Goal: Task Accomplishment & Management: Use online tool/utility

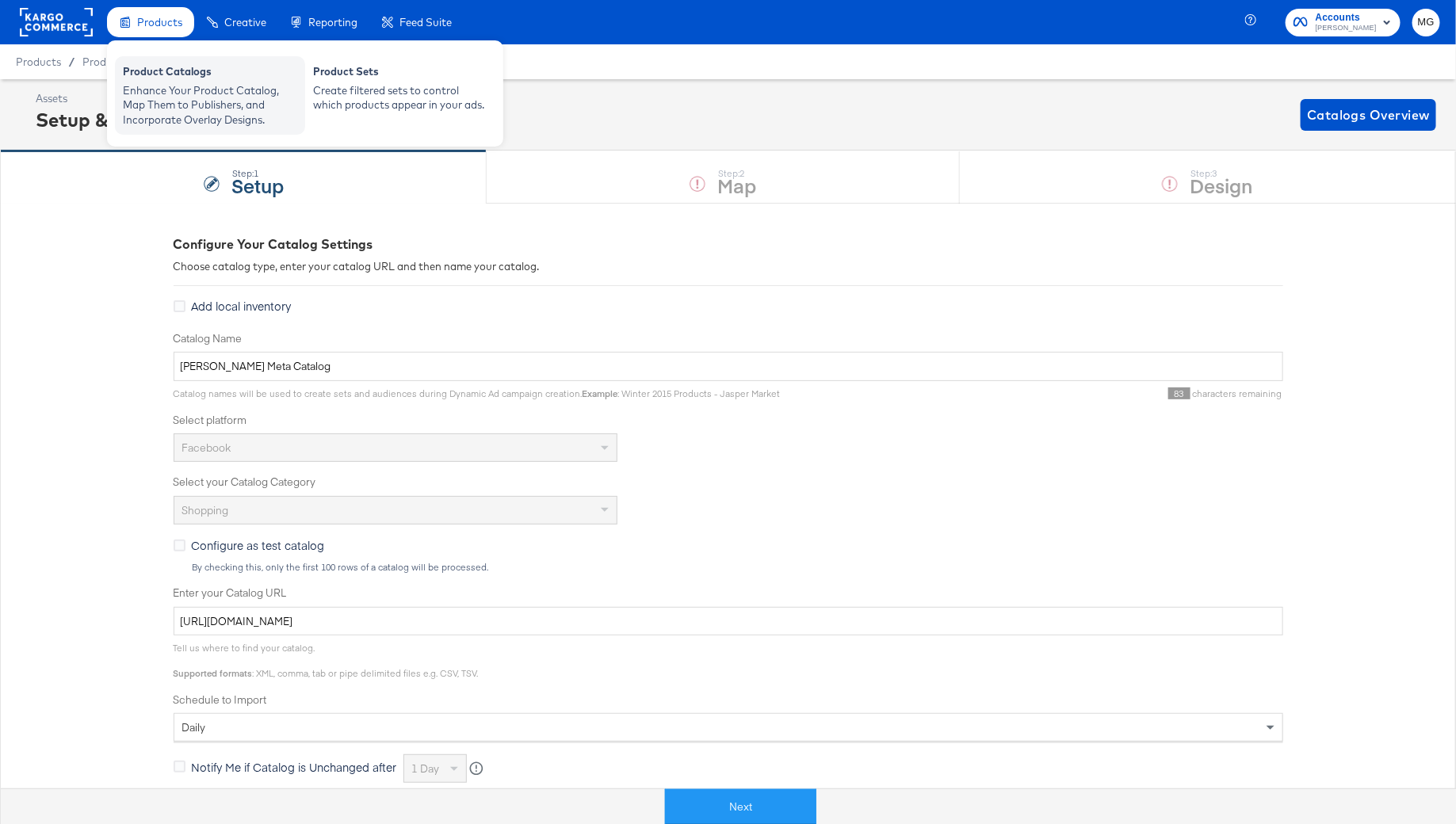
click at [167, 78] on div "Product Catalogs" at bounding box center [210, 74] width 175 height 19
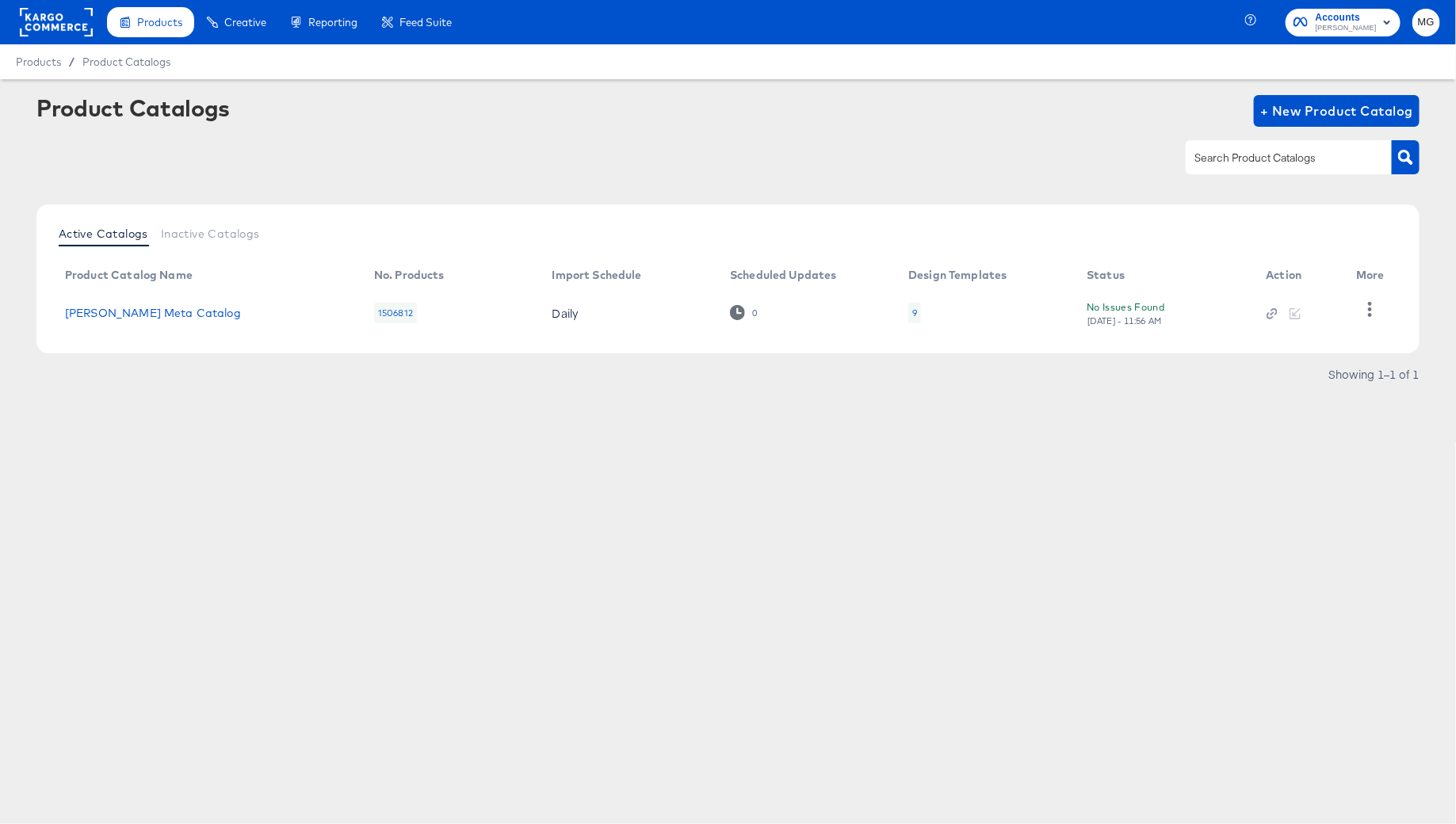
click at [147, 322] on td "Belk Meta Catalog" at bounding box center [206, 313] width 309 height 49
click at [138, 313] on link "[PERSON_NAME] Meta Catalog" at bounding box center [153, 314] width 176 height 13
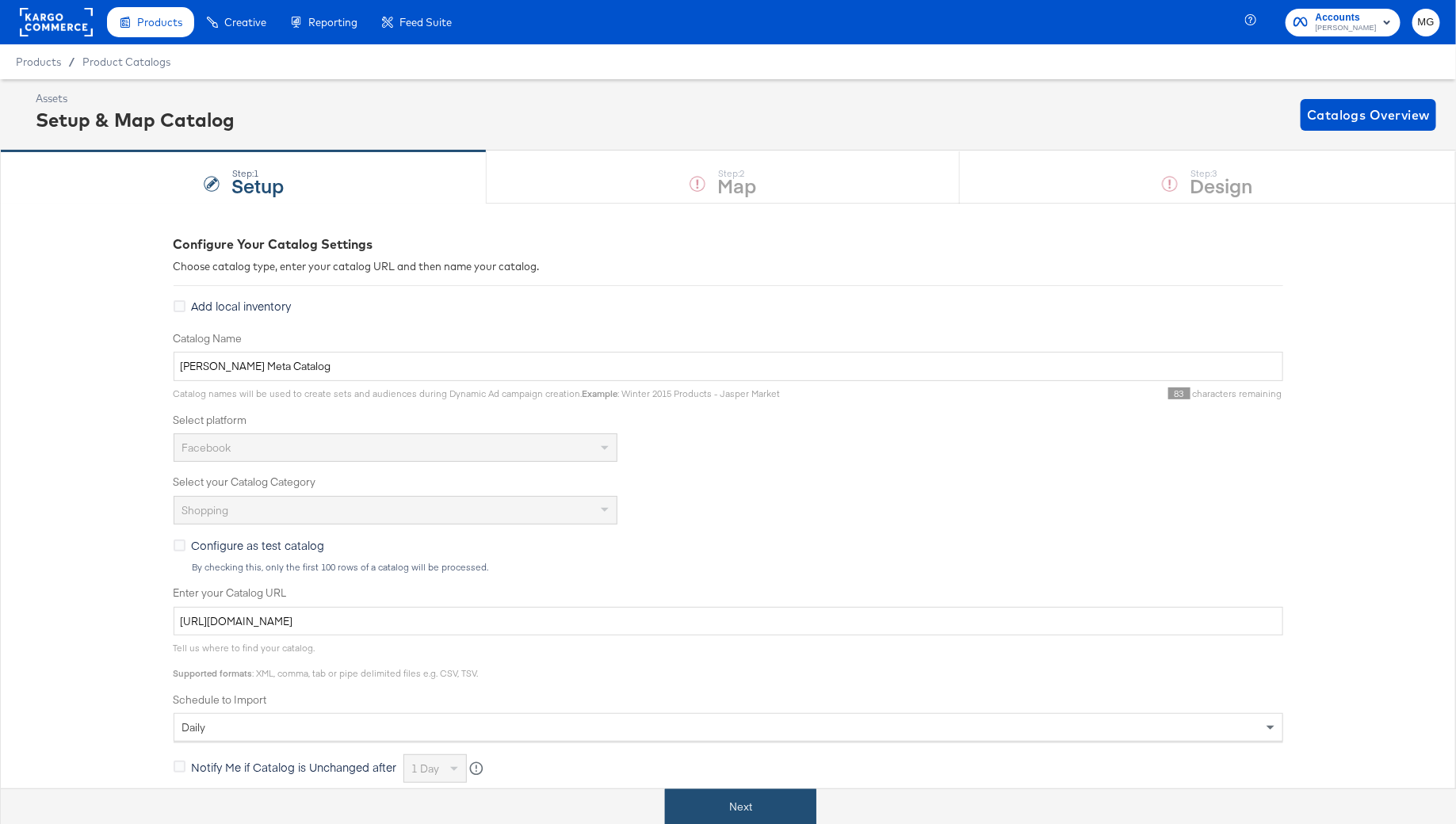
click at [727, 799] on button "Next" at bounding box center [741, 807] width 151 height 35
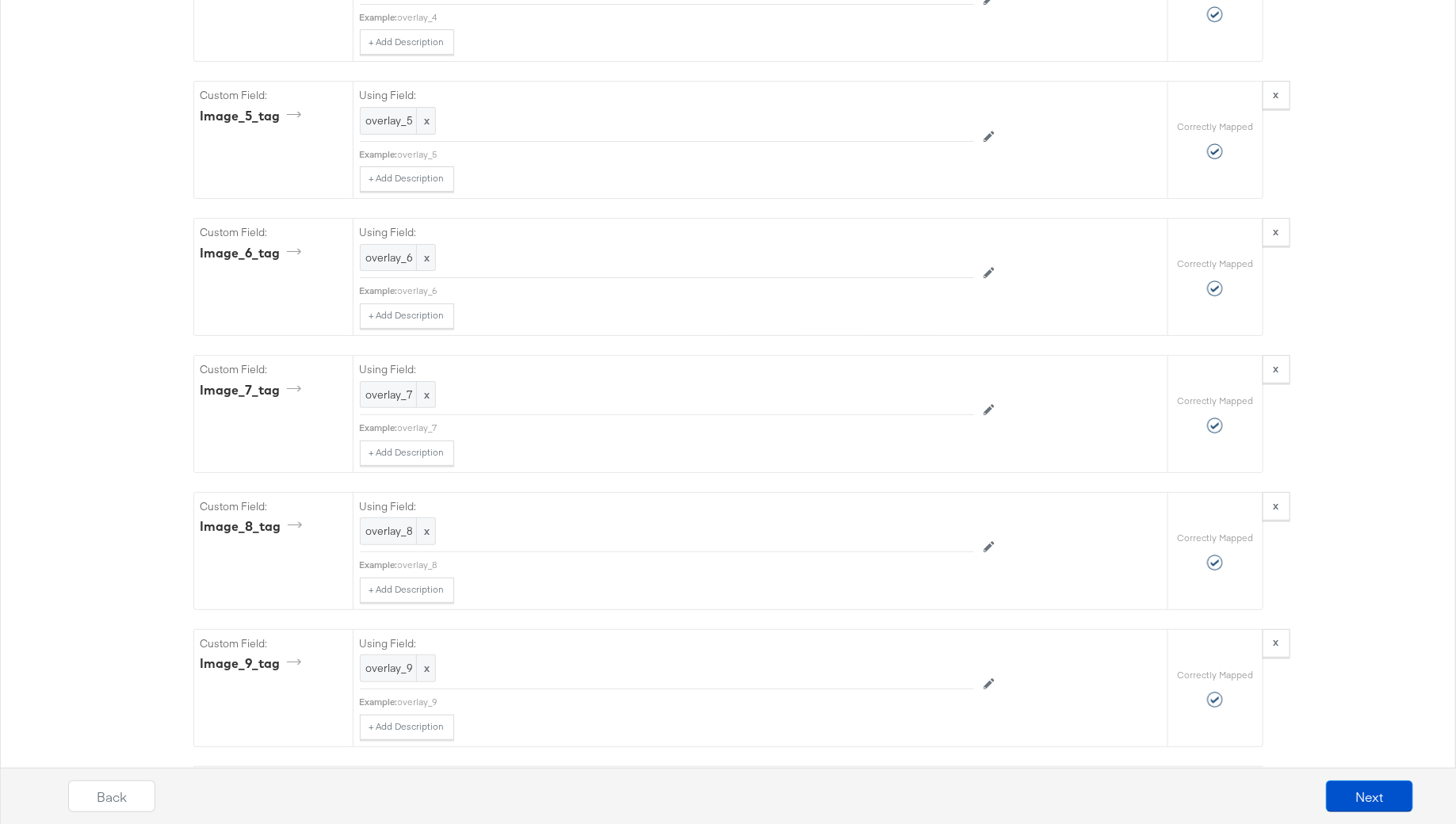
scroll to position [3009, 0]
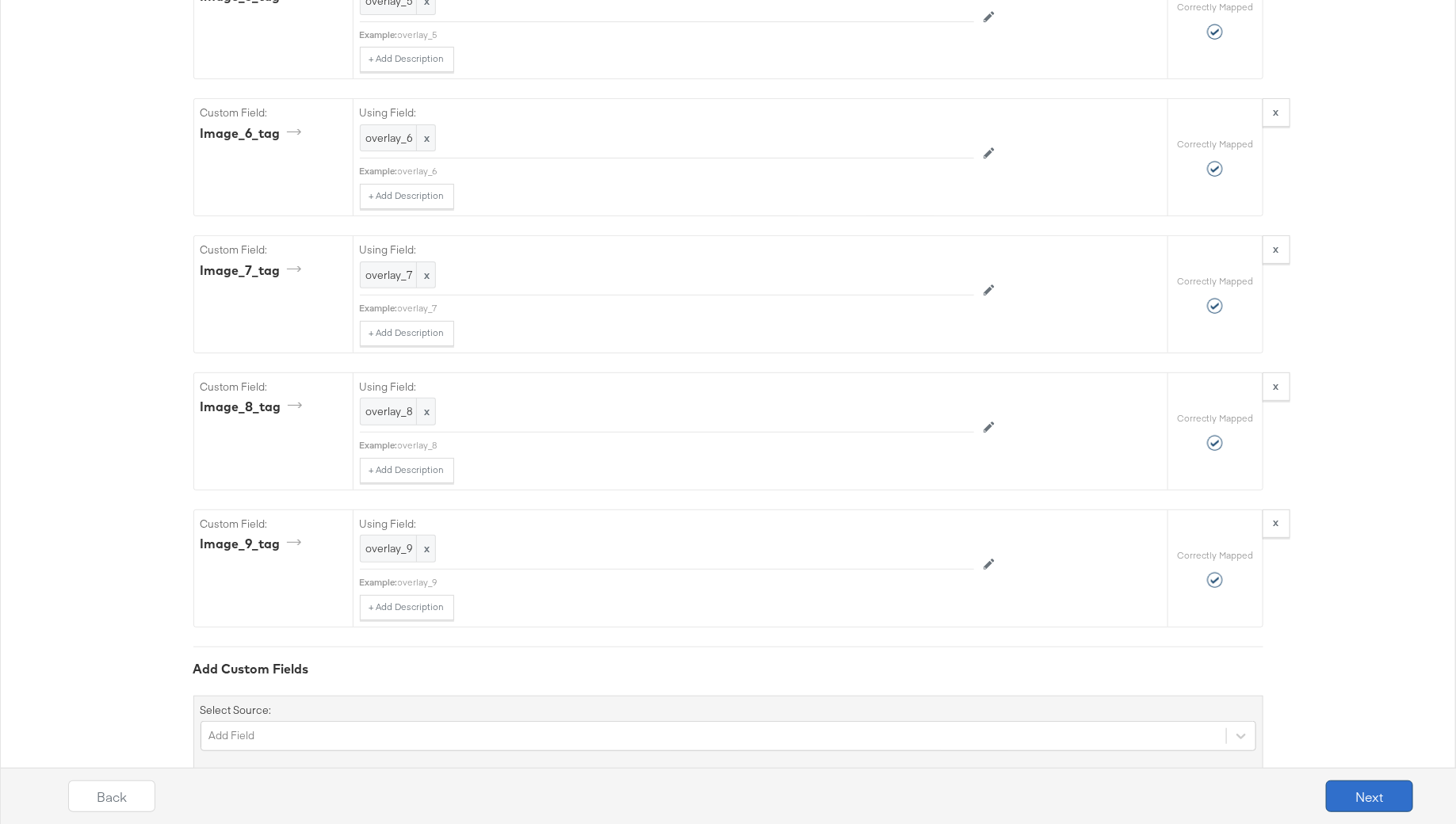
click at [1389, 789] on button "Next" at bounding box center [1369, 797] width 87 height 32
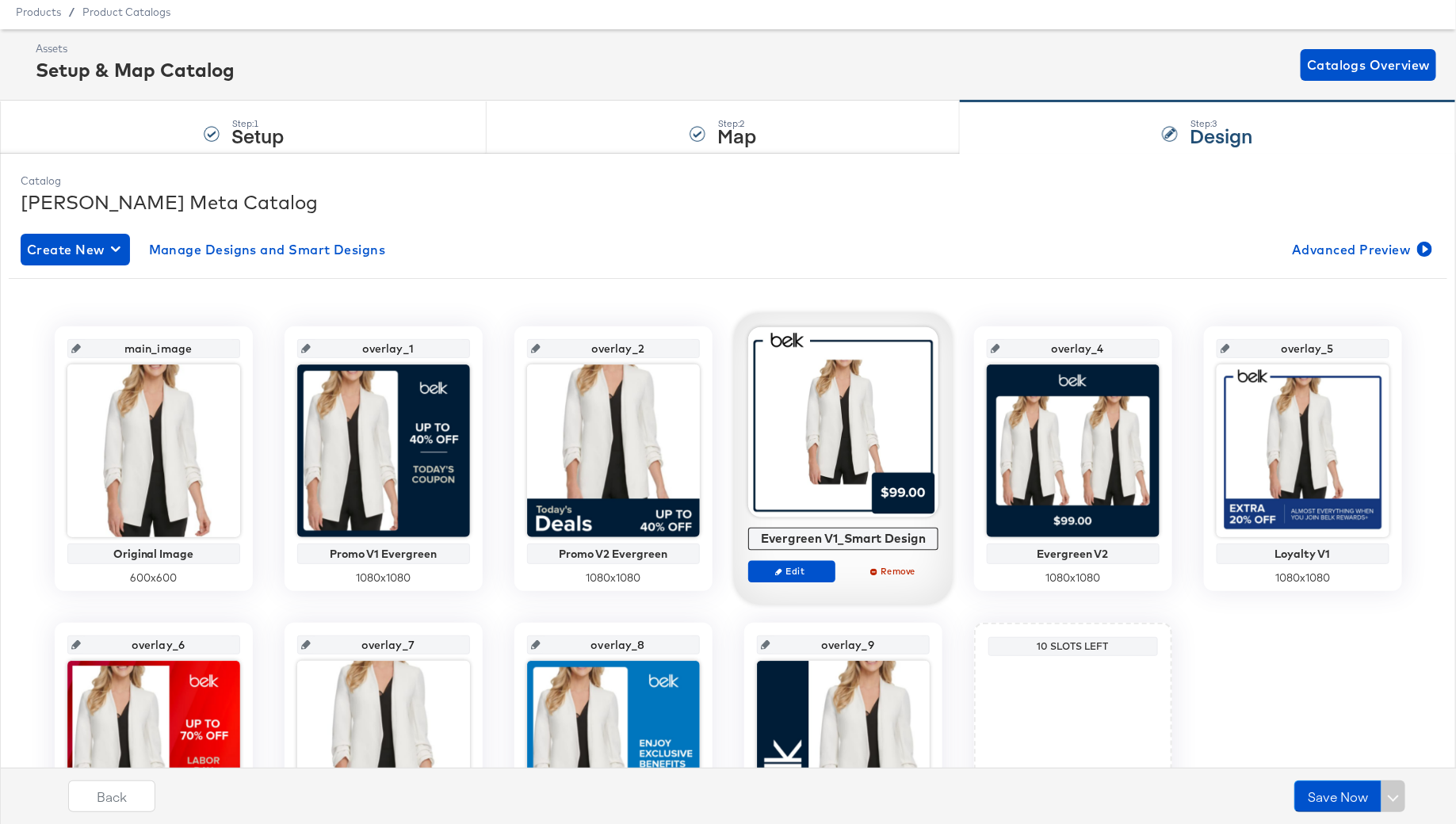
scroll to position [57, 0]
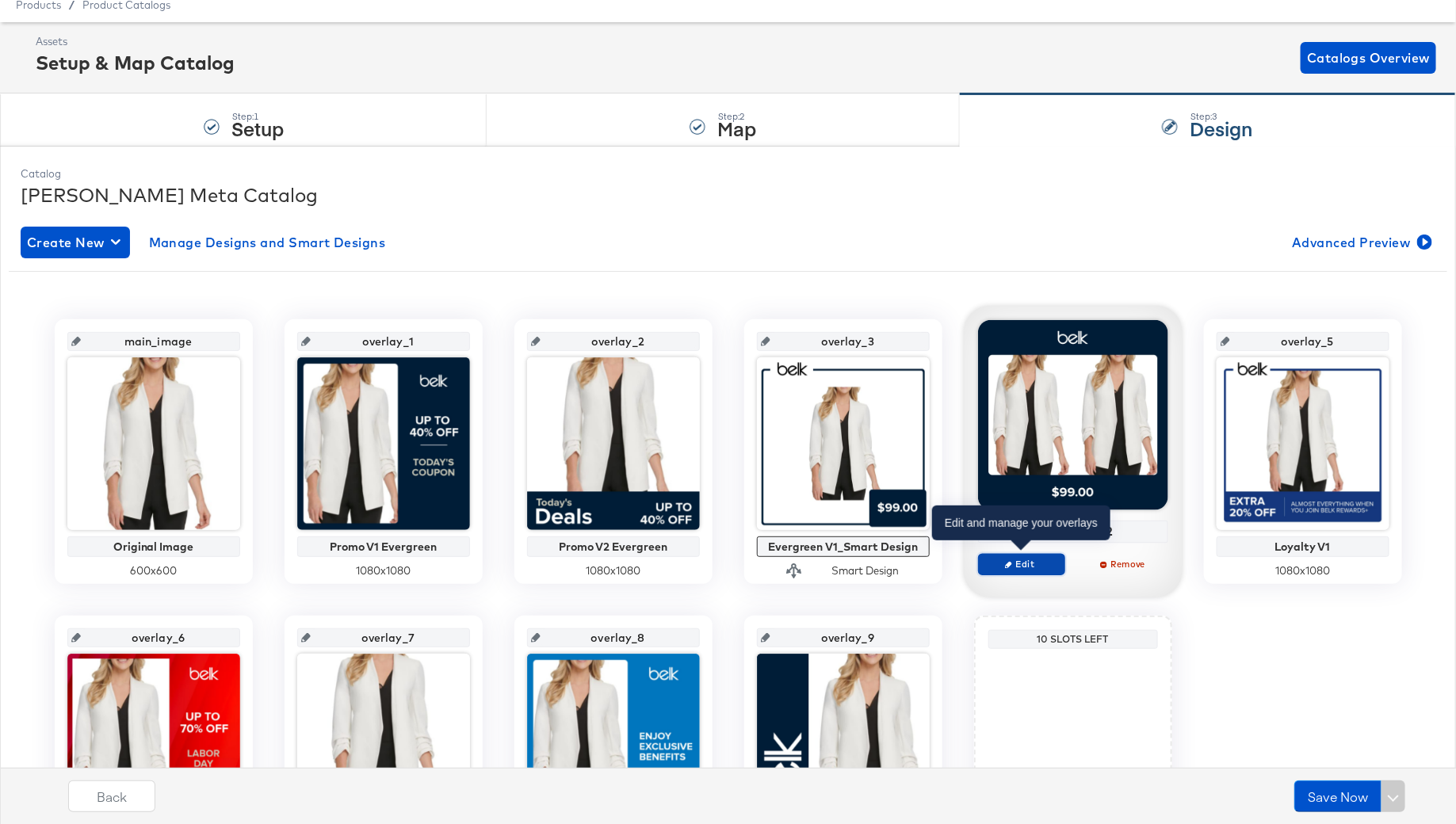
click at [1043, 565] on span "Edit" at bounding box center [1021, 564] width 73 height 12
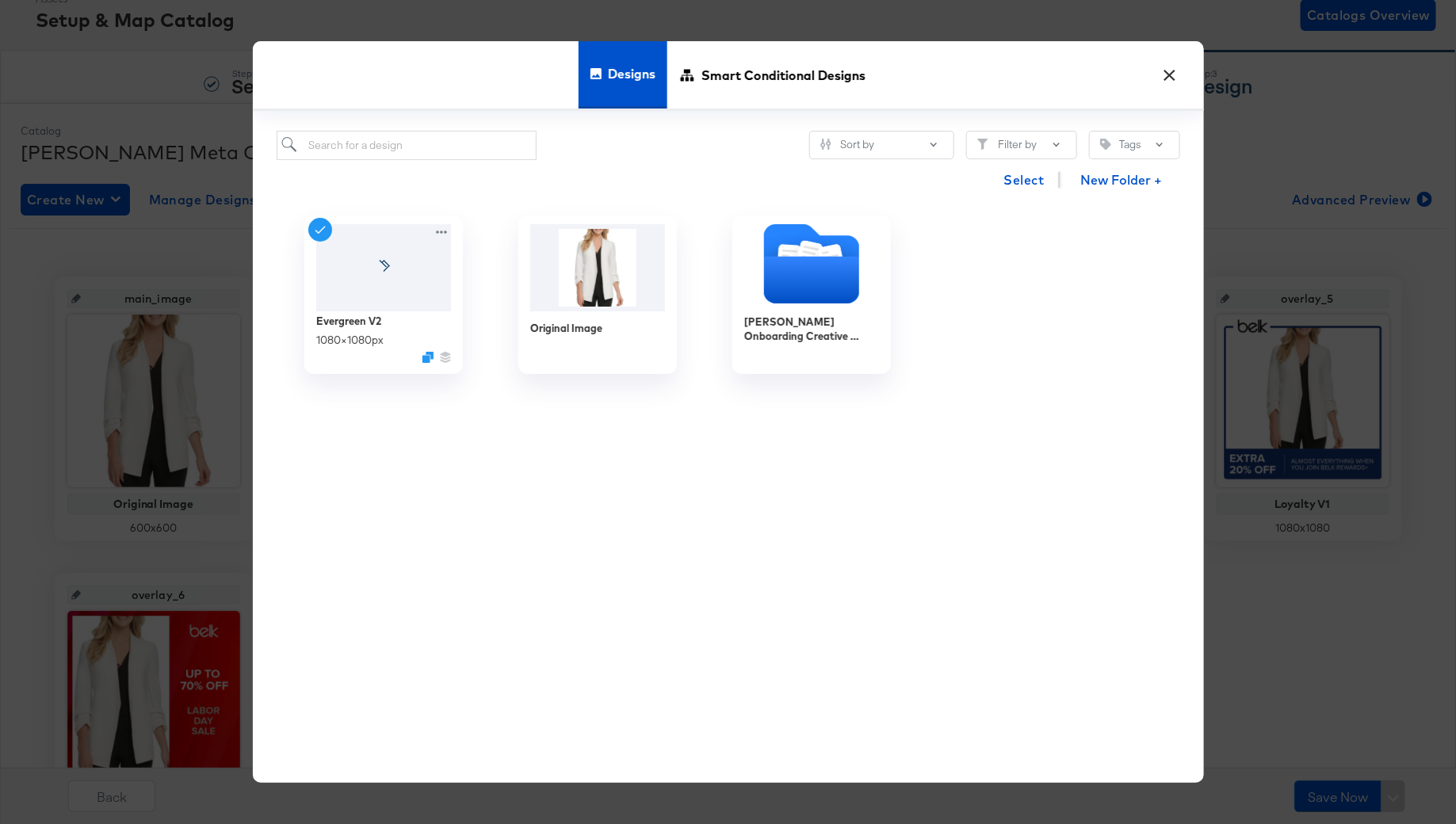
scroll to position [108, 0]
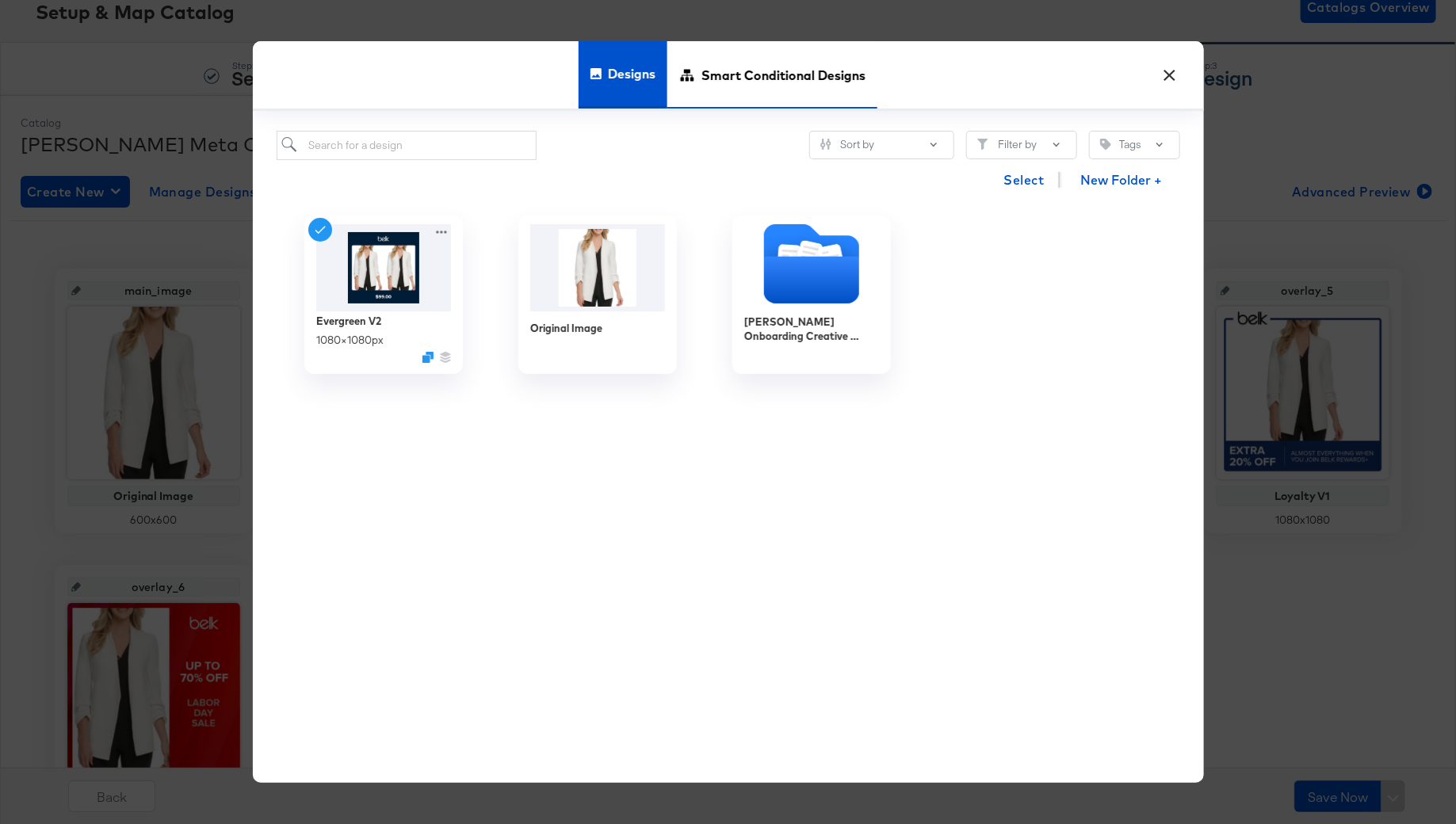
click at [733, 99] on span "Smart Conditional Designs" at bounding box center [784, 75] width 164 height 70
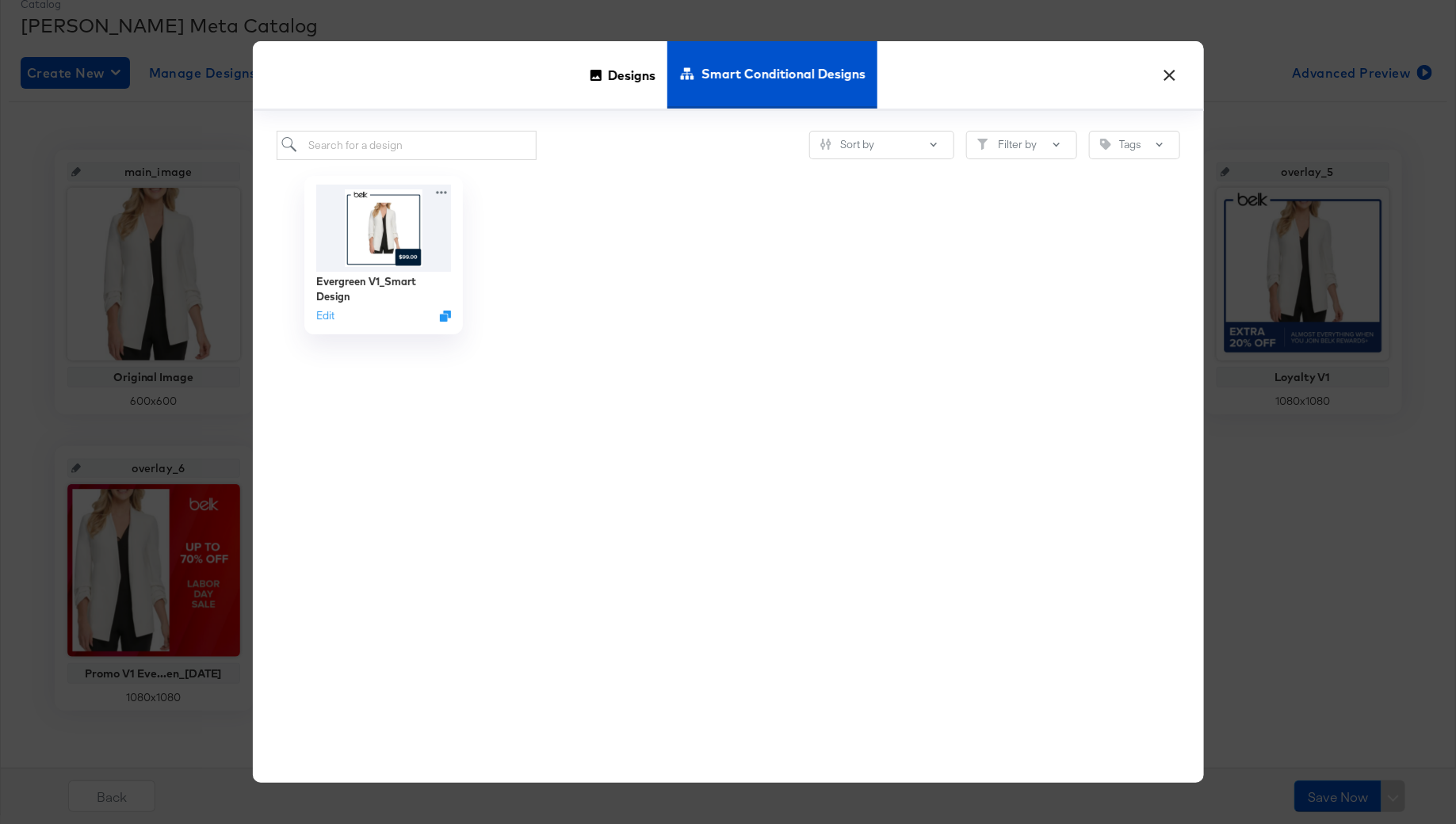
scroll to position [0, 0]
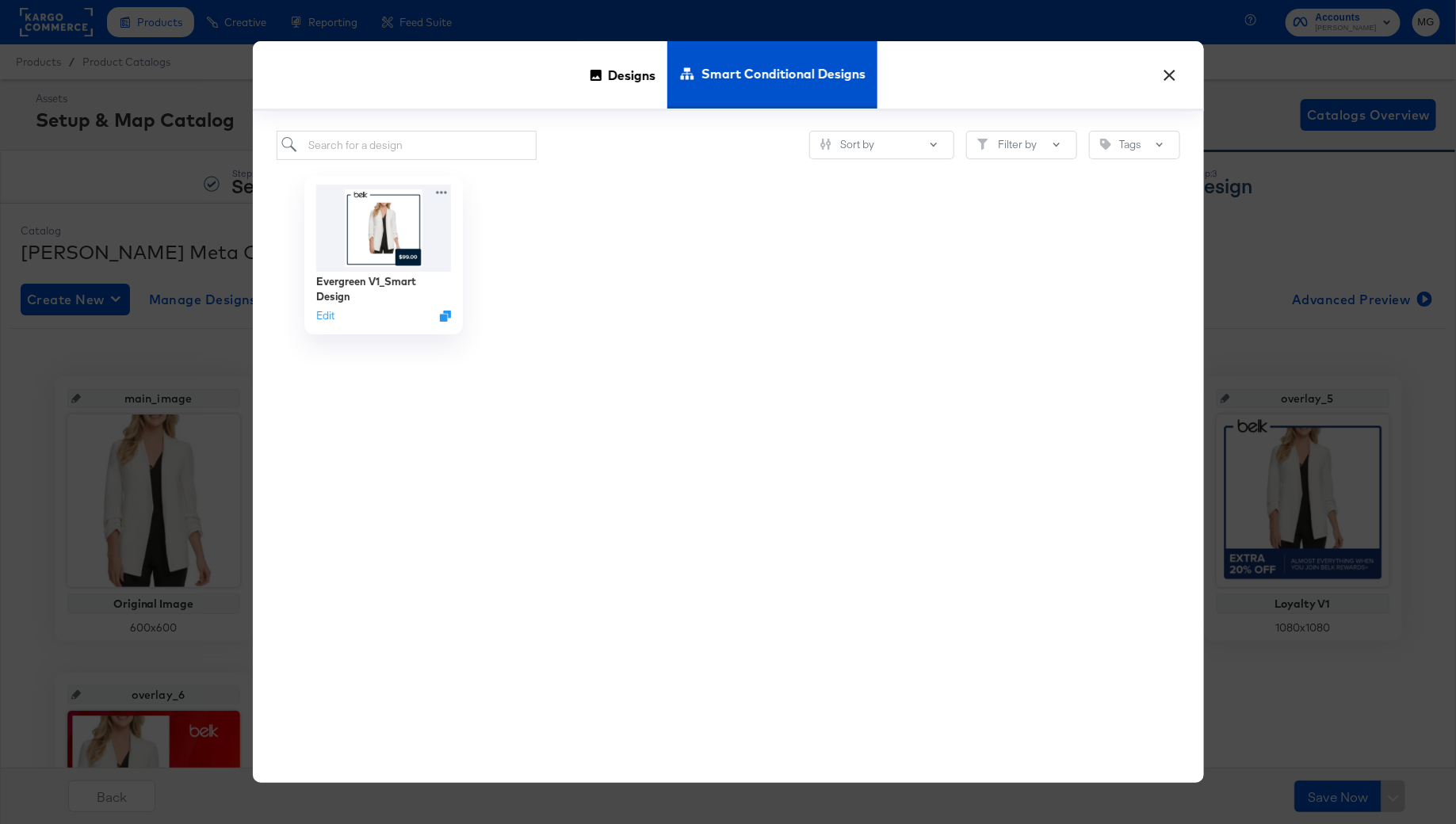
click at [900, 256] on div at bounding box center [811, 256] width 214 height 190
click at [634, 60] on span "Designs" at bounding box center [631, 75] width 48 height 70
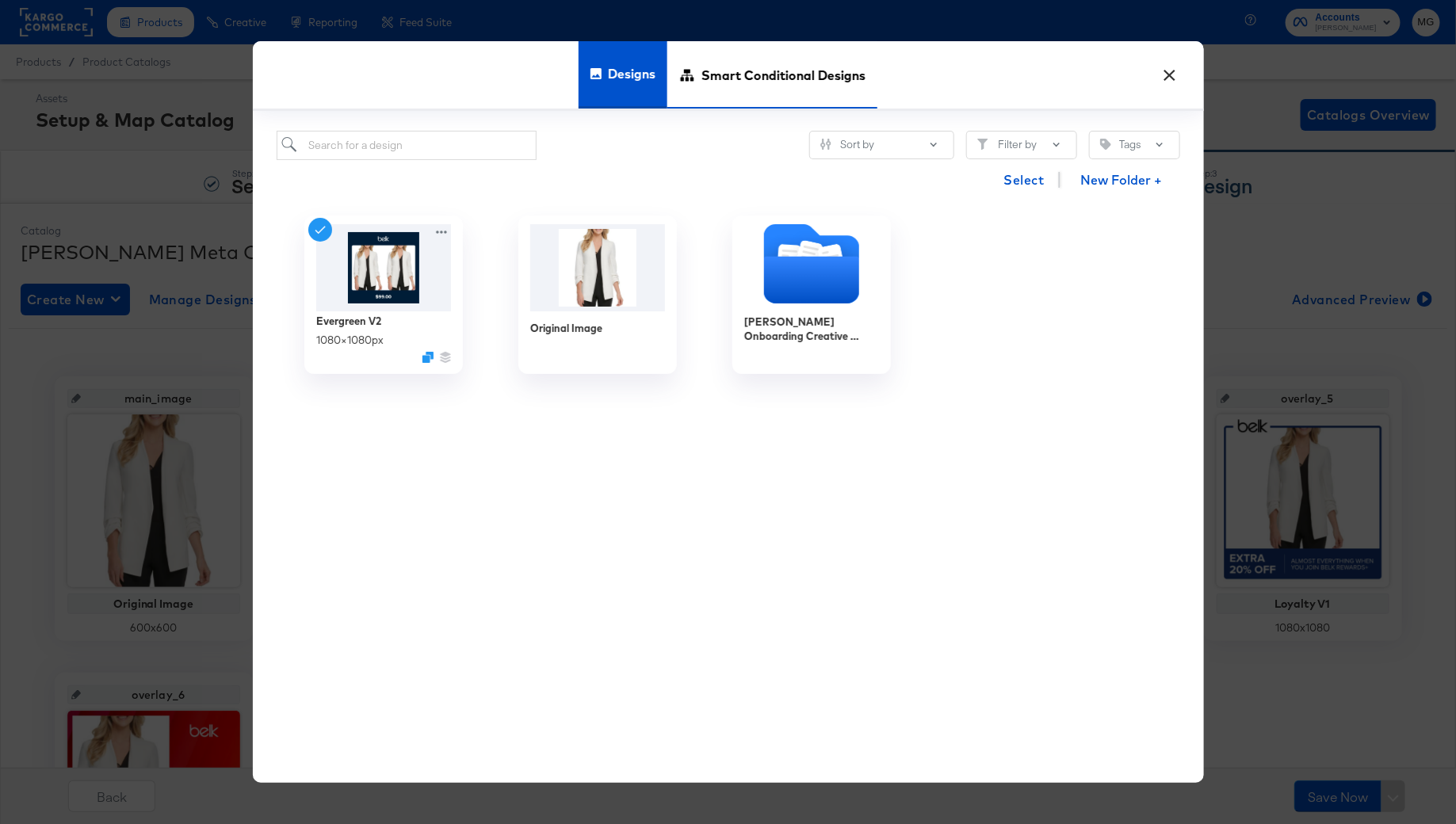
click at [818, 92] on span "Smart Conditional Designs" at bounding box center [784, 75] width 164 height 70
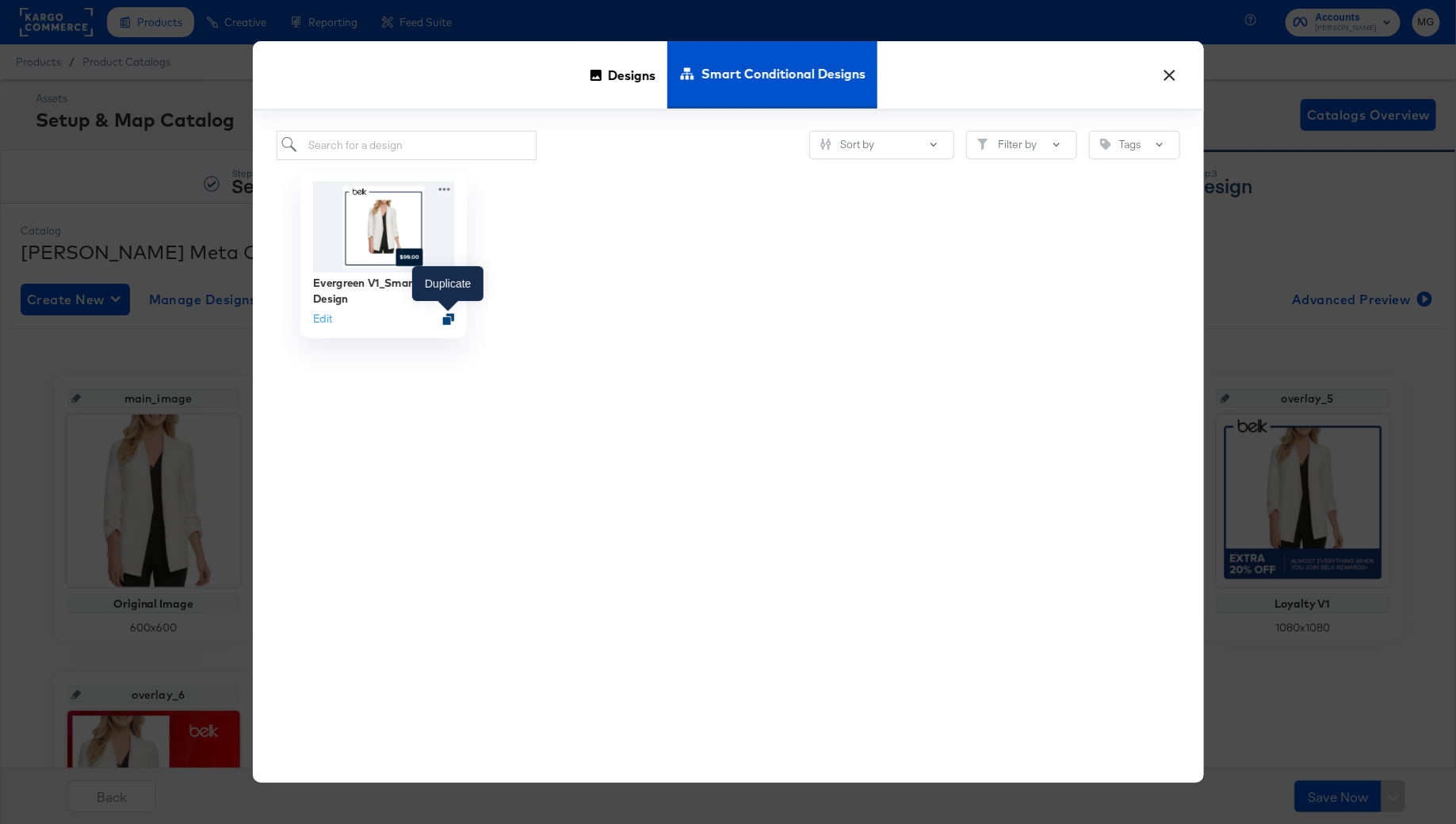
click at [449, 318] on icon "Duplicate" at bounding box center [448, 318] width 12 height 12
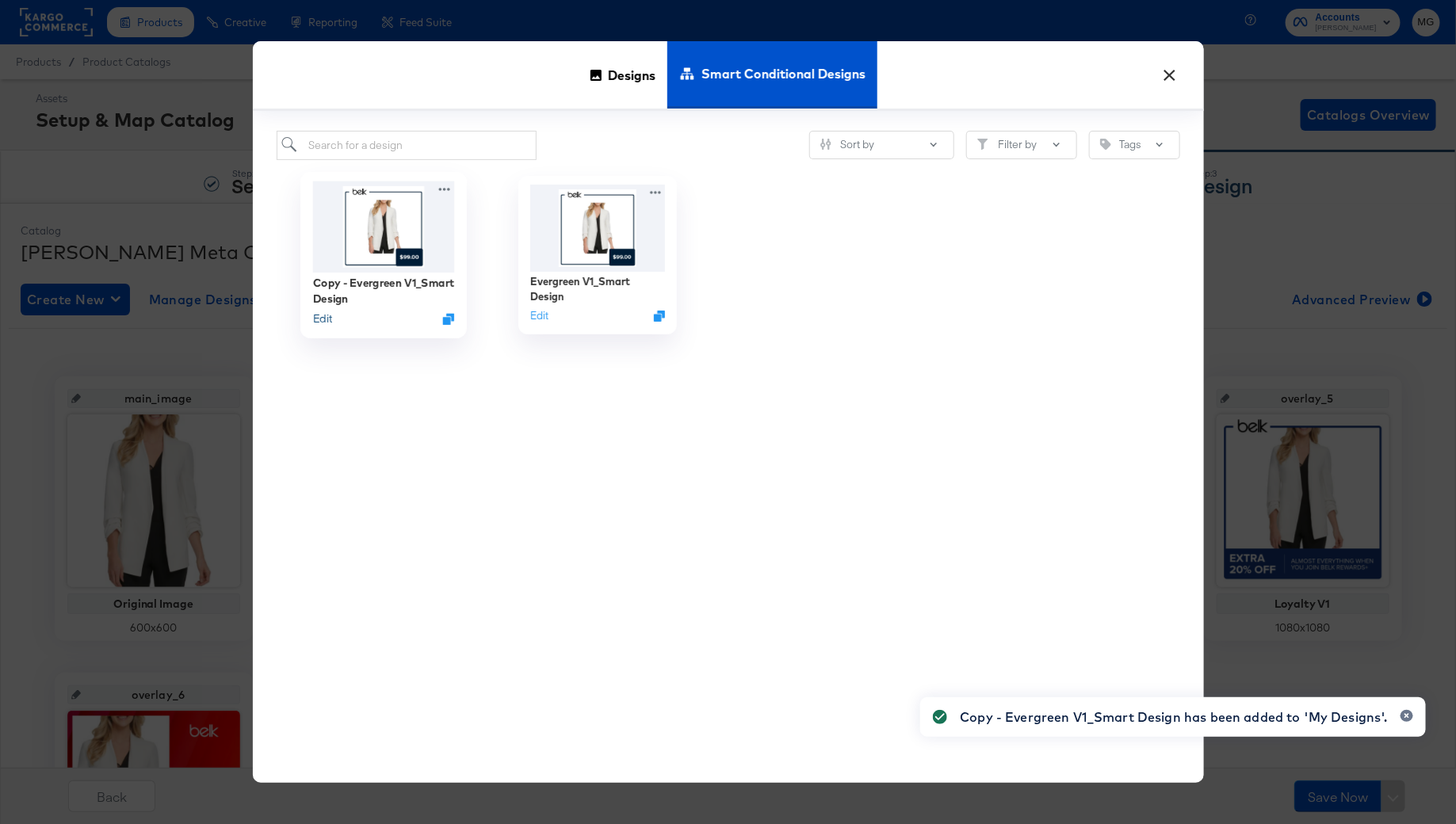
click at [319, 319] on button "Edit" at bounding box center [322, 318] width 19 height 15
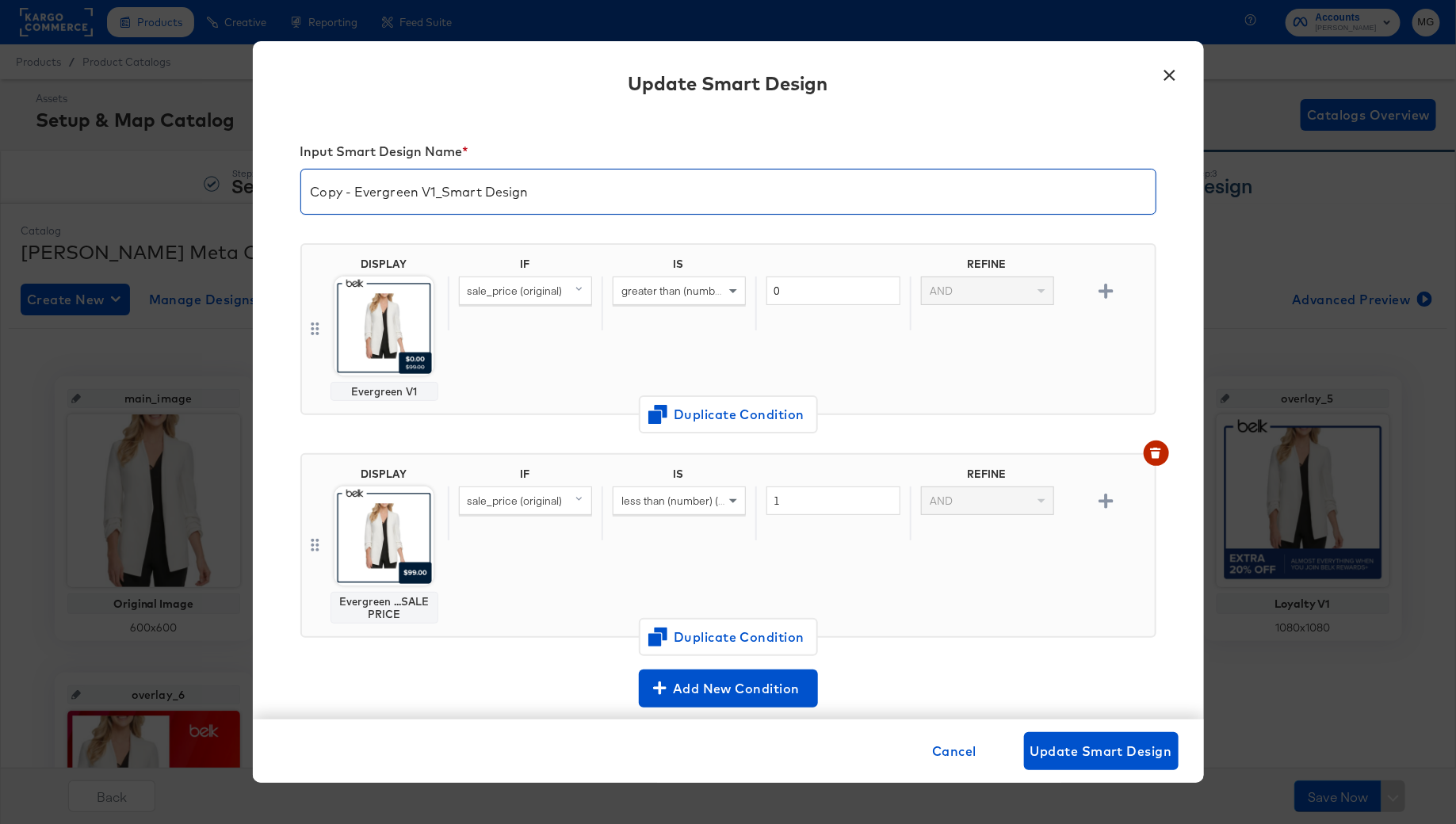
drag, startPoint x: 418, startPoint y: 197, endPoint x: 278, endPoint y: 195, distance: 140.0
click at [278, 197] on div "Input Smart Design Name * Copy - Evergreen V1_Smart Design DISPLAY Evergreen V1…" at bounding box center [728, 417] width 951 height 605
click at [368, 193] on input "Promo V1_Smart Design" at bounding box center [729, 186] width 855 height 45
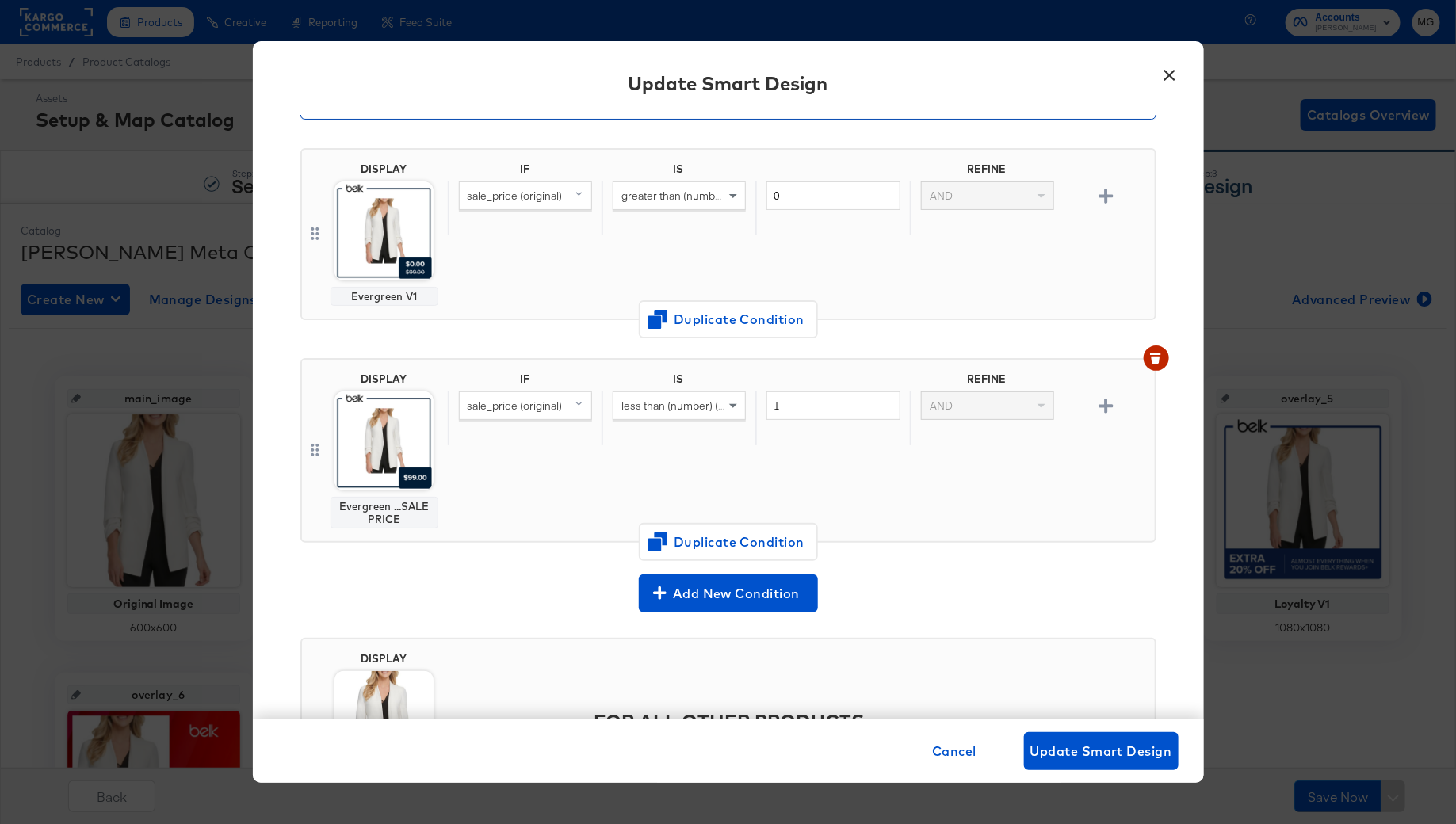
scroll to position [99, 0]
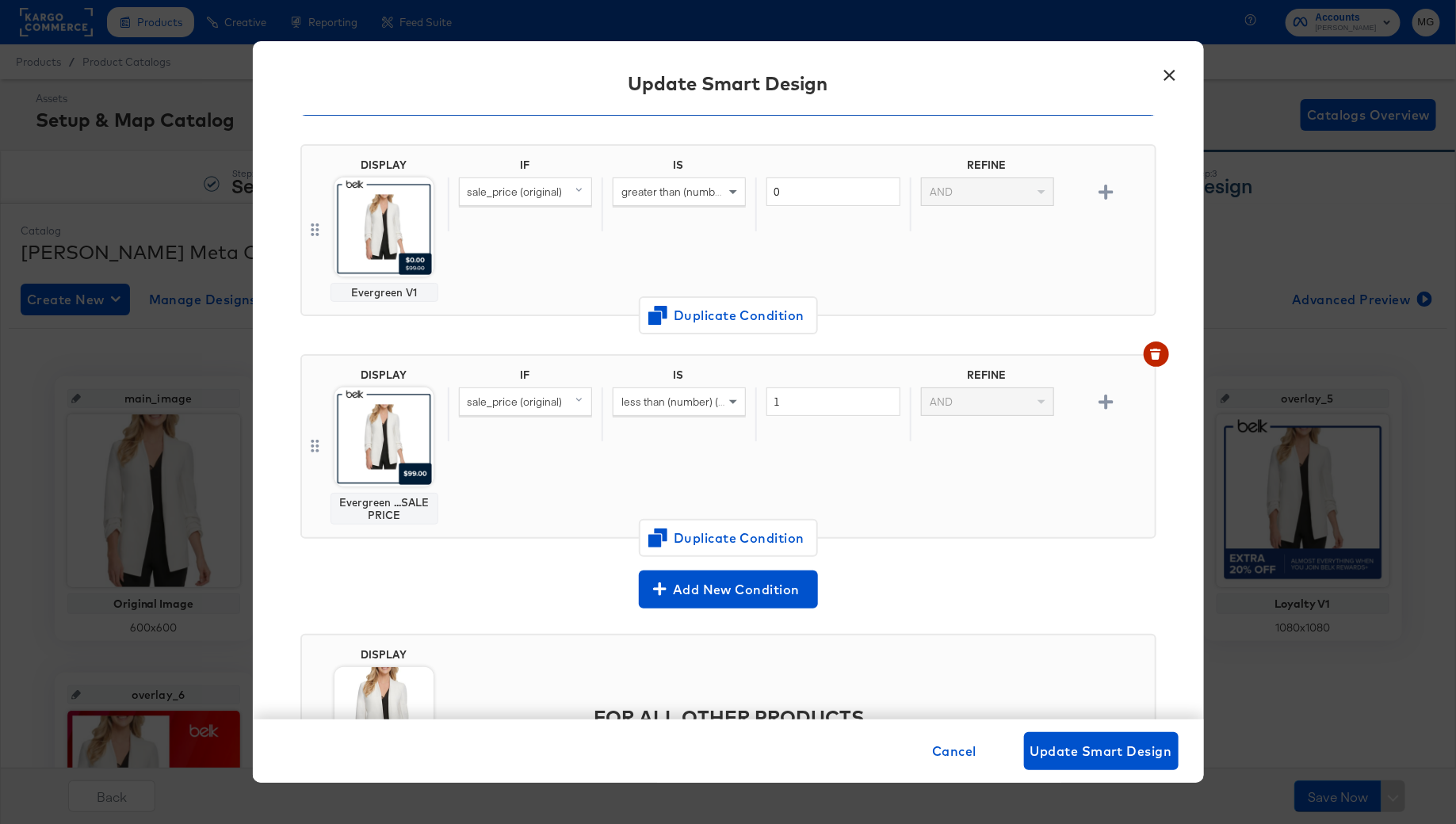
type input "Promo V2_Smart Design"
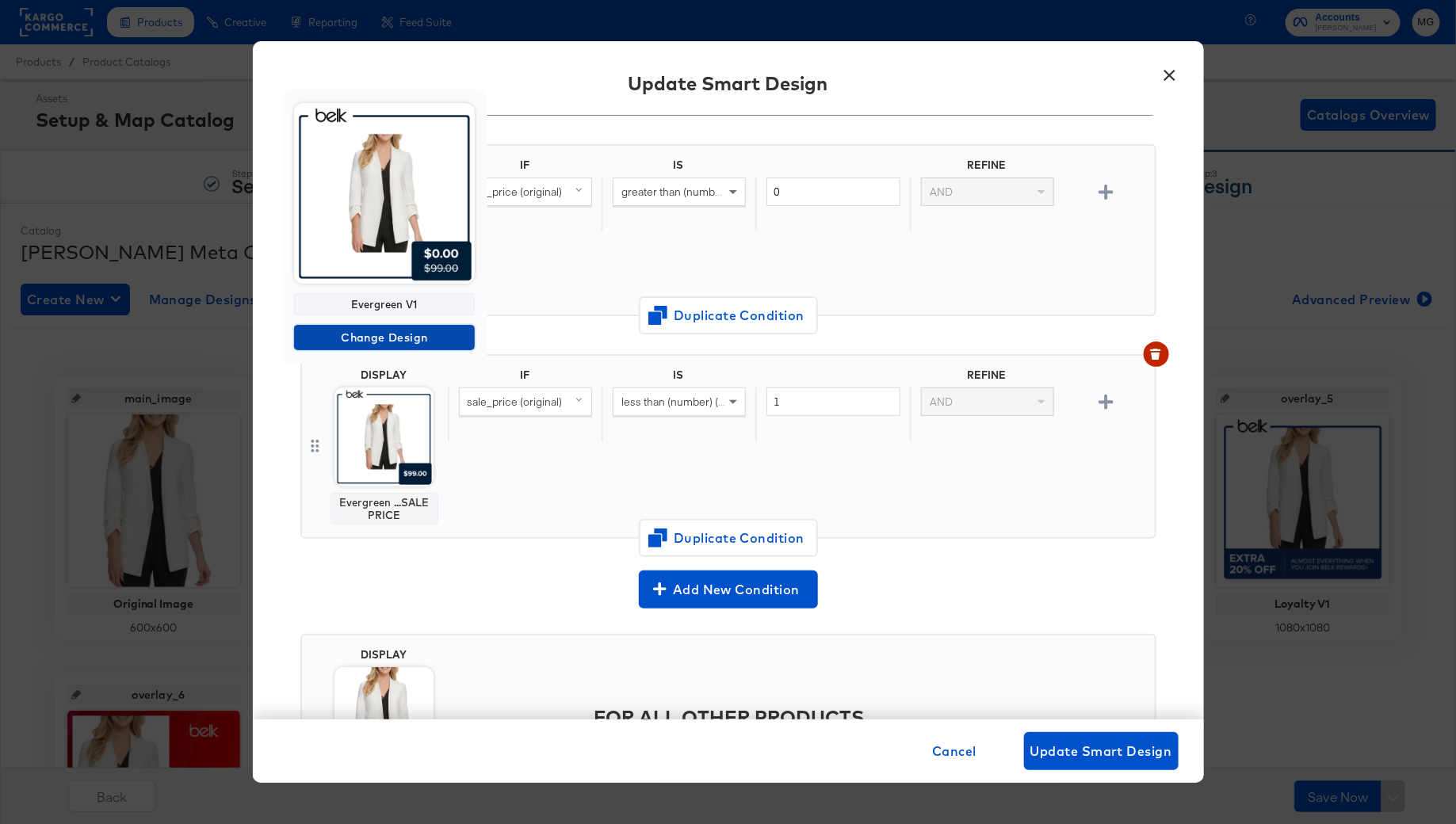
click at [382, 337] on span "Change Design" at bounding box center [385, 338] width 168 height 20
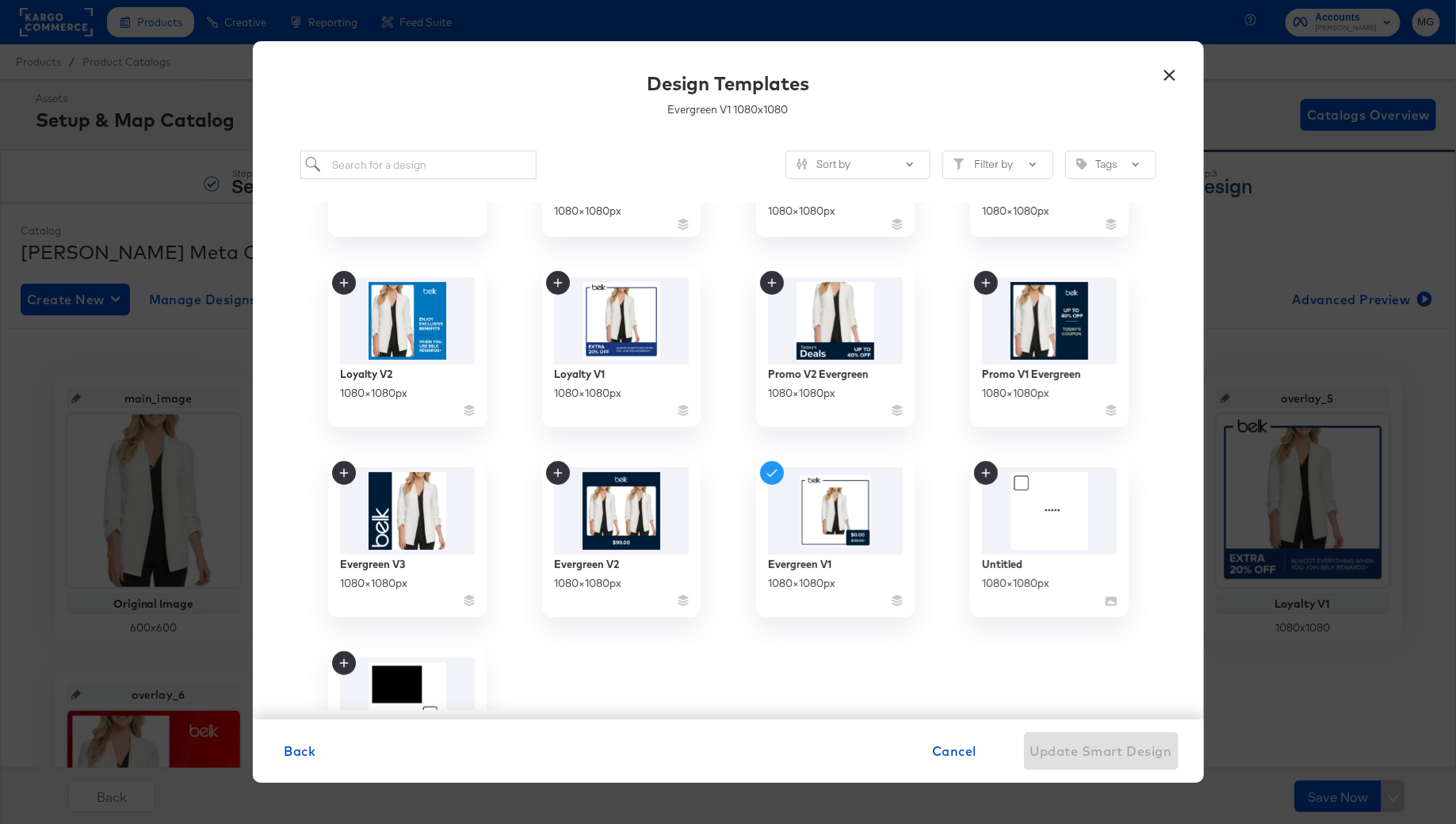
scroll to position [149, 0]
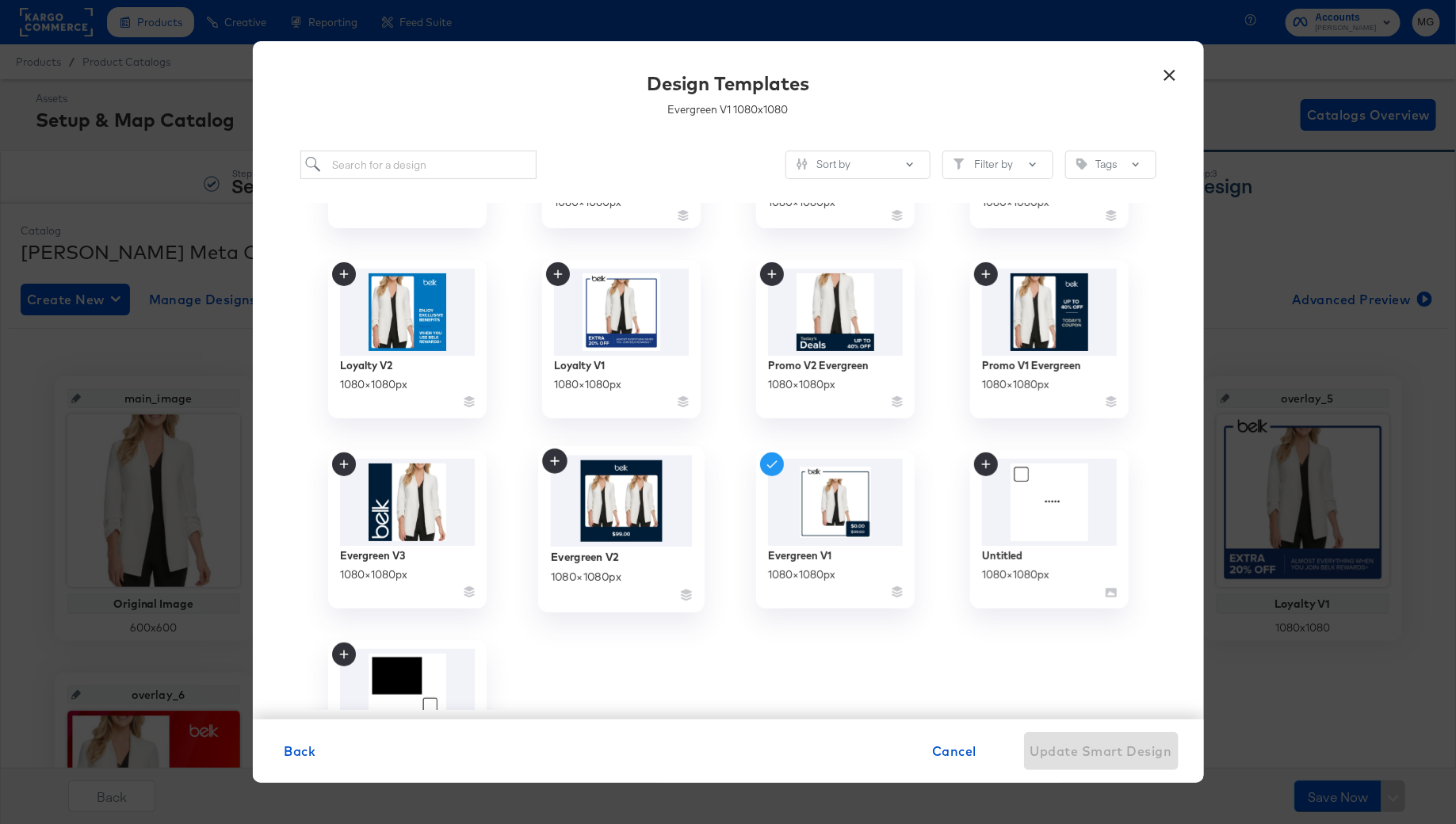
click at [615, 503] on img at bounding box center [621, 501] width 142 height 92
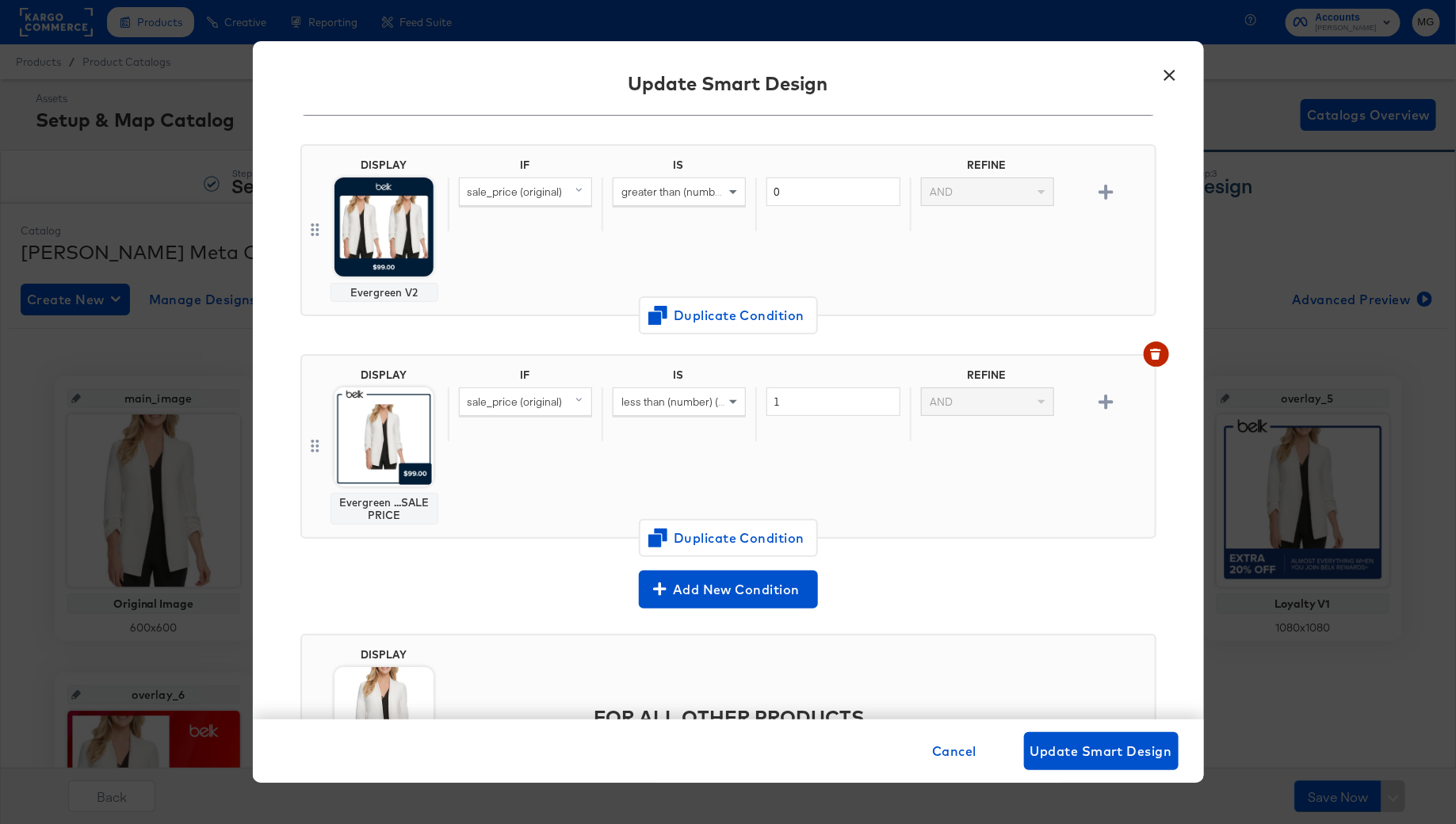
scroll to position [0, 0]
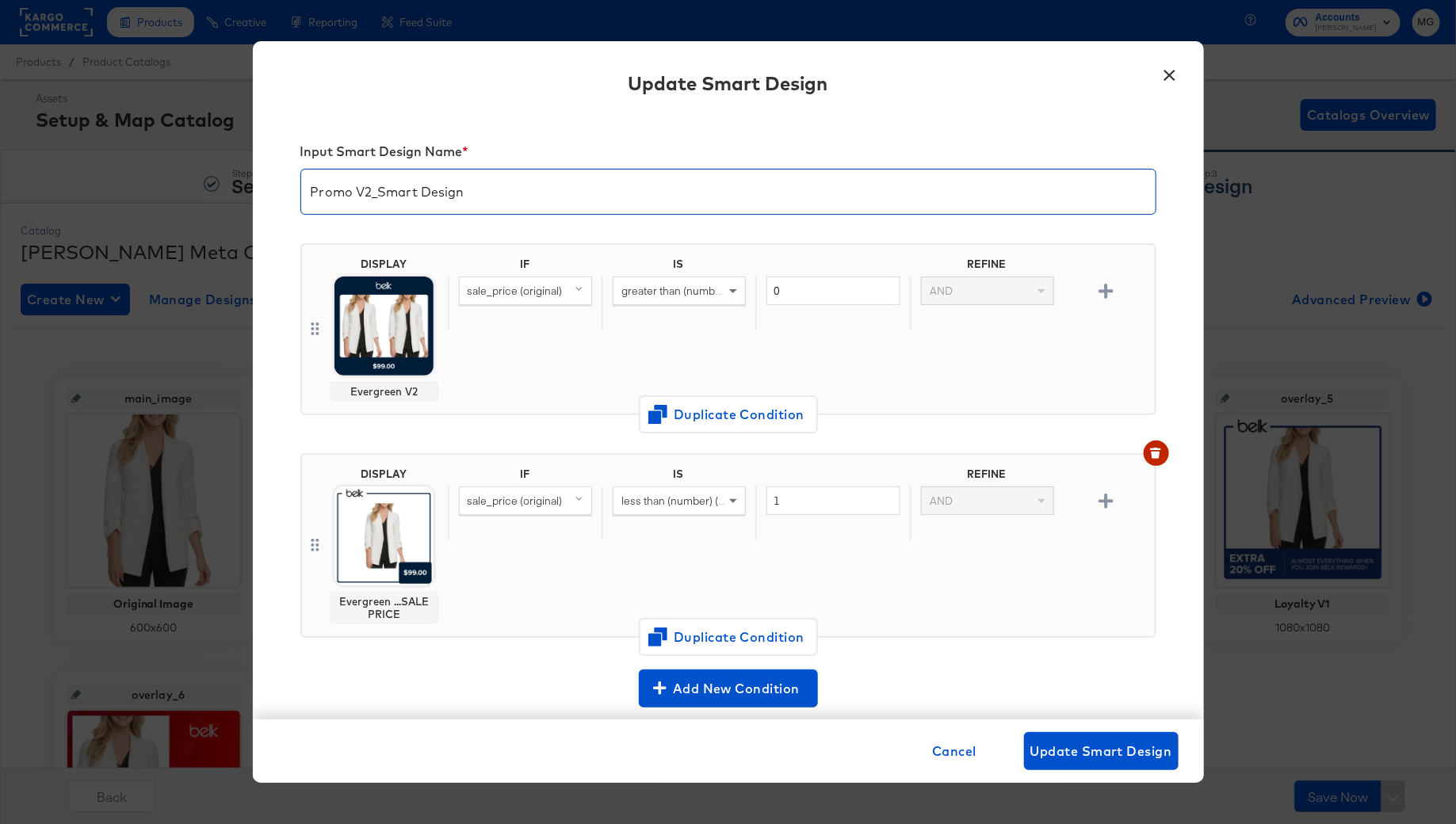
drag, startPoint x: 366, startPoint y: 195, endPoint x: 278, endPoint y: 195, distance: 88.0
click at [278, 195] on div "Input Smart Design Name * Promo V2_Smart Design DISPLAY Evergreen V2 IF IS REFI…" at bounding box center [728, 417] width 951 height 605
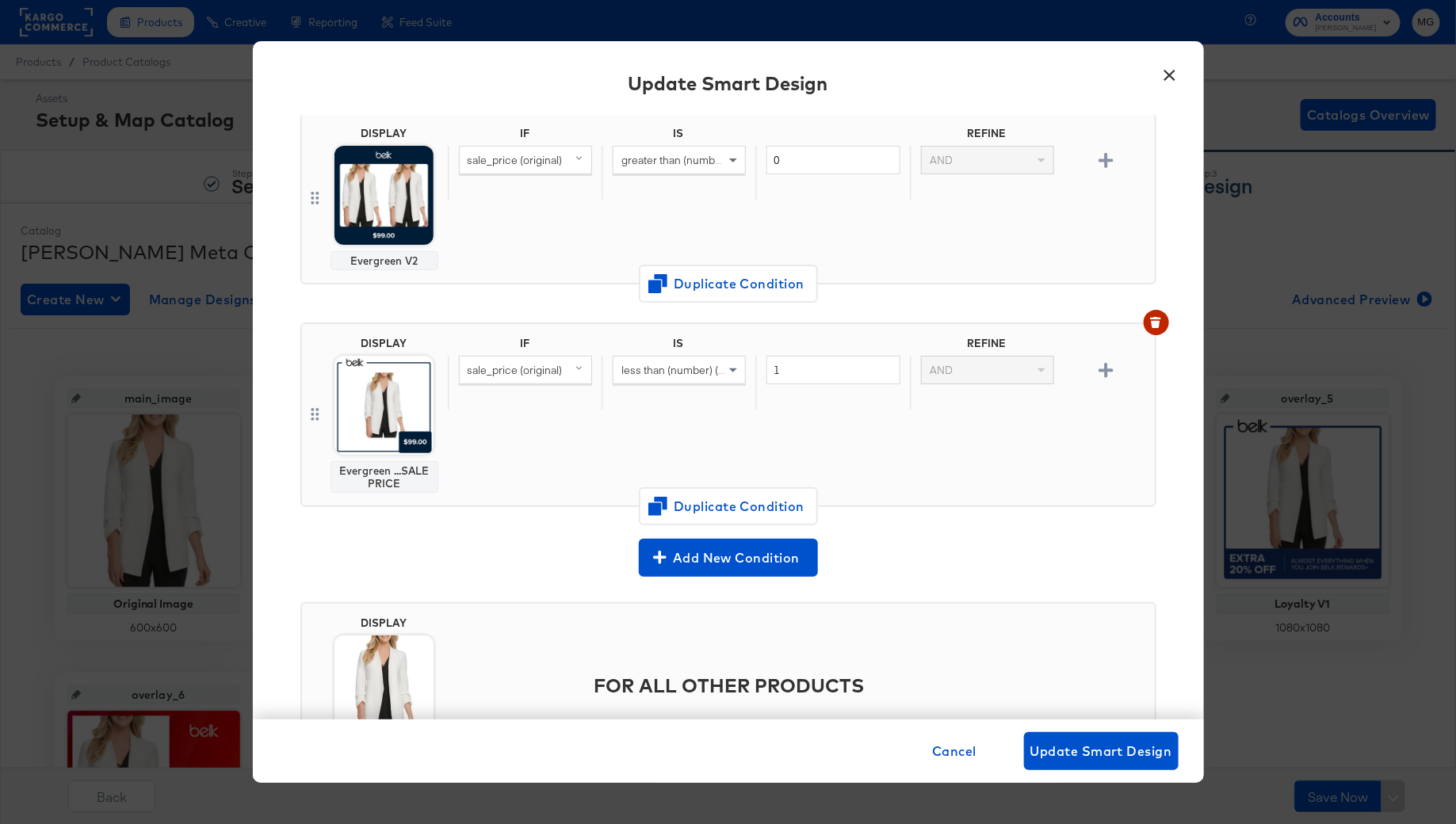
scroll to position [171, 0]
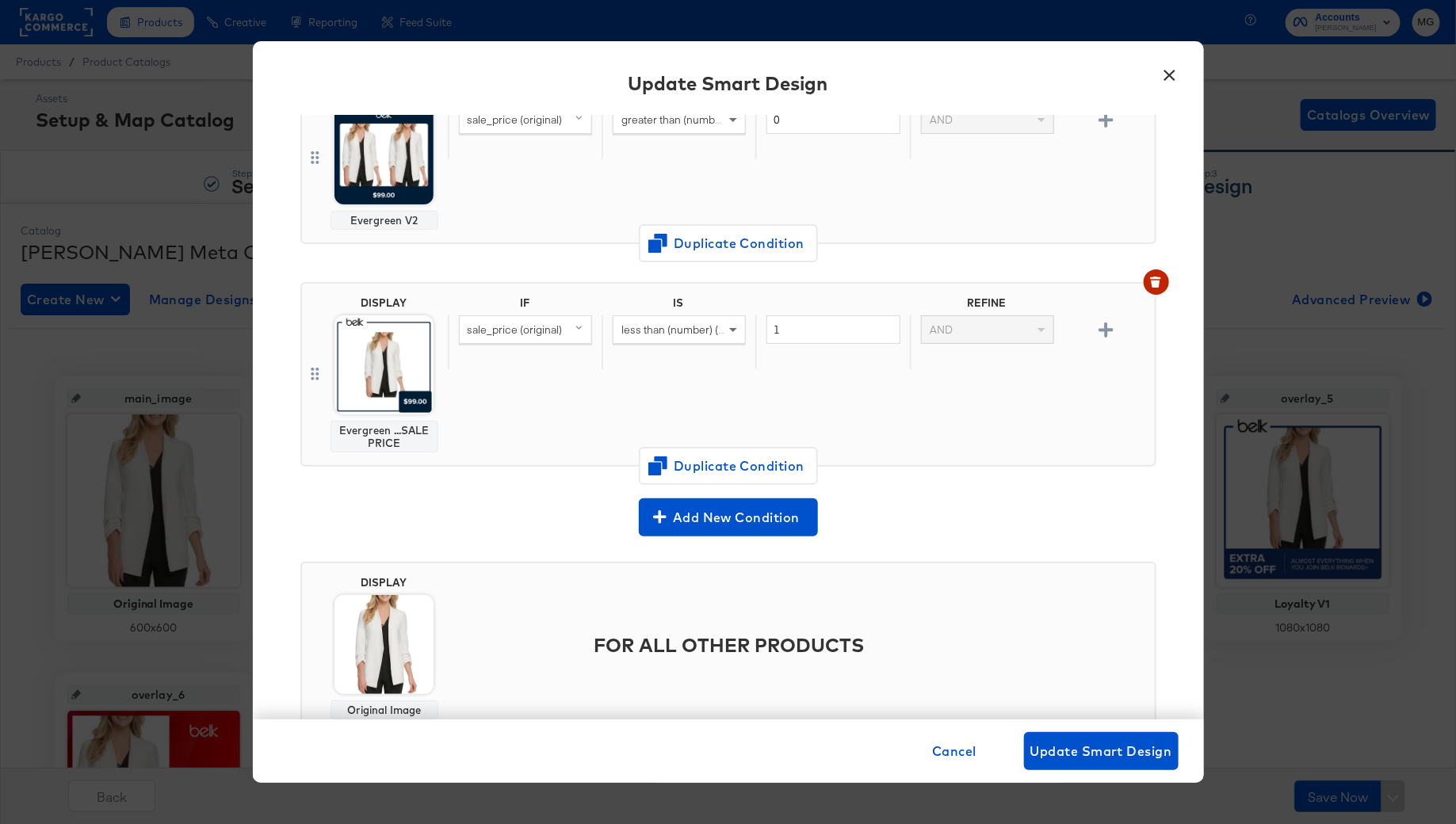
type input "Evergreen V2_Smart Design"
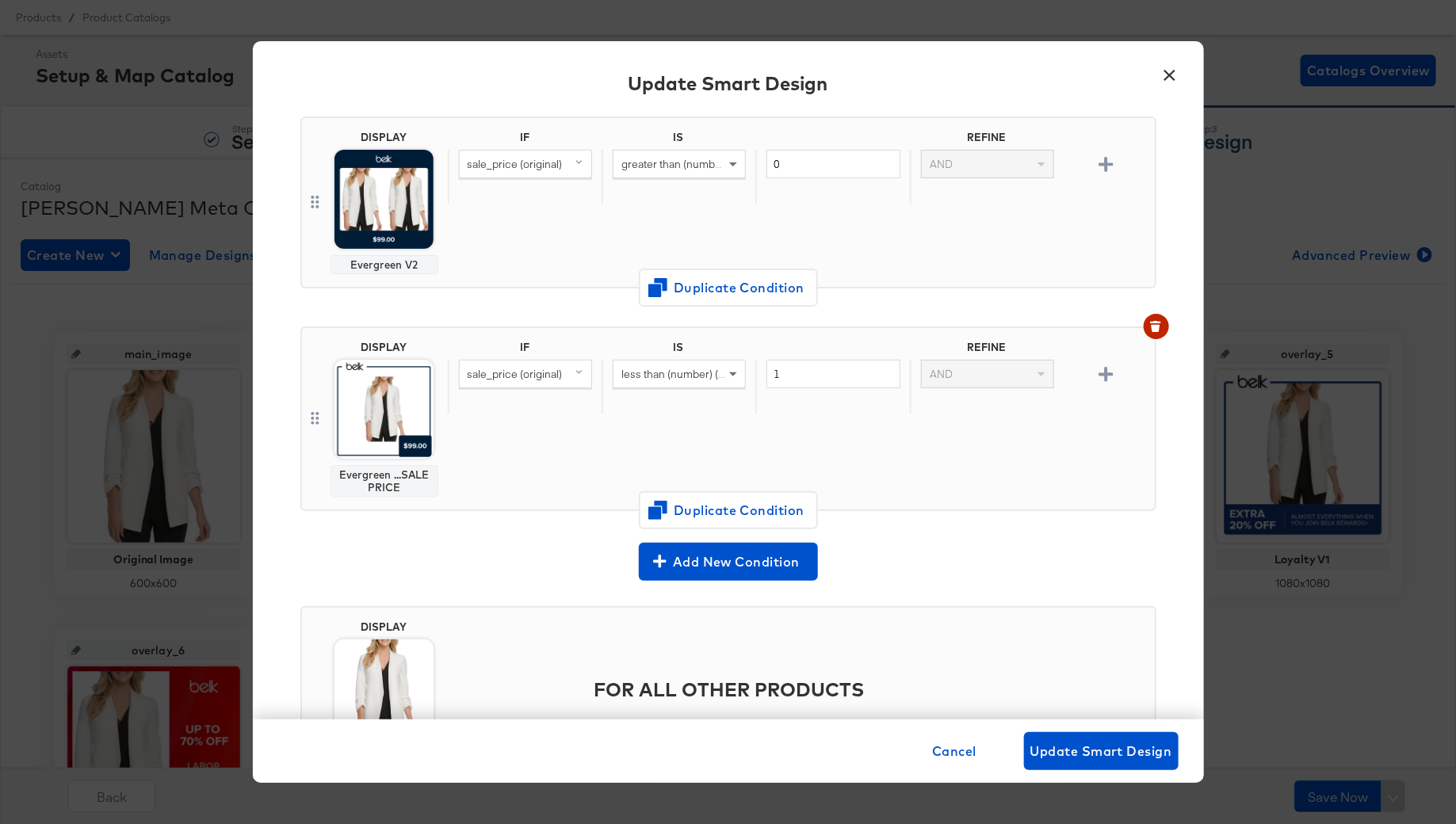
scroll to position [135, 0]
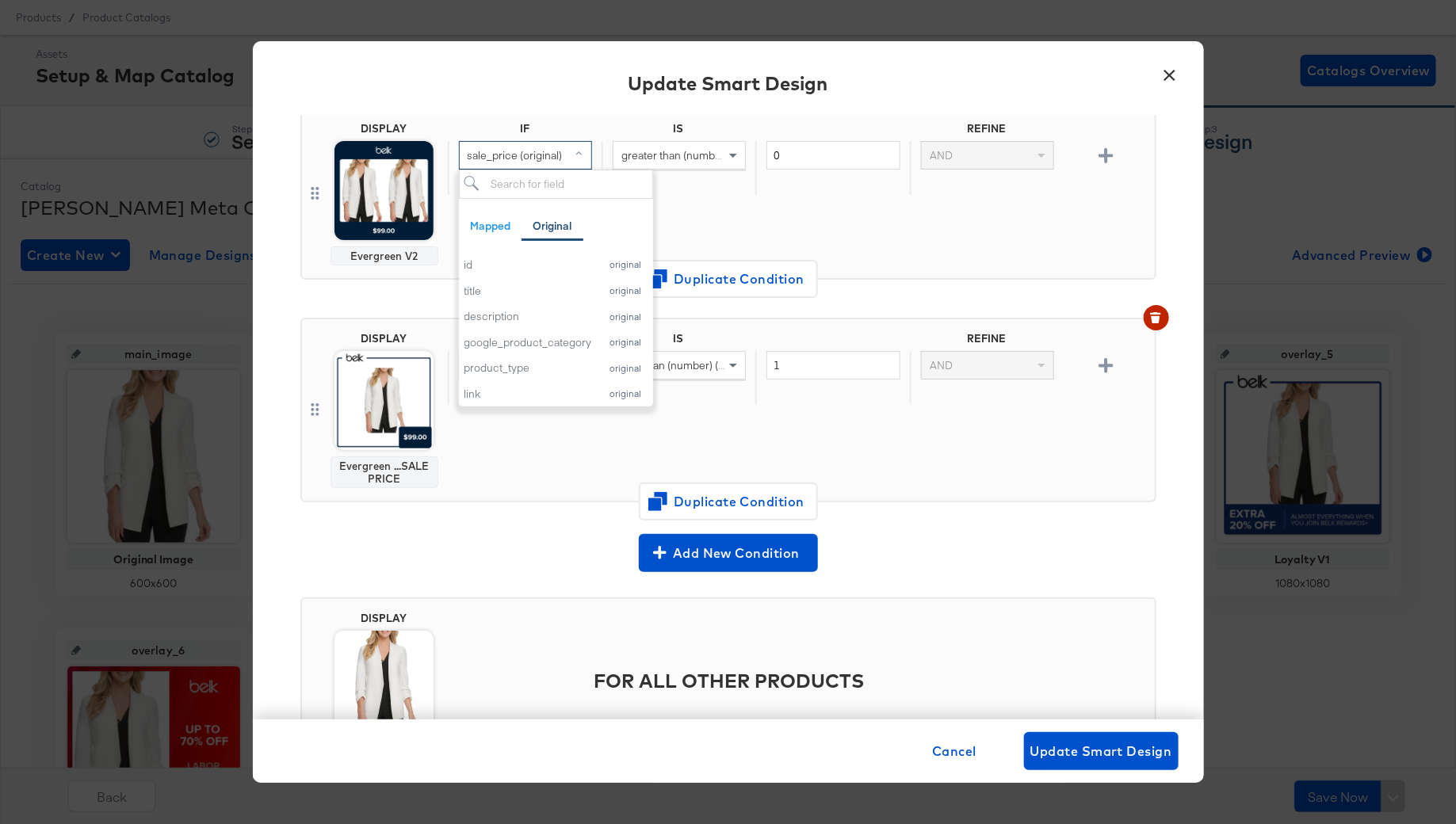
click at [549, 162] on div "sale_price (original)" at bounding box center [525, 155] width 132 height 27
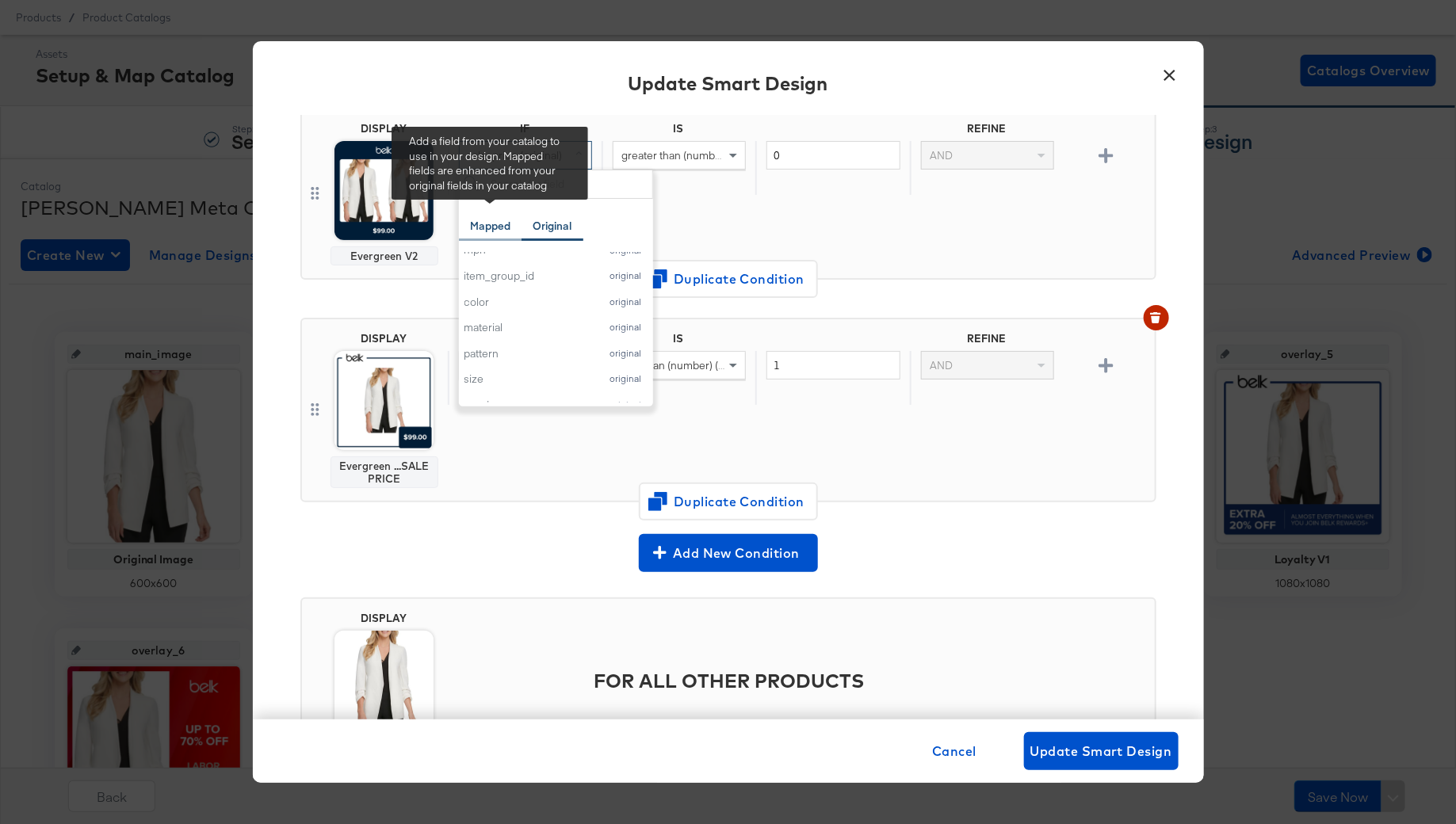
click at [497, 228] on div "Mapped" at bounding box center [490, 226] width 40 height 15
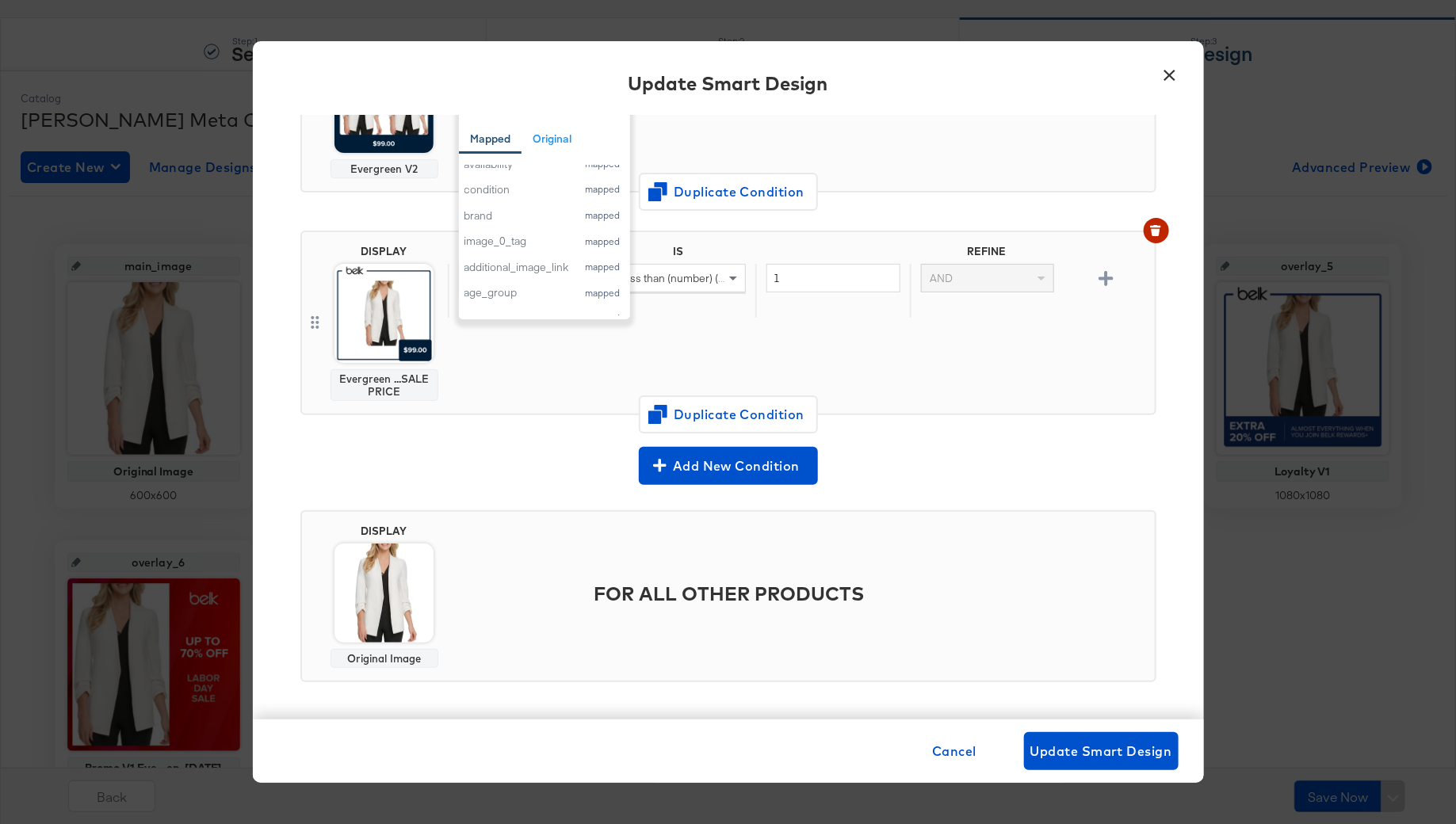
scroll to position [192, 0]
click at [545, 233] on button "additional_image_link mapped" at bounding box center [544, 244] width 171 height 26
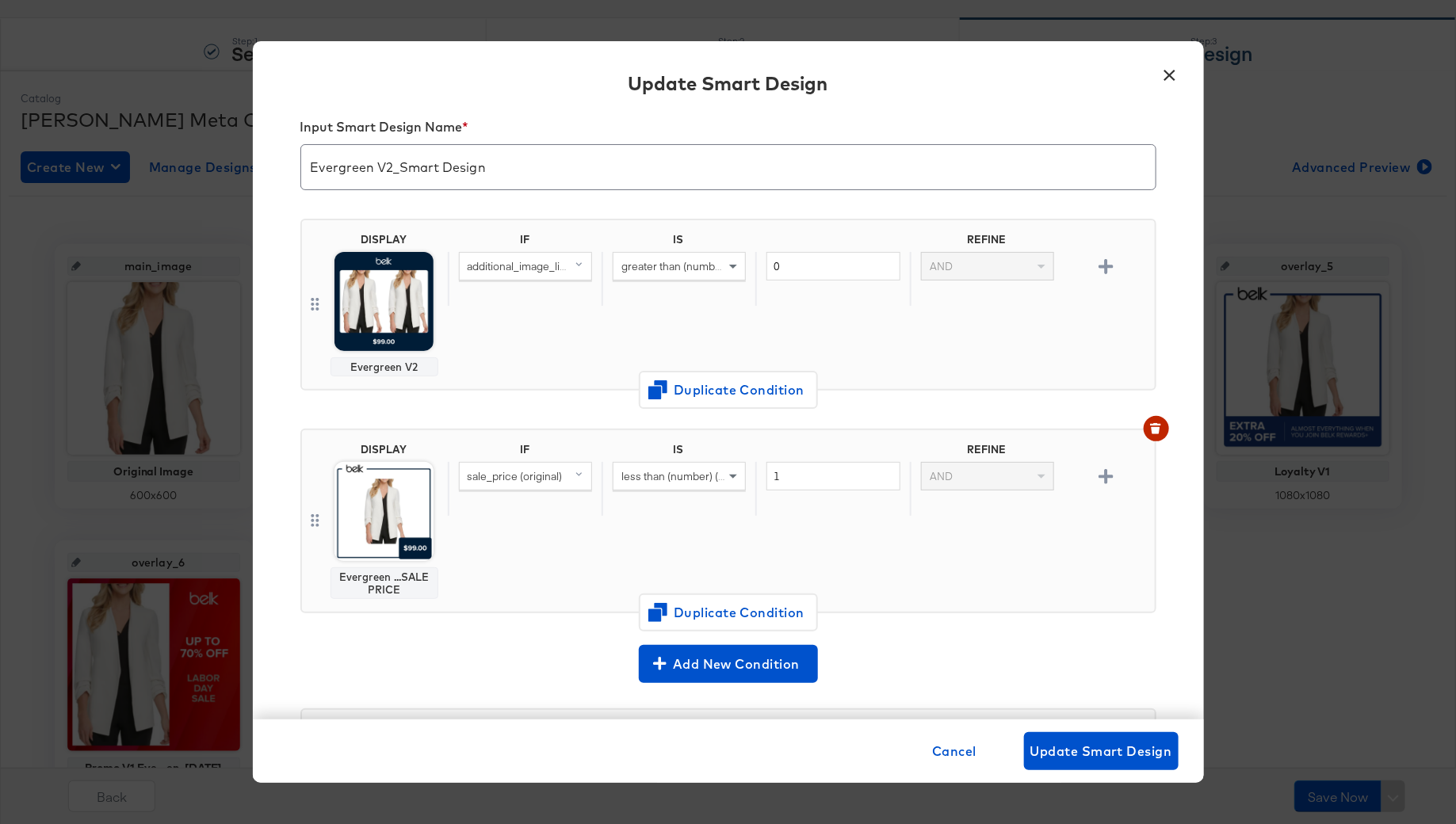
scroll to position [11, 0]
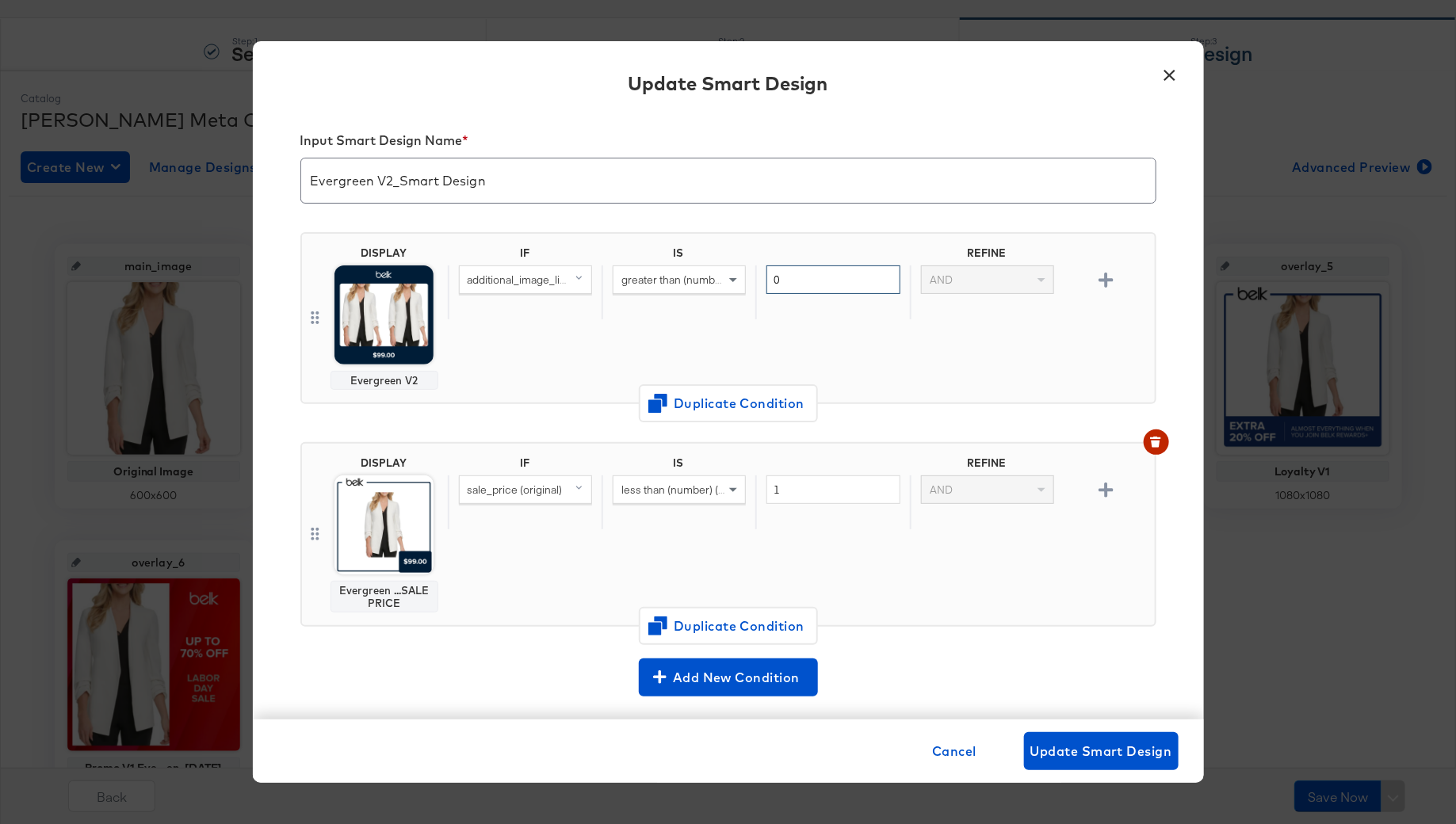
click at [797, 278] on input "0" at bounding box center [833, 280] width 133 height 29
type input "1"
click at [682, 273] on span "greater than (number) (custom)" at bounding box center [698, 279] width 153 height 14
click at [842, 357] on div "IF IS REFINE additional_image_link greater than or equal to (number) id AND" at bounding box center [798, 318] width 701 height 144
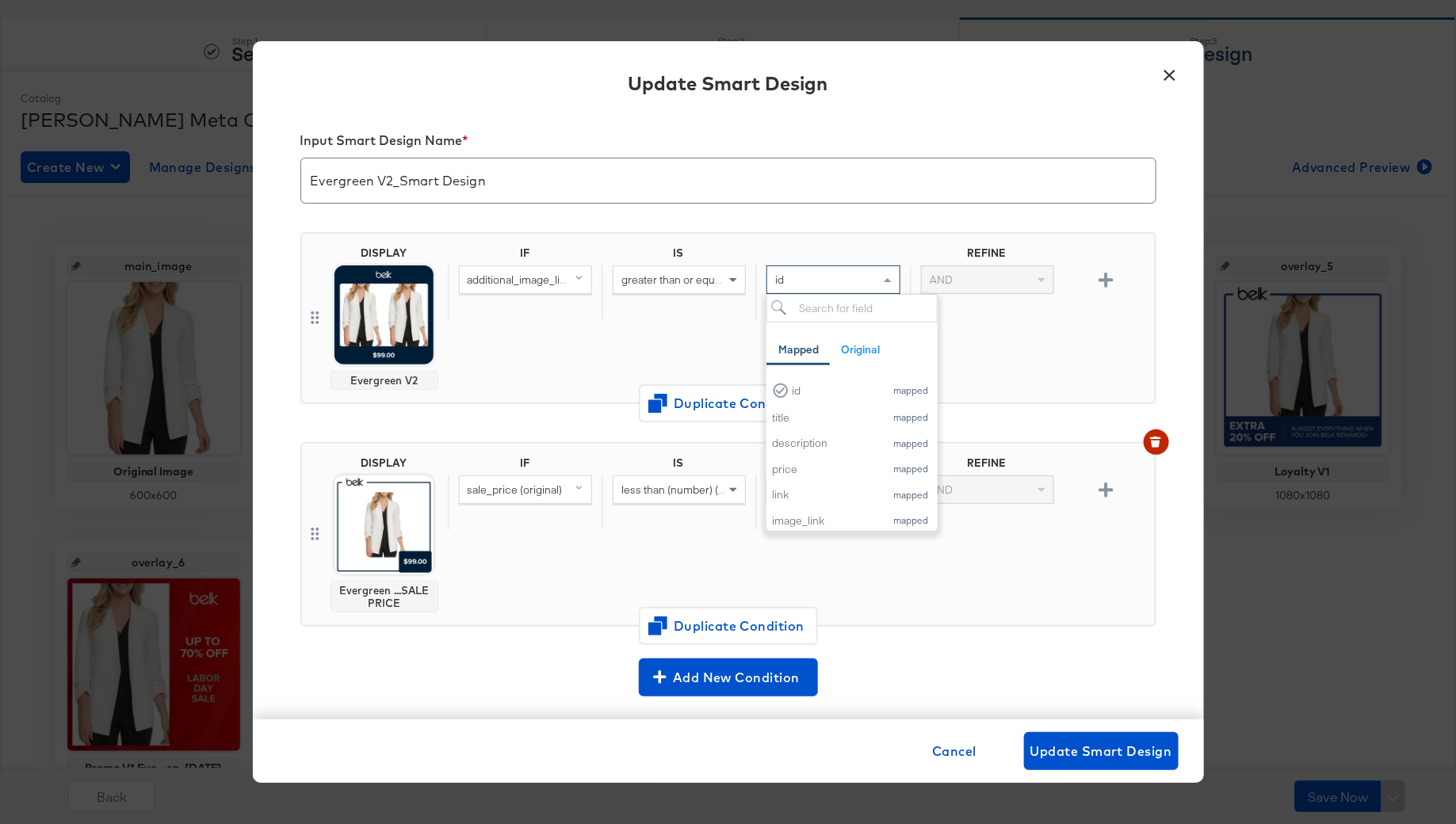
click at [799, 282] on div "id" at bounding box center [833, 279] width 132 height 27
click at [715, 286] on div "greater than or equal to (number)" at bounding box center [679, 279] width 132 height 27
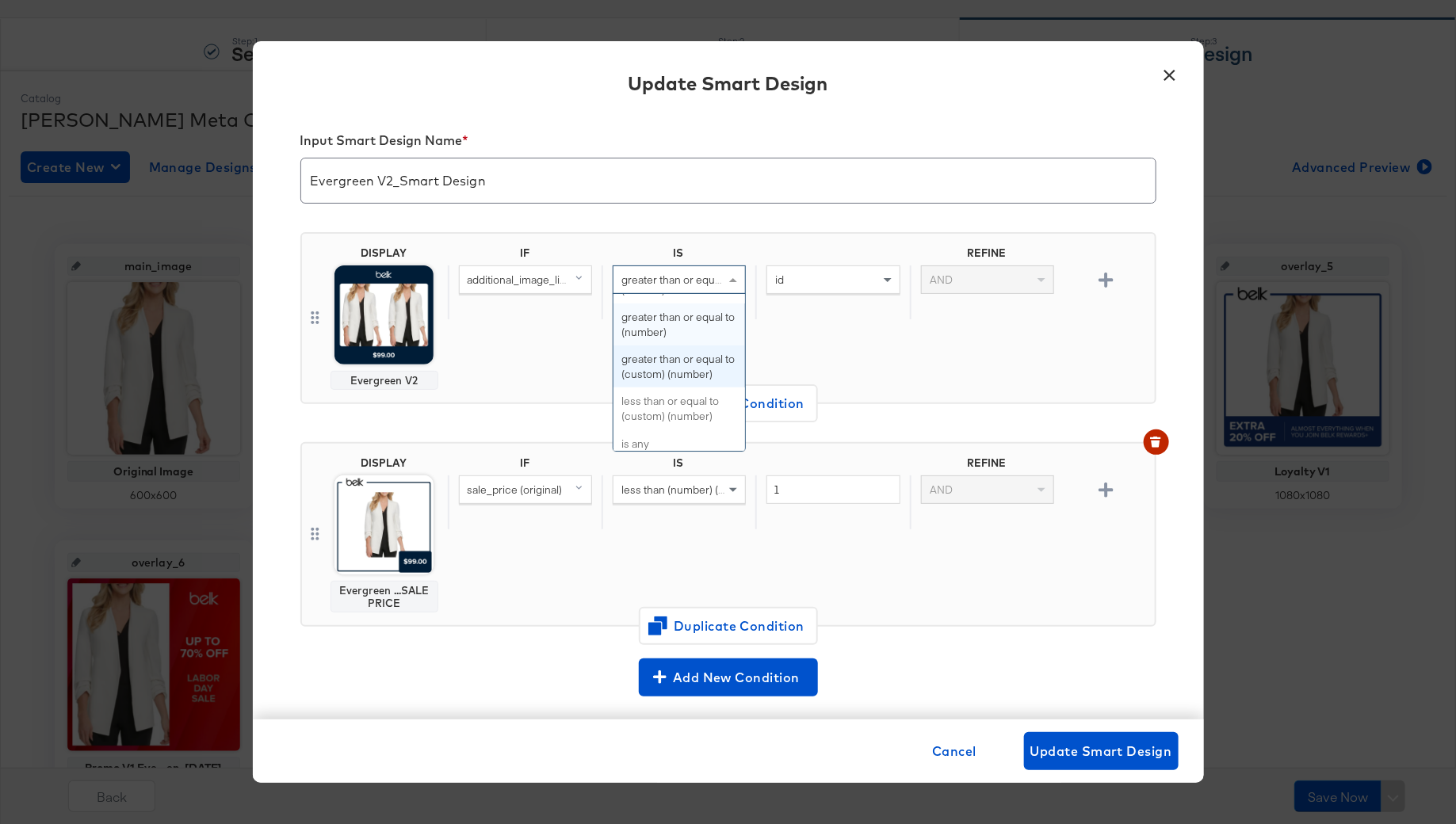
scroll to position [292, 0]
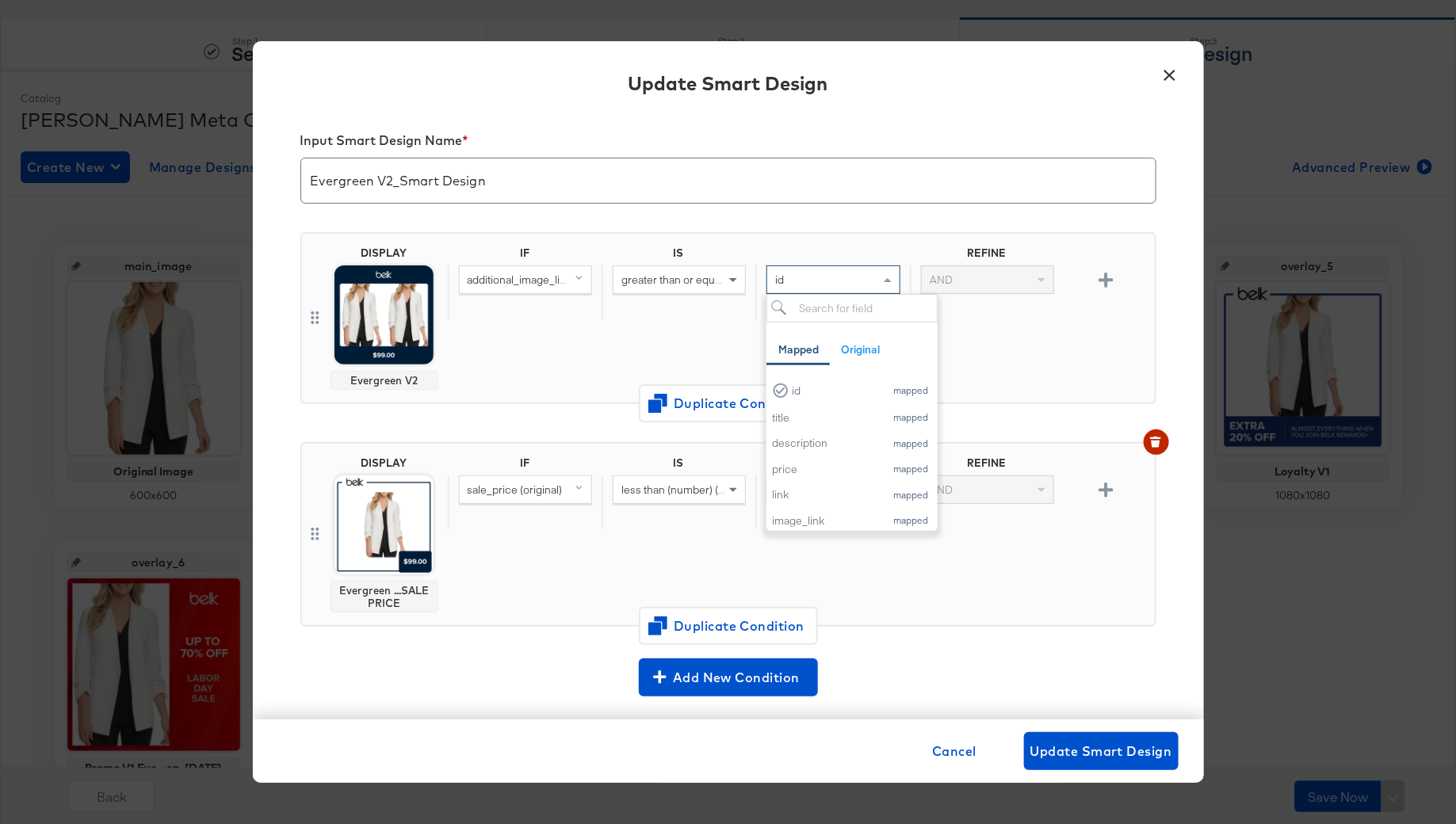
click at [793, 276] on div "id" at bounding box center [833, 279] width 132 height 27
click at [700, 319] on div "IF IS REFINE additional_image_link greater than or equal to (number) id Mapped …" at bounding box center [798, 318] width 701 height 144
click at [816, 290] on div "id" at bounding box center [833, 279] width 132 height 27
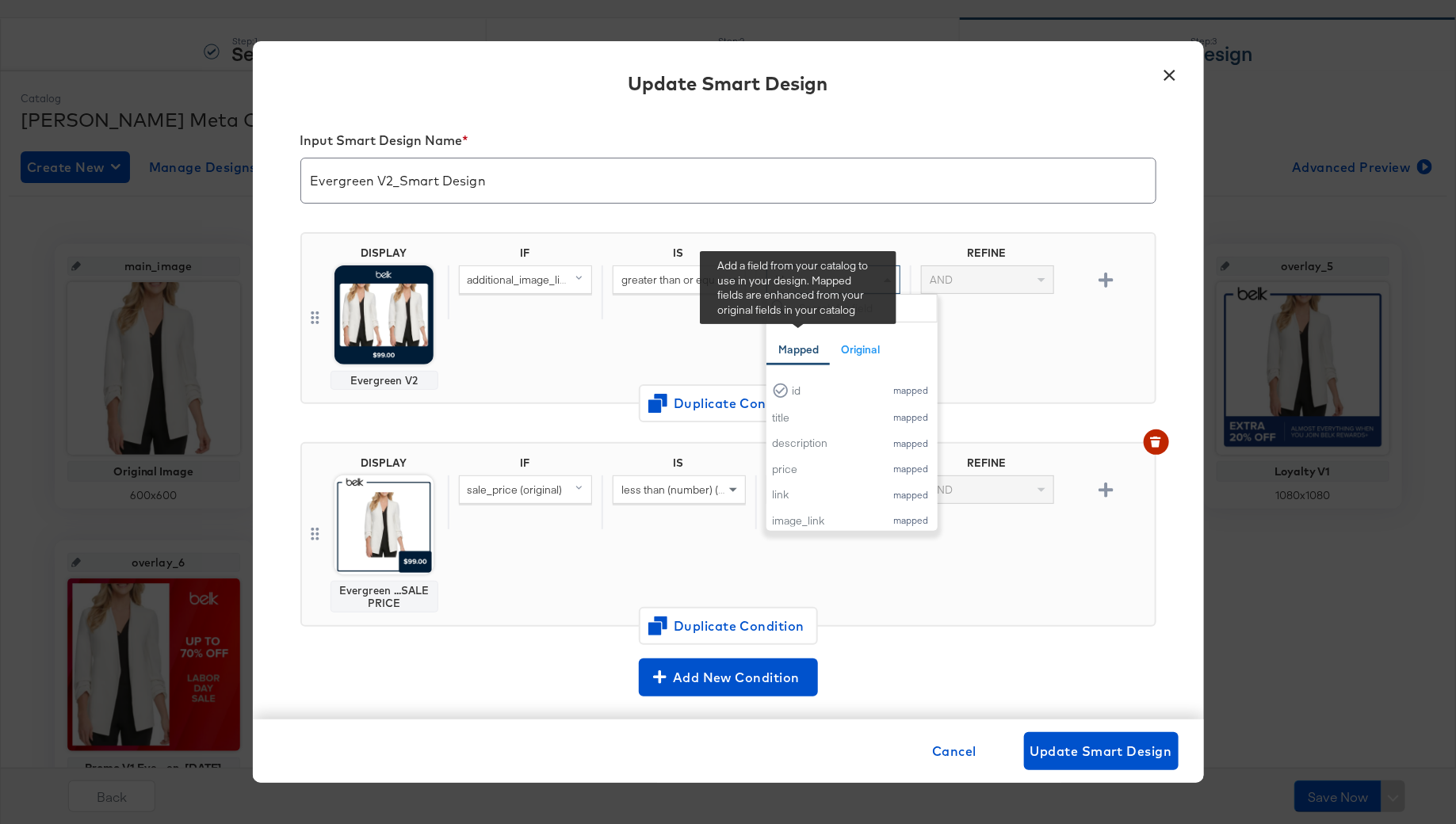
click at [692, 347] on div "IF IS REFINE additional_image_link greater than or equal to (number) id Mapped …" at bounding box center [798, 318] width 701 height 144
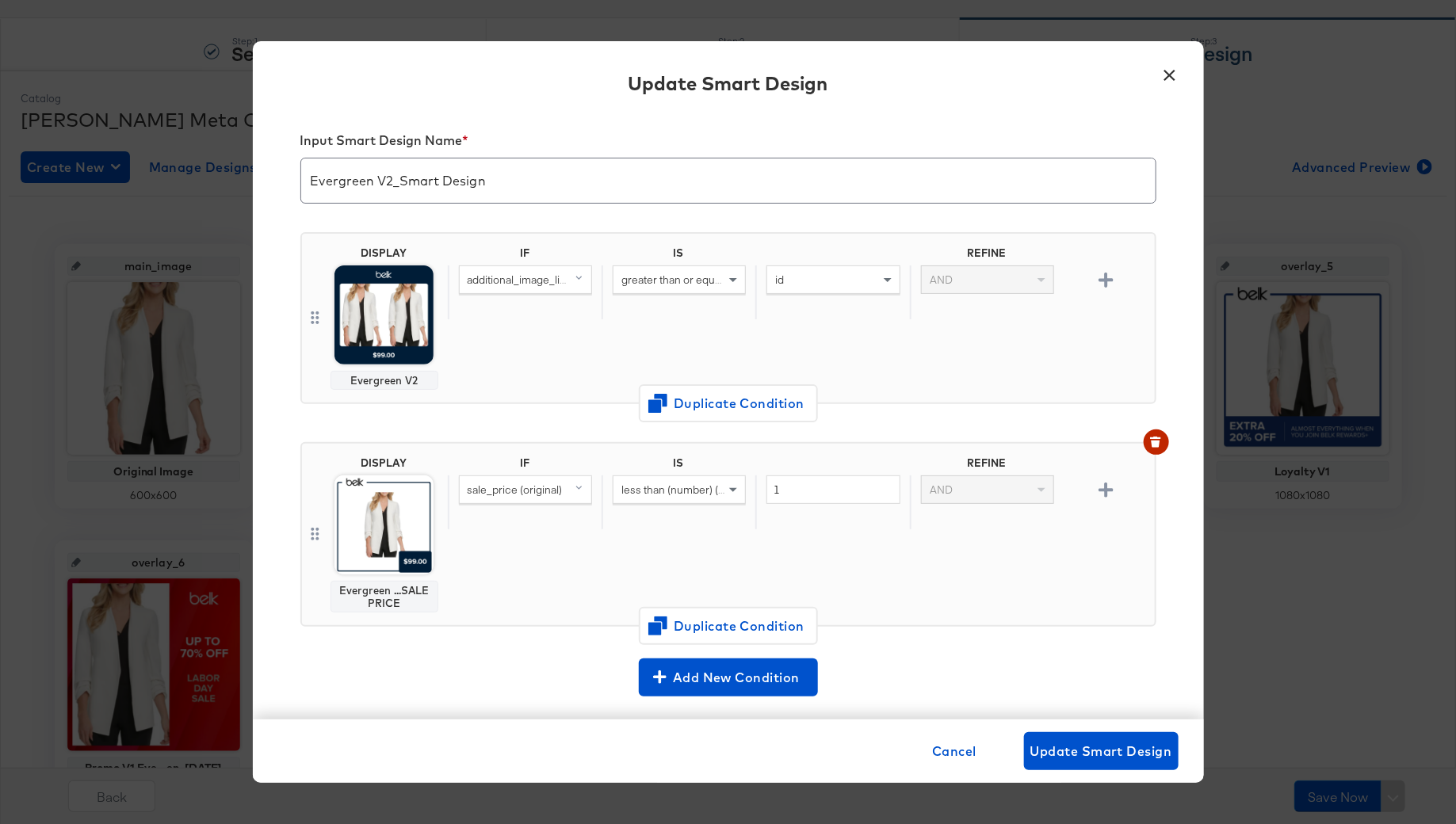
click at [812, 273] on div "id" at bounding box center [833, 279] width 132 height 27
click at [839, 387] on div "additional_image_link" at bounding box center [824, 390] width 105 height 15
click at [833, 290] on div "additional_image_link" at bounding box center [833, 279] width 132 height 27
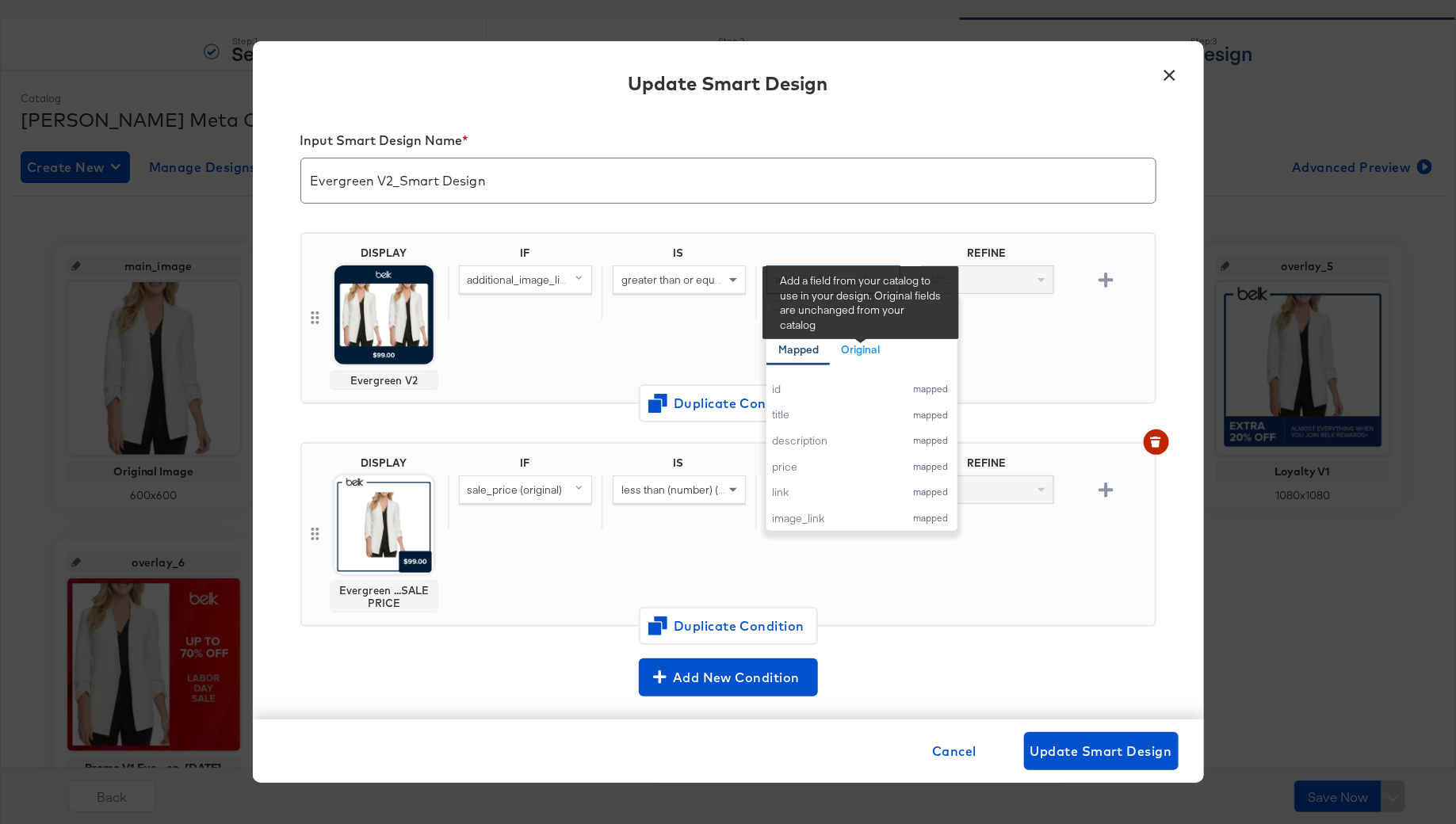
click at [718, 339] on div "IF IS REFINE additional_image_link greater than or equal to (number) additional…" at bounding box center [798, 318] width 701 height 144
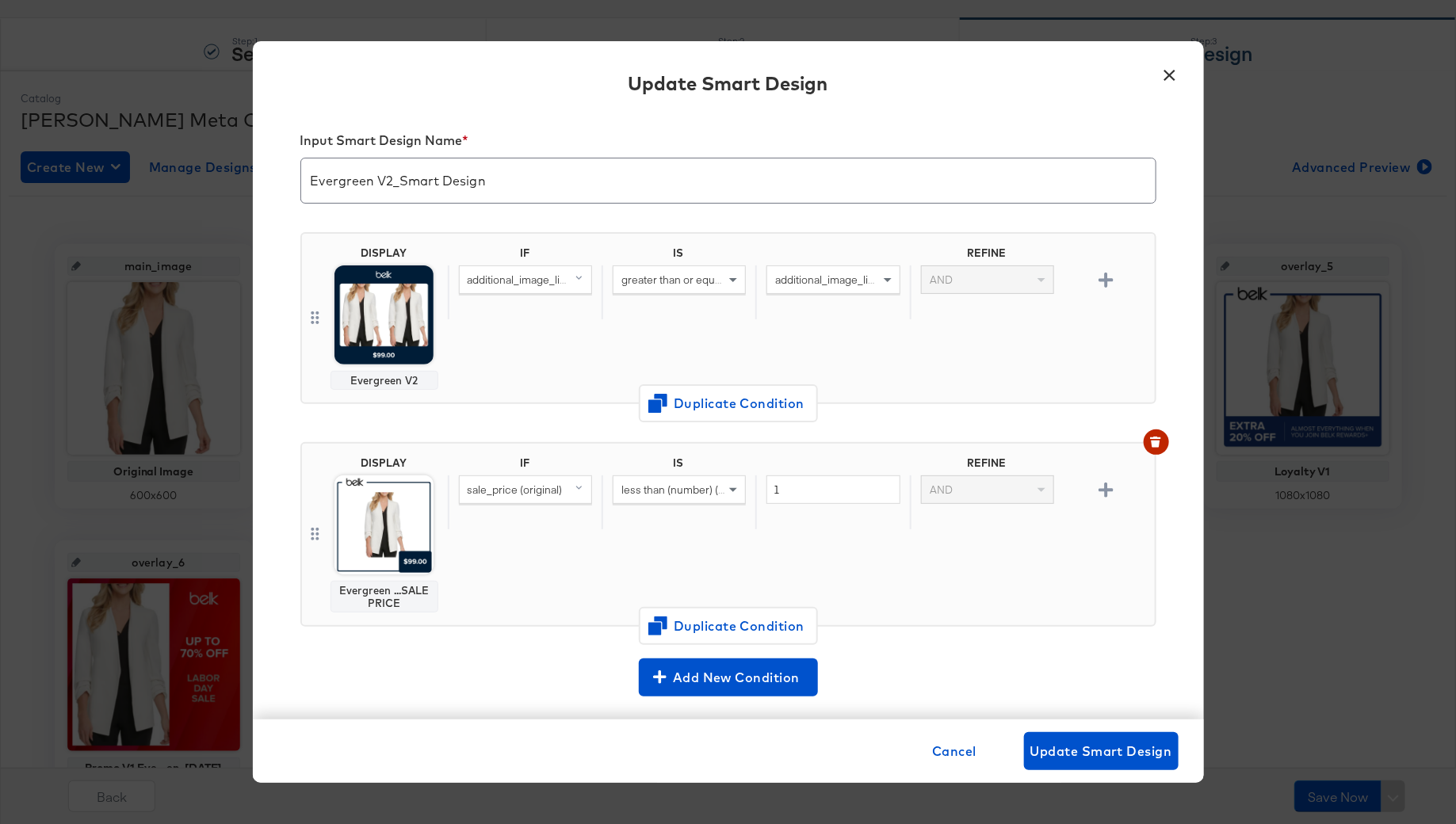
click at [702, 285] on div "greater than or equal to (number)" at bounding box center [679, 279] width 132 height 27
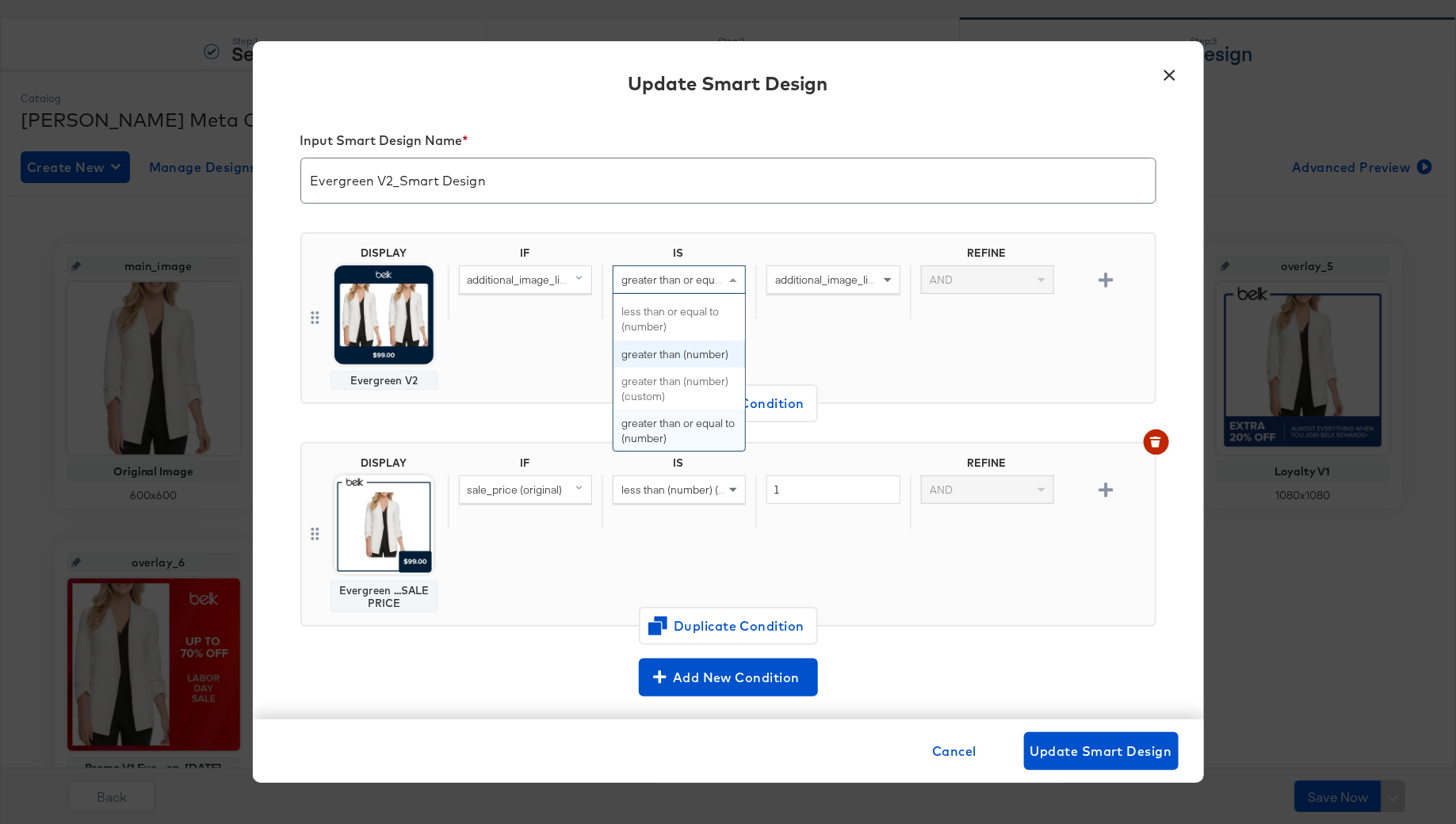
scroll to position [258, 0]
click at [778, 331] on div "IF IS REFINE additional_image_link greater than (number) additional_image_link …" at bounding box center [798, 318] width 701 height 144
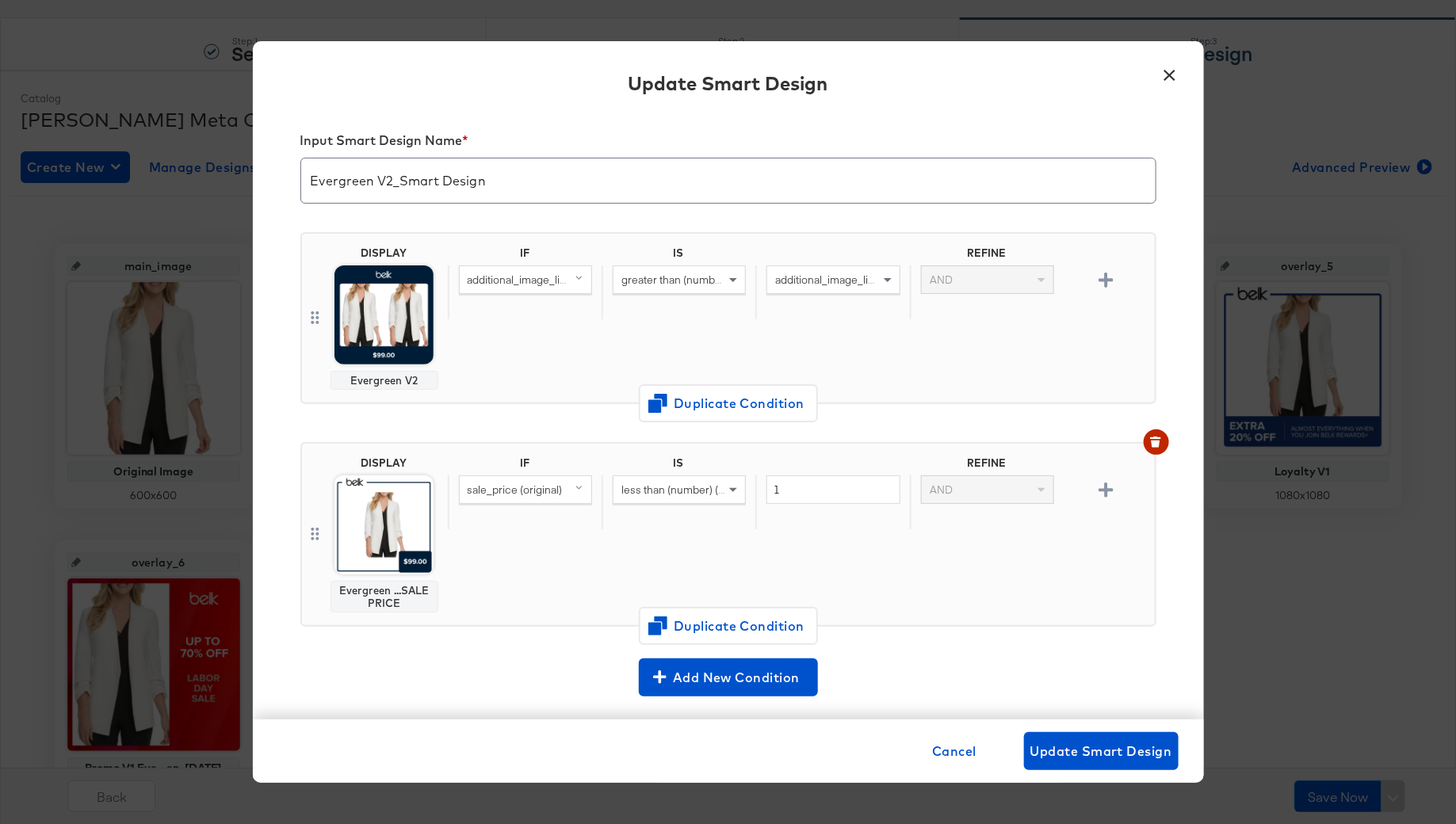
click at [817, 282] on span "additional_image_link" at bounding box center [828, 279] width 105 height 14
click at [732, 359] on div "IF IS REFINE additional_image_link greater than (number) additional_image_link …" at bounding box center [798, 318] width 701 height 144
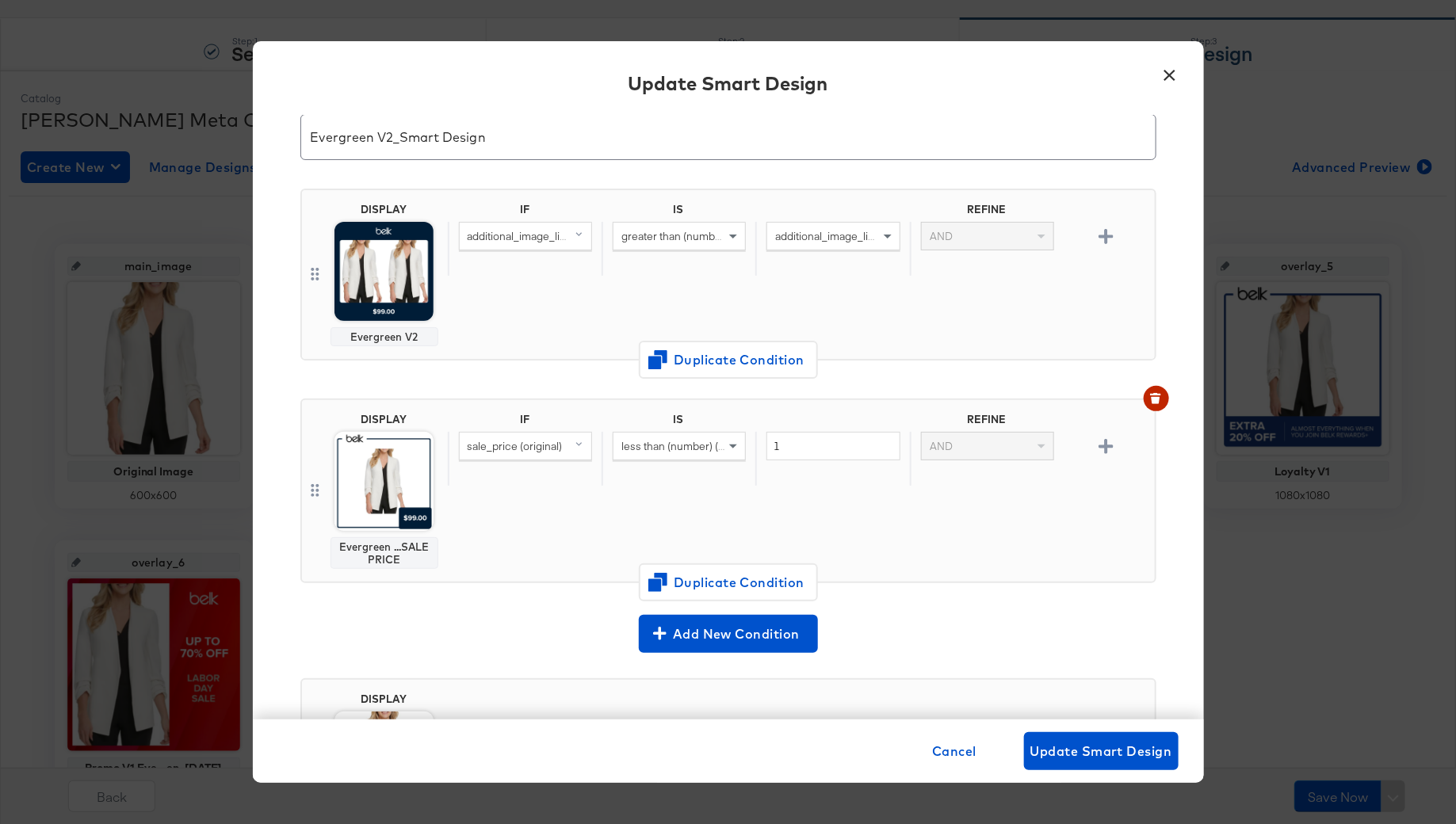
scroll to position [0, 0]
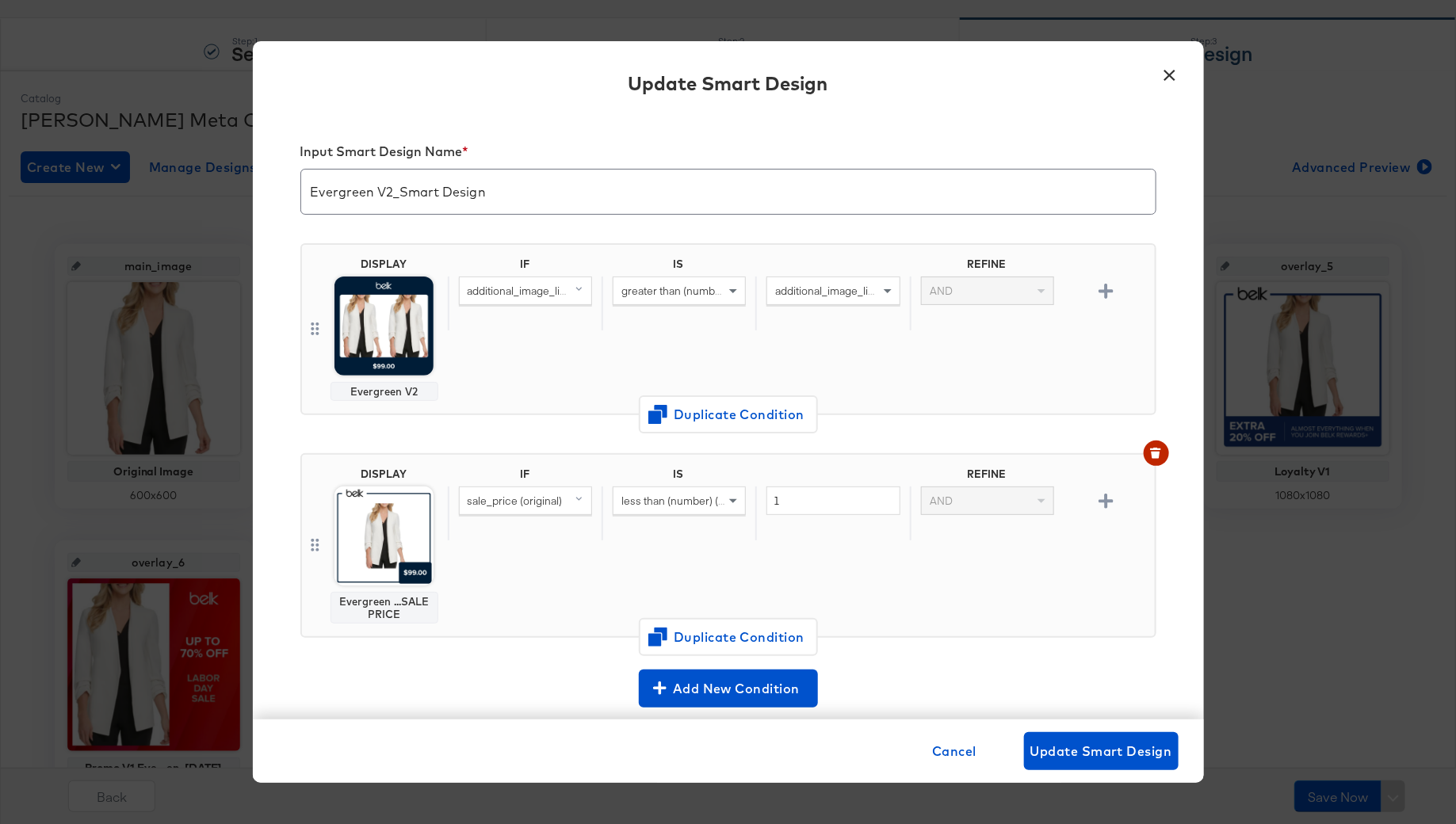
click at [843, 288] on span "additional_image_link" at bounding box center [828, 290] width 105 height 14
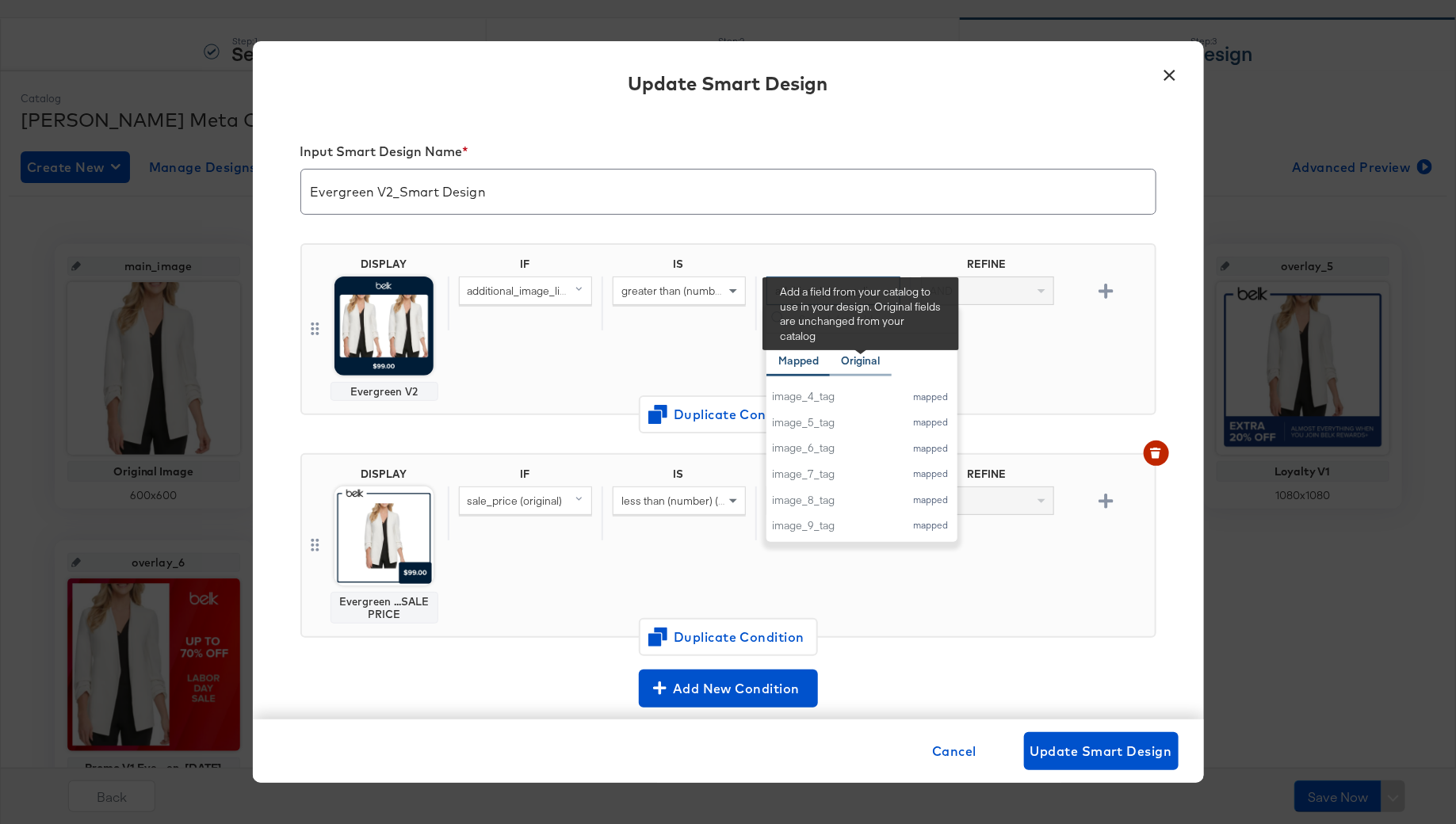
click at [864, 365] on div "Original" at bounding box center [861, 361] width 39 height 15
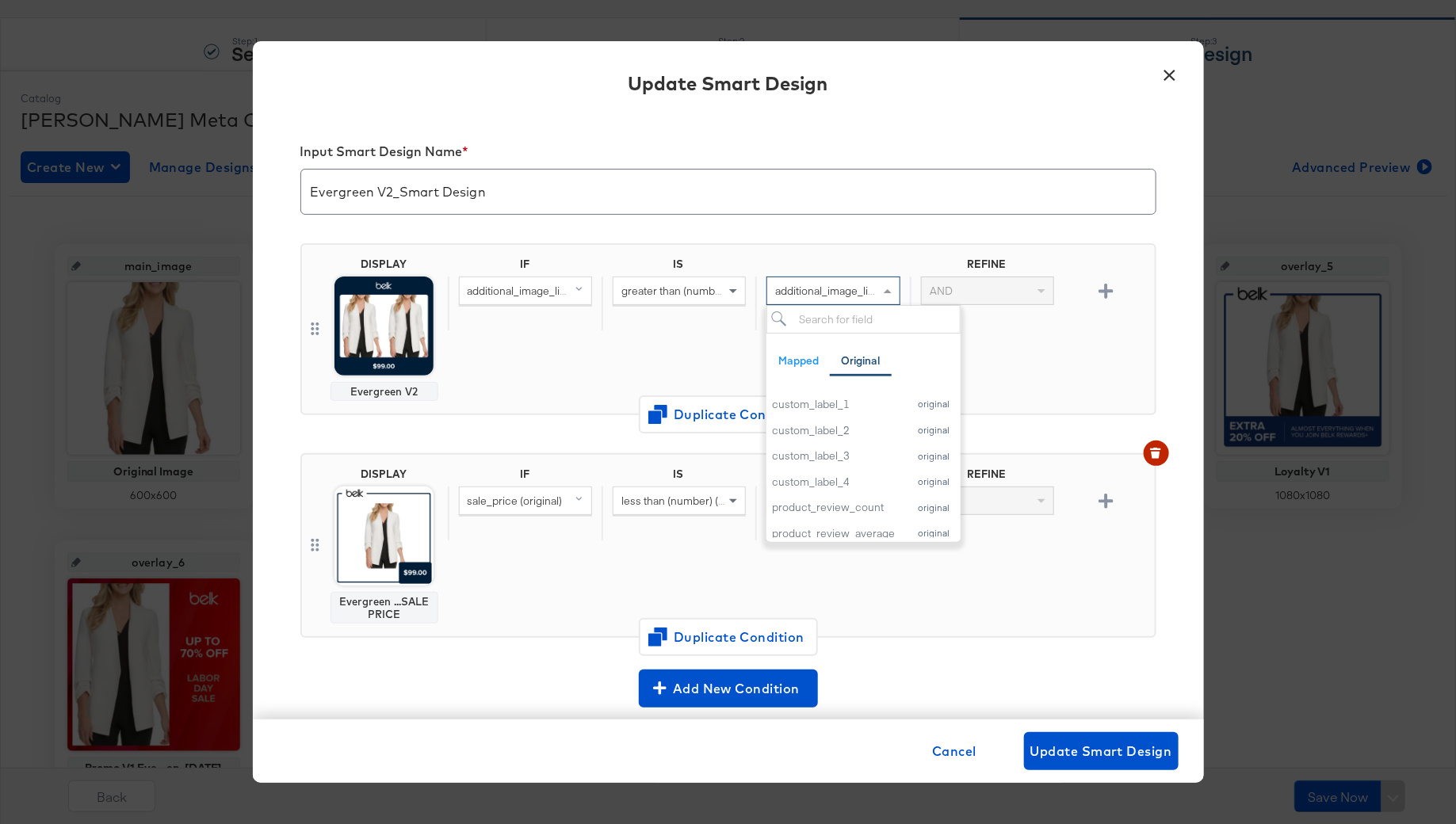
scroll to position [907, 0]
click at [1029, 351] on div "IF IS REFINE additional_image_link greater than (number) additional_image_link …" at bounding box center [798, 329] width 701 height 144
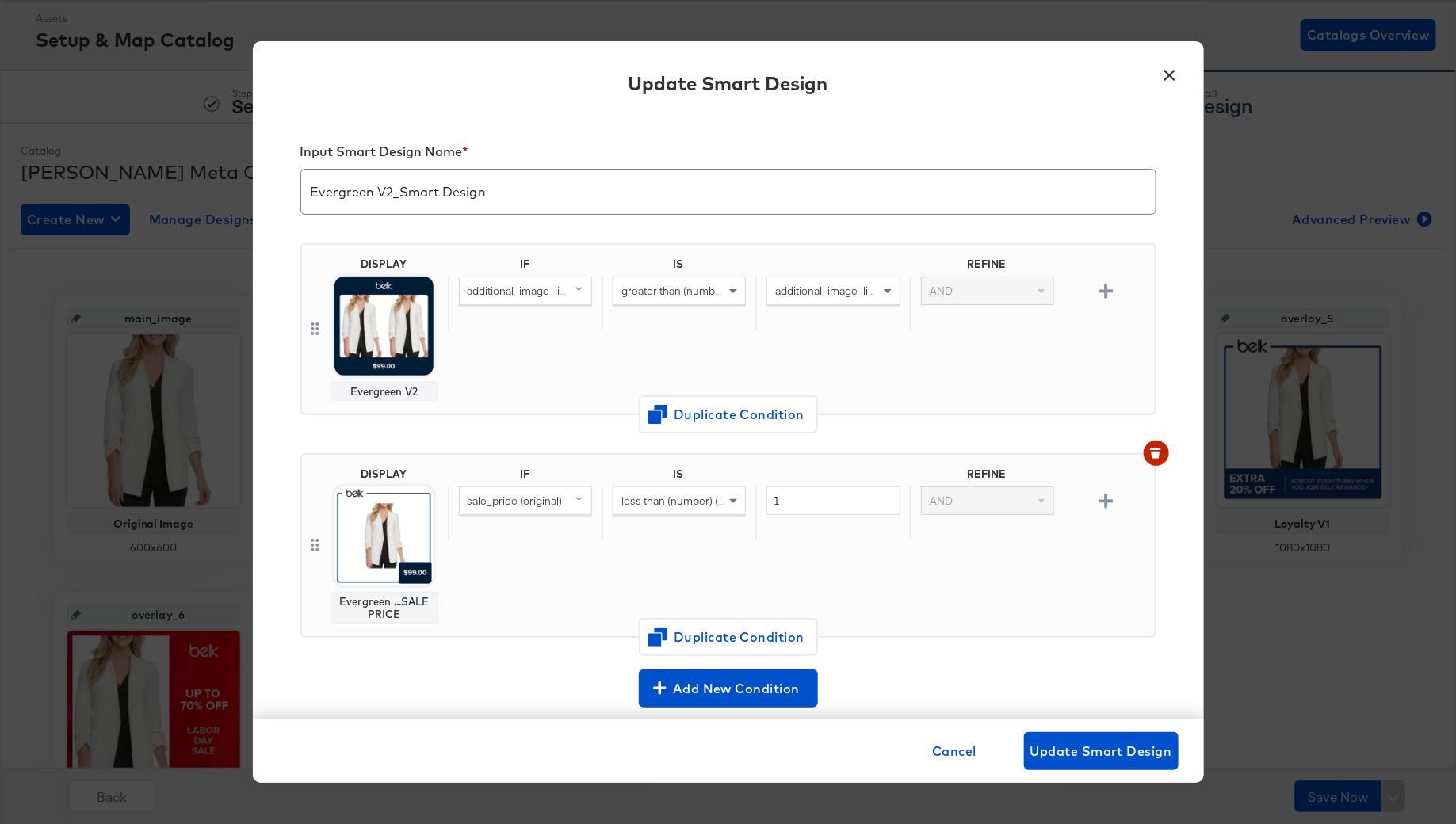
scroll to position [223, 0]
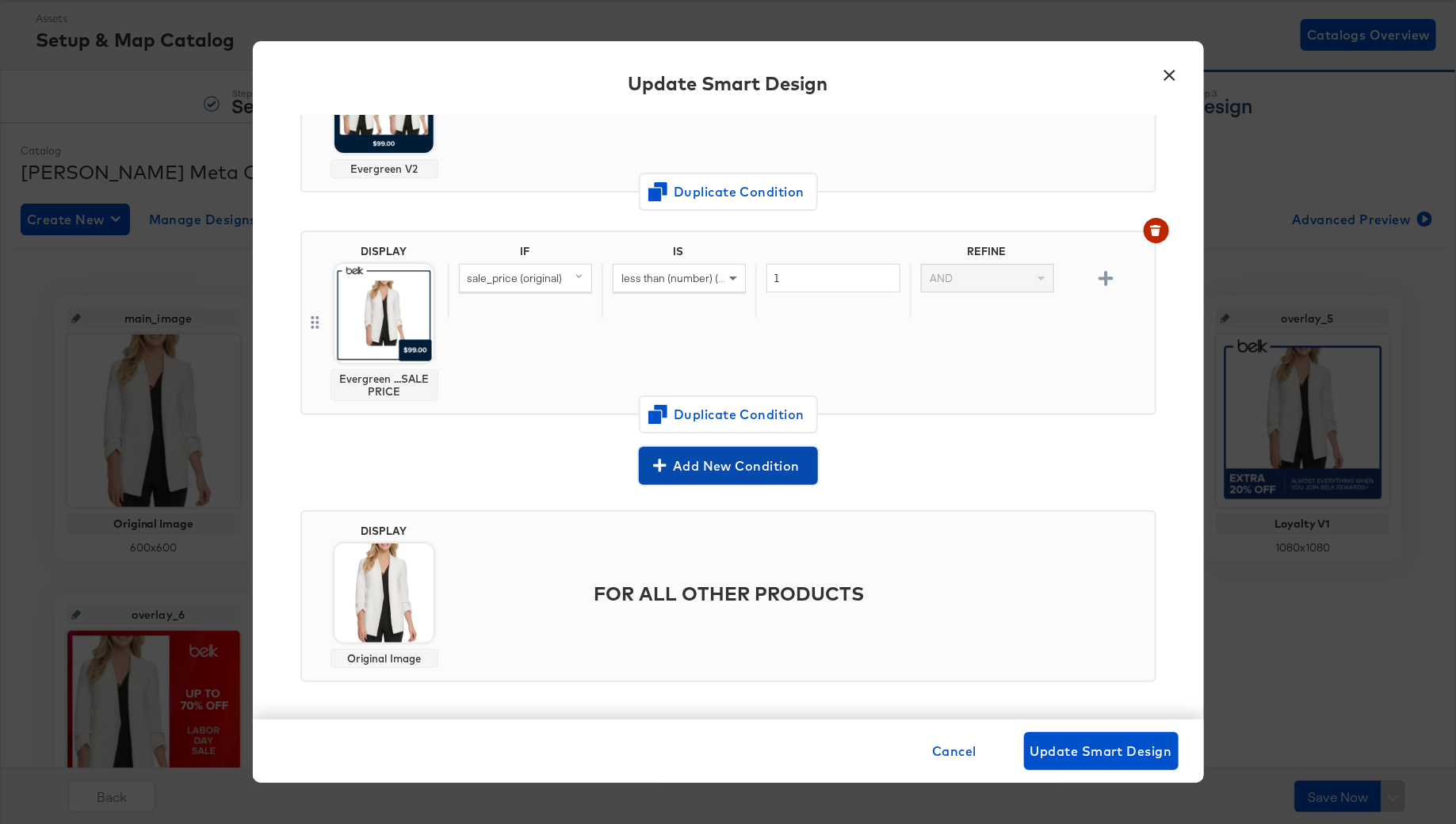
click at [749, 460] on span "Add New Condition" at bounding box center [728, 466] width 166 height 22
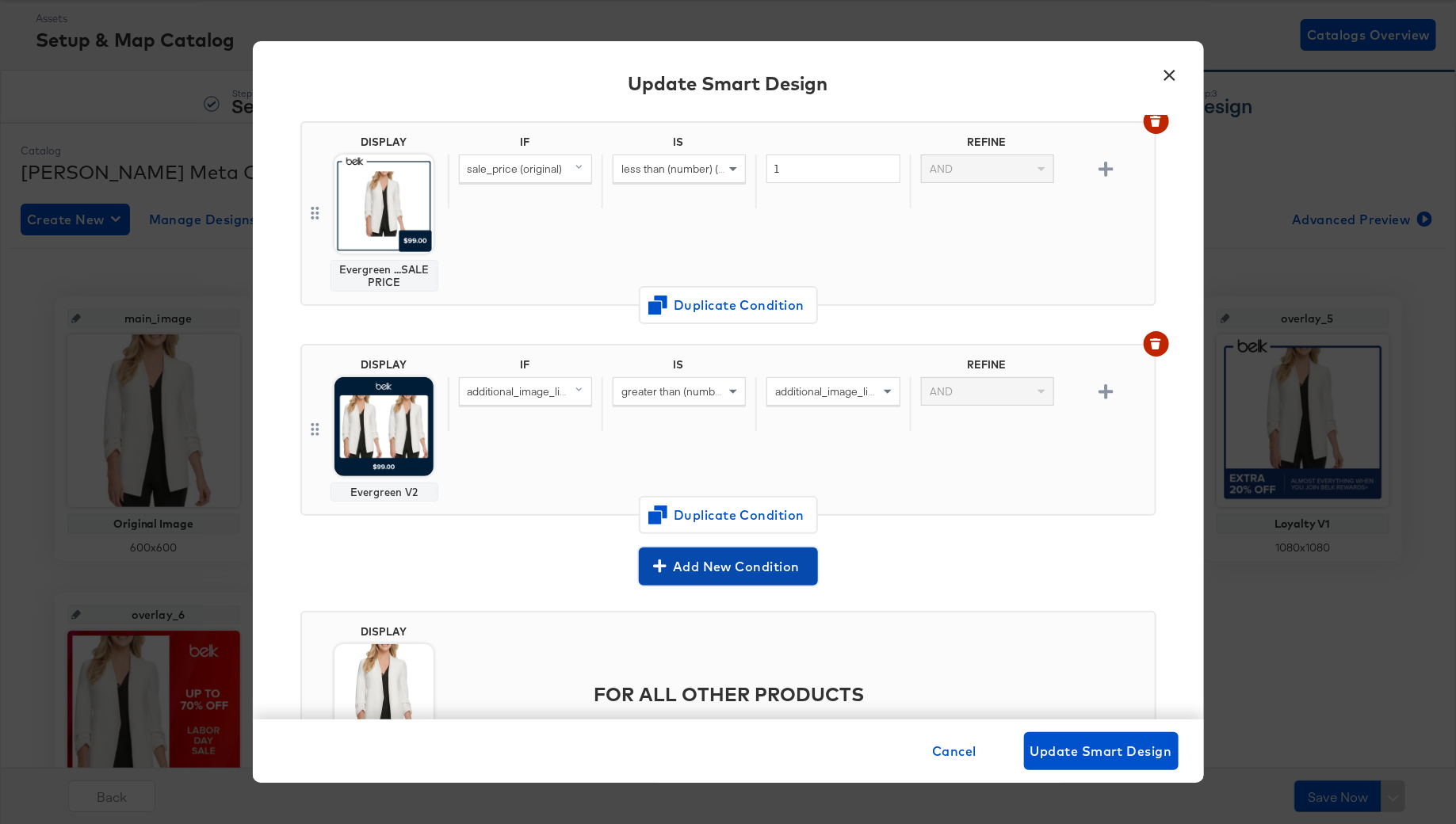
scroll to position [0, 0]
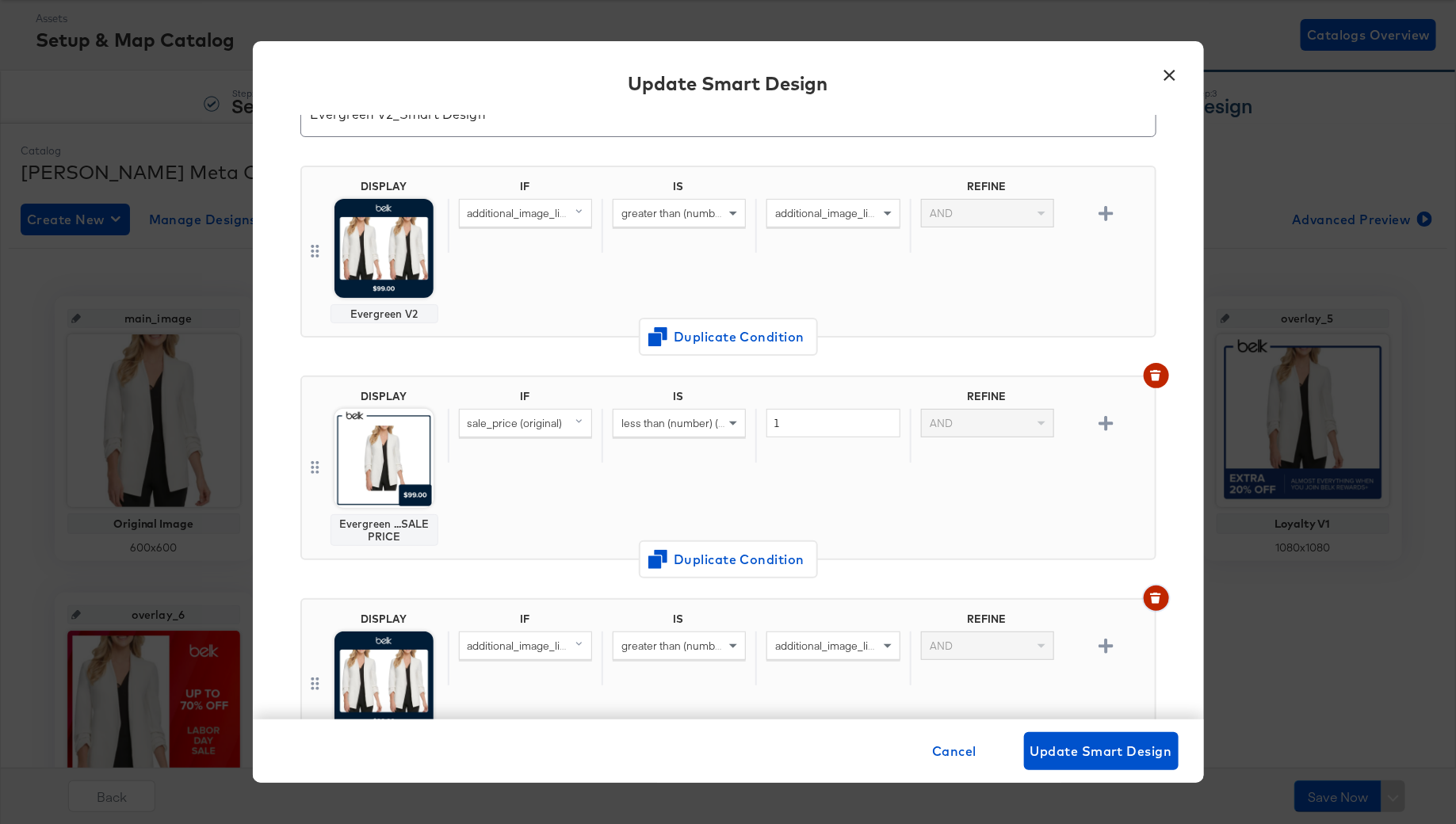
click at [1158, 600] on icon "button" at bounding box center [1155, 601] width 8 height 7
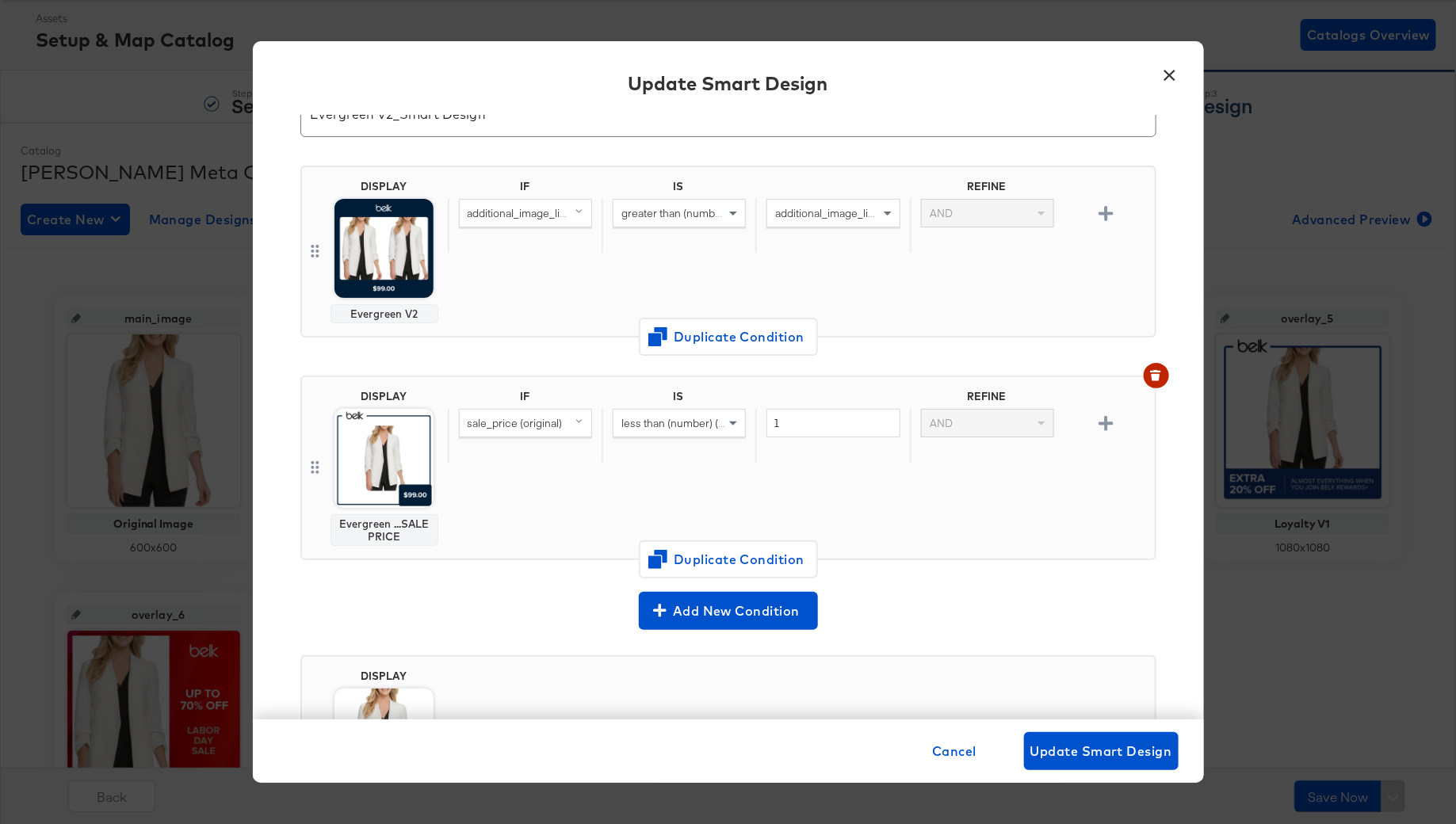
click at [546, 425] on span "sale_price (original)" at bounding box center [515, 423] width 95 height 14
click at [763, 450] on div "1" at bounding box center [832, 436] width 154 height 55
click at [791, 420] on input "1" at bounding box center [833, 423] width 133 height 29
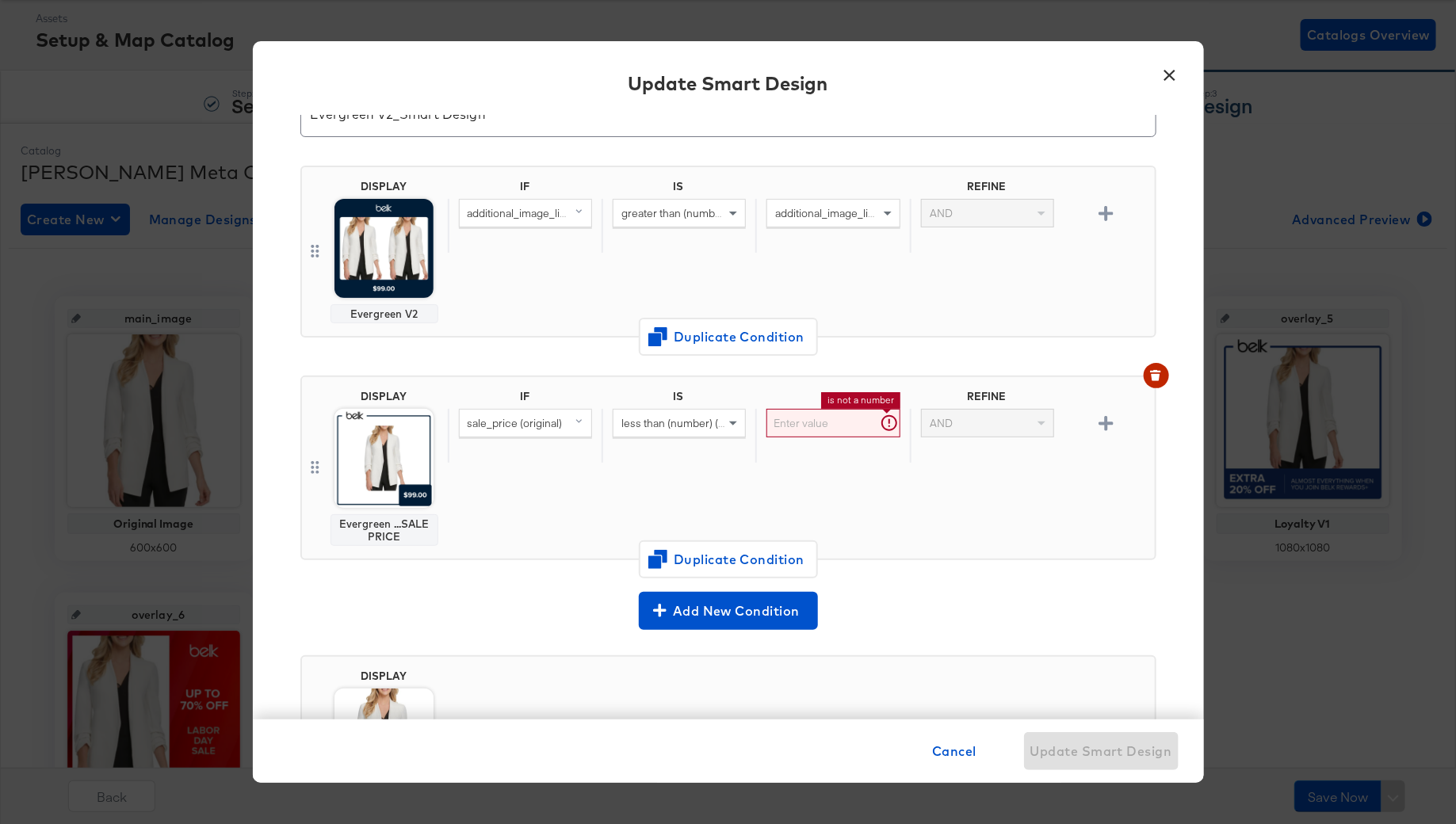
type input "1"
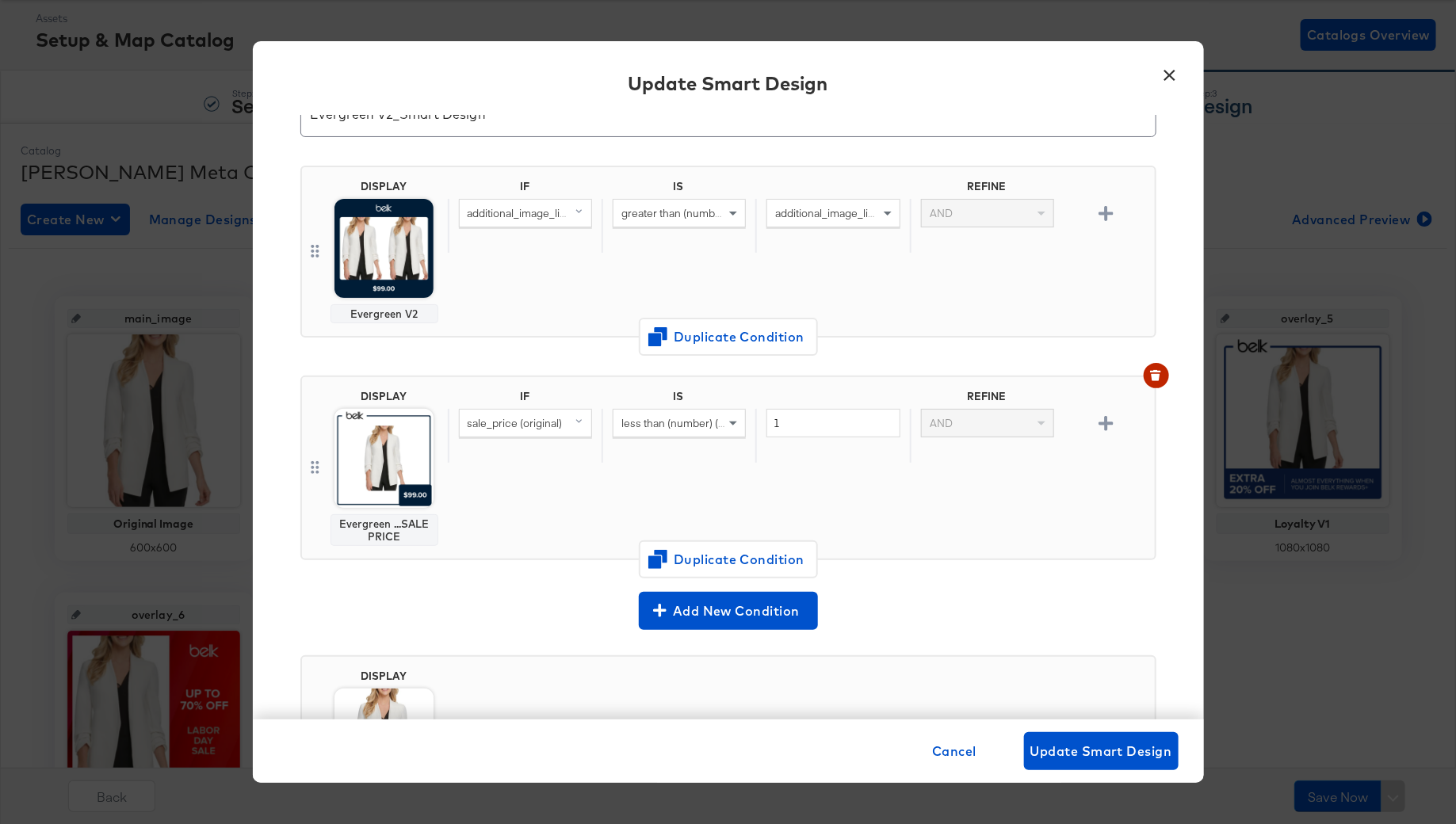
click at [687, 429] on div "less than (number) (custom)" at bounding box center [679, 423] width 132 height 27
click at [694, 202] on div "greater than (number)" at bounding box center [679, 213] width 132 height 27
click at [832, 189] on div at bounding box center [832, 189] width 154 height 19
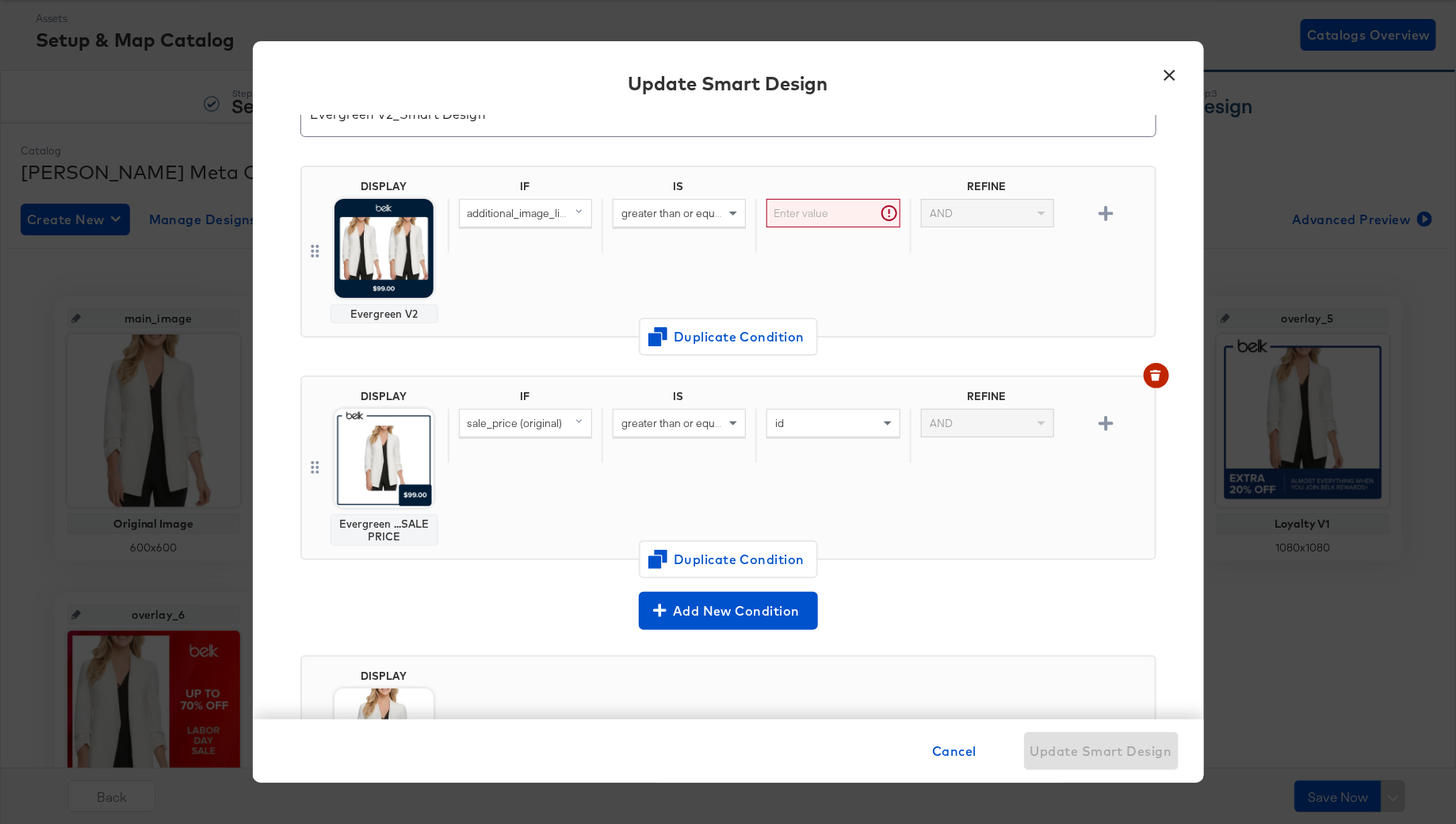
click at [819, 208] on input "text" at bounding box center [833, 213] width 133 height 29
type input "1"
click at [544, 276] on div "IF IS REFINE additional_image_link greater than or equal to (custom) (number) 1…" at bounding box center [798, 252] width 701 height 144
click at [1157, 374] on icon "button" at bounding box center [1155, 378] width 8 height 7
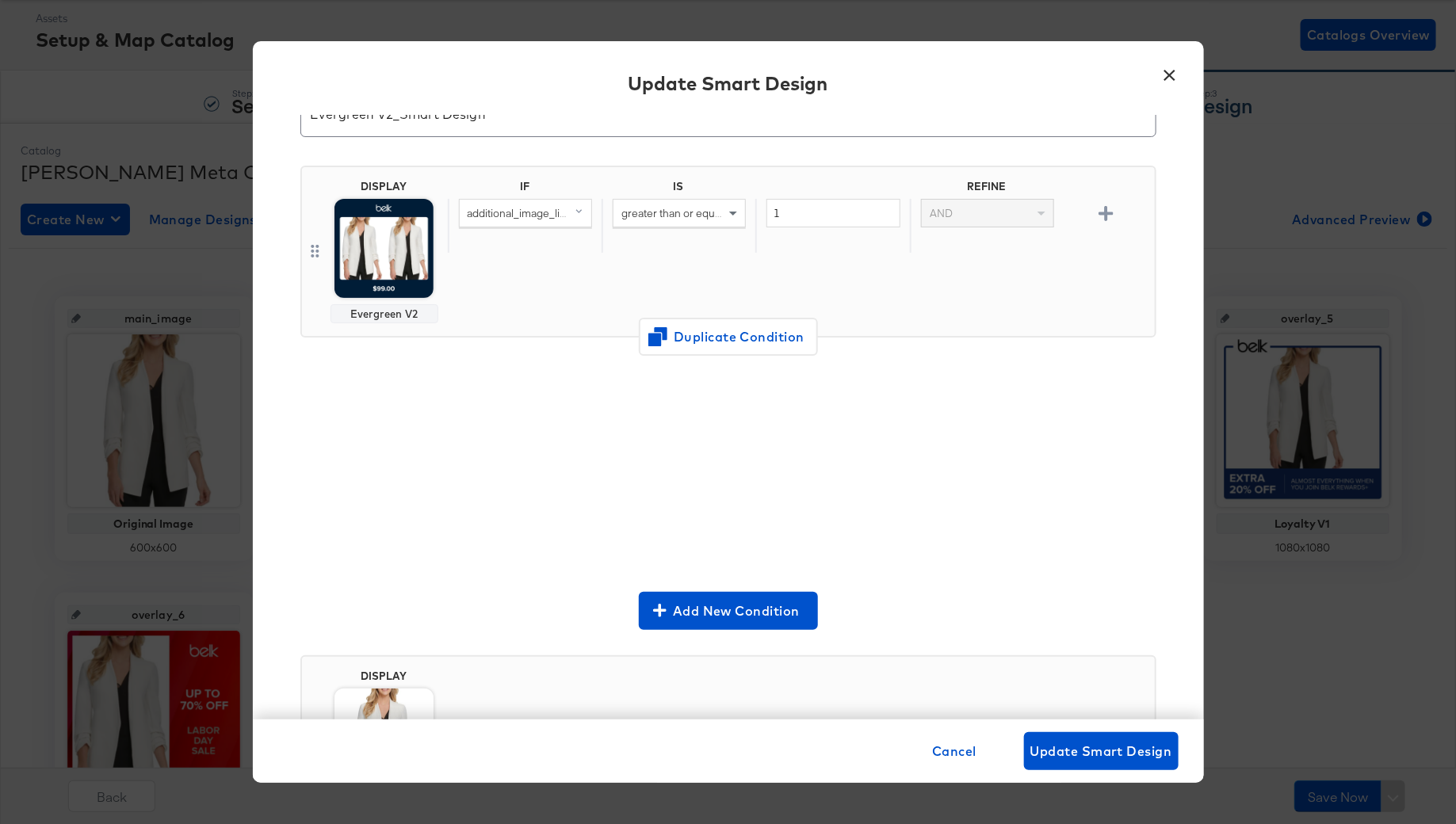
scroll to position [1, 0]
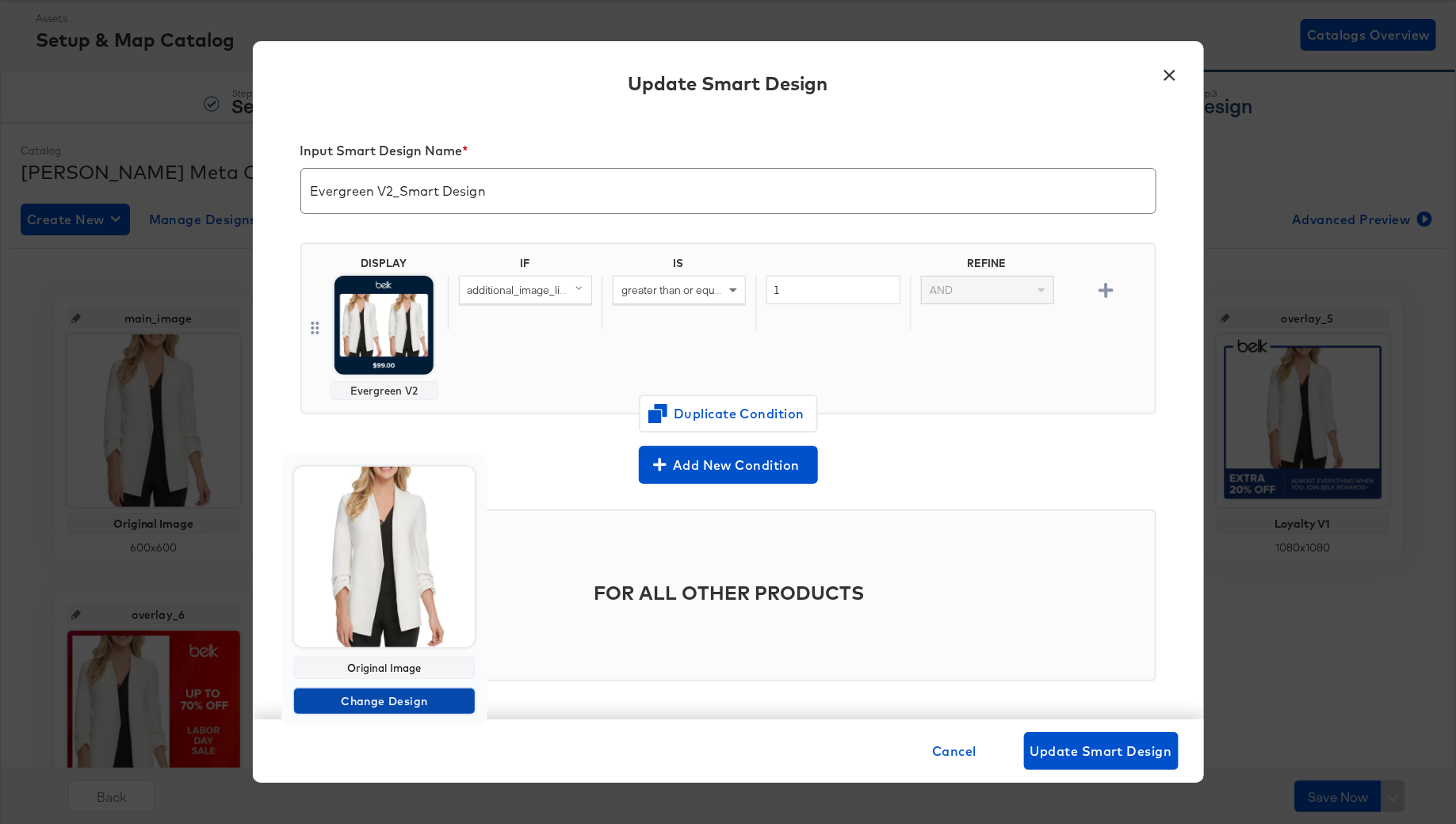
click at [379, 700] on span "Change Design" at bounding box center [385, 701] width 168 height 20
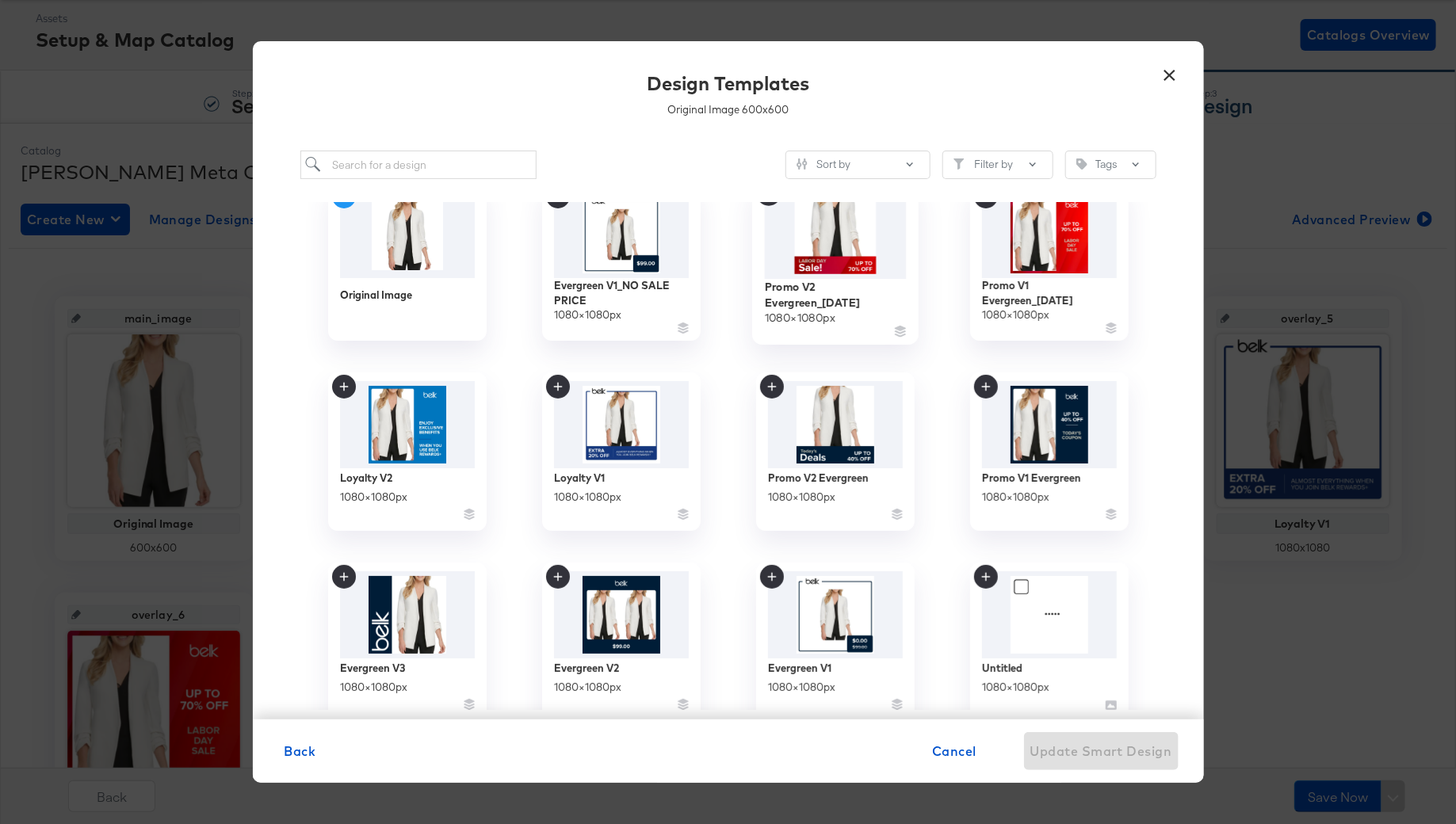
scroll to position [0, 0]
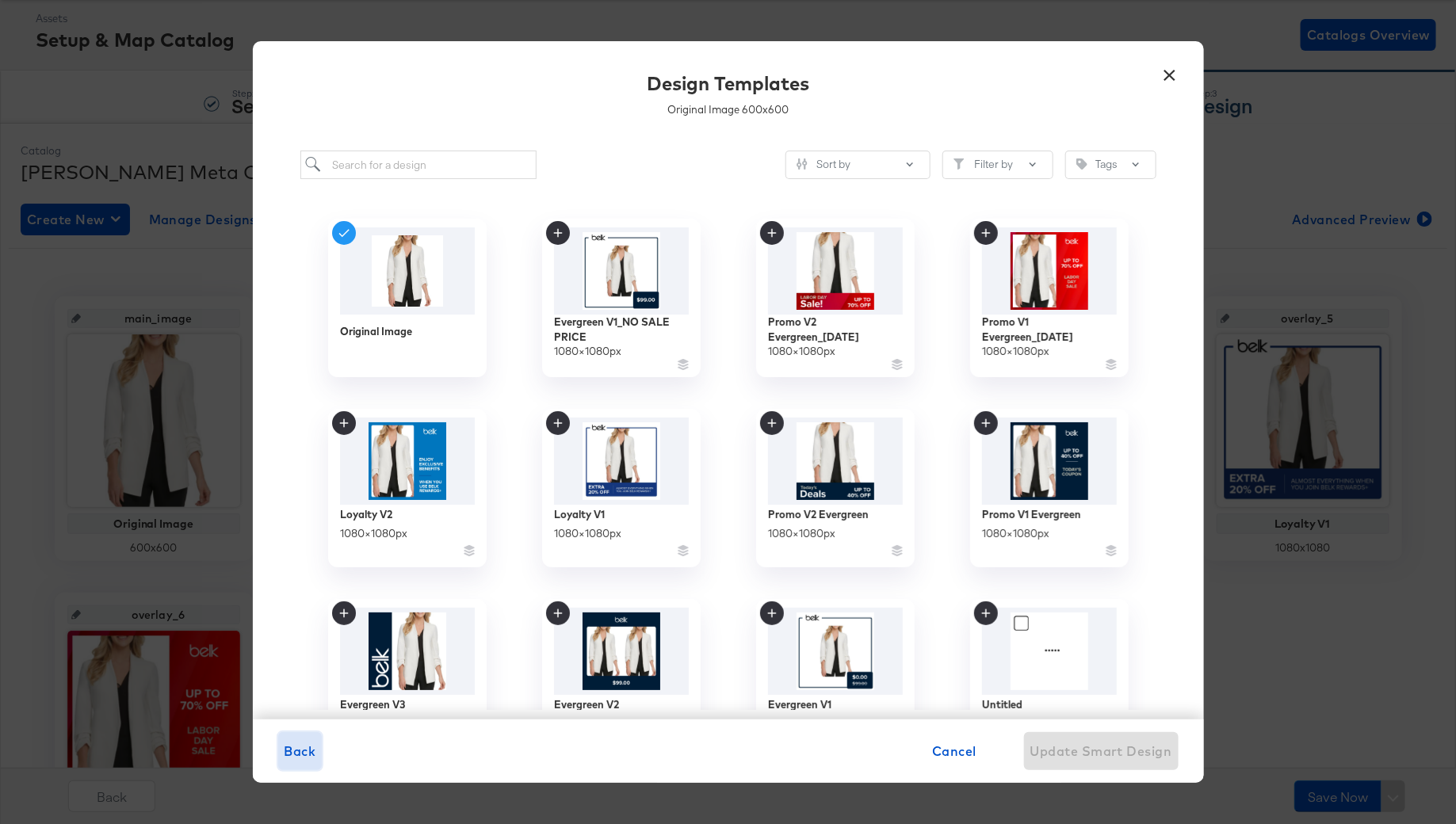
click at [308, 748] on span "Back" at bounding box center [301, 751] width 32 height 22
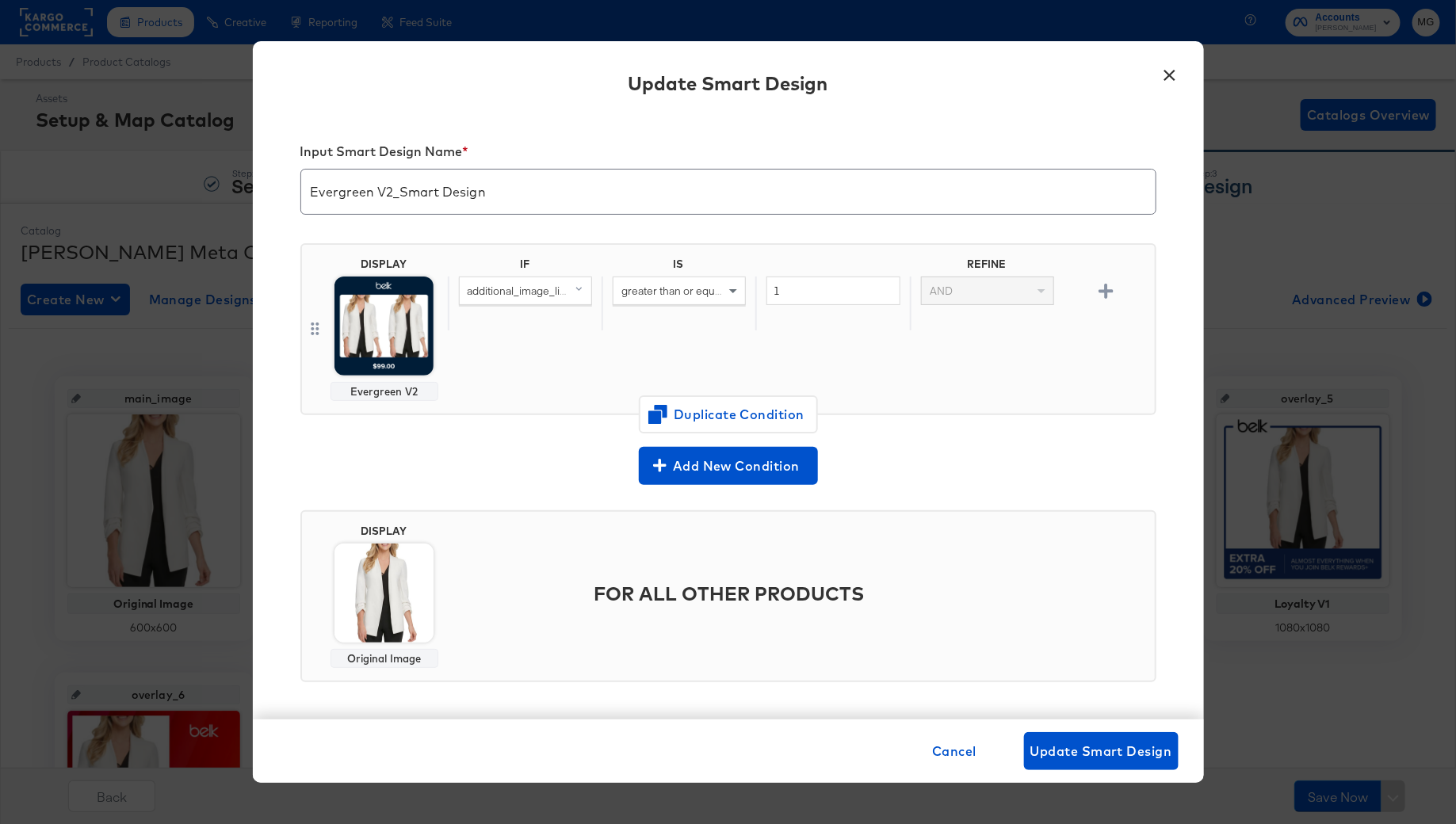
click at [1172, 77] on button "×" at bounding box center [1169, 71] width 29 height 29
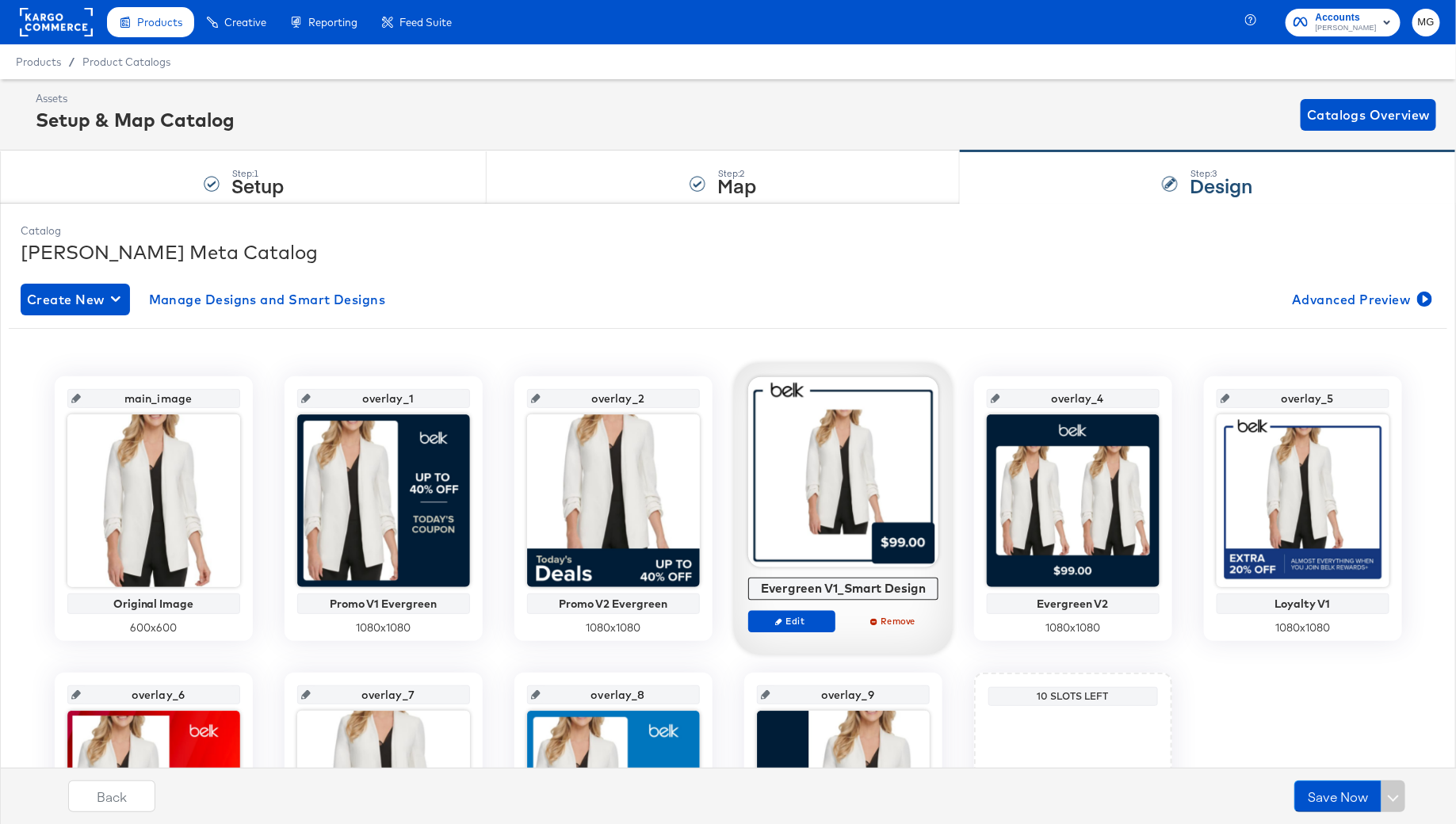
scroll to position [108, 0]
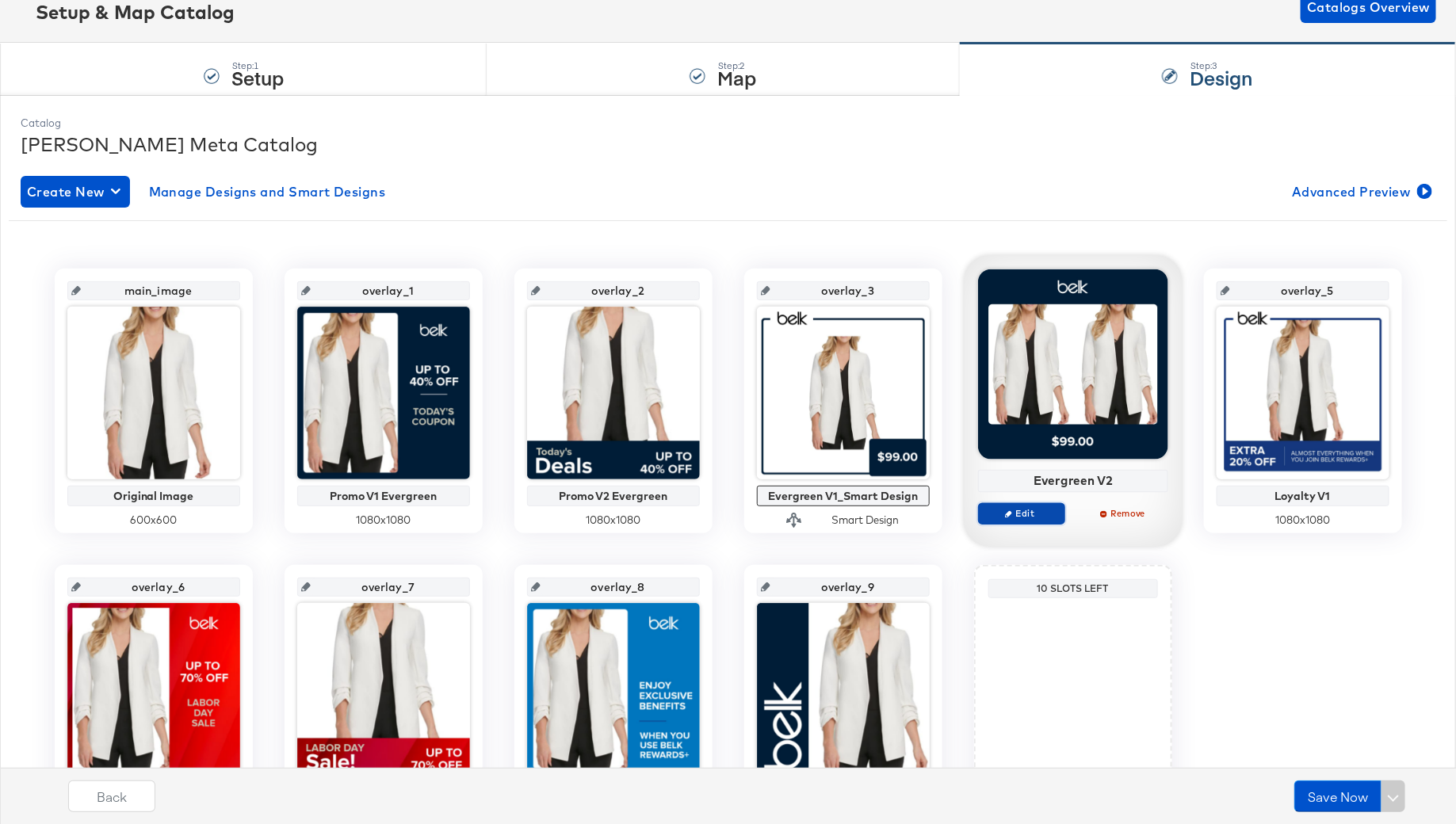
click at [1029, 513] on span "Edit" at bounding box center [1021, 513] width 73 height 12
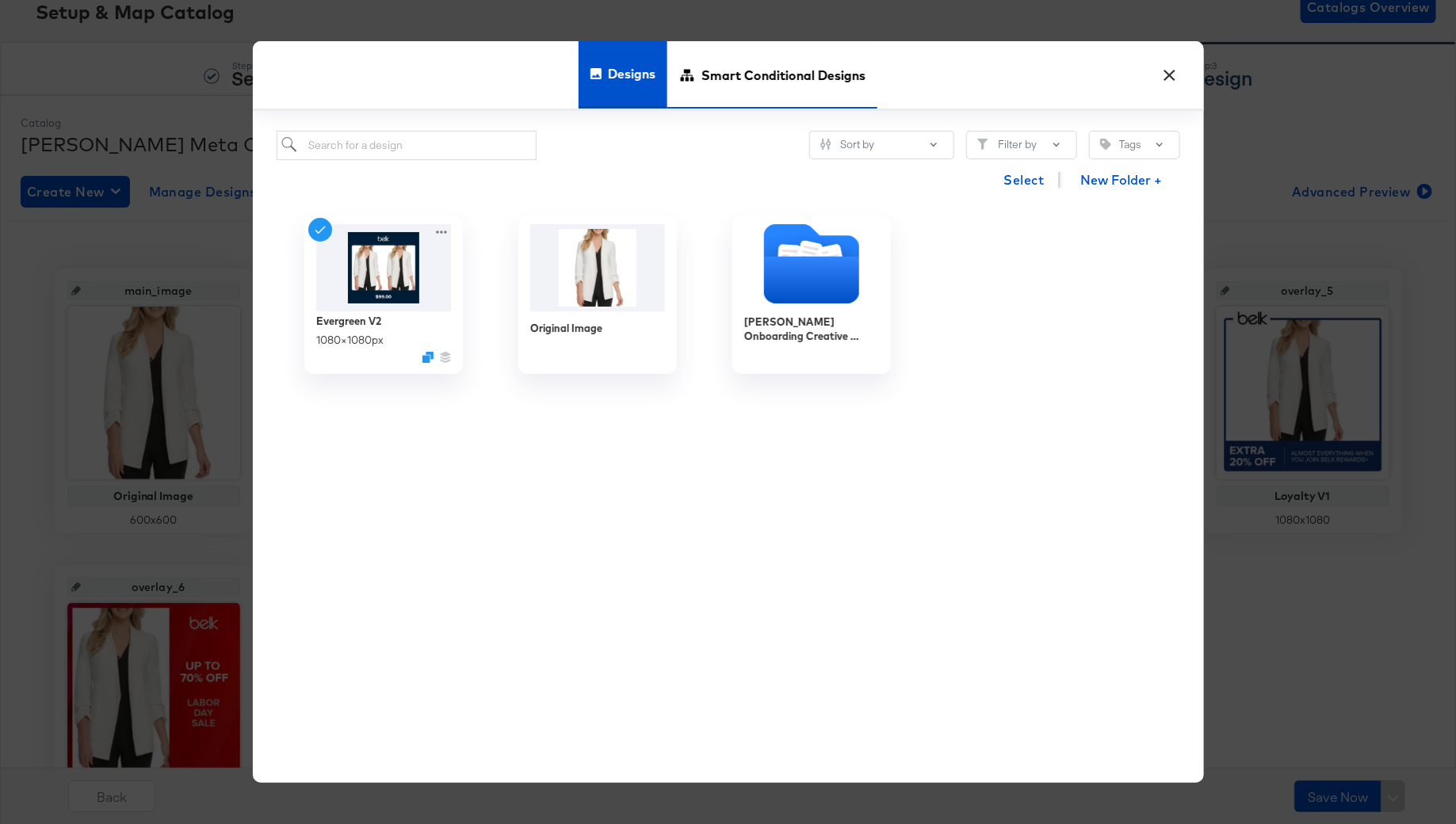
click at [826, 74] on span "Smart Conditional Designs" at bounding box center [784, 75] width 164 height 70
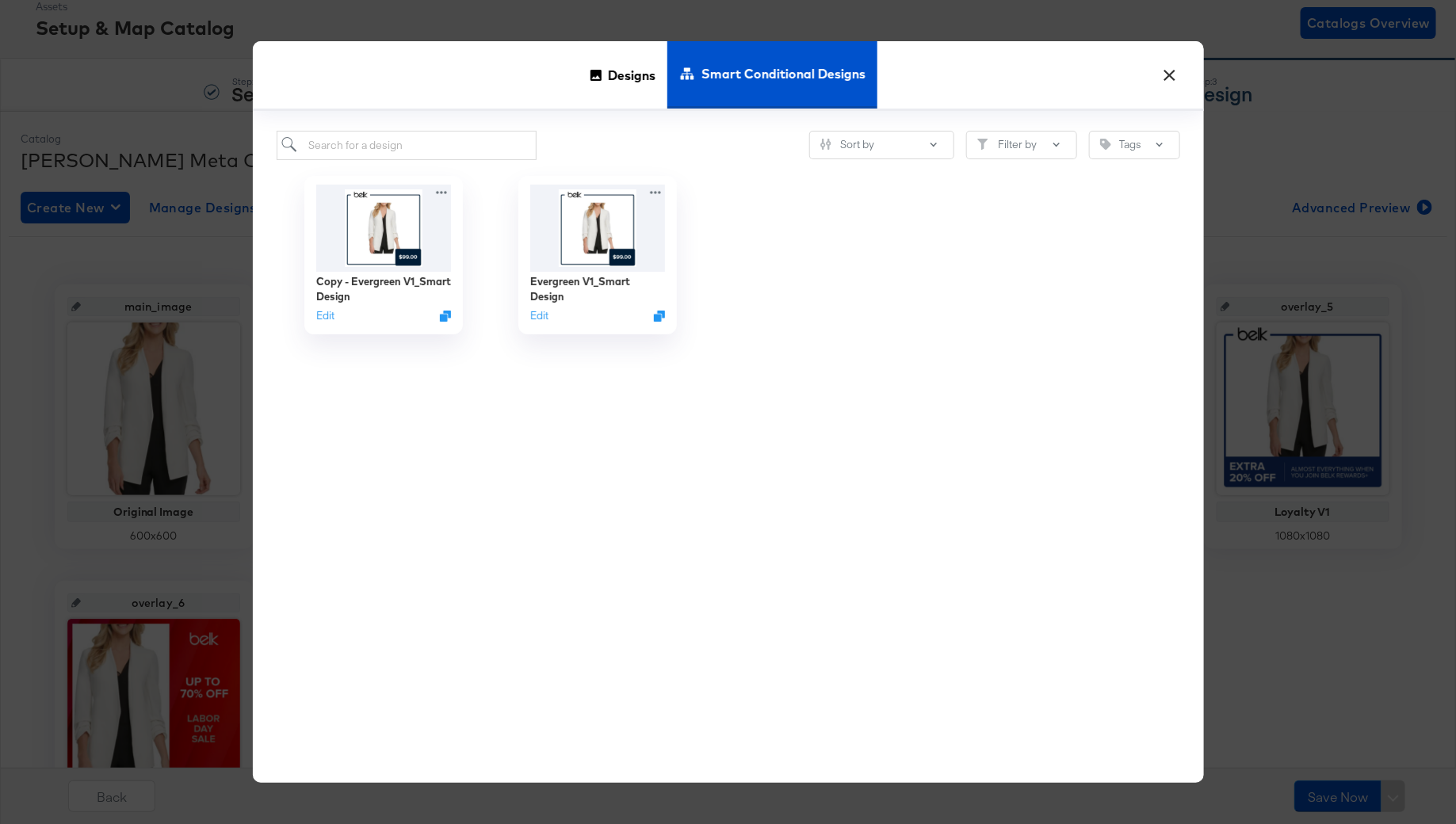
scroll to position [0, 0]
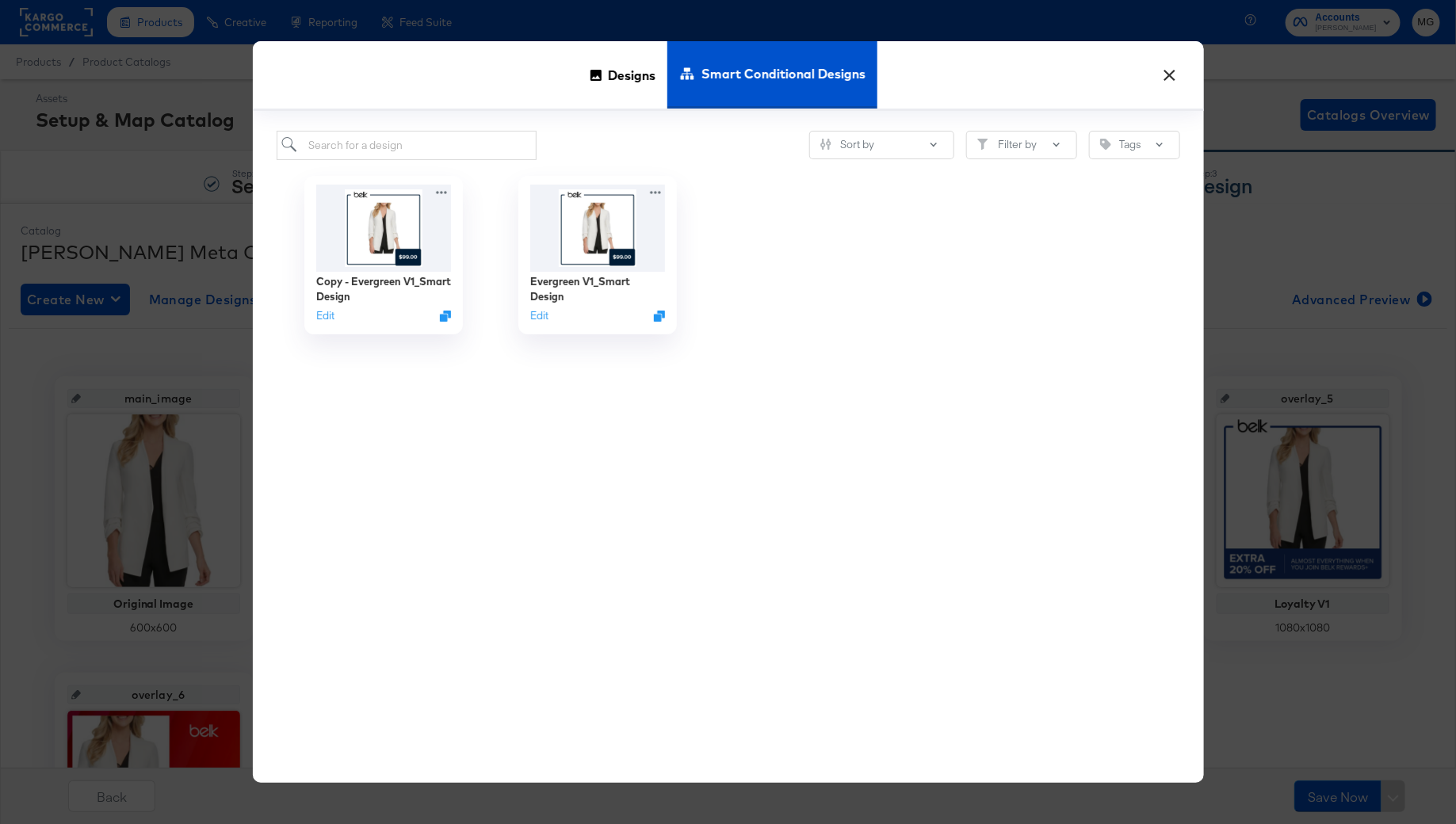
click at [908, 303] on div at bounding box center [811, 256] width 214 height 190
click at [642, 92] on span "Designs" at bounding box center [631, 75] width 48 height 70
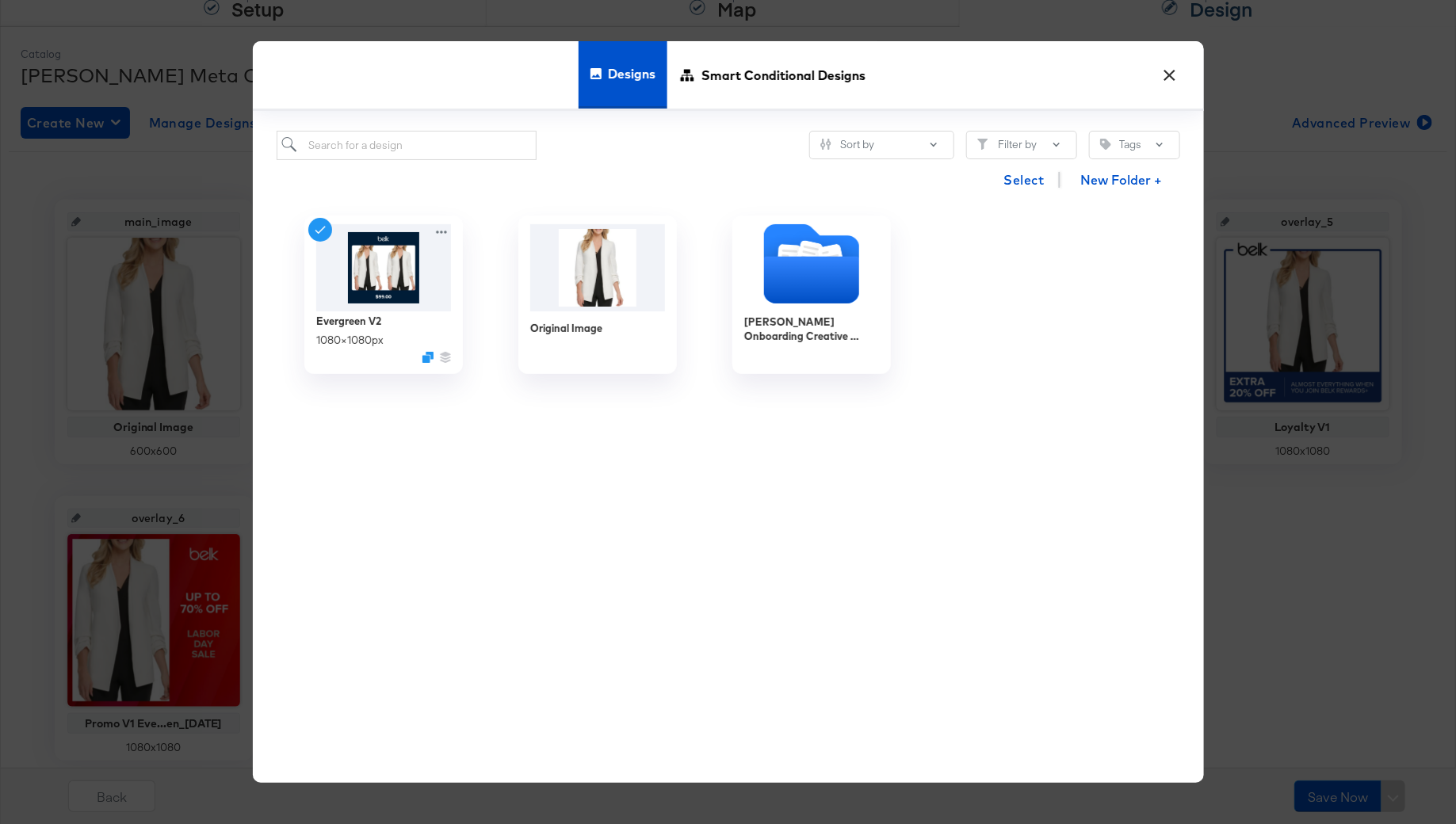
scroll to position [187, 0]
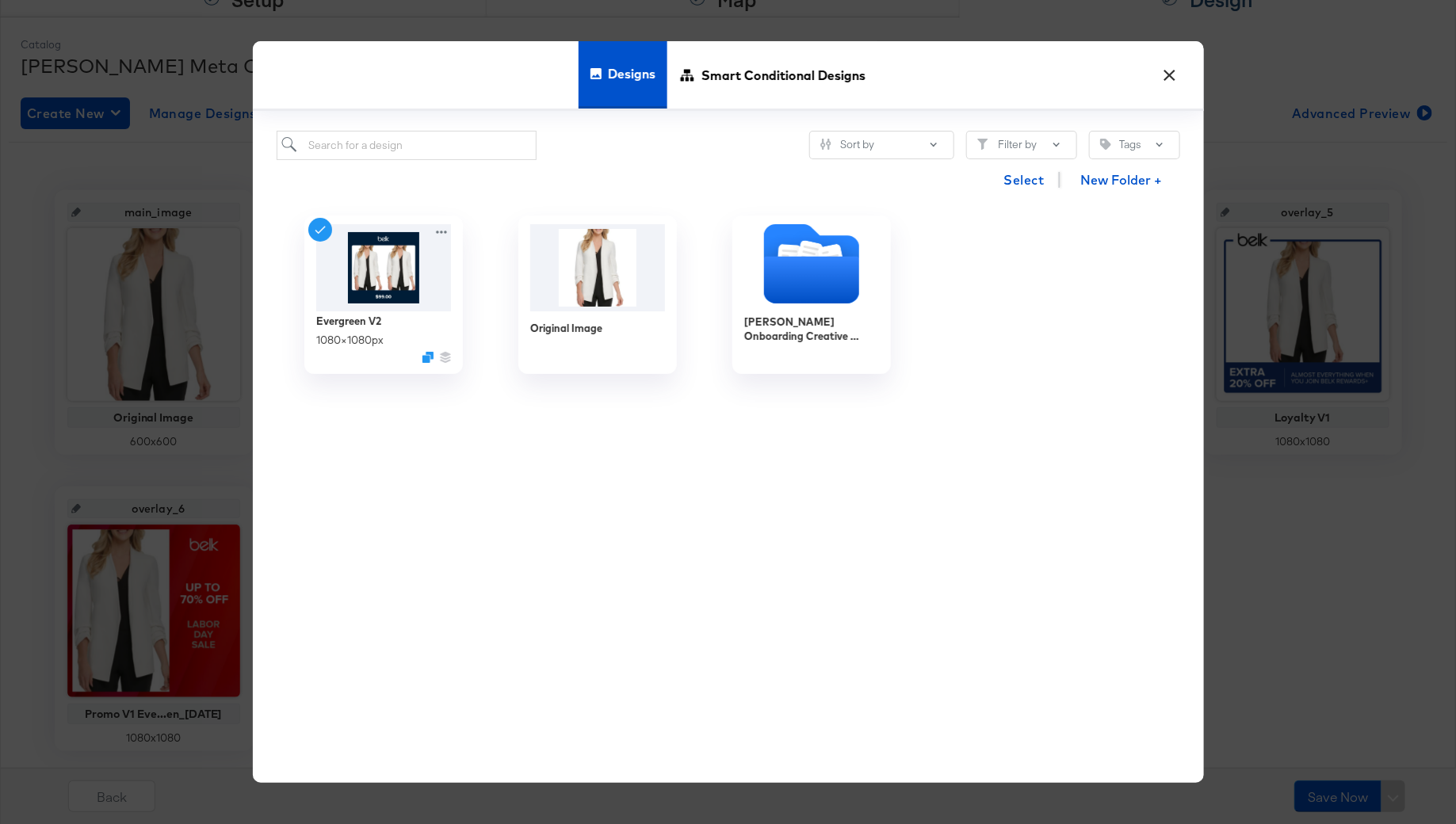
click at [1165, 84] on button "×" at bounding box center [1169, 71] width 29 height 29
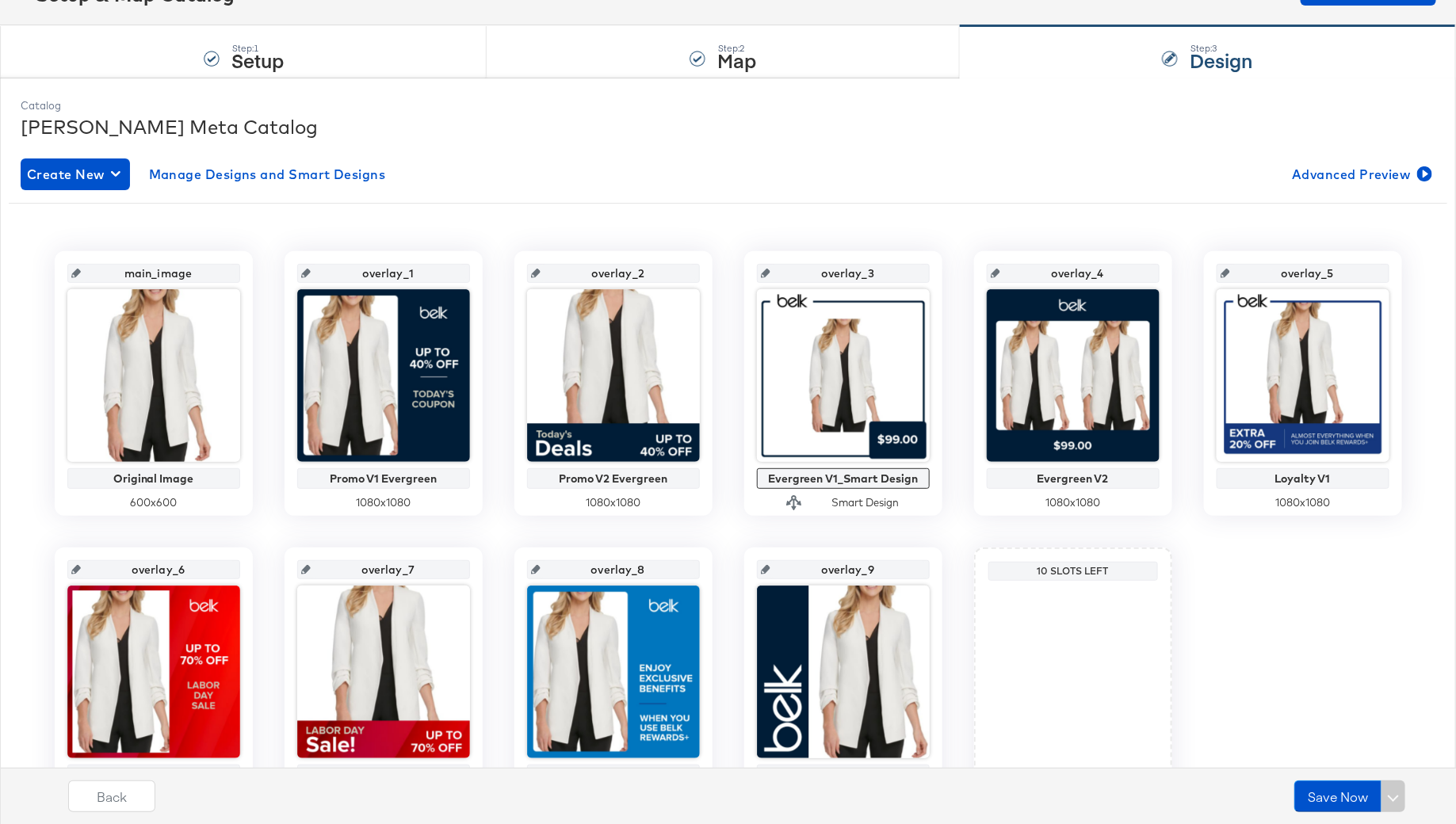
scroll to position [0, 0]
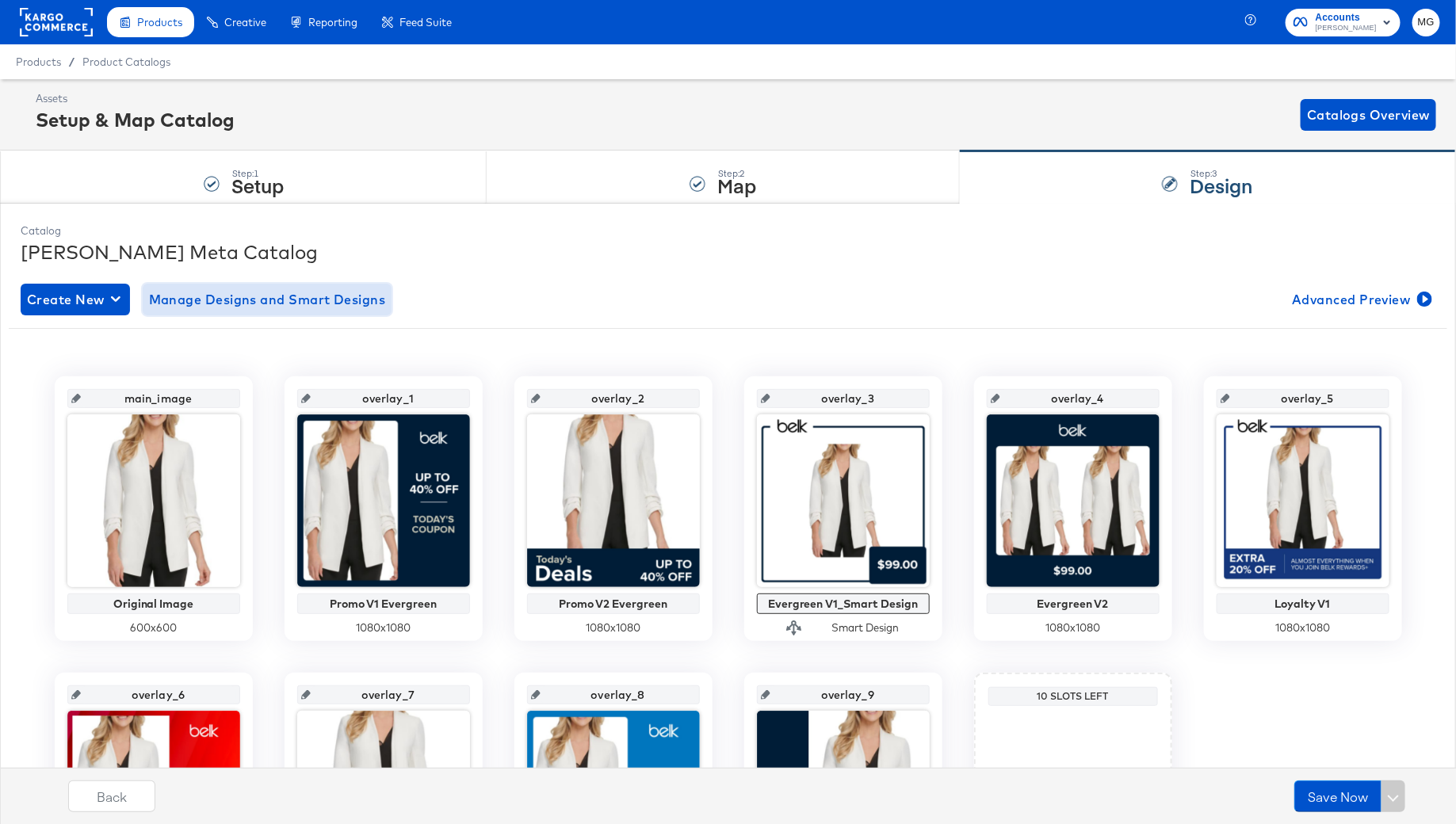
click at [352, 308] on span "Manage Designs and Smart Designs" at bounding box center [268, 300] width 237 height 22
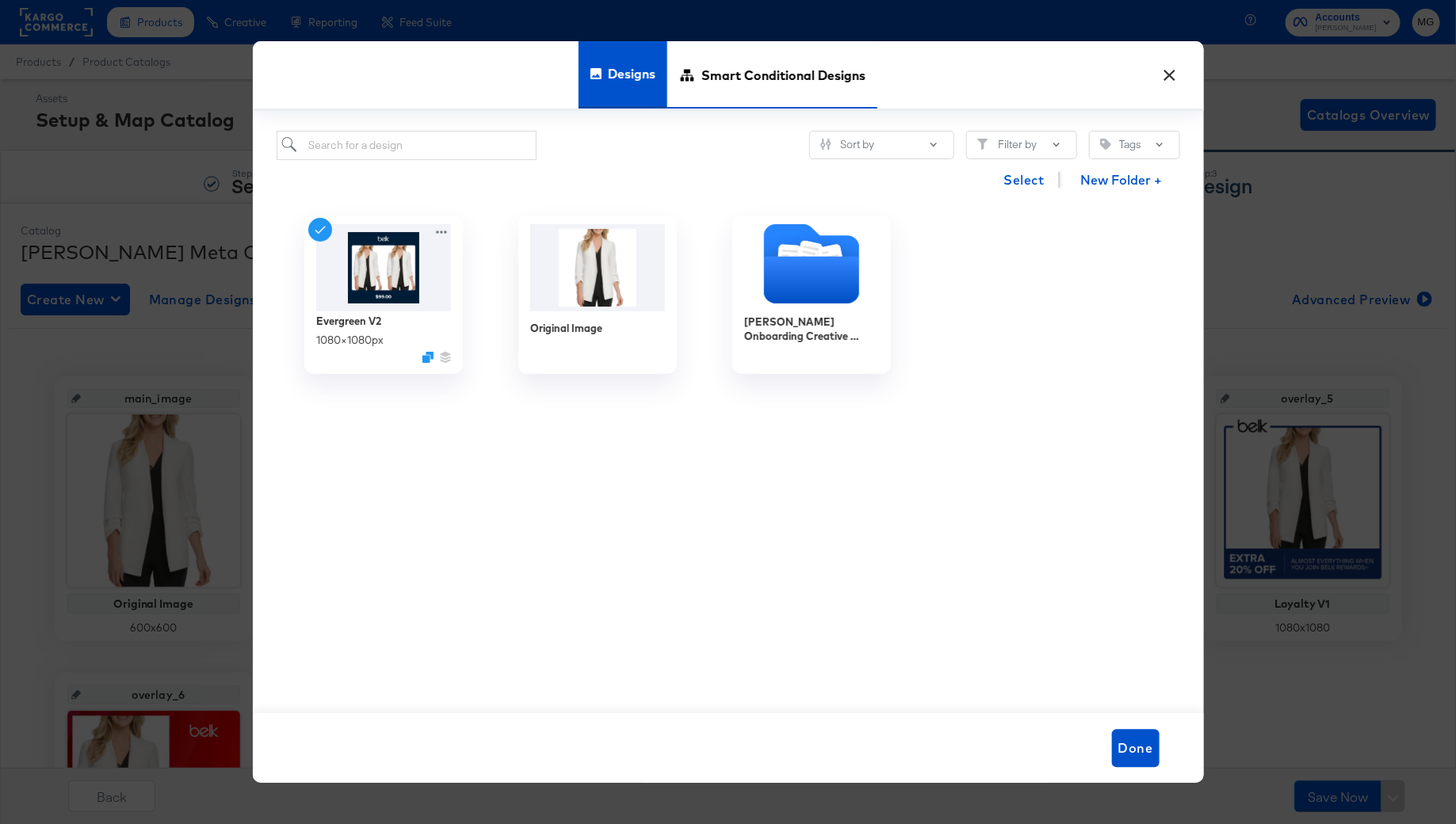
click at [825, 98] on span "Smart Conditional Designs" at bounding box center [784, 75] width 164 height 70
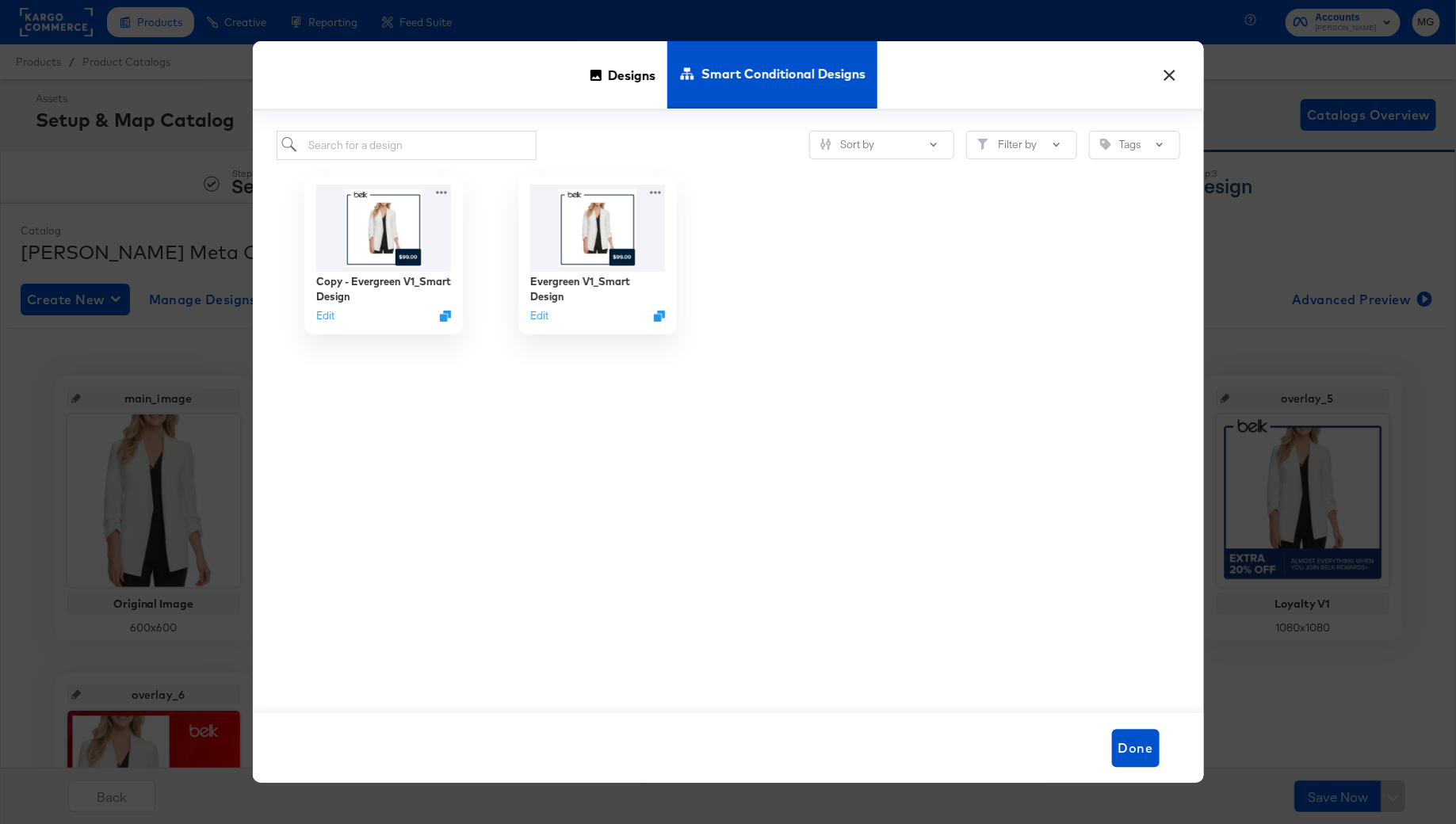
click at [1179, 61] on button "×" at bounding box center [1169, 71] width 29 height 29
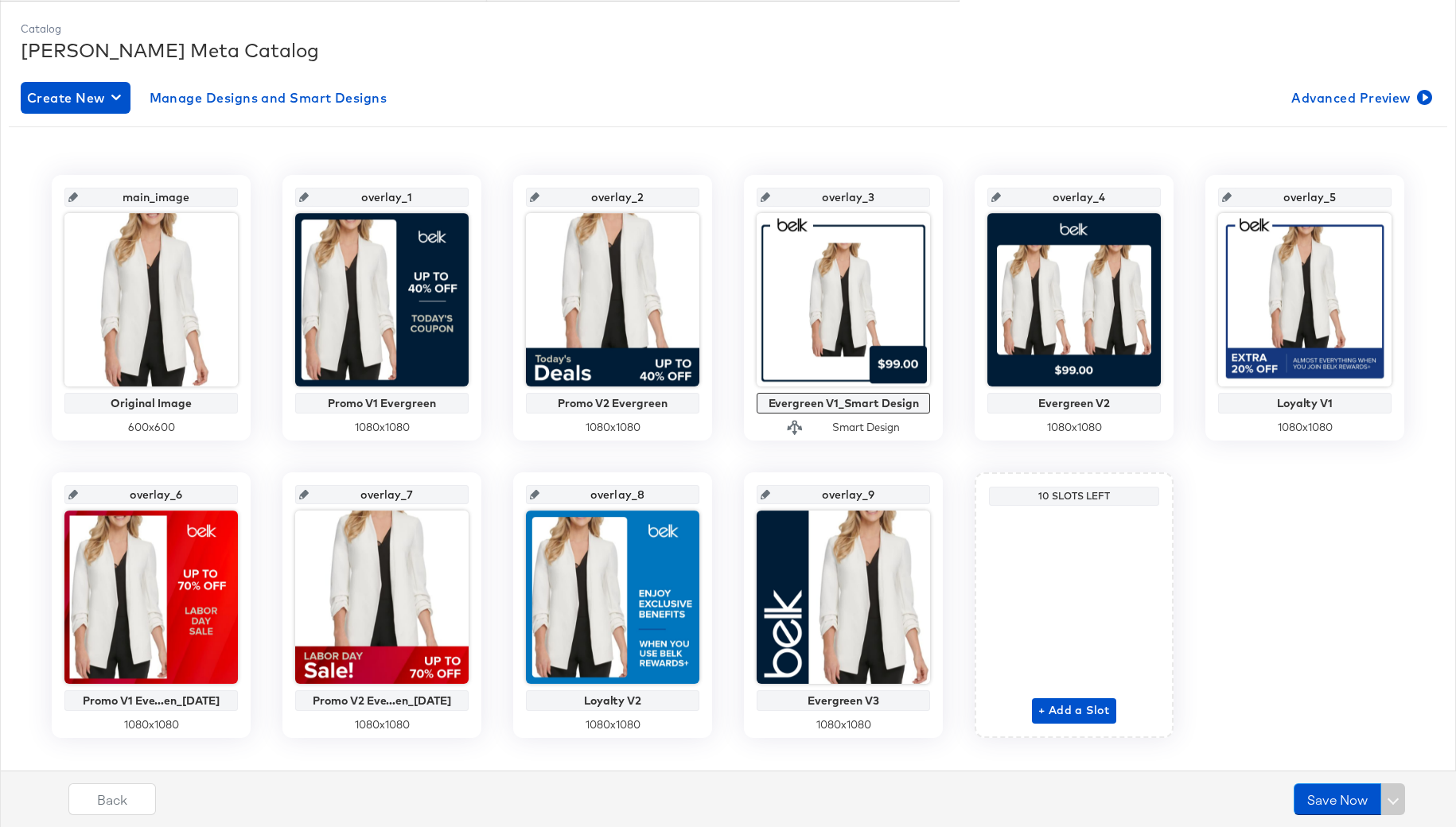
scroll to position [228, 0]
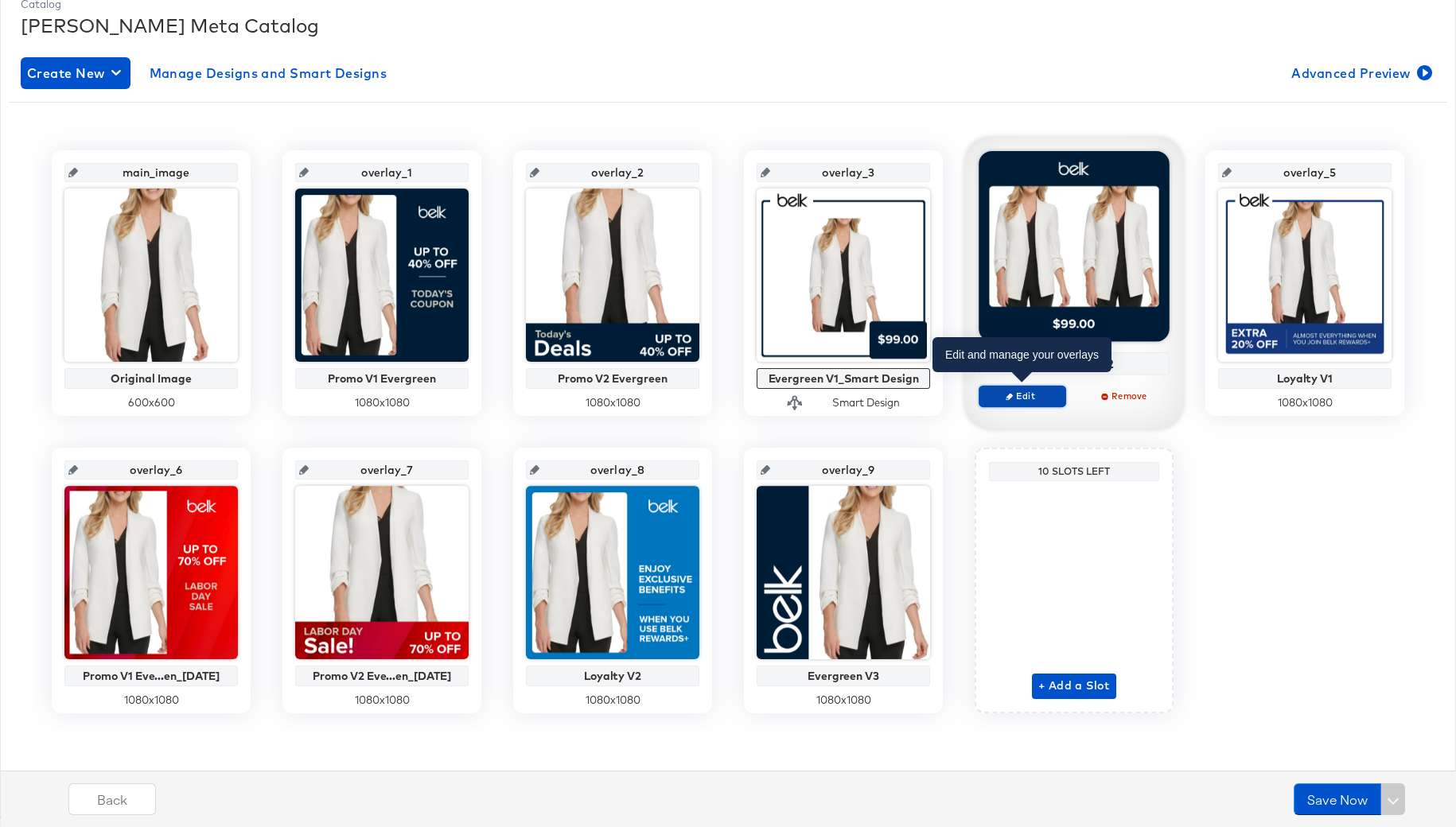
click at [1022, 394] on span "Edit" at bounding box center [1022, 395] width 73 height 12
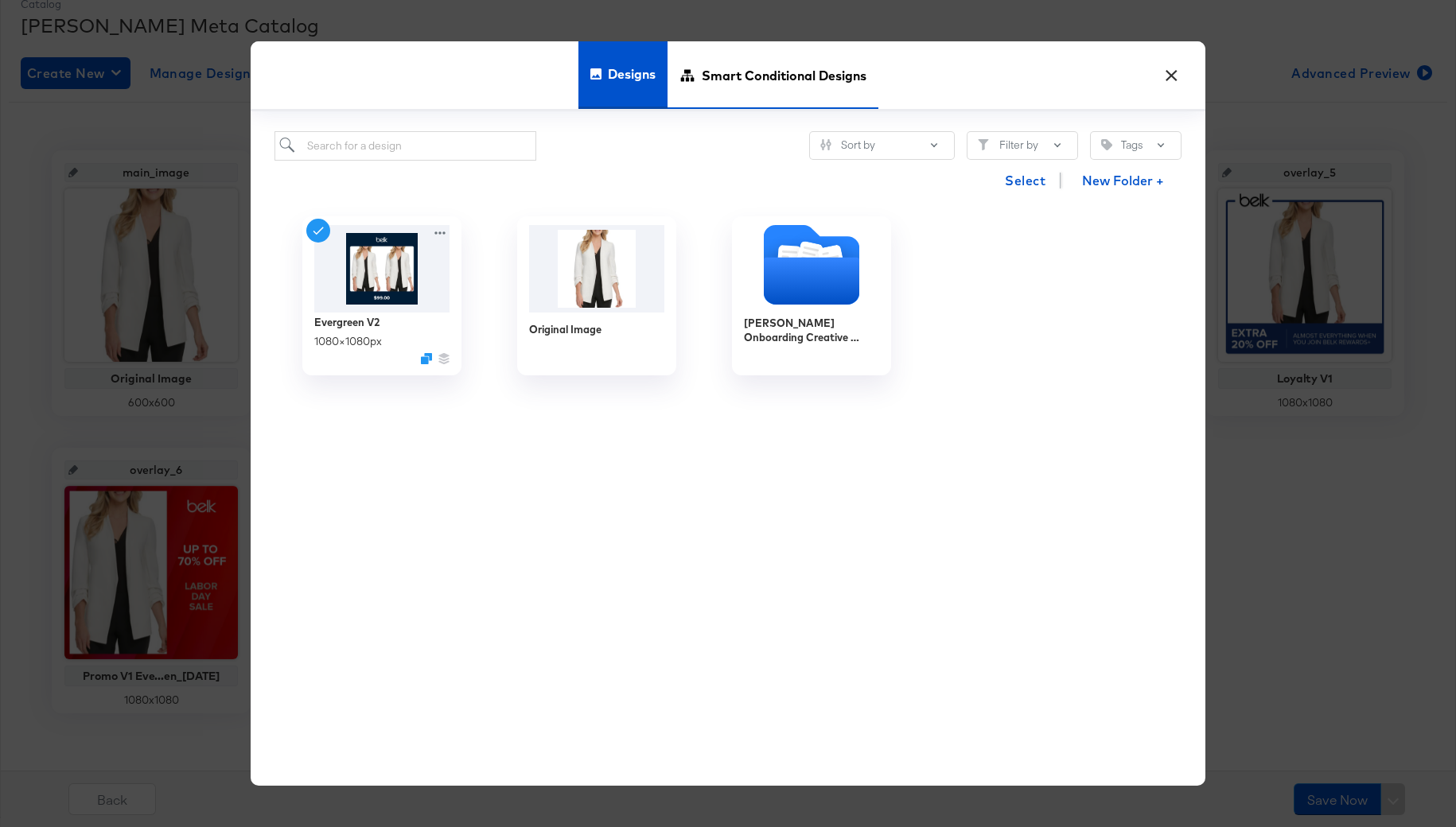
click at [837, 87] on span "Smart Conditional Designs" at bounding box center [784, 75] width 165 height 70
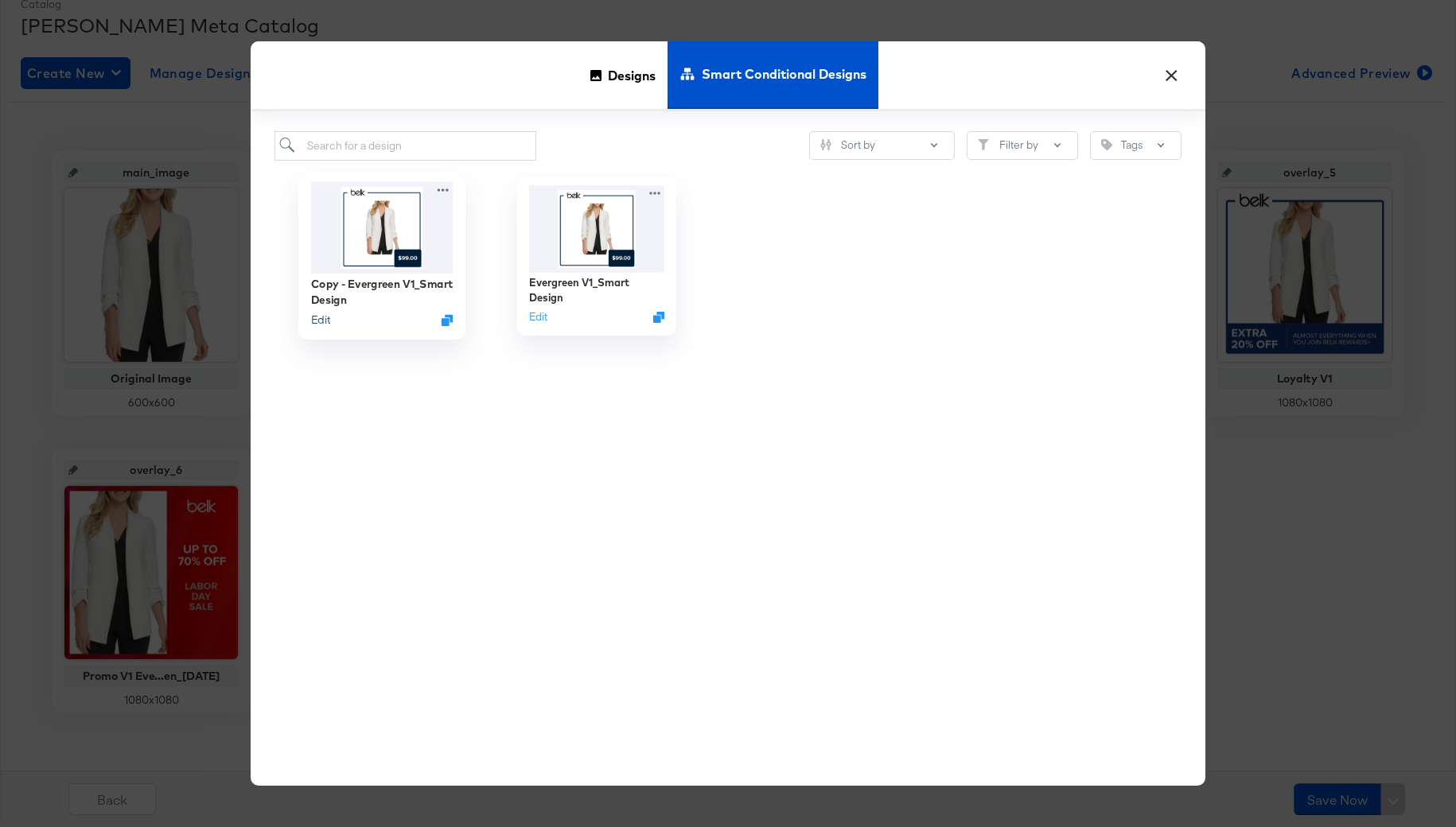
click at [321, 325] on button "Edit" at bounding box center [320, 319] width 19 height 15
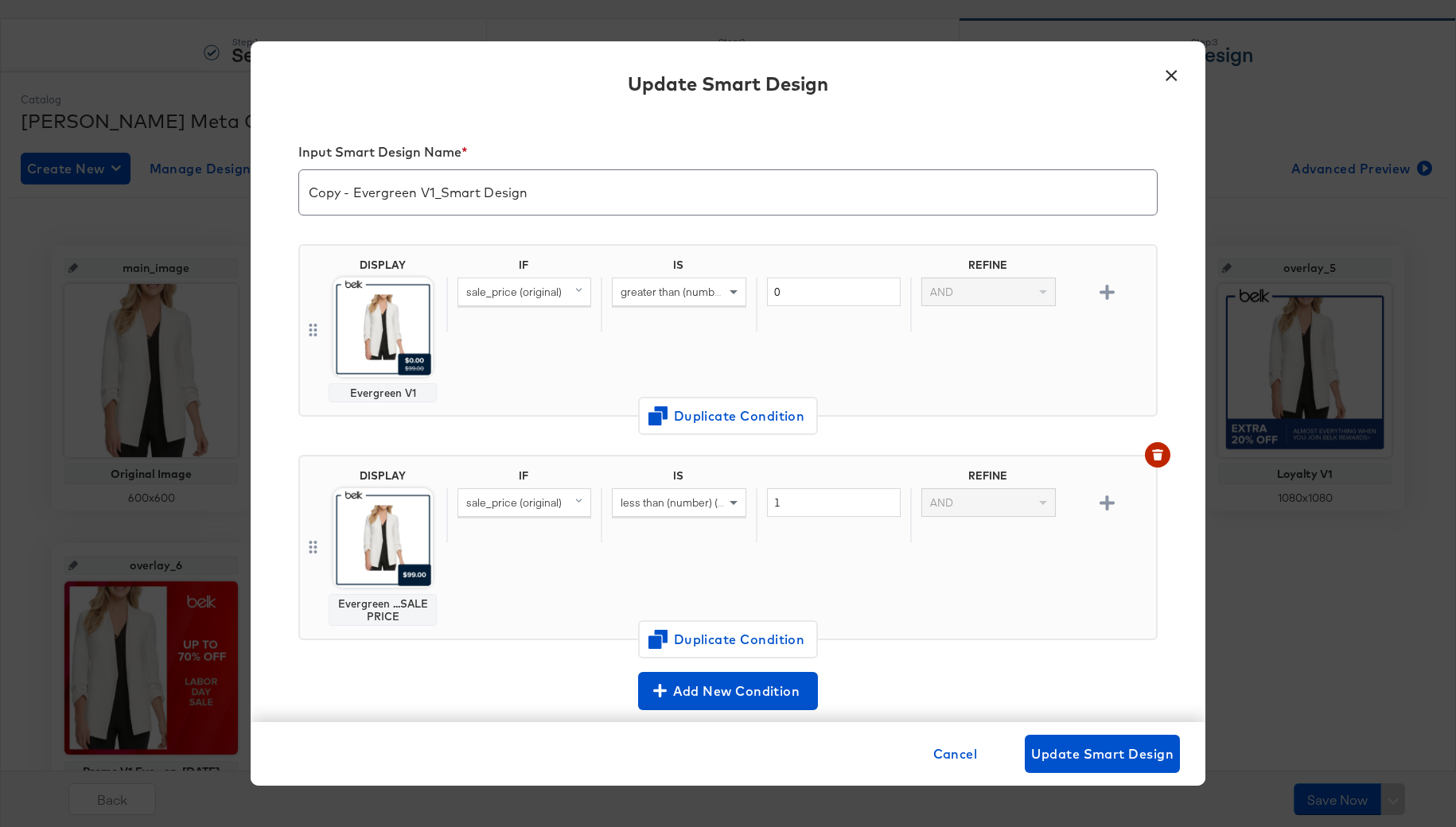
scroll to position [124, 0]
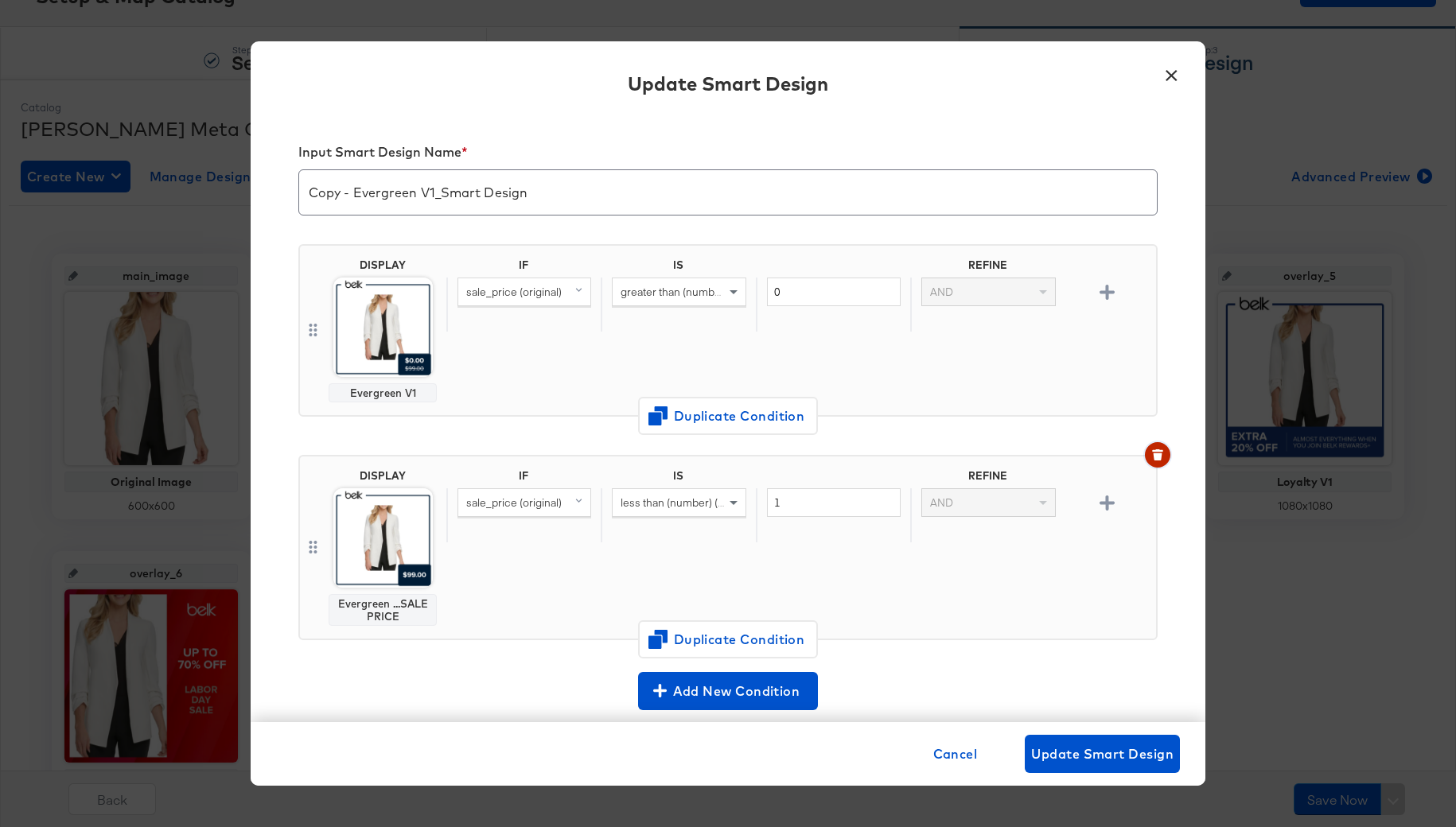
click at [1159, 443] on button "button" at bounding box center [1157, 454] width 25 height 25
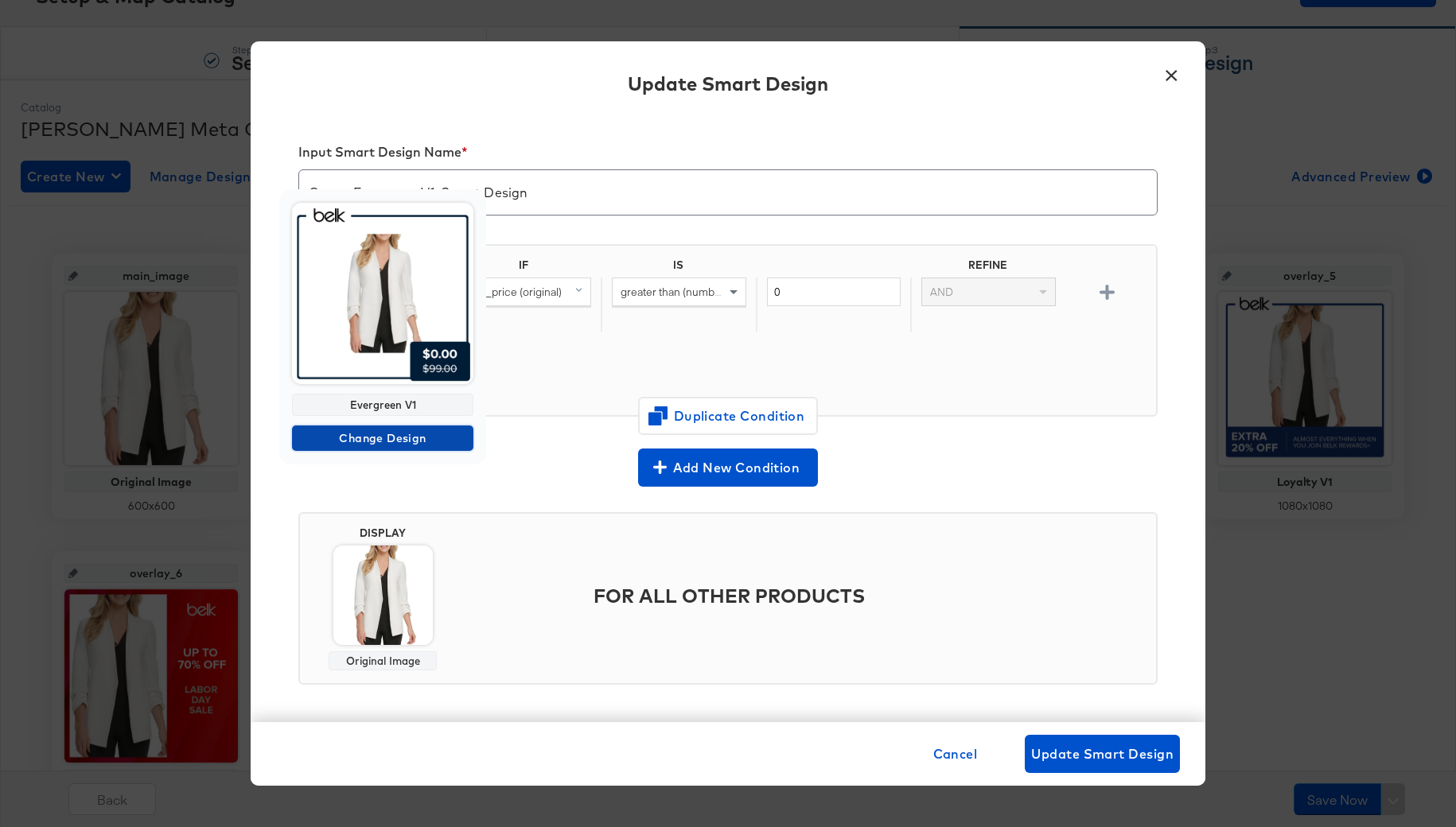
click at [366, 438] on span "Change Design" at bounding box center [382, 438] width 169 height 20
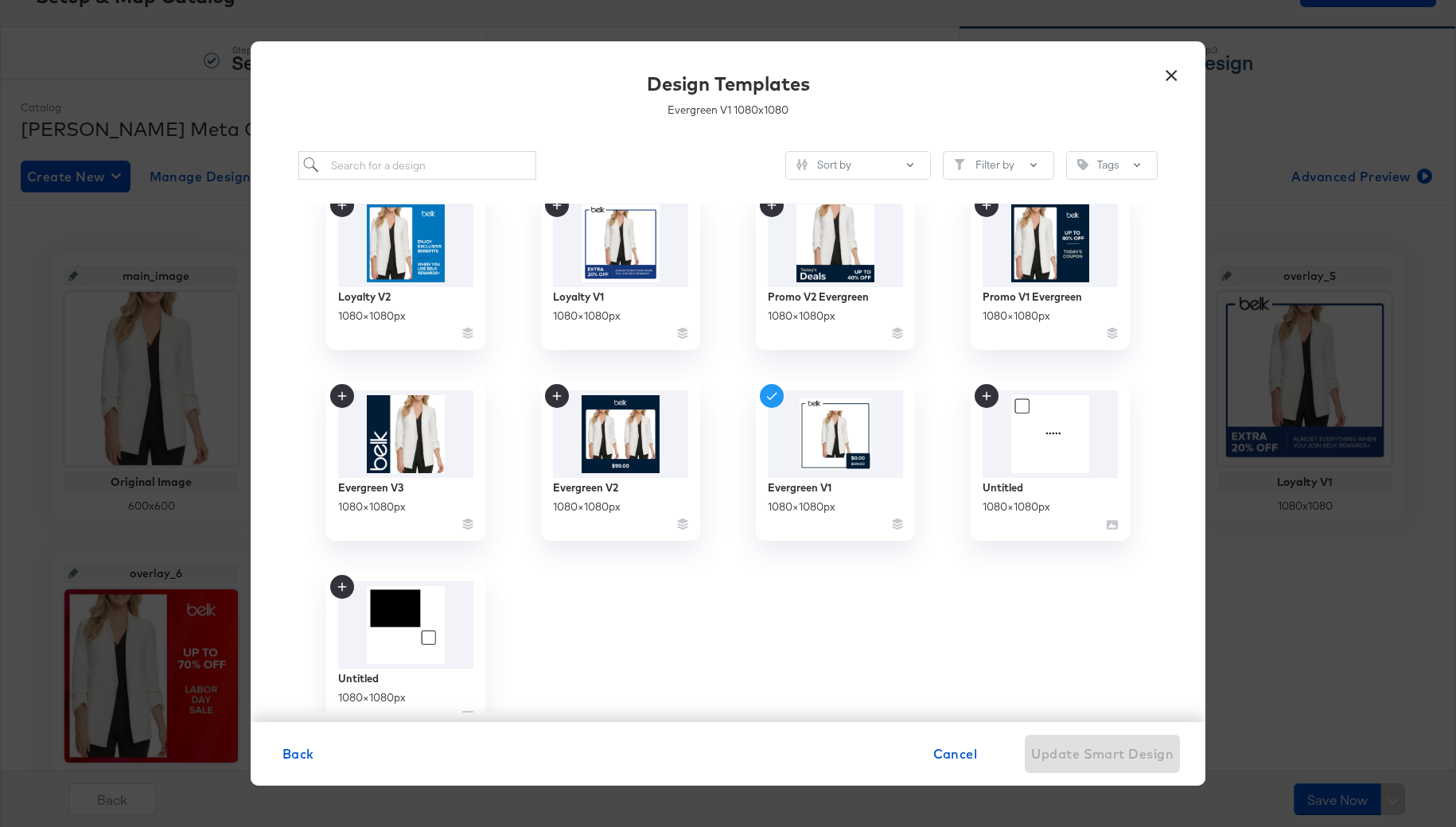
scroll to position [219, 0]
click at [620, 450] on img at bounding box center [621, 434] width 142 height 92
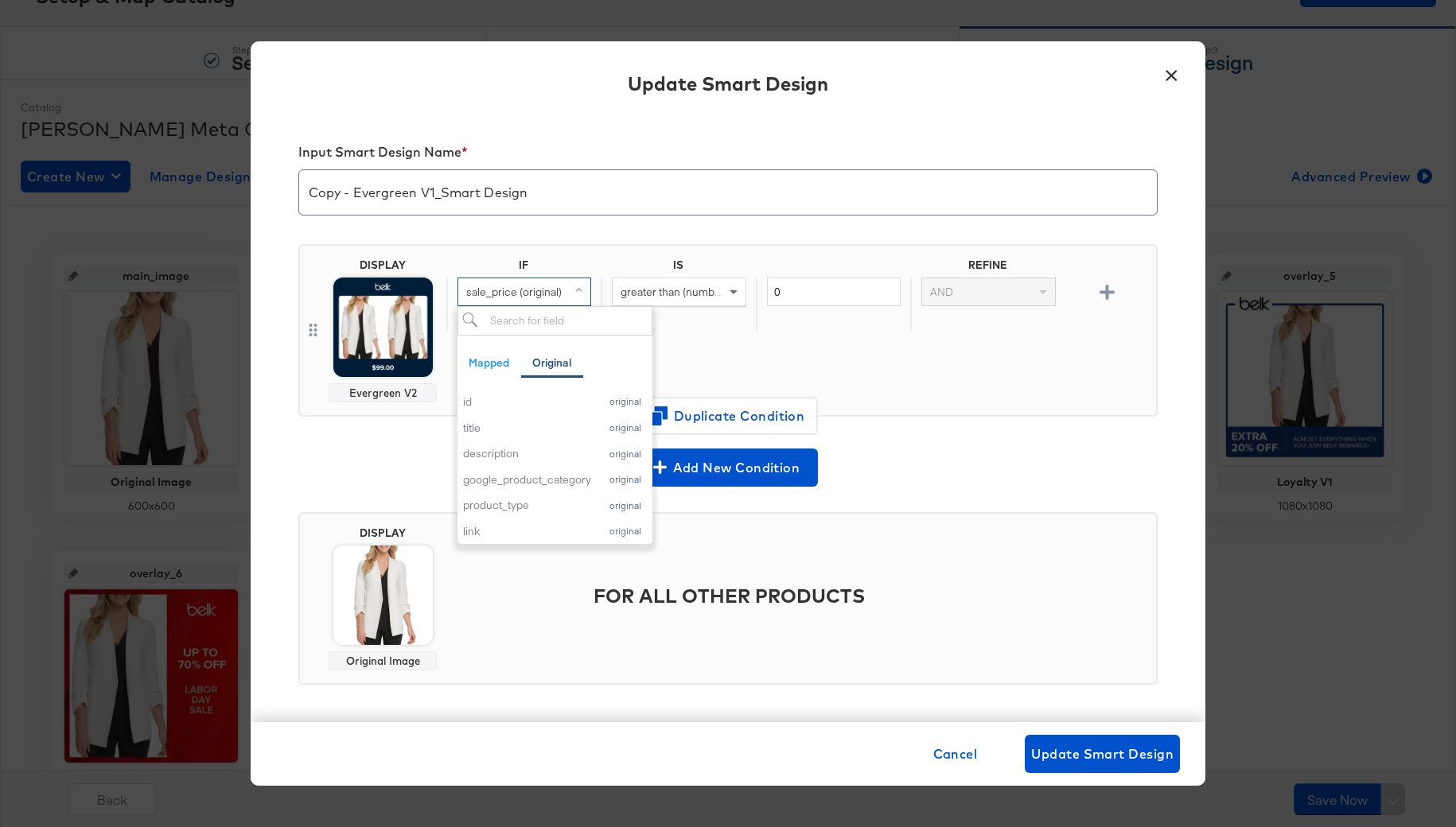
click at [525, 292] on span "sale_price (original)" at bounding box center [514, 291] width 96 height 14
click at [567, 444] on div "additional_image_link" at bounding box center [527, 443] width 128 height 15
click at [668, 298] on div "greater than (number) (custom)" at bounding box center [678, 291] width 132 height 27
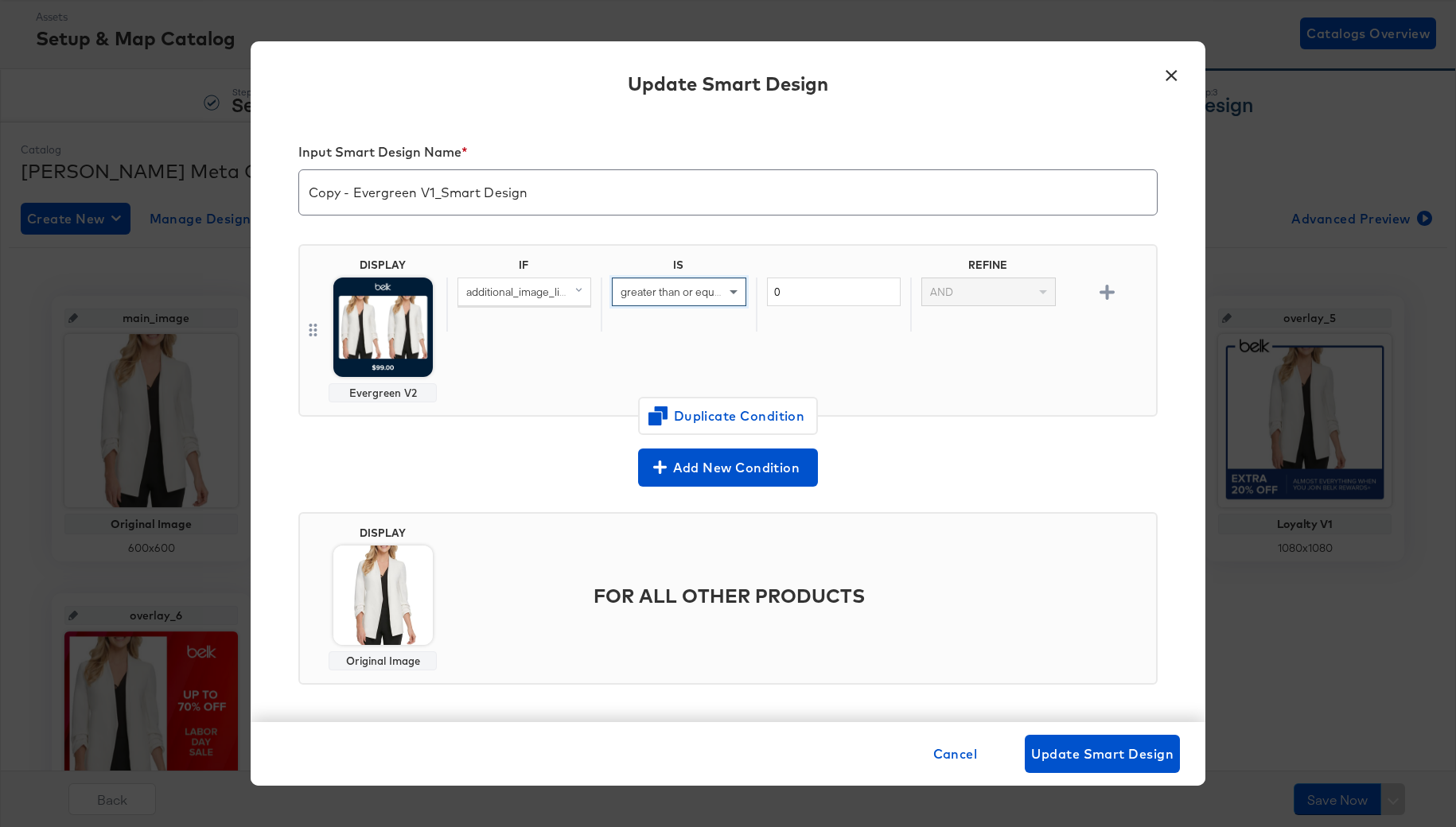
scroll to position [1, 0]
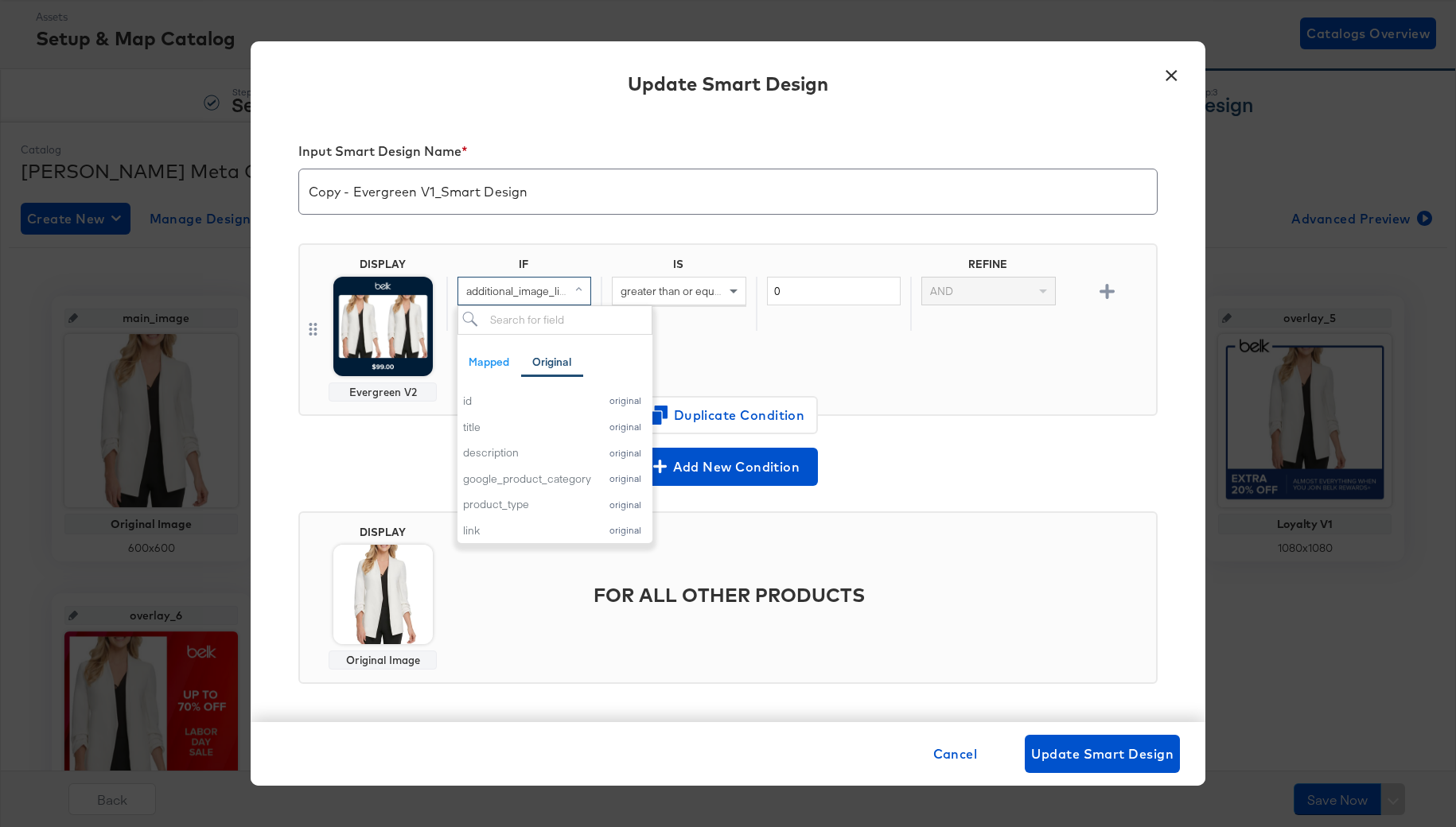
click at [552, 293] on span "additional_image_link (original)" at bounding box center [542, 290] width 150 height 14
click at [851, 374] on div "IF IS REFINE additional_image_link (original) greater than or equal to (custom)…" at bounding box center [797, 330] width 704 height 144
click at [788, 293] on input "0" at bounding box center [834, 291] width 134 height 29
type input "1"
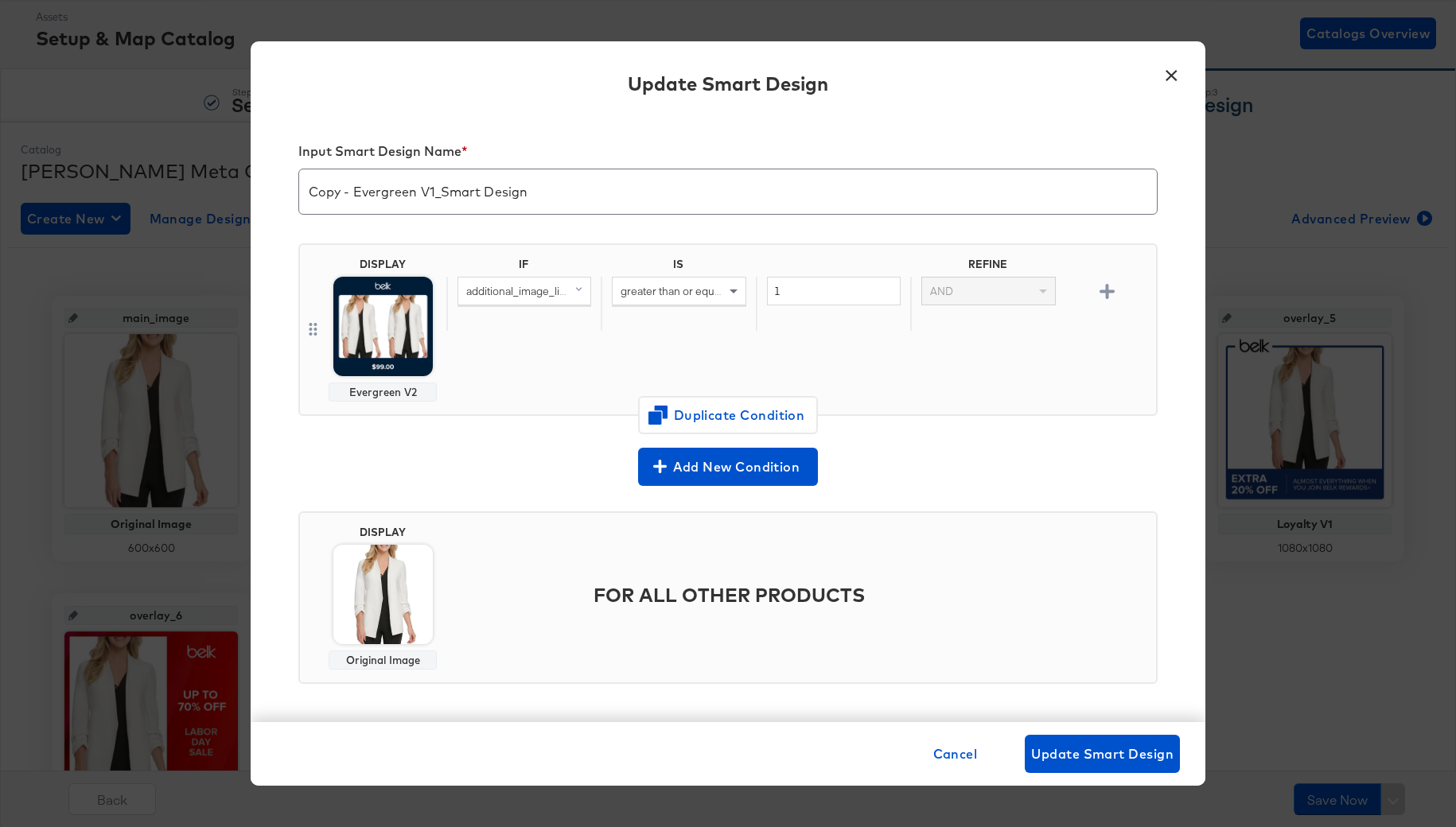
click at [826, 328] on div "1" at bounding box center [833, 304] width 155 height 55
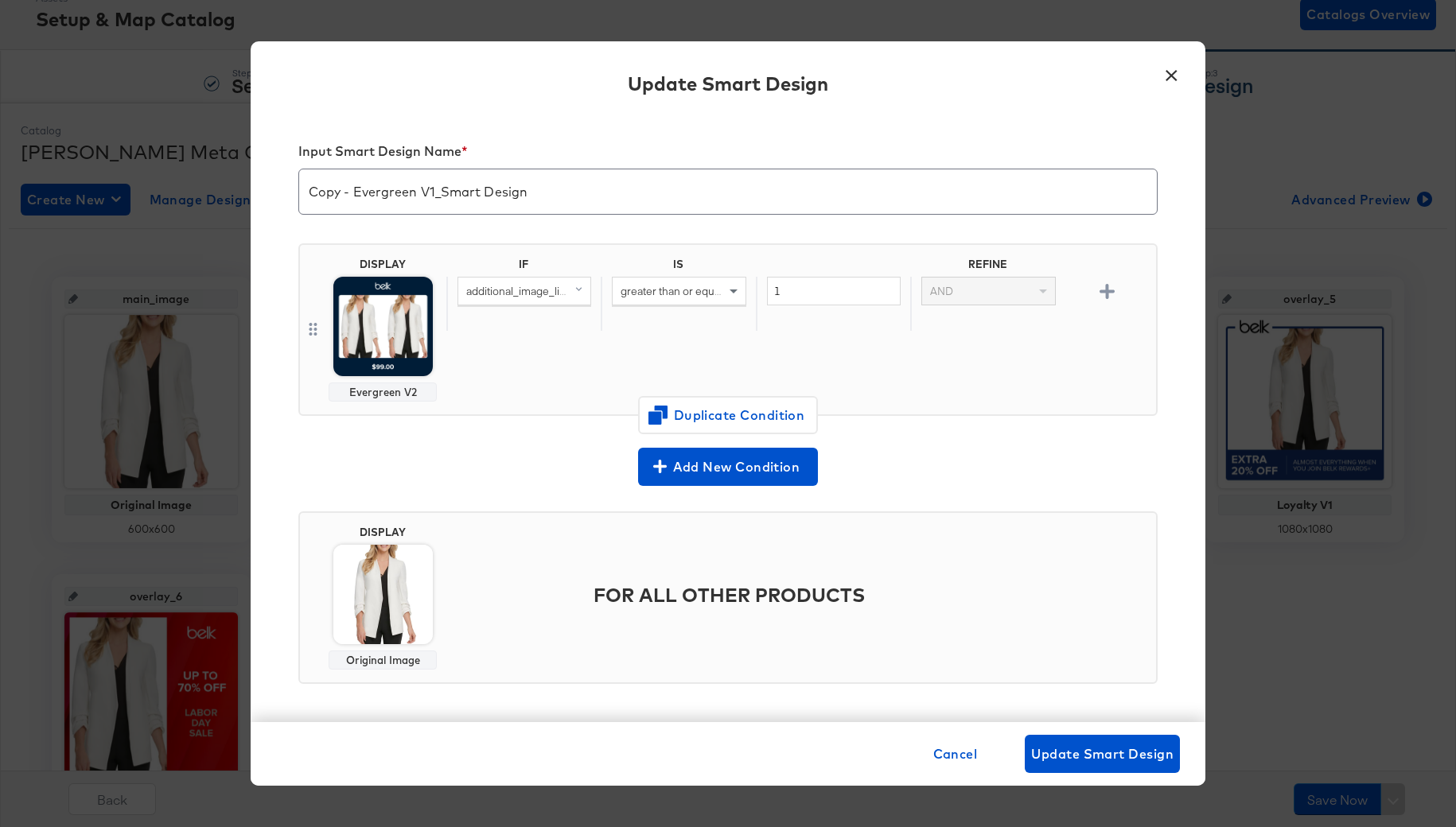
scroll to position [111, 0]
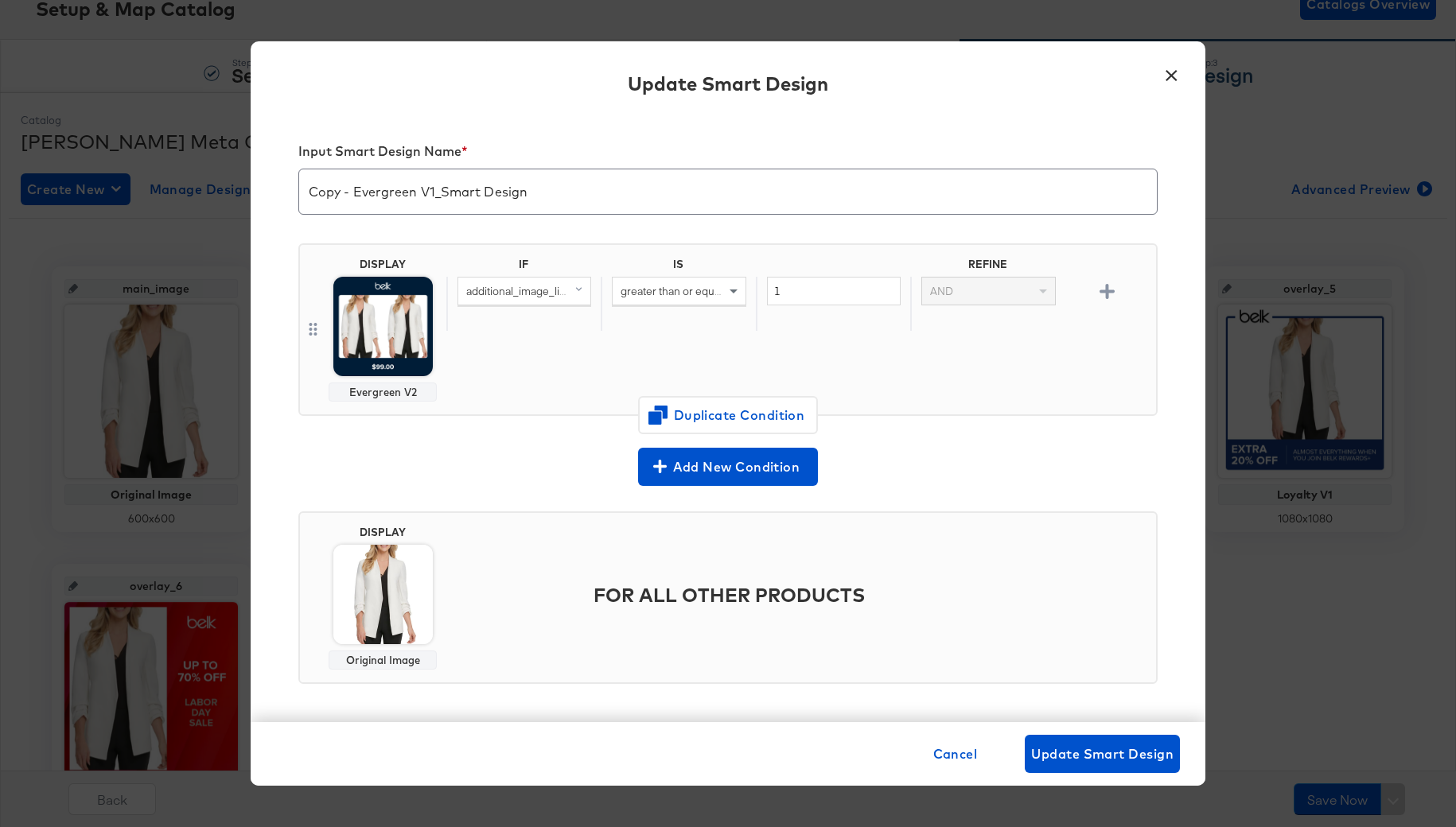
click at [542, 294] on span "additional_image_link (original)" at bounding box center [542, 290] width 150 height 14
click at [585, 258] on div "IF" at bounding box center [523, 267] width 155 height 19
click at [682, 290] on span "greater than or equal to (custom) (number)" at bounding box center [724, 290] width 208 height 14
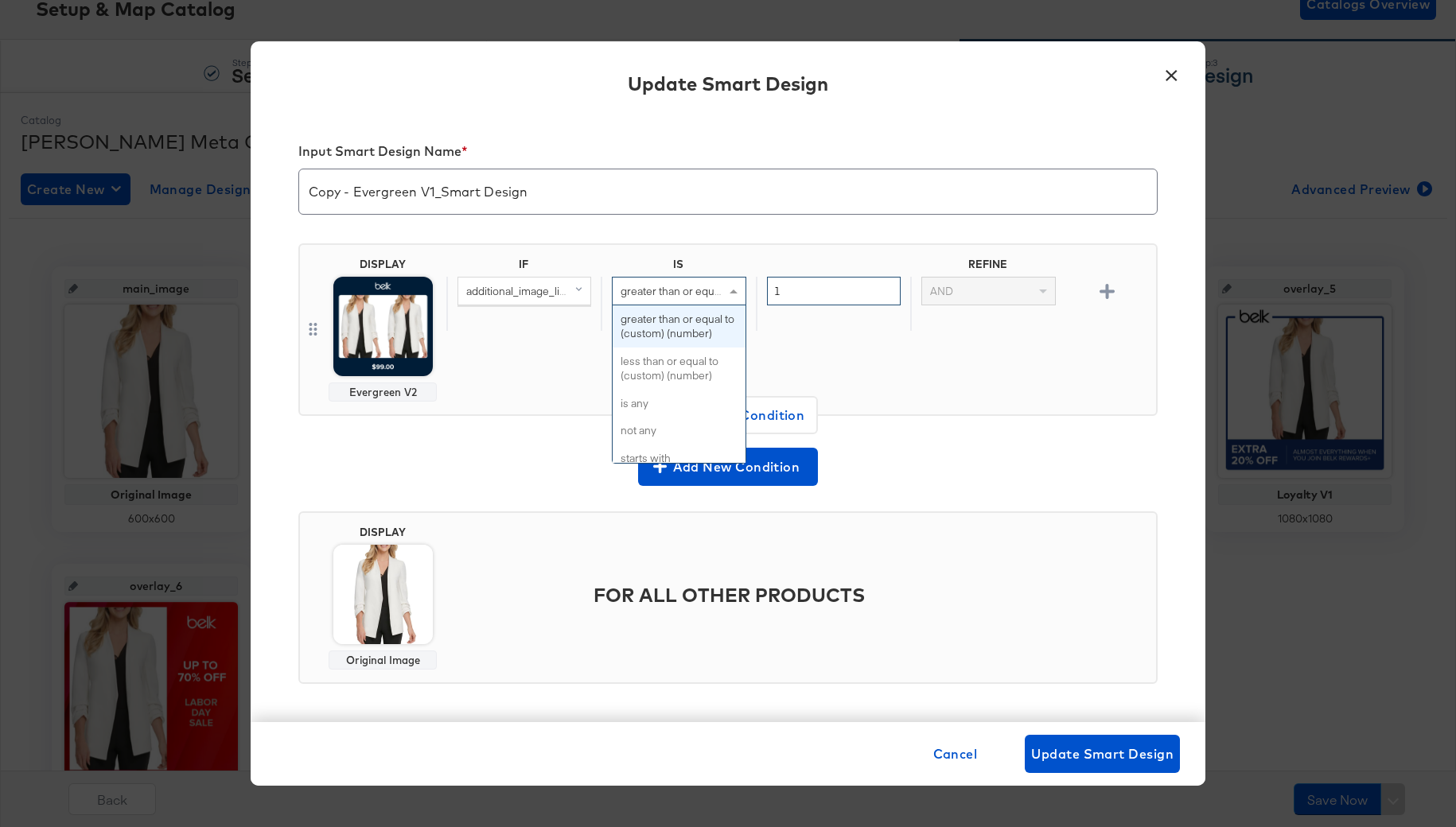
click at [795, 293] on input "1" at bounding box center [834, 291] width 134 height 29
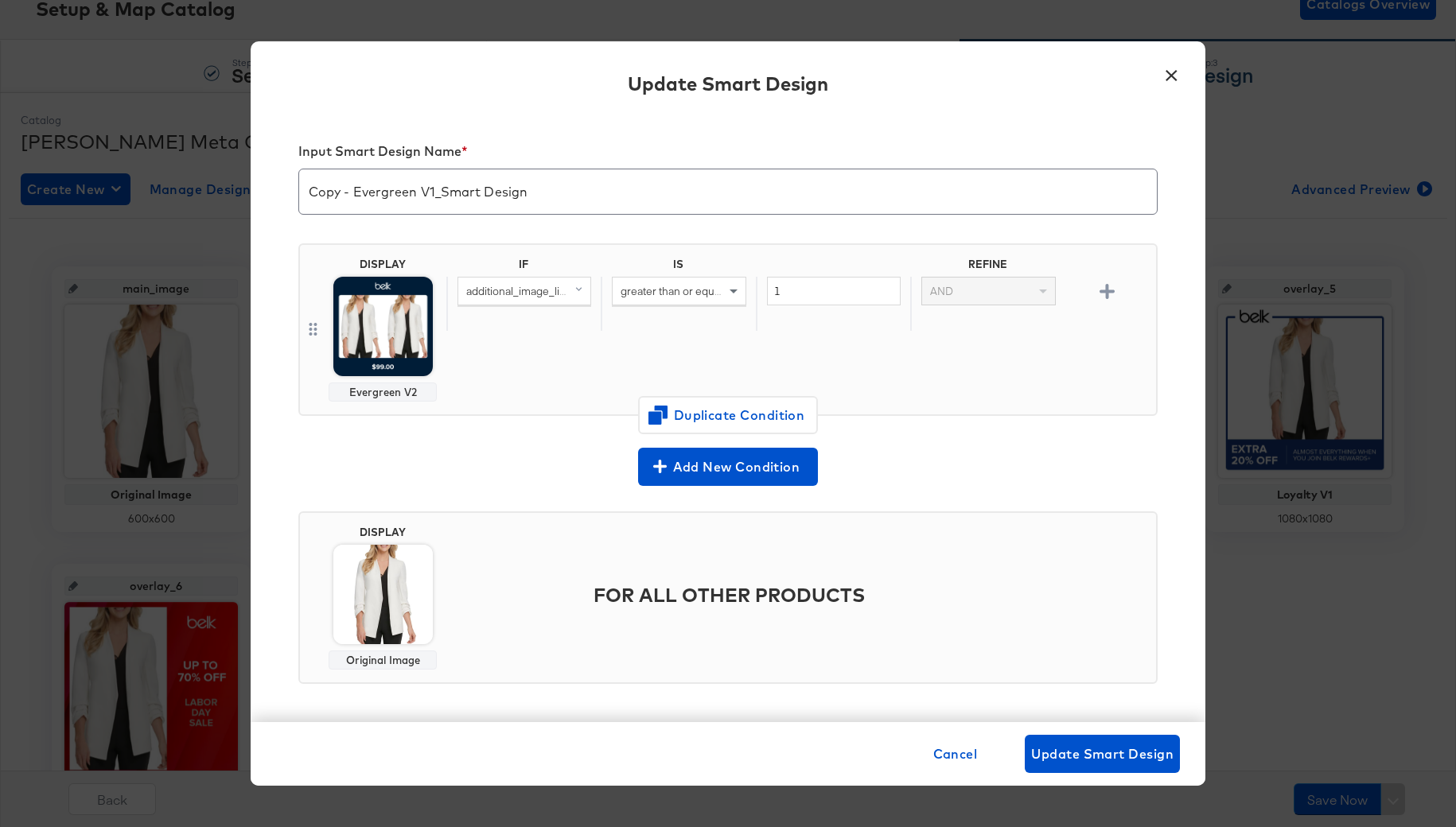
click at [870, 328] on div "1" at bounding box center [833, 304] width 155 height 55
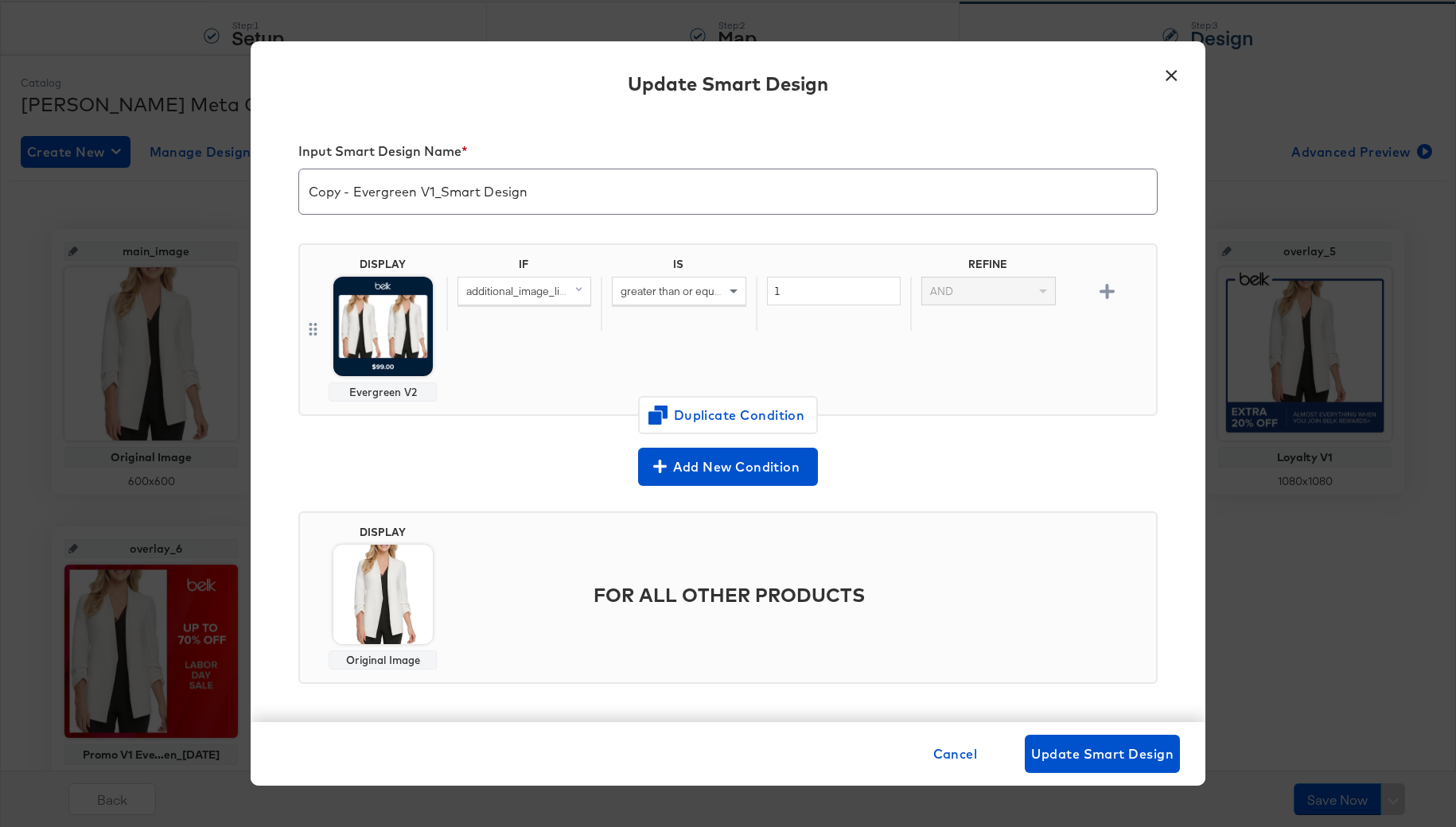
scroll to position [147, 0]
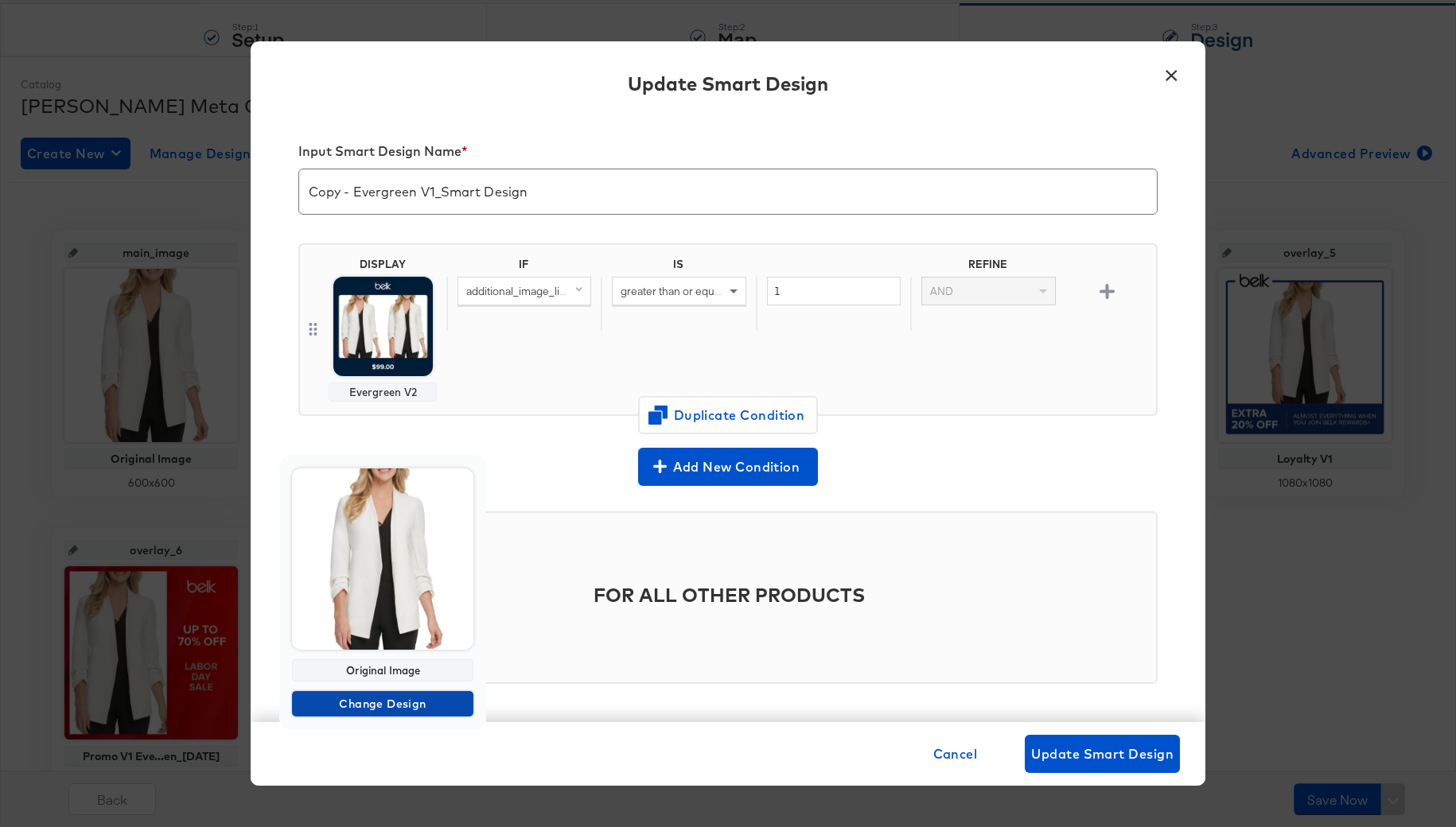
click at [356, 707] on span "Change Design" at bounding box center [382, 703] width 169 height 20
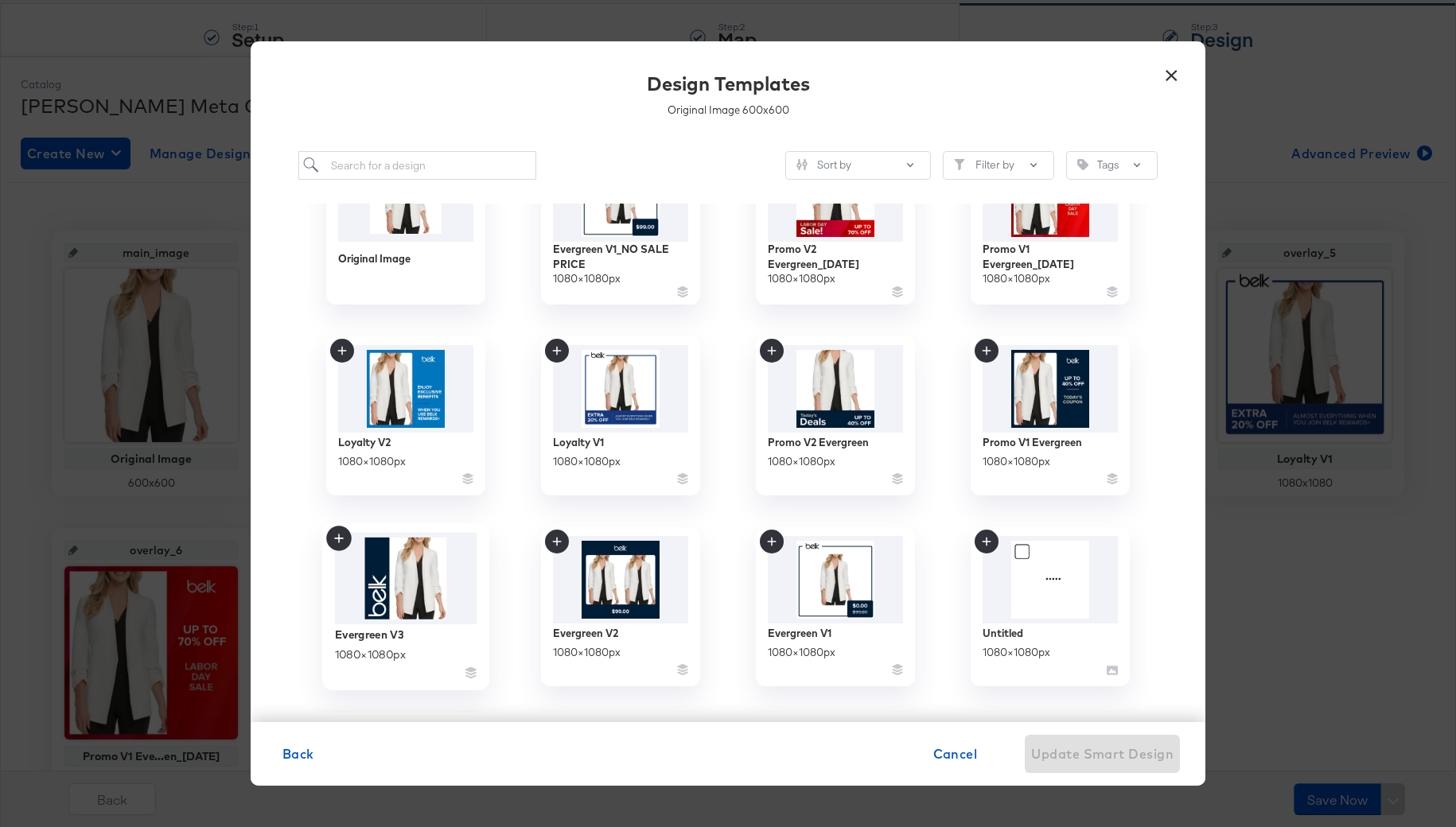
scroll to position [0, 0]
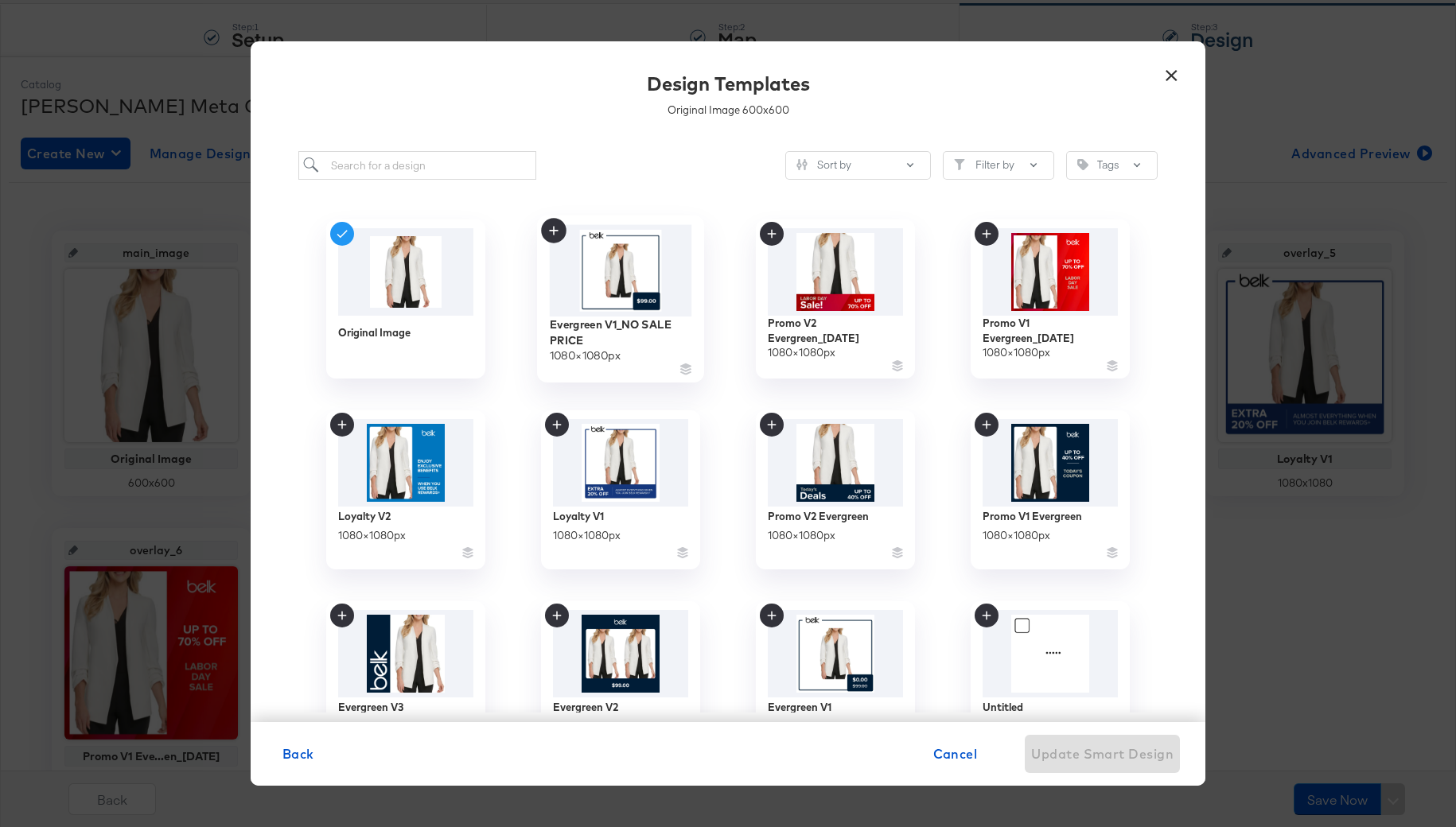
click at [654, 261] on img at bounding box center [621, 271] width 142 height 92
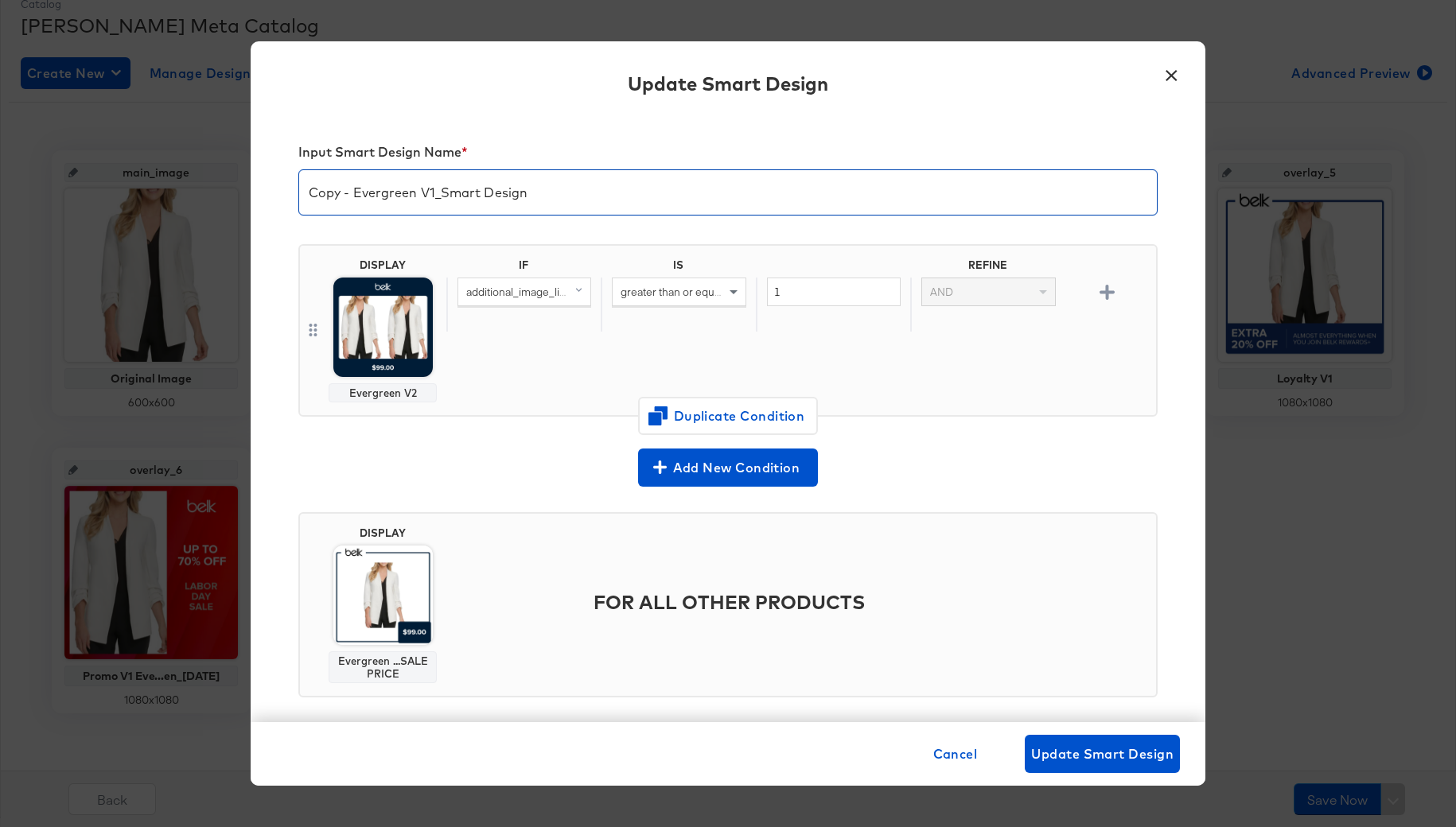
drag, startPoint x: 433, startPoint y: 193, endPoint x: 258, endPoint y: 193, distance: 175.0
click at [258, 193] on div "Input Smart Design Name * Copy - Evergreen V1_Smart Design DISPLAY Evergreen V2…" at bounding box center [728, 419] width 955 height 607
type input "Evergreen V2_Smart Design"
click at [1087, 746] on span "Update Smart Design" at bounding box center [1103, 754] width 142 height 22
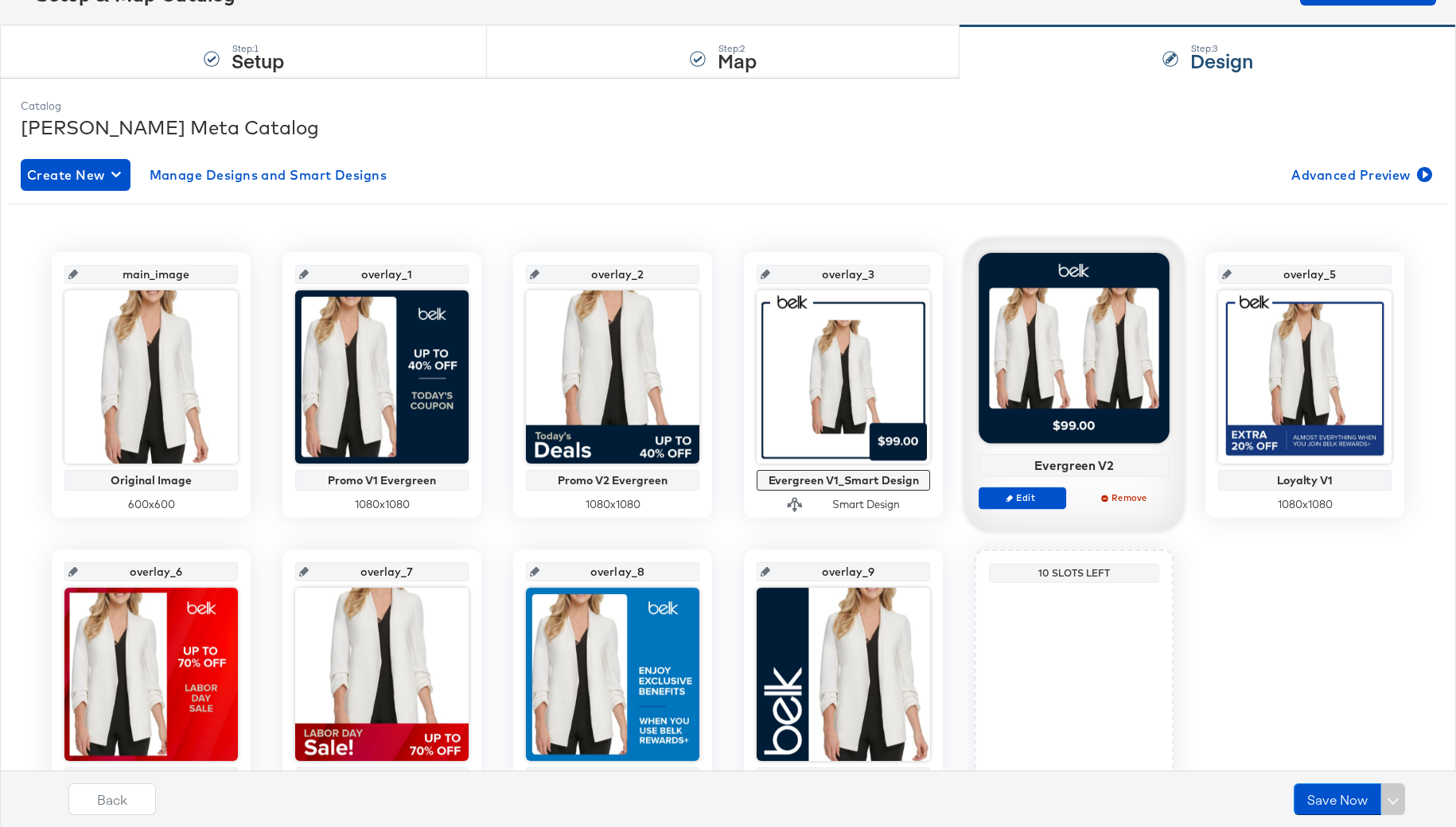
scroll to position [228, 0]
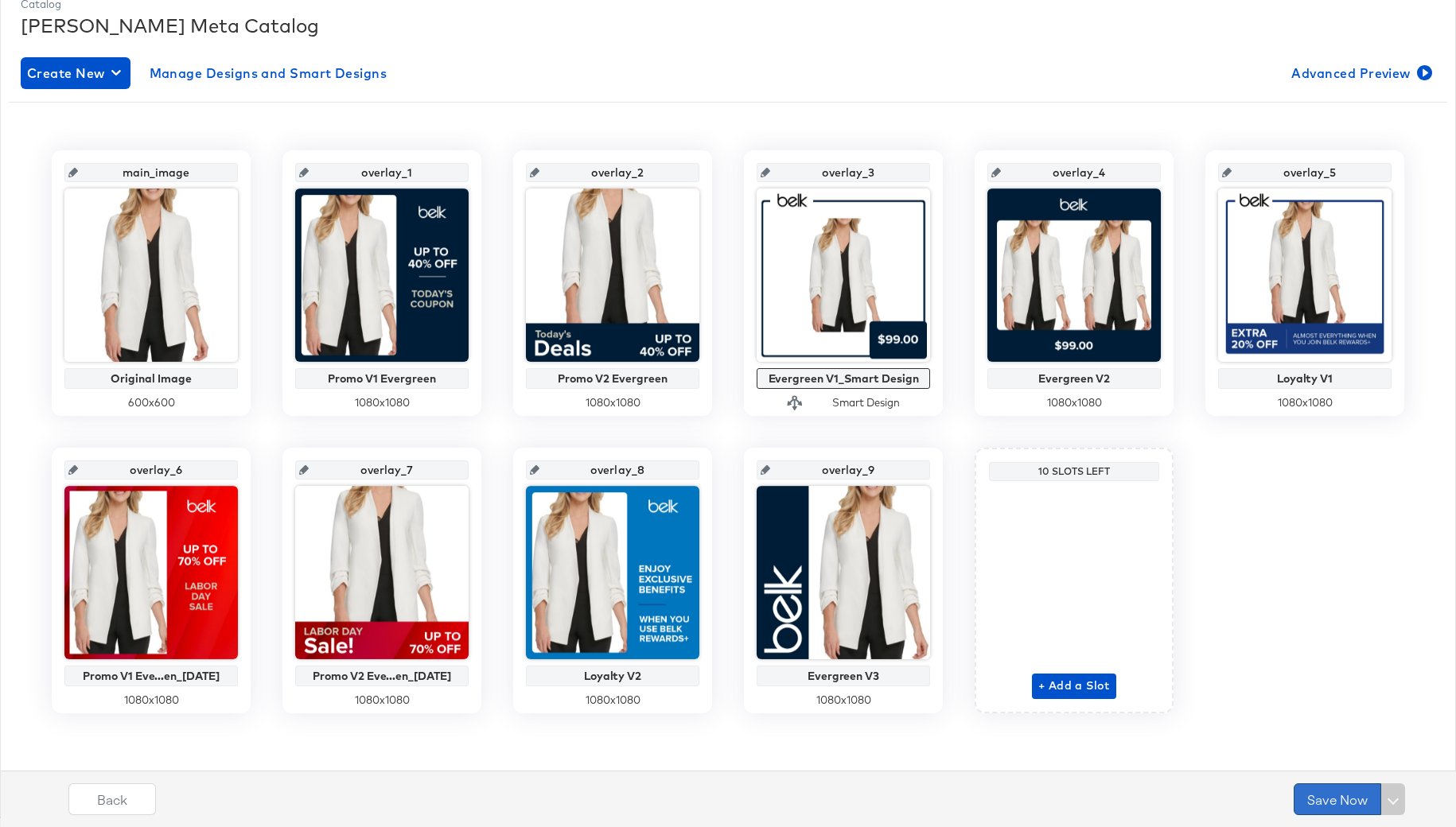
click at [1337, 800] on button "Save Now" at bounding box center [1337, 800] width 87 height 32
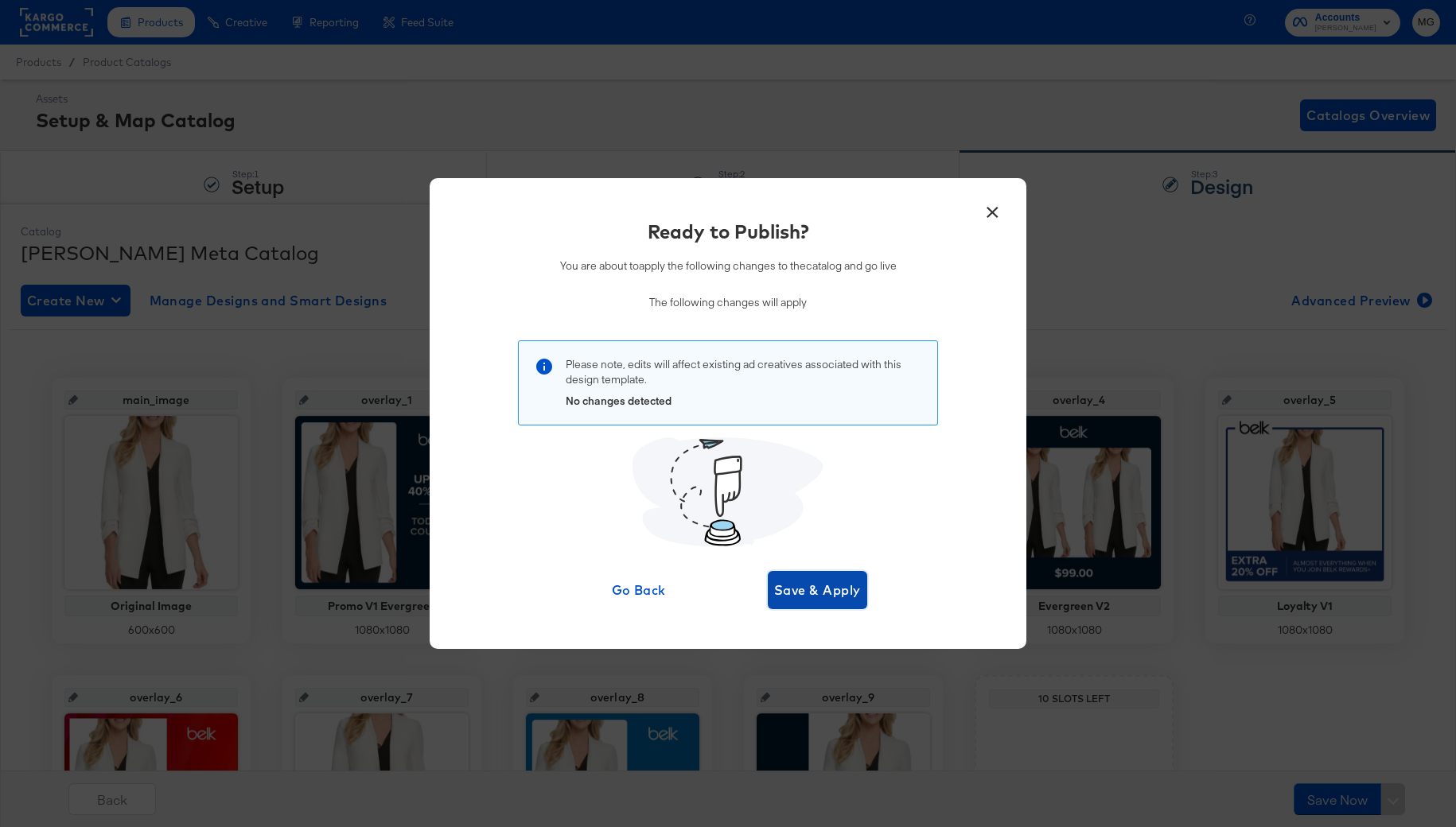
click at [805, 592] on span "Save & Apply" at bounding box center [817, 590] width 87 height 22
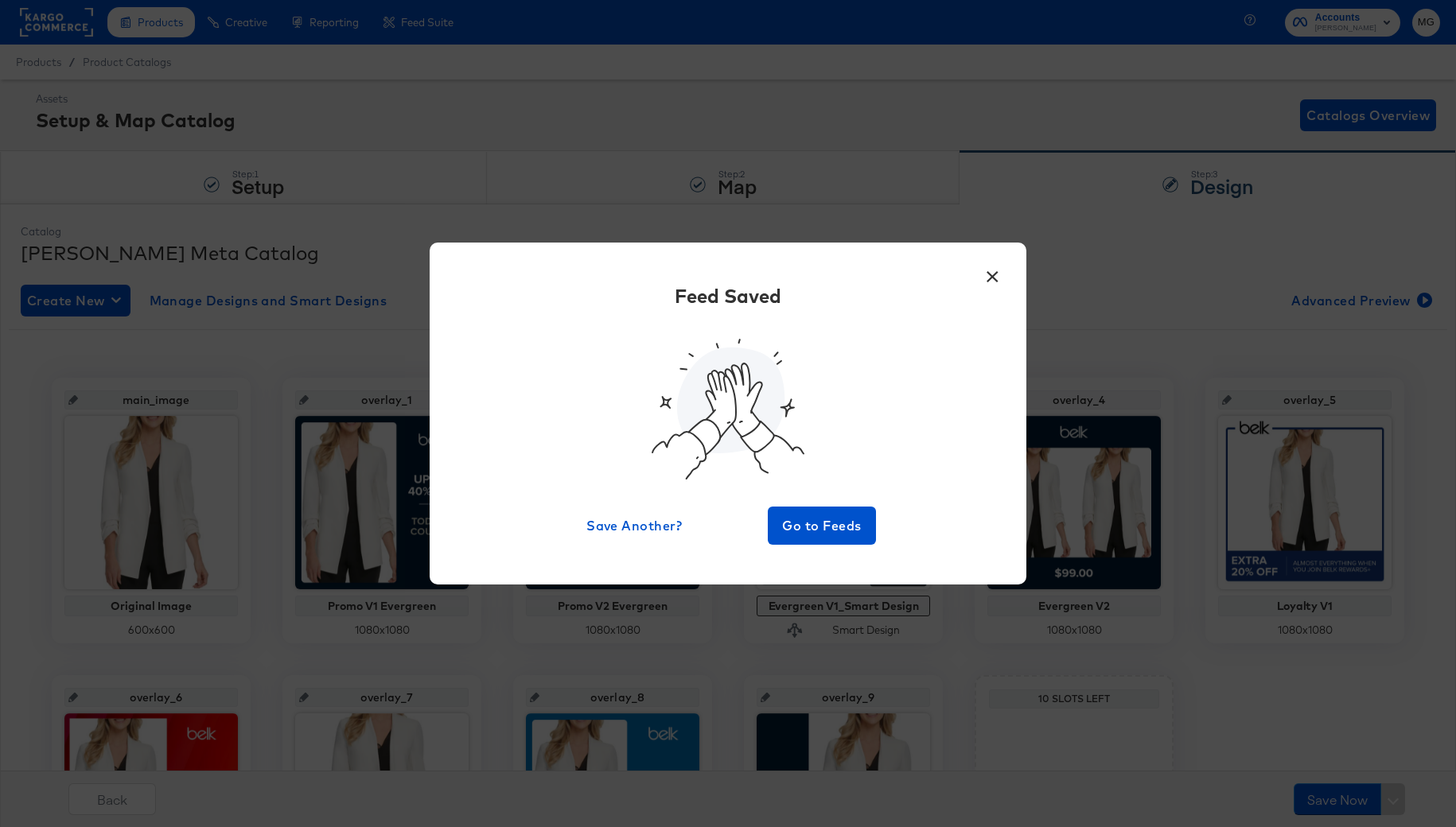
click at [986, 274] on button "×" at bounding box center [992, 273] width 29 height 29
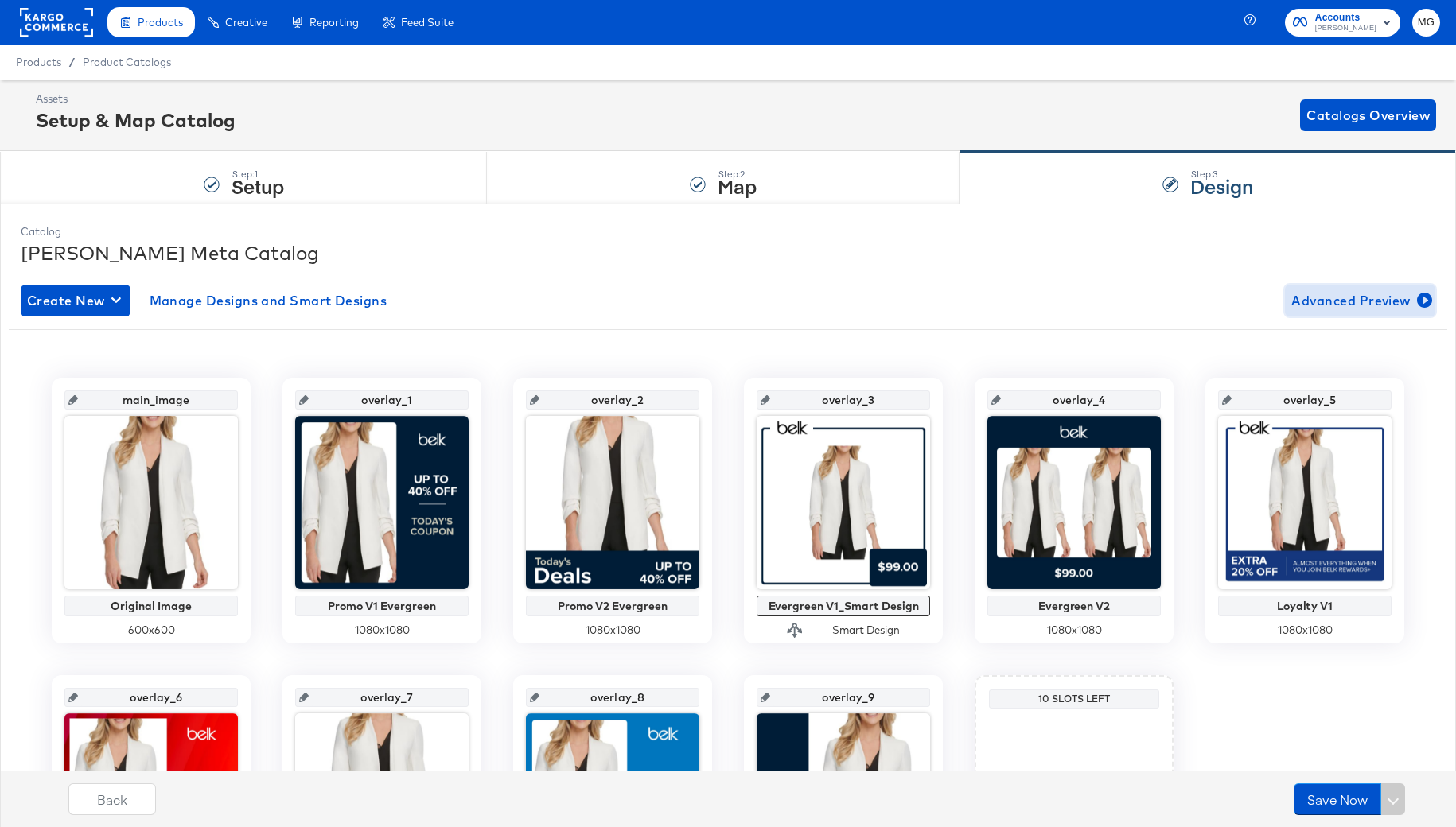
click at [1344, 303] on span "Advanced Preview" at bounding box center [1359, 301] width 138 height 22
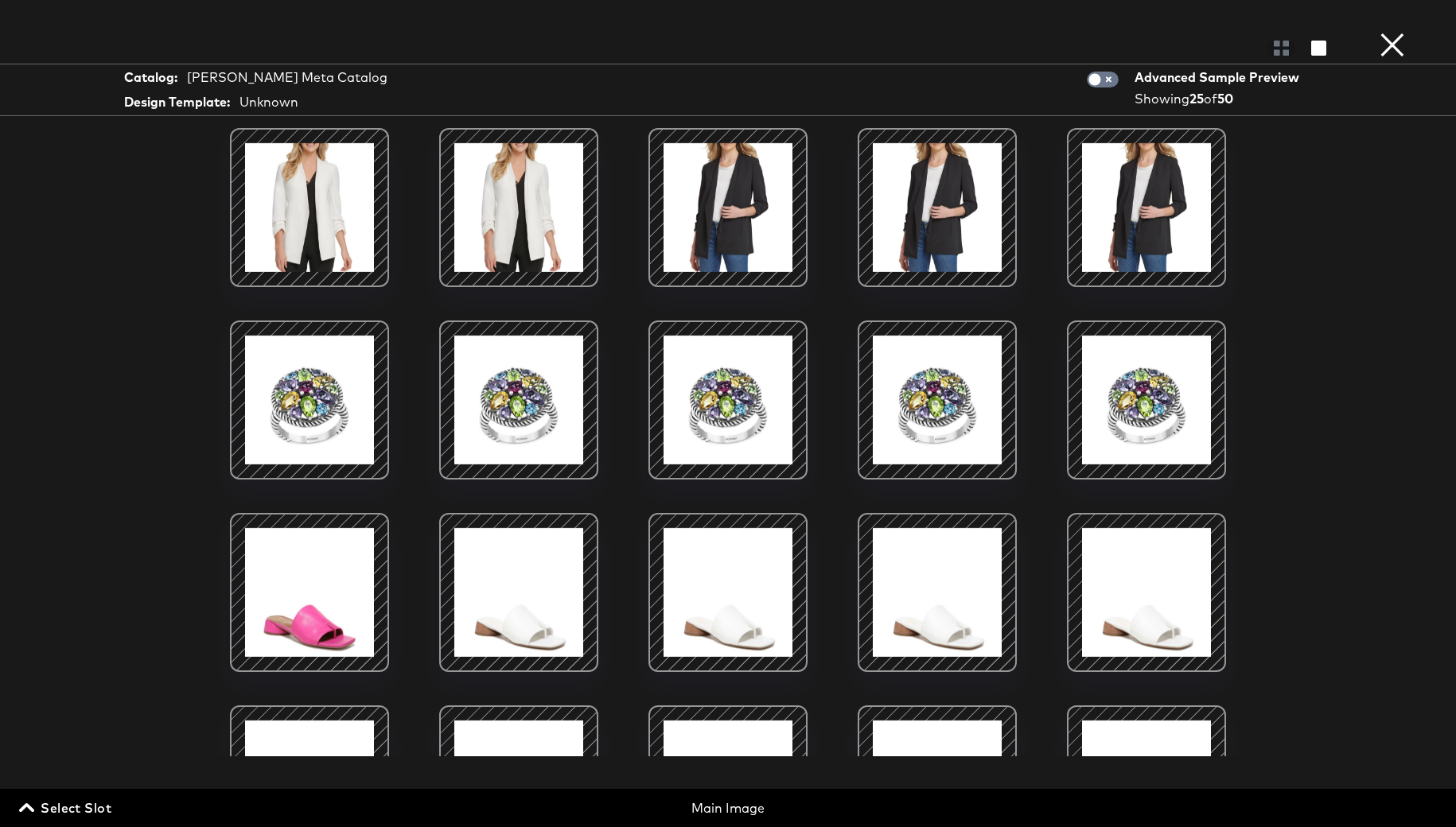
scroll to position [181, 0]
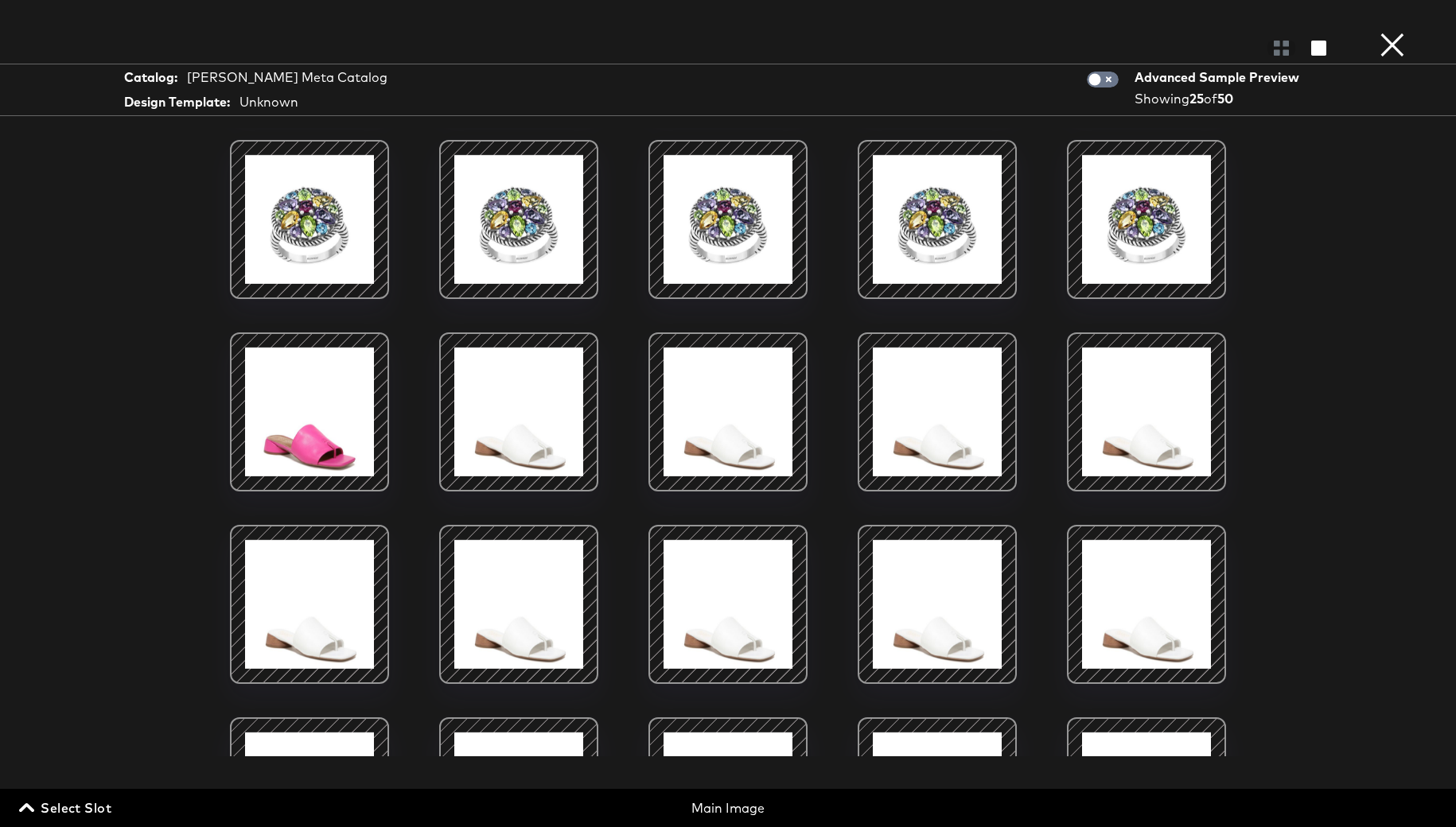
click at [1386, 32] on button "×" at bounding box center [1392, 16] width 32 height 32
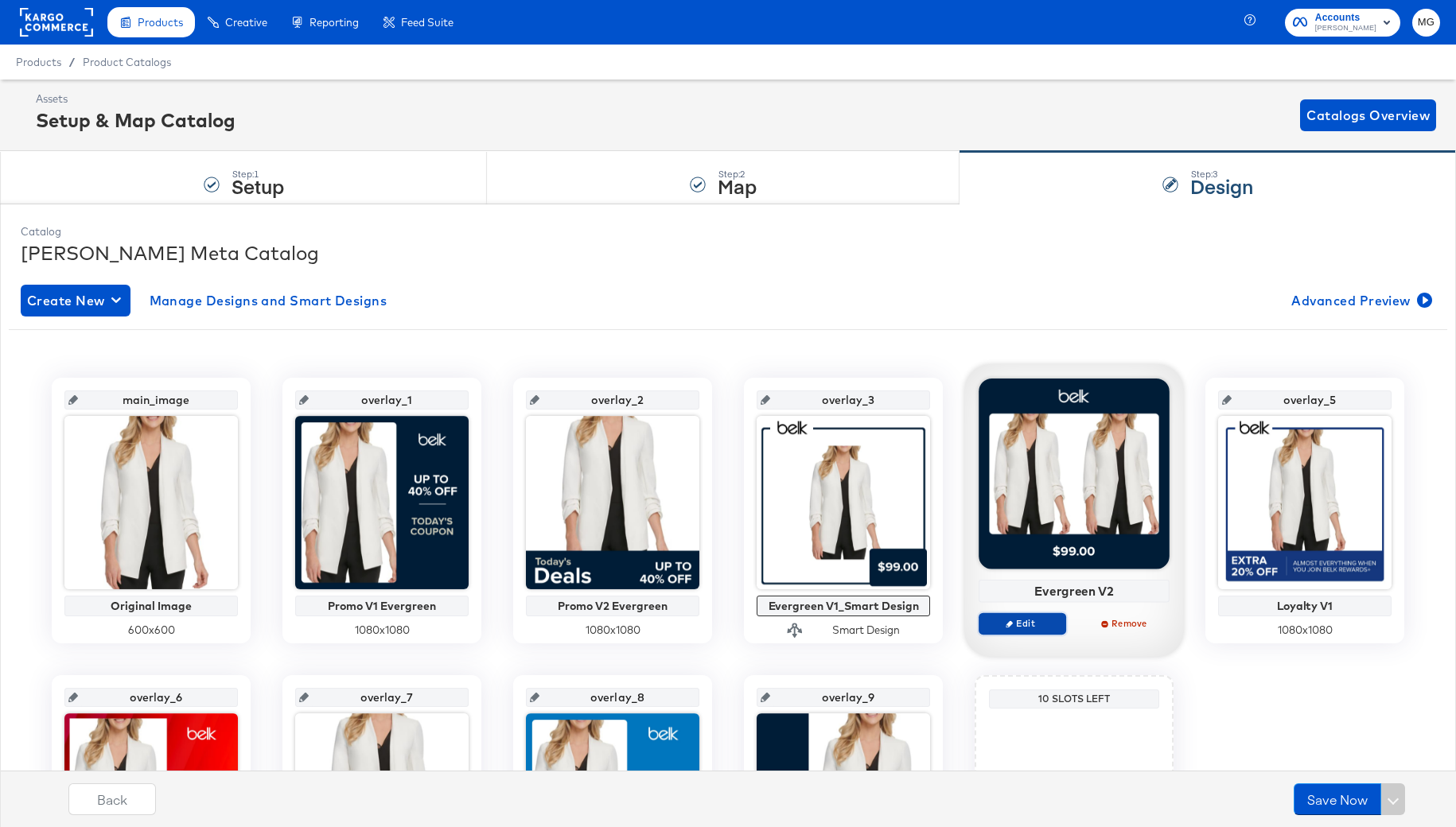
click at [1034, 624] on span "Edit" at bounding box center [1022, 623] width 73 height 12
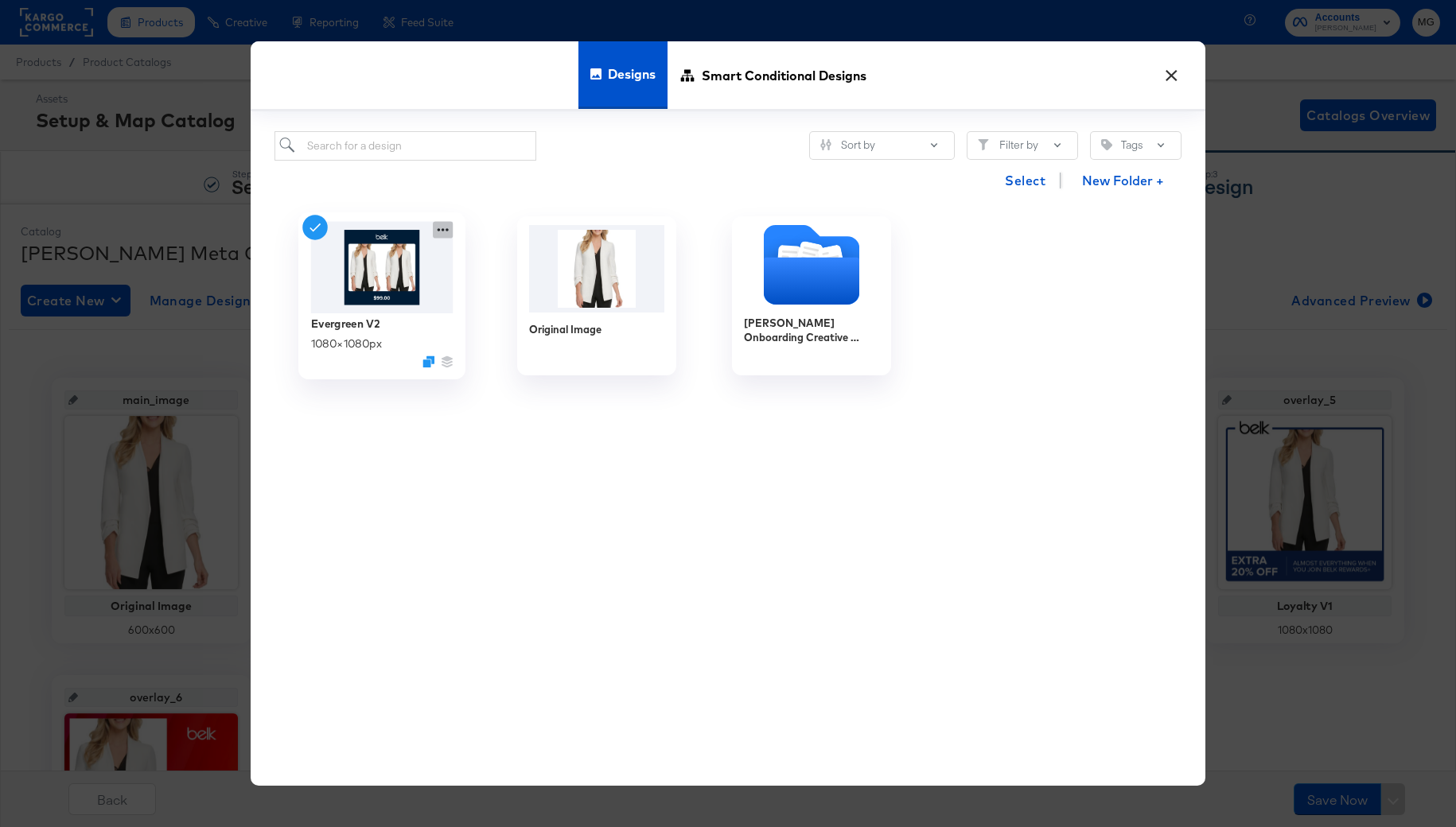
click at [445, 231] on icon at bounding box center [442, 230] width 20 height 17
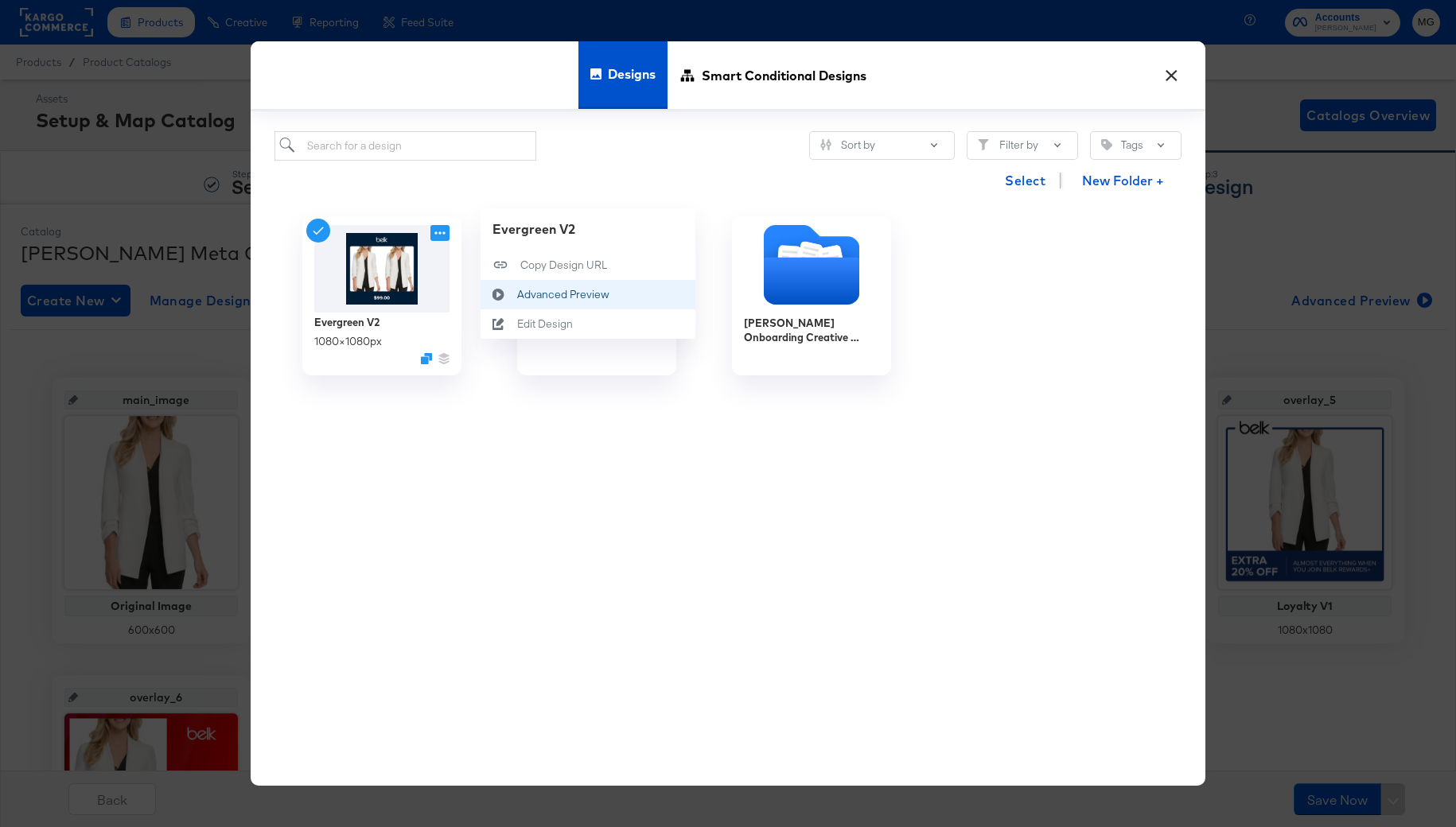
click at [517, 295] on div "Advanced Preview Advanced Preview" at bounding box center [517, 295] width 0 height 0
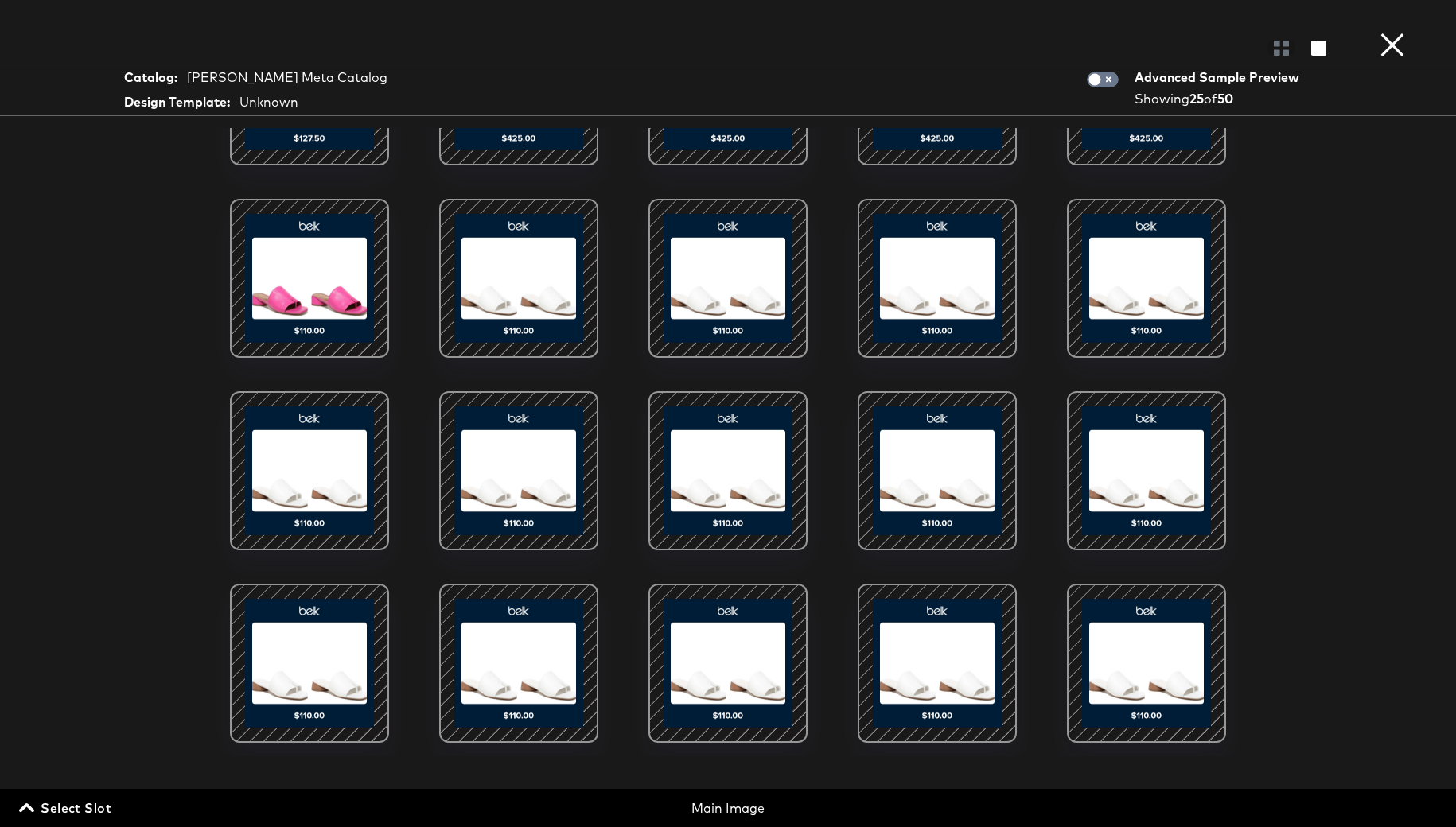
scroll to position [313, 0]
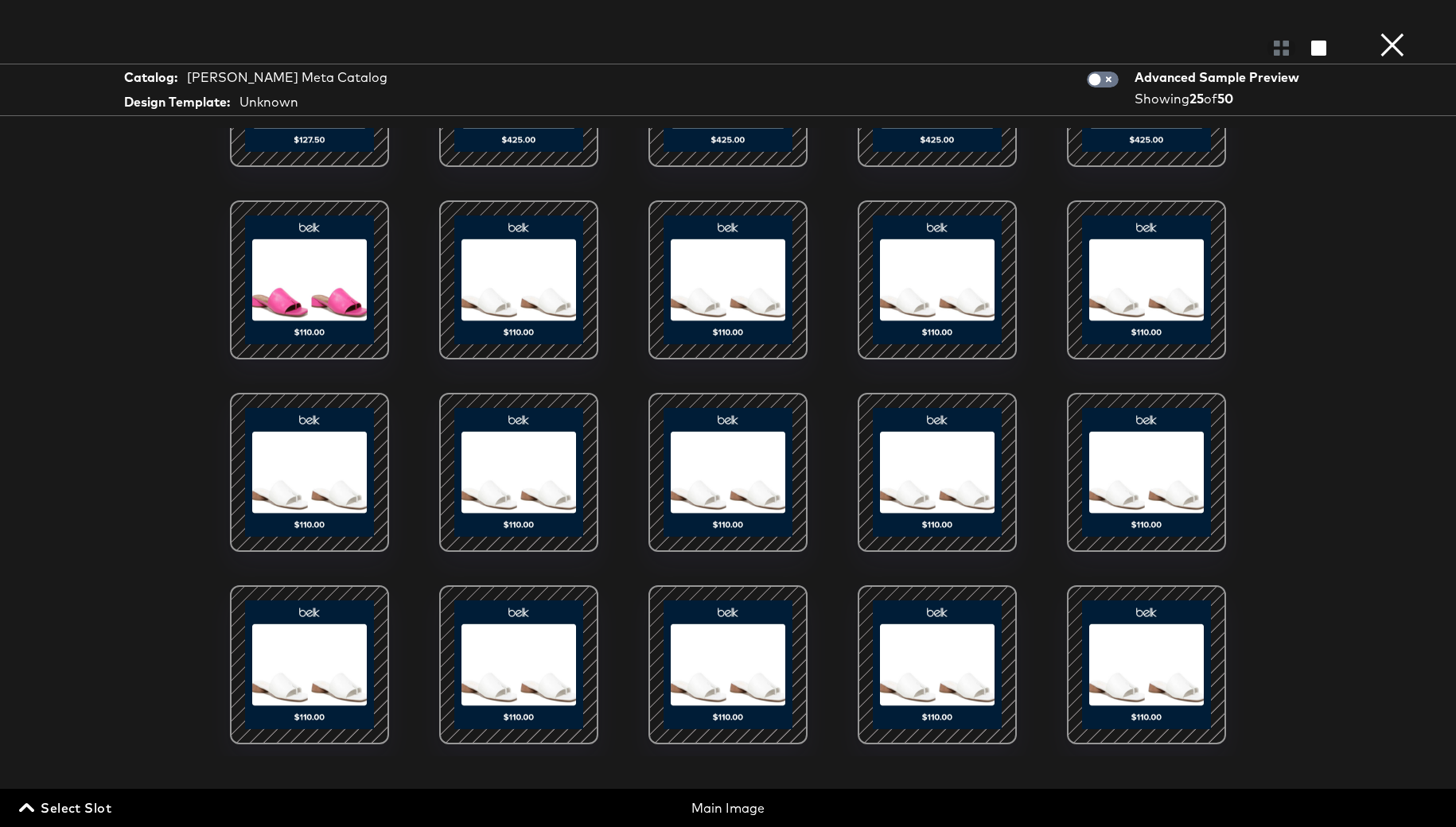
click at [1385, 32] on button "×" at bounding box center [1392, 16] width 32 height 32
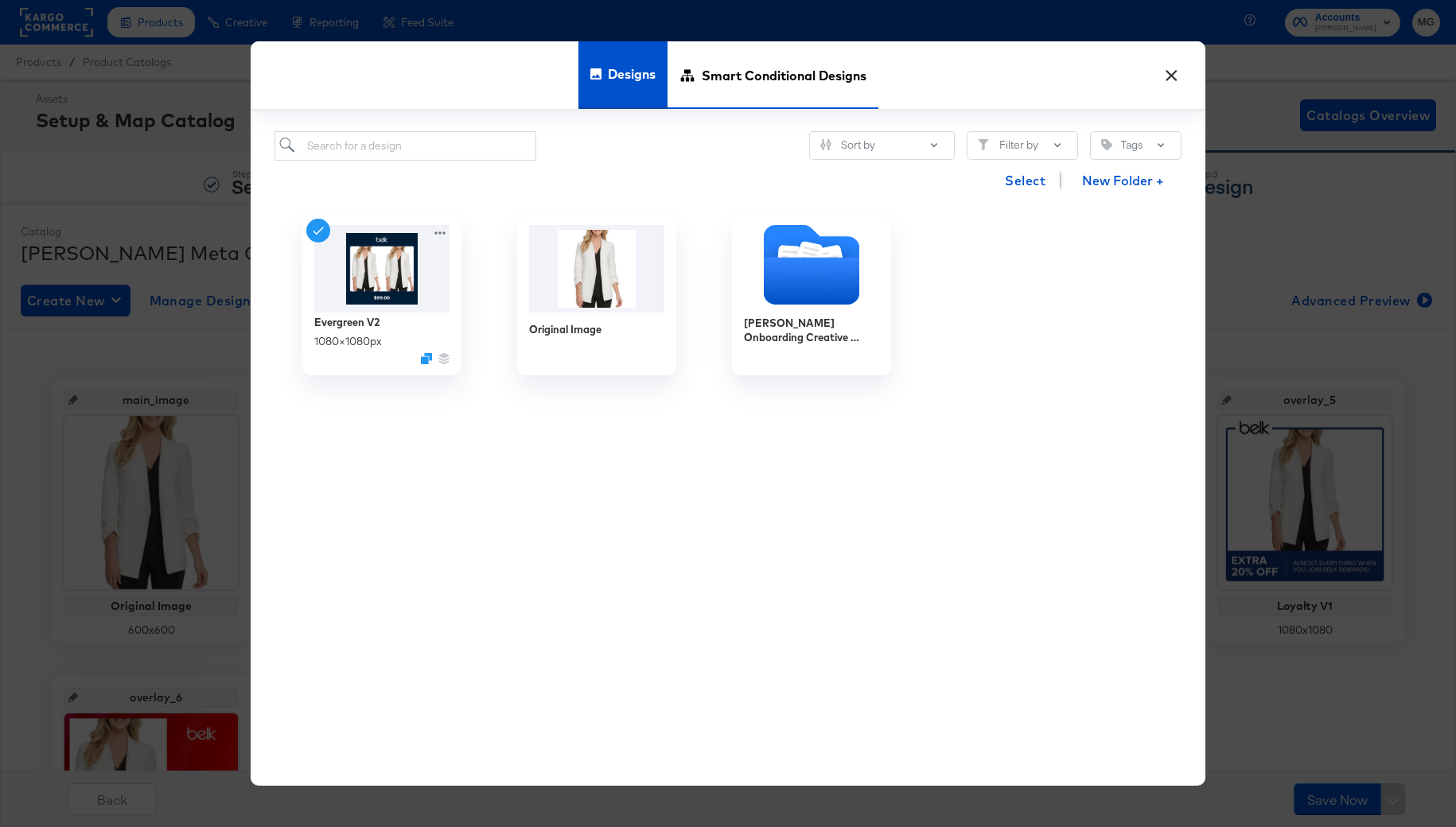
click at [765, 96] on span "Smart Conditional Designs" at bounding box center [784, 75] width 165 height 70
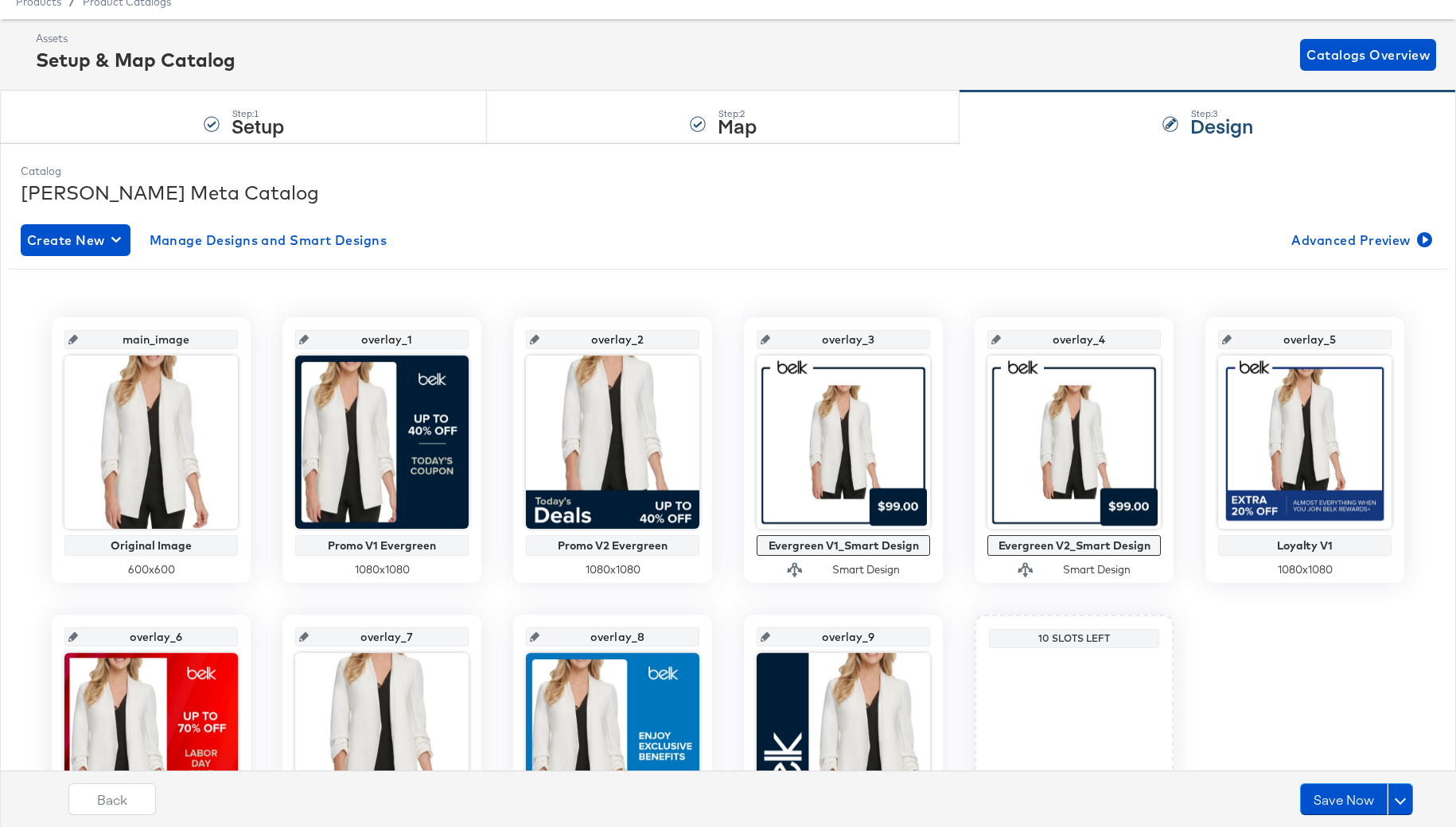
scroll to position [77, 0]
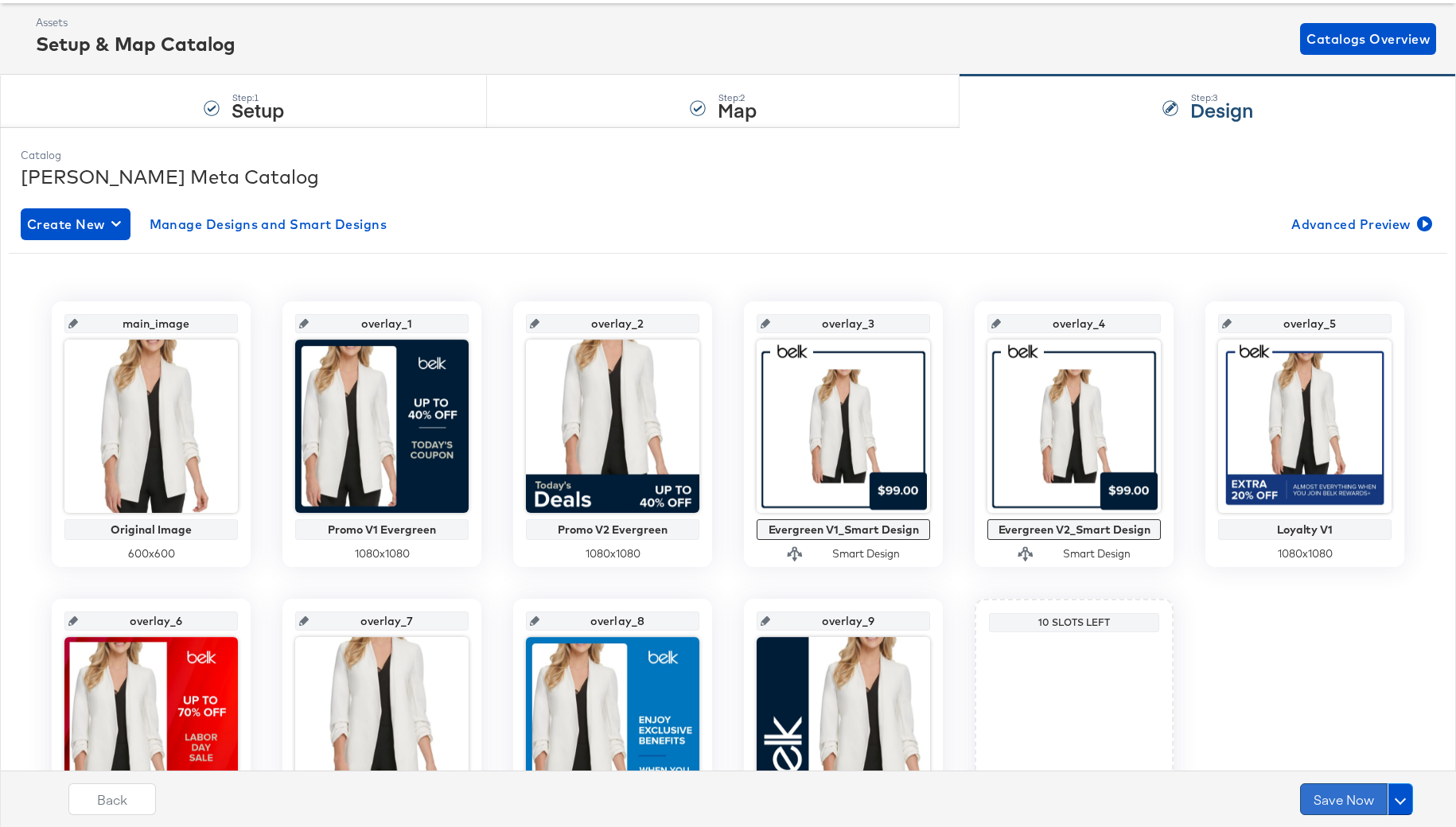
click at [1332, 803] on button "Save Now" at bounding box center [1344, 800] width 87 height 32
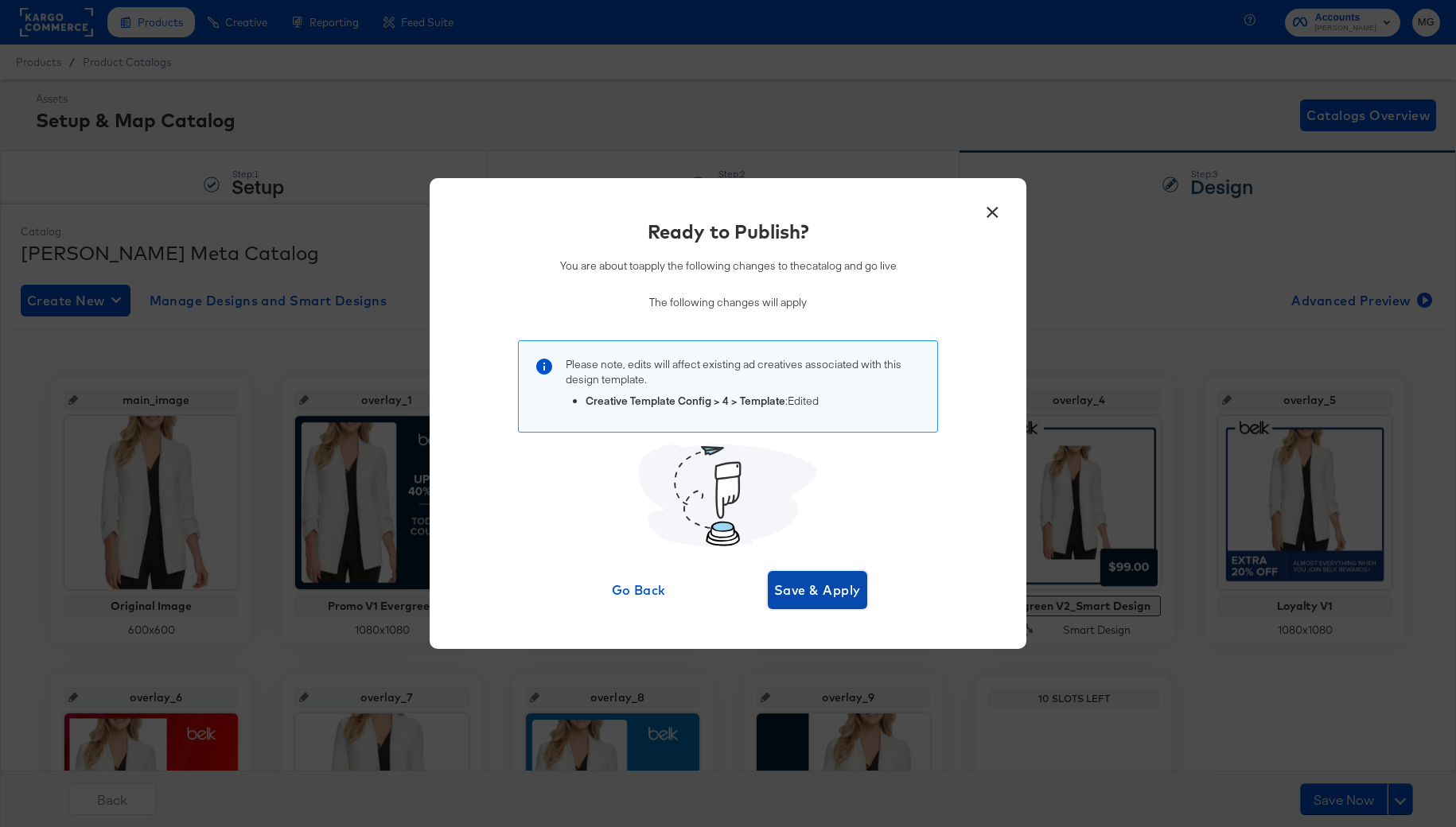
click at [816, 602] on button "Save & Apply" at bounding box center [818, 590] width 99 height 38
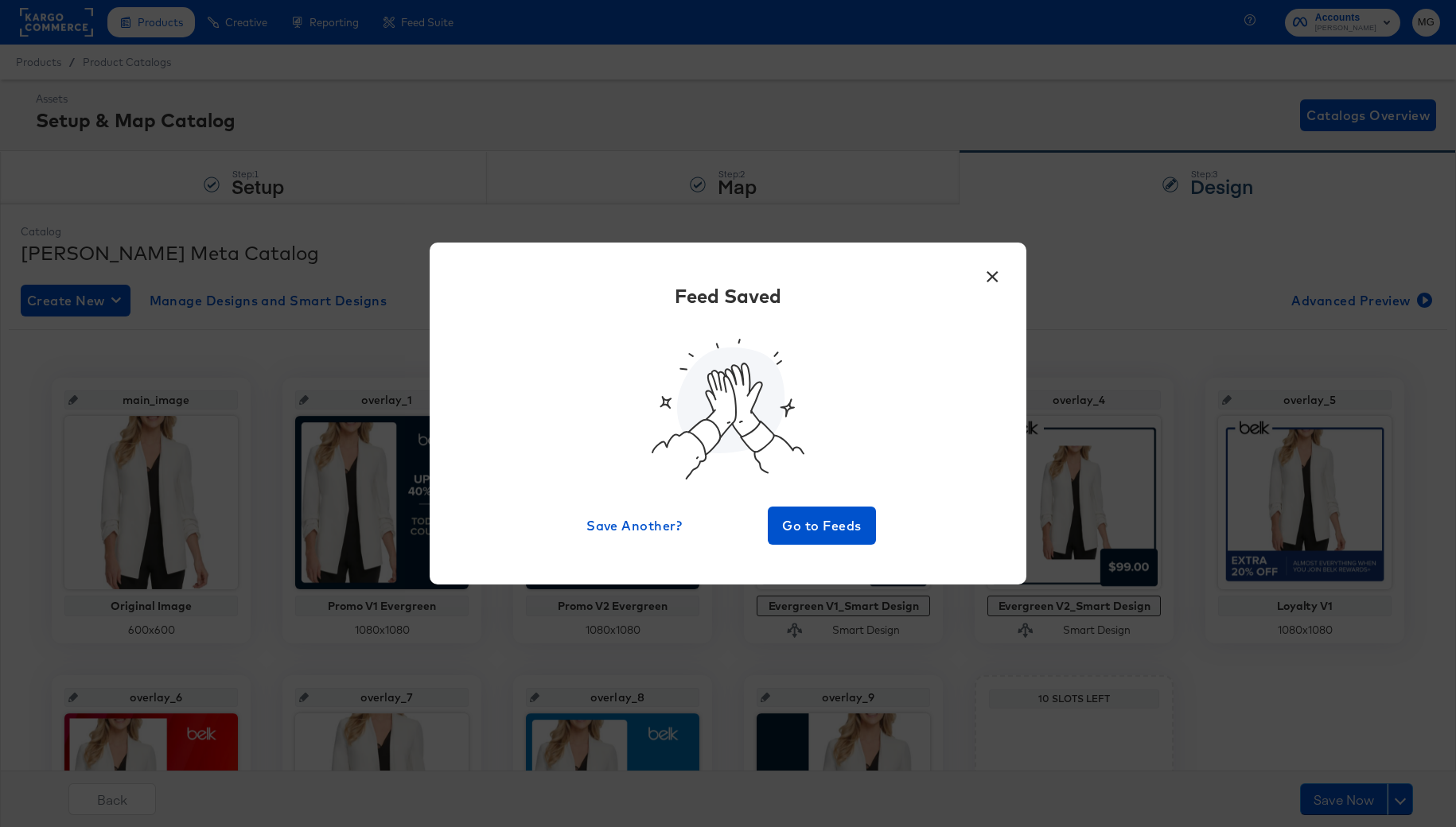
click at [994, 265] on button "×" at bounding box center [992, 273] width 29 height 29
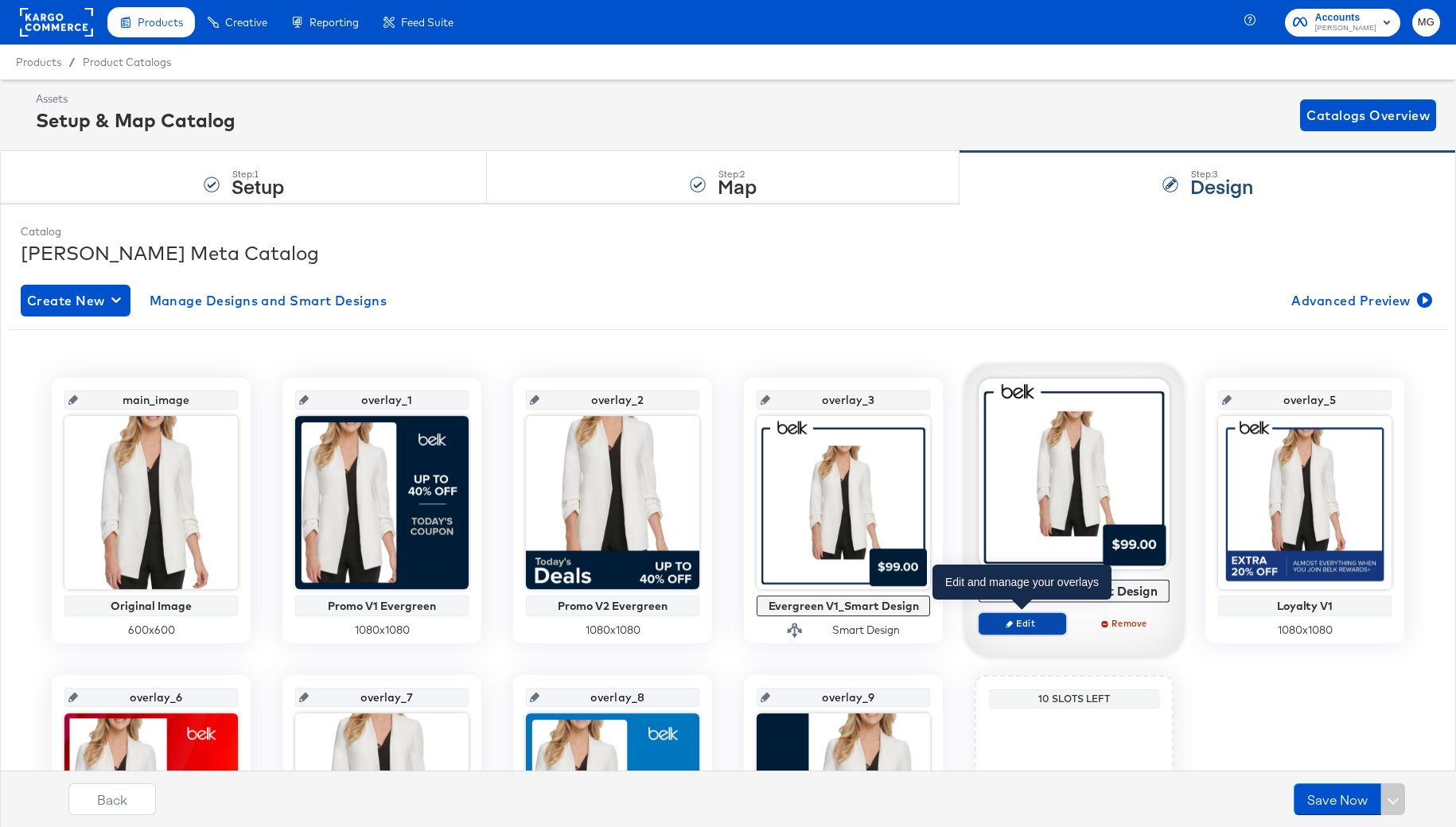
click at [1033, 626] on span "Edit" at bounding box center [1022, 623] width 73 height 12
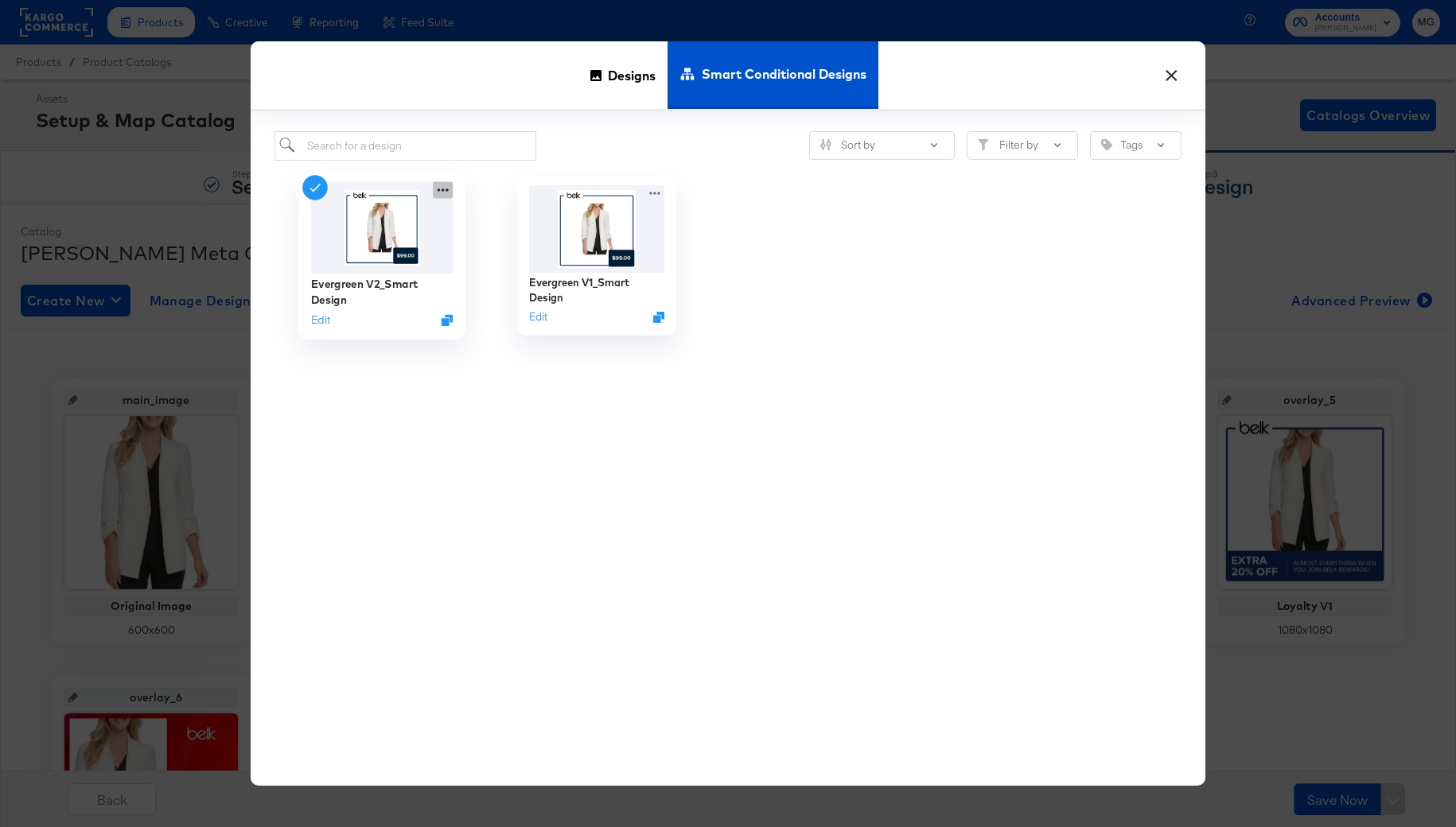
click at [443, 190] on icon at bounding box center [443, 189] width 11 height 3
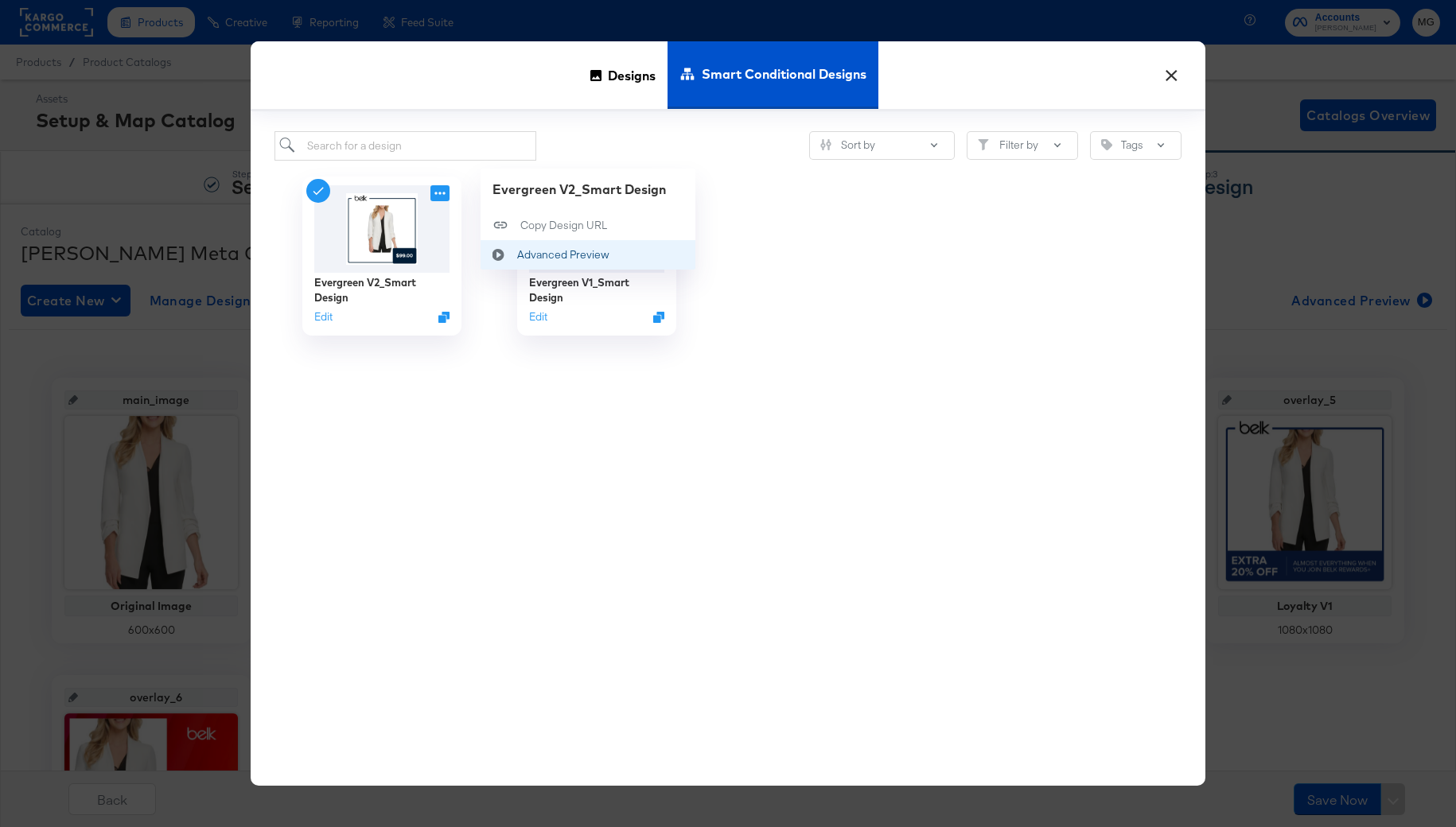
click at [517, 255] on div "Advanced Preview Advanced Preview" at bounding box center [517, 255] width 0 height 0
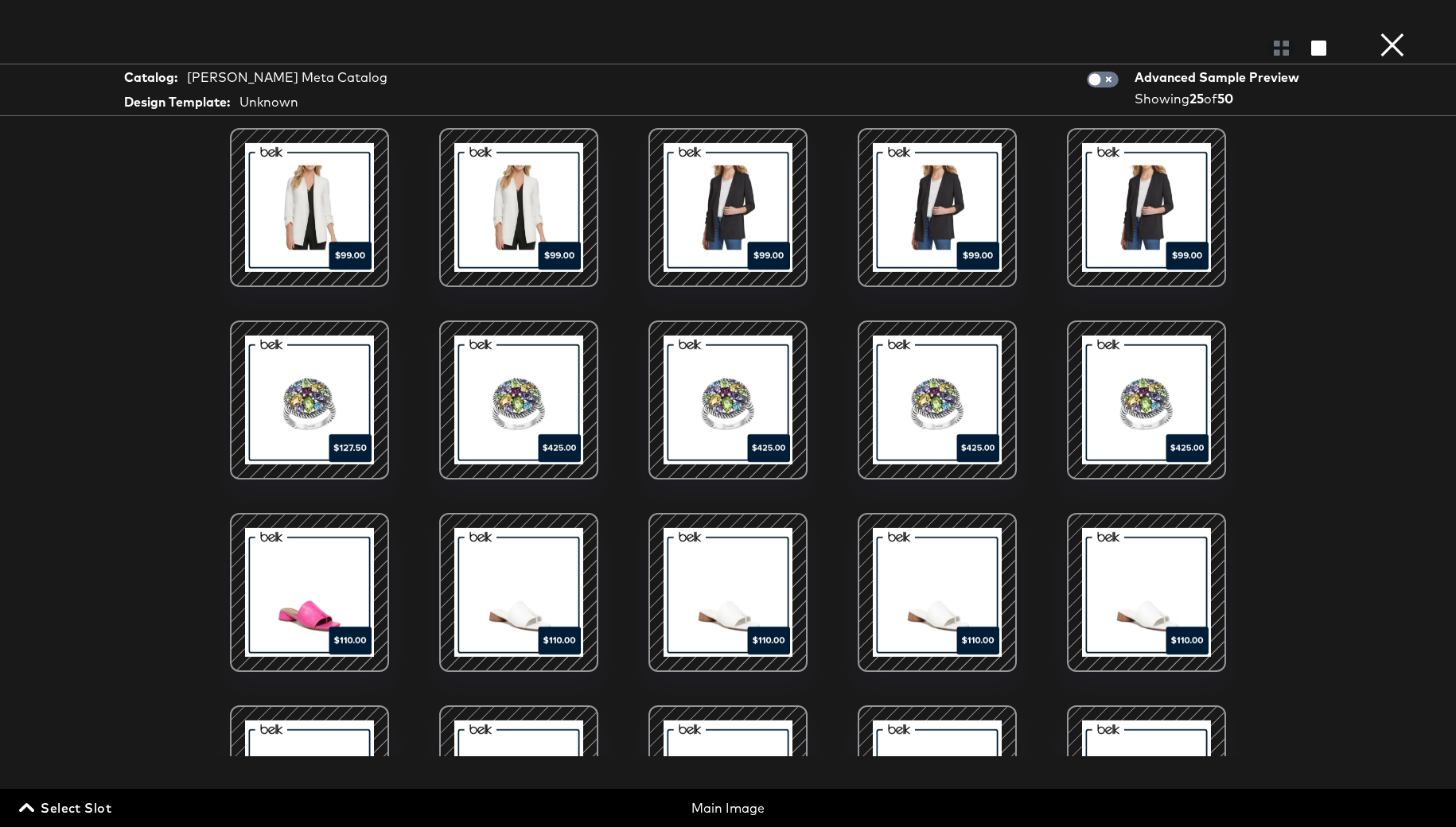
click at [1390, 32] on button "×" at bounding box center [1392, 16] width 32 height 32
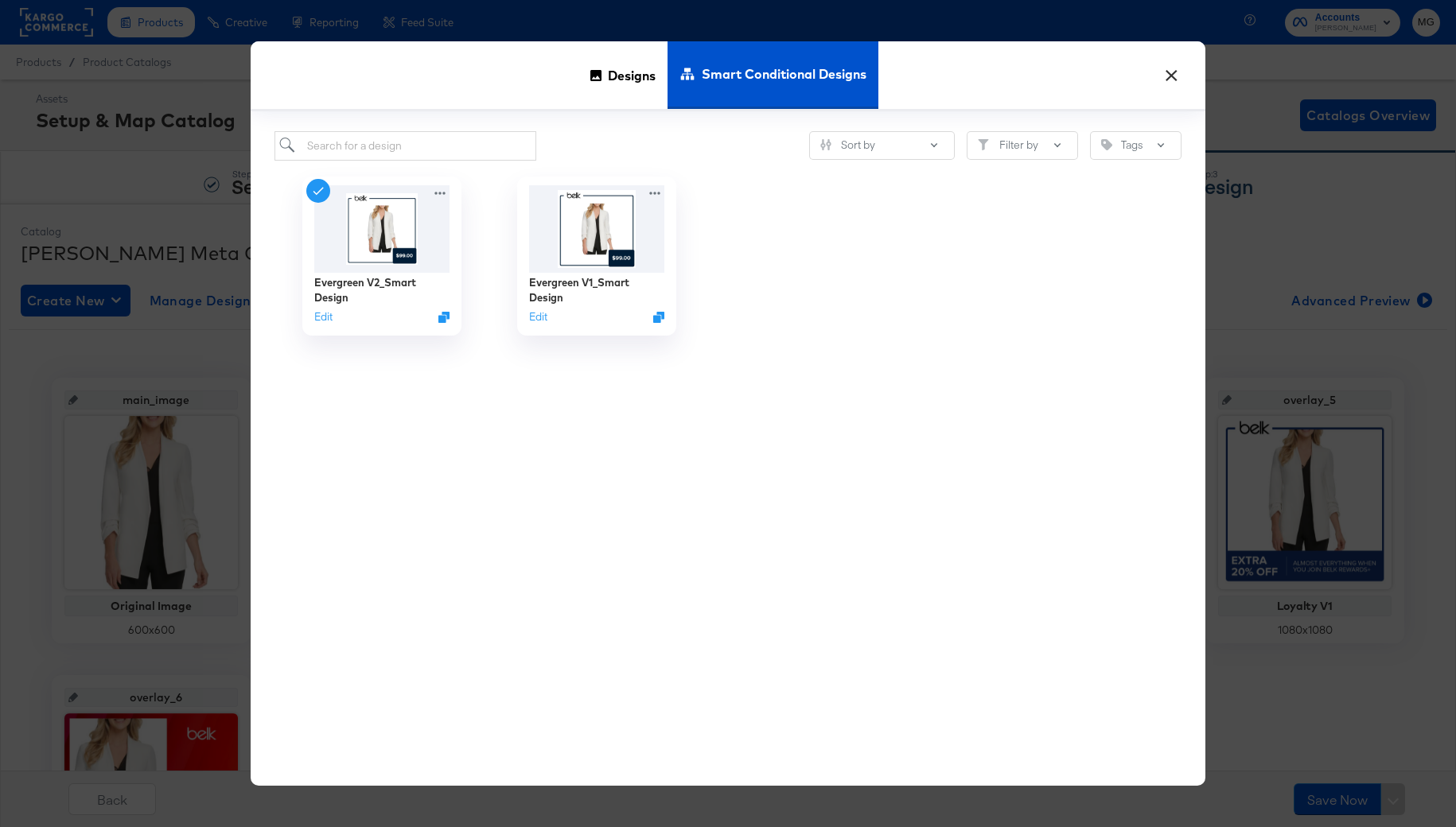
click at [1172, 70] on button "×" at bounding box center [1171, 71] width 29 height 29
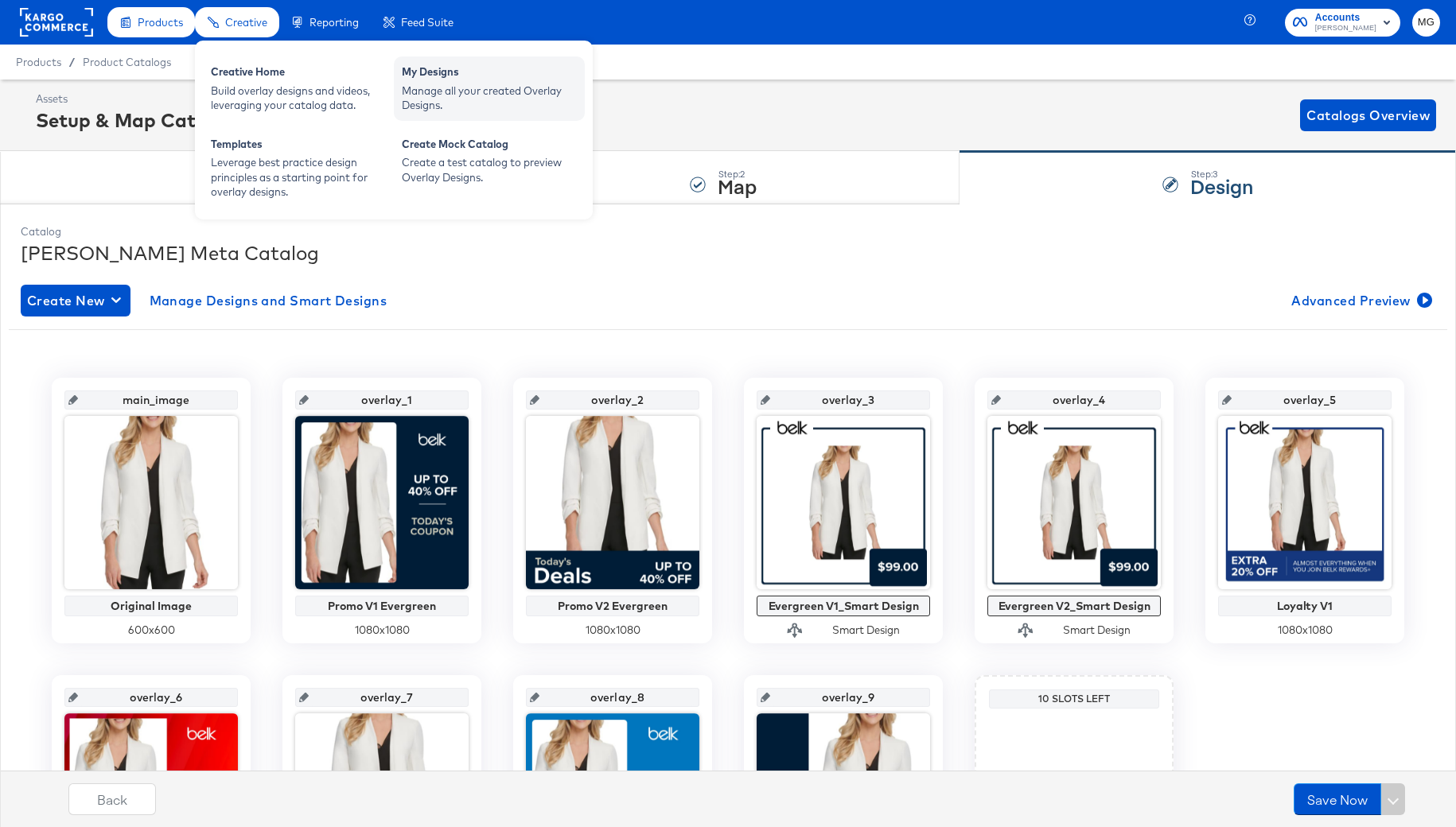
click at [444, 85] on div "Manage all your created Overlay Designs." at bounding box center [489, 97] width 175 height 29
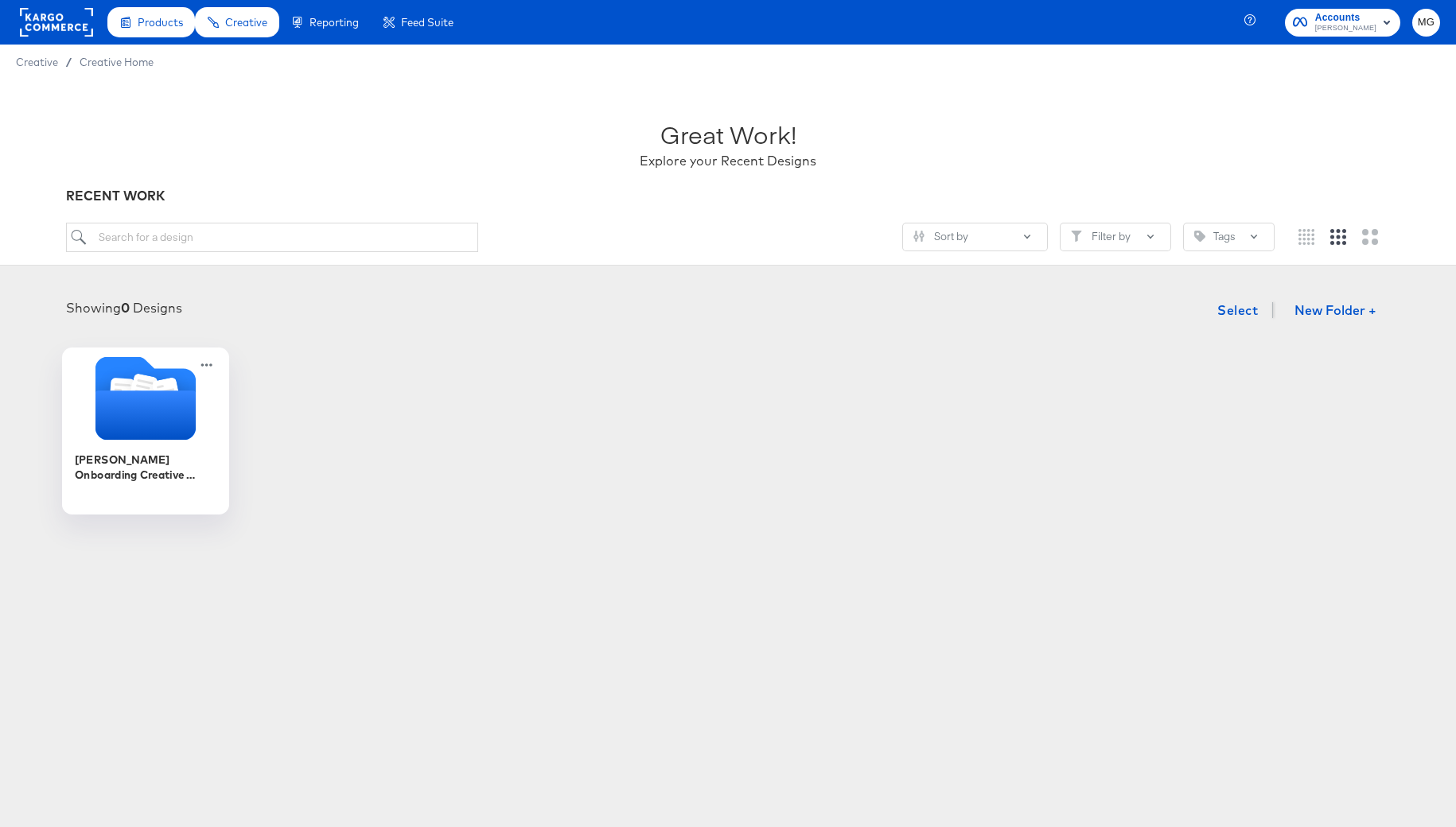
click at [170, 418] on icon "Folder" at bounding box center [145, 415] width 100 height 50
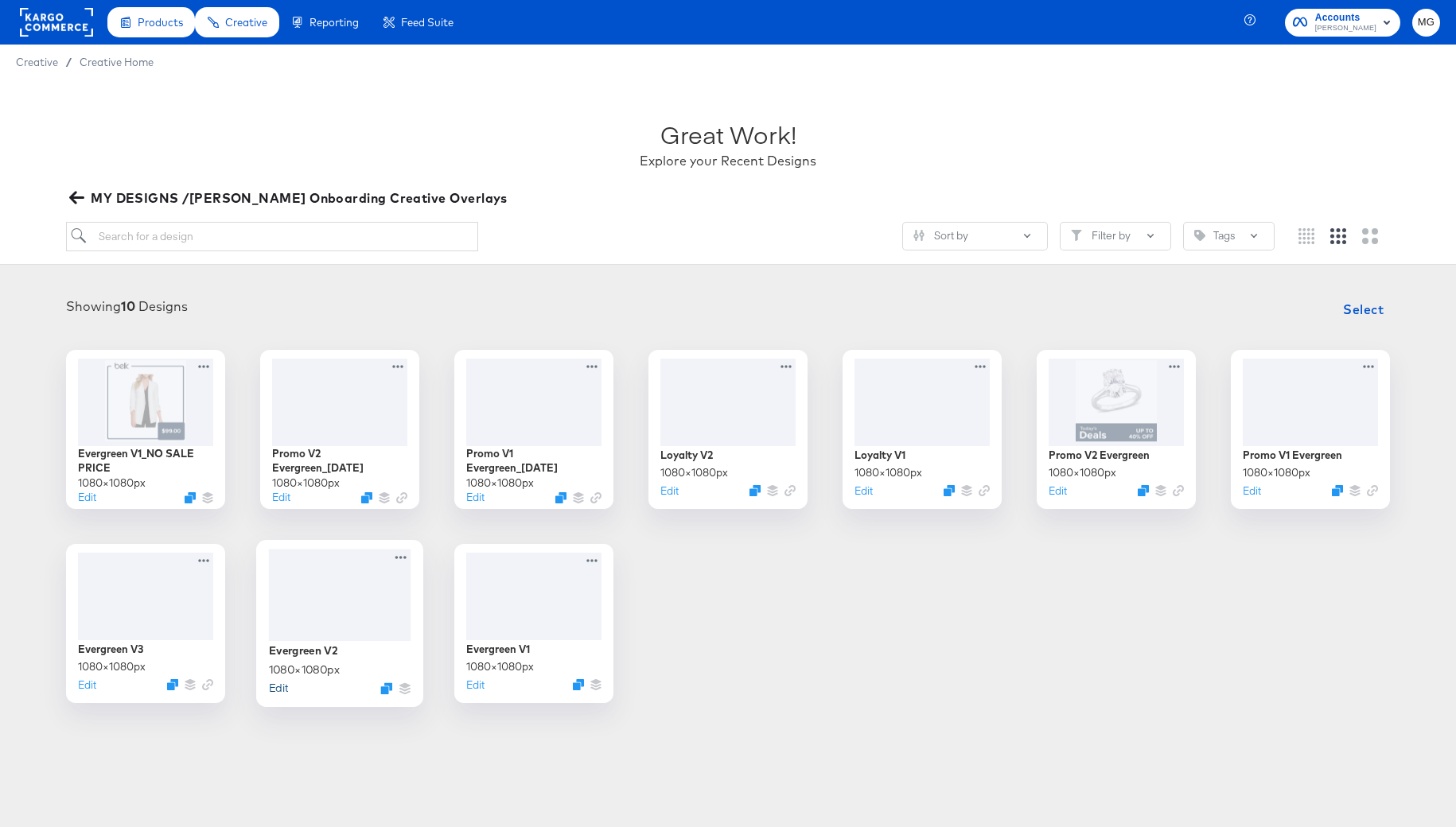
click at [288, 692] on button "Edit" at bounding box center [278, 687] width 19 height 15
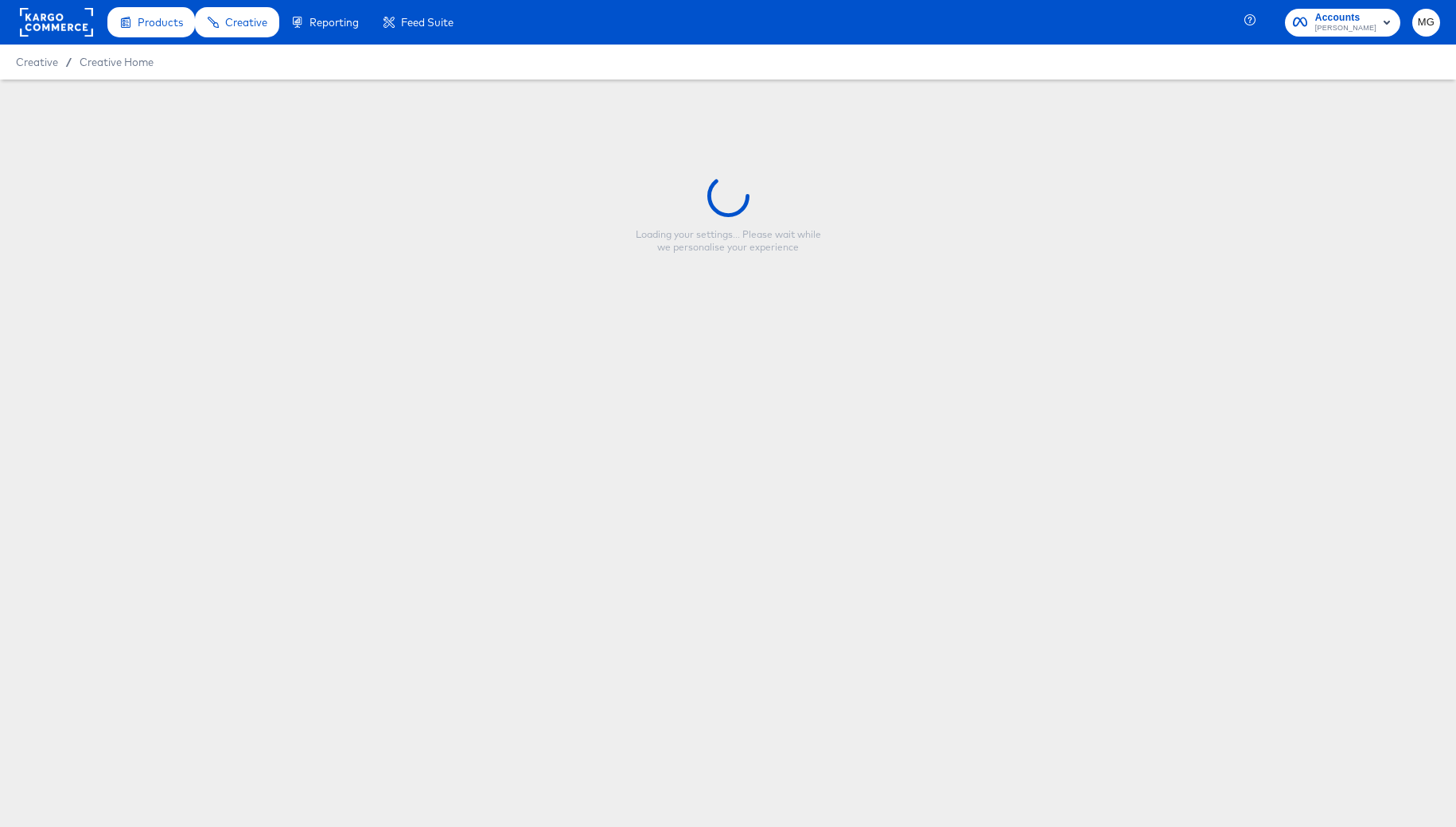
type input "Evergreen V2"
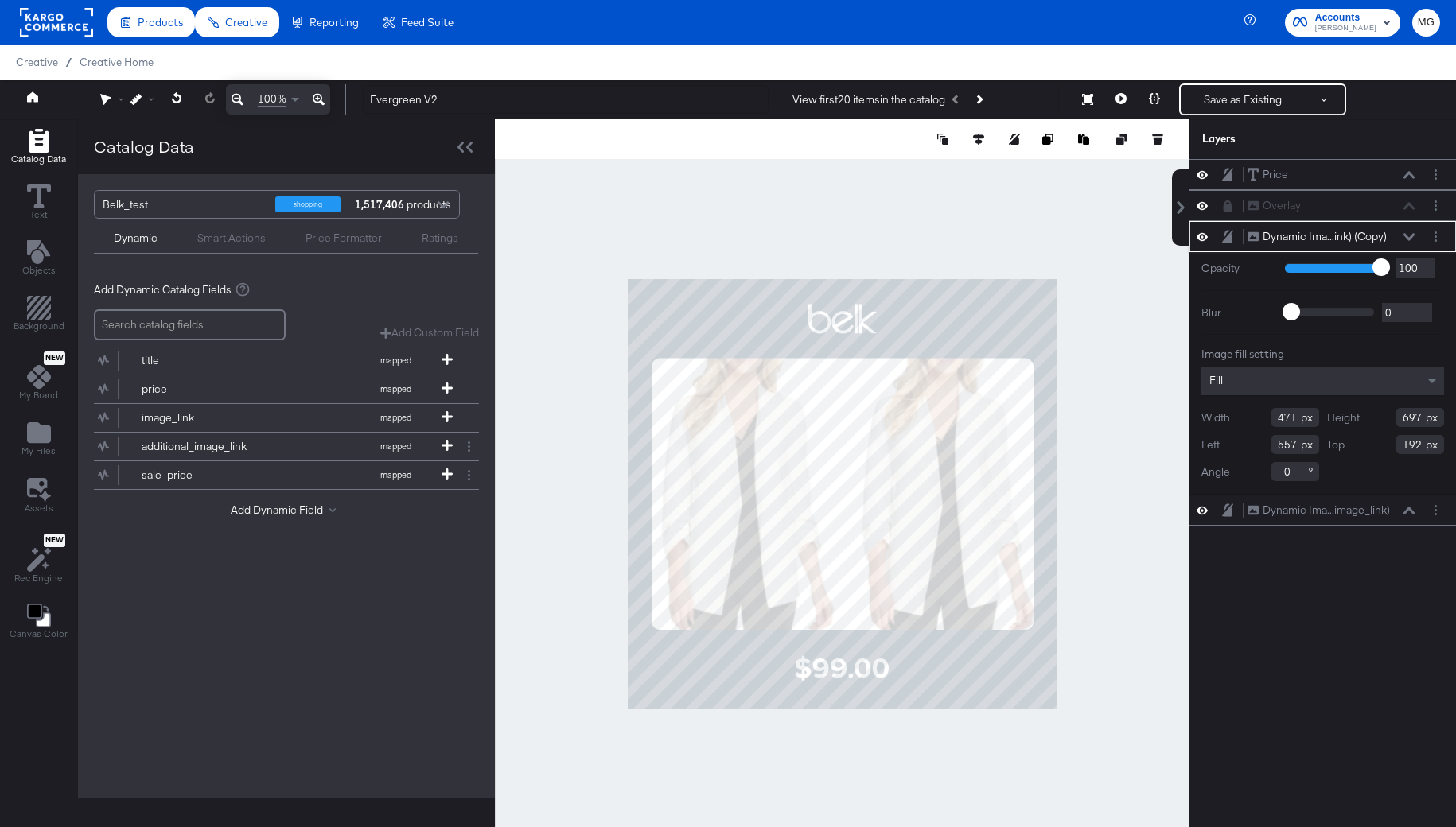
click at [1409, 237] on icon at bounding box center [1409, 237] width 11 height 7
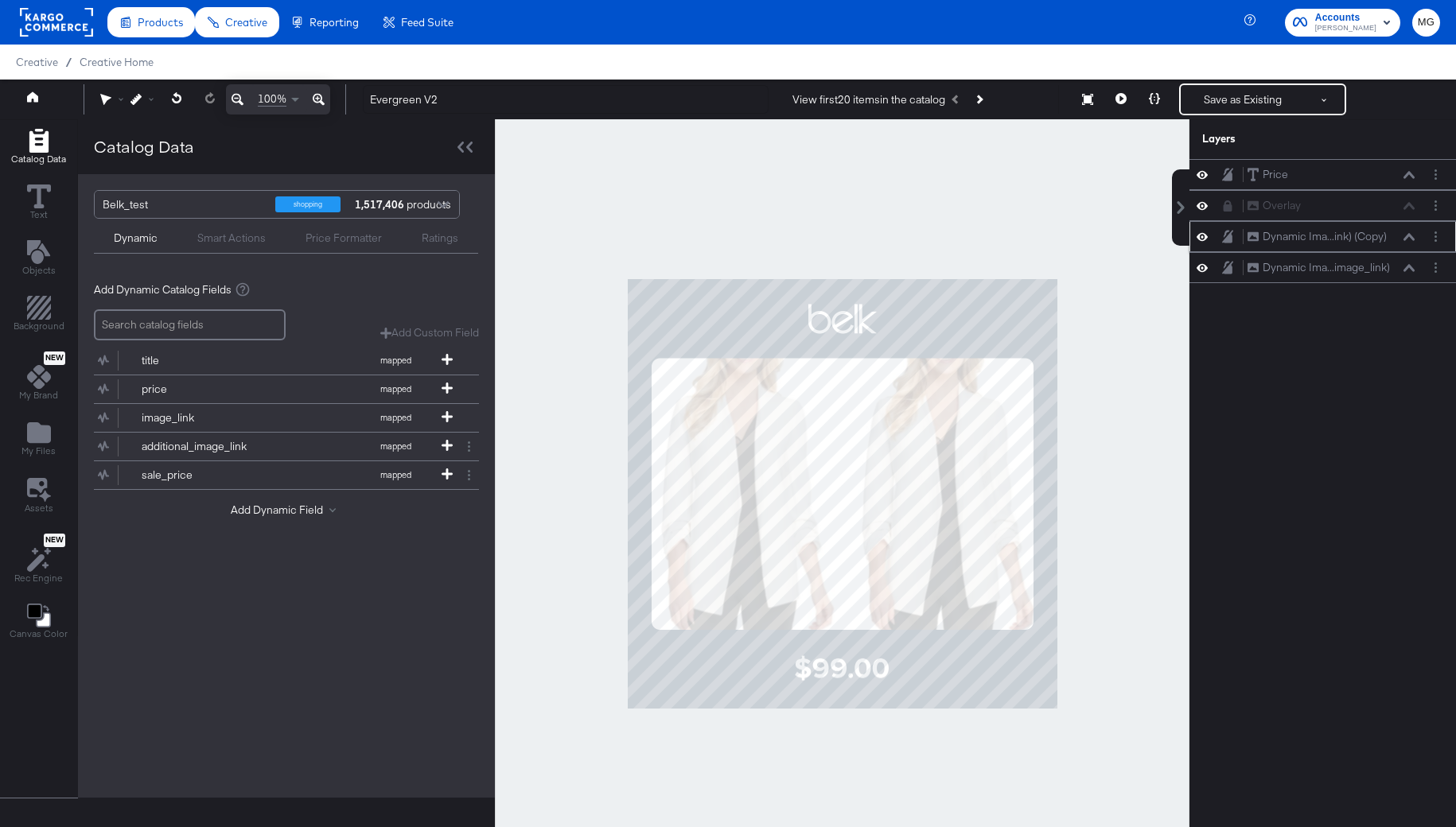
click at [1409, 237] on icon at bounding box center [1409, 237] width 11 height 7
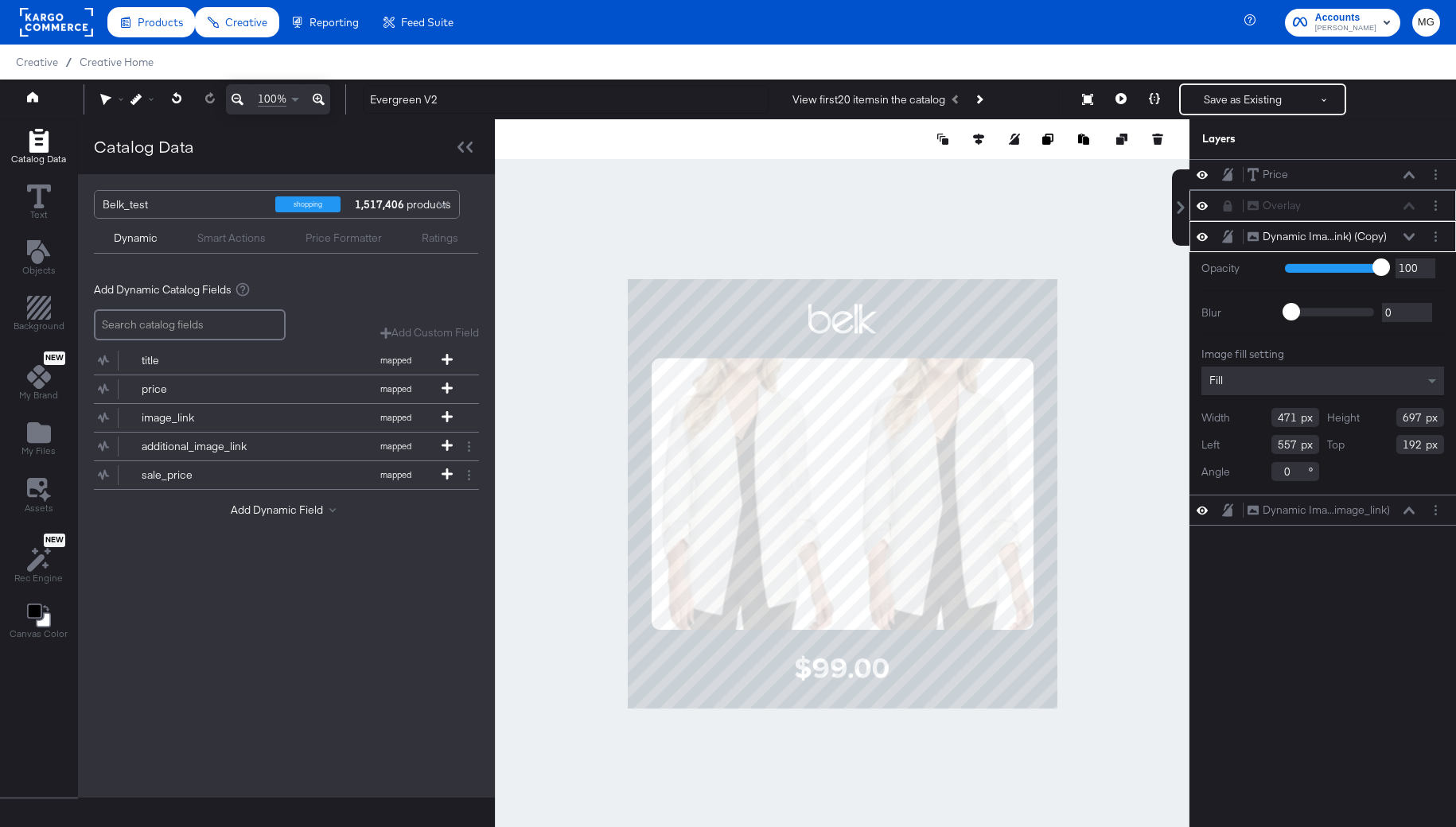
click at [1407, 203] on div "Overlay Overlay" at bounding box center [1331, 206] width 169 height 17
click at [1413, 233] on icon at bounding box center [1409, 237] width 11 height 7
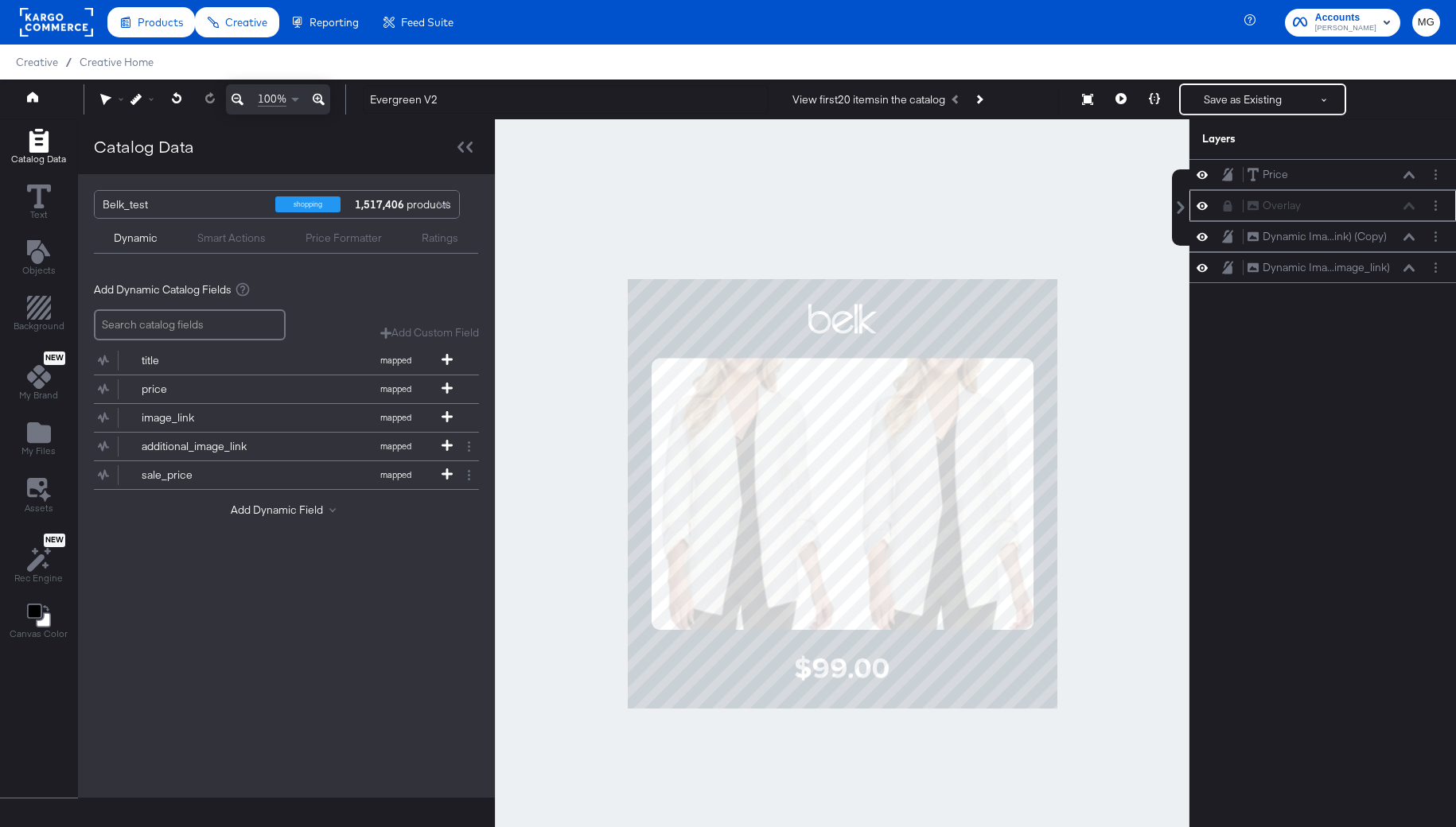
click at [1413, 213] on div "Overlay Overlay" at bounding box center [1323, 205] width 267 height 31
click at [1338, 209] on div "Overlay Overlay" at bounding box center [1331, 206] width 169 height 17
click at [1415, 270] on div "Dynamic Ima...image_link) Dynamic Image (image_link)" at bounding box center [1335, 268] width 177 height 17
click at [1406, 268] on icon at bounding box center [1409, 268] width 11 height 7
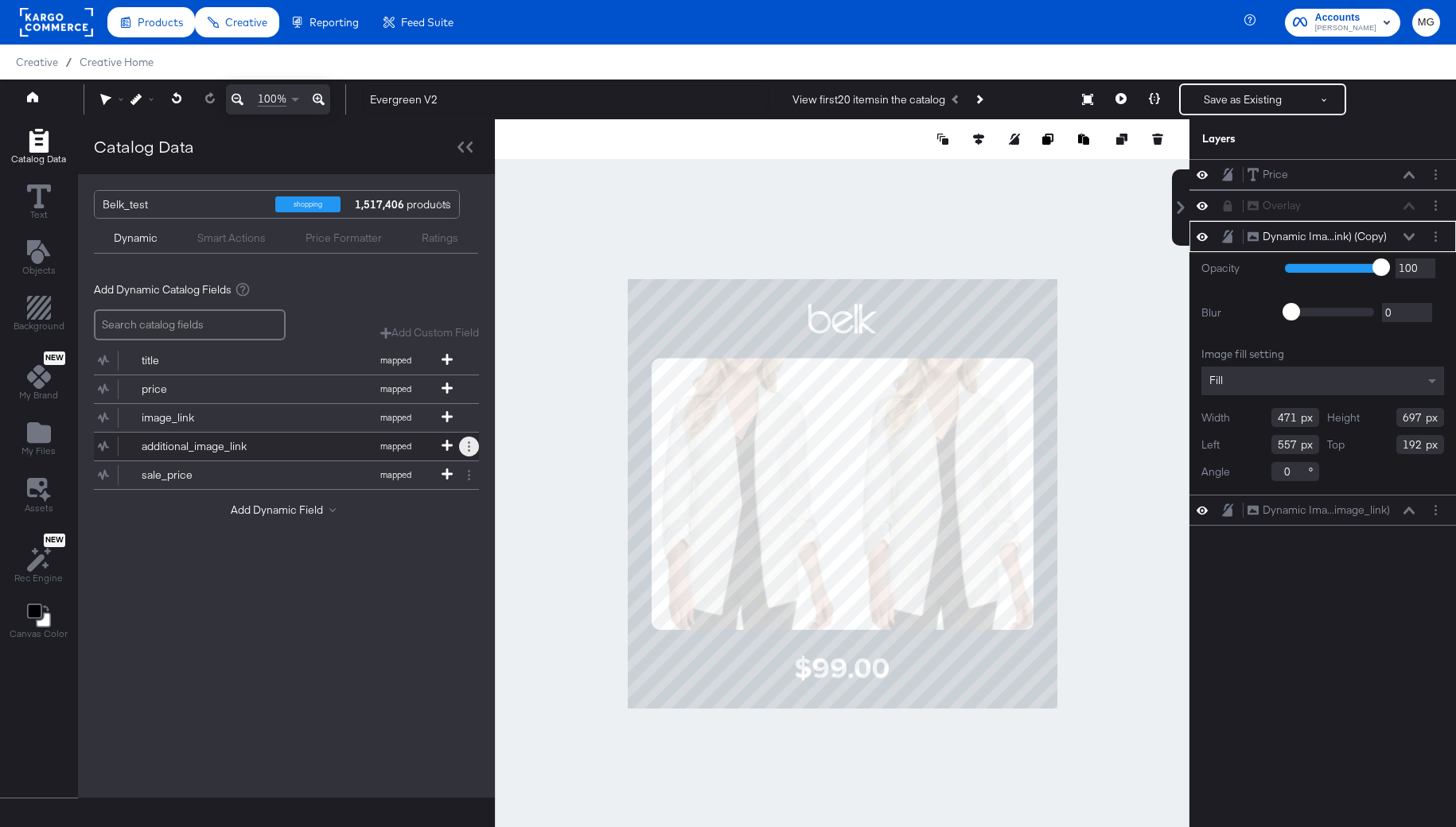
click at [468, 441] on icon at bounding box center [468, 446] width 3 height 10
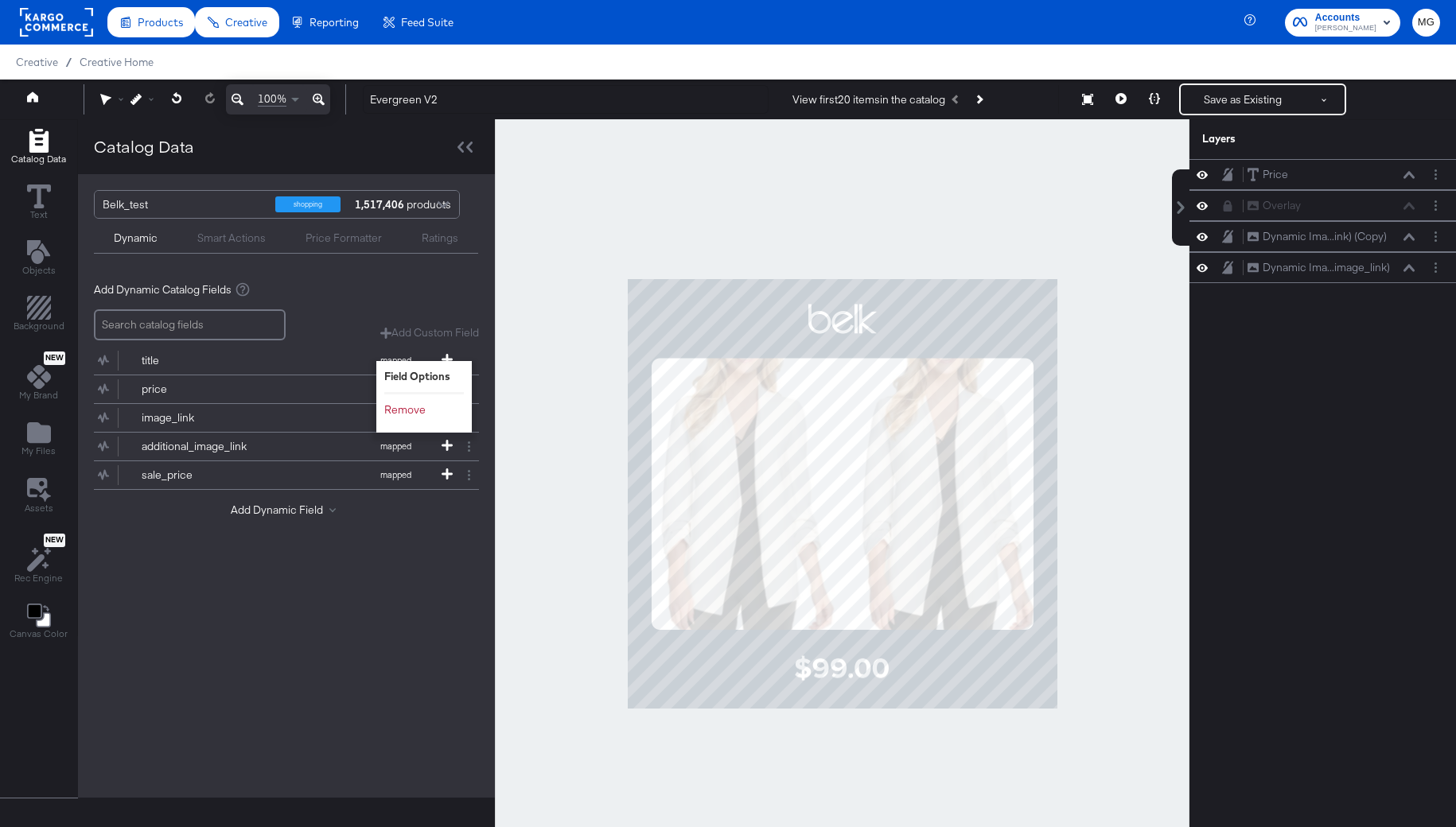
click at [1118, 414] on div at bounding box center [841, 493] width 694 height 748
click at [1436, 240] on circle "Layer Options" at bounding box center [1435, 241] width 3 height 3
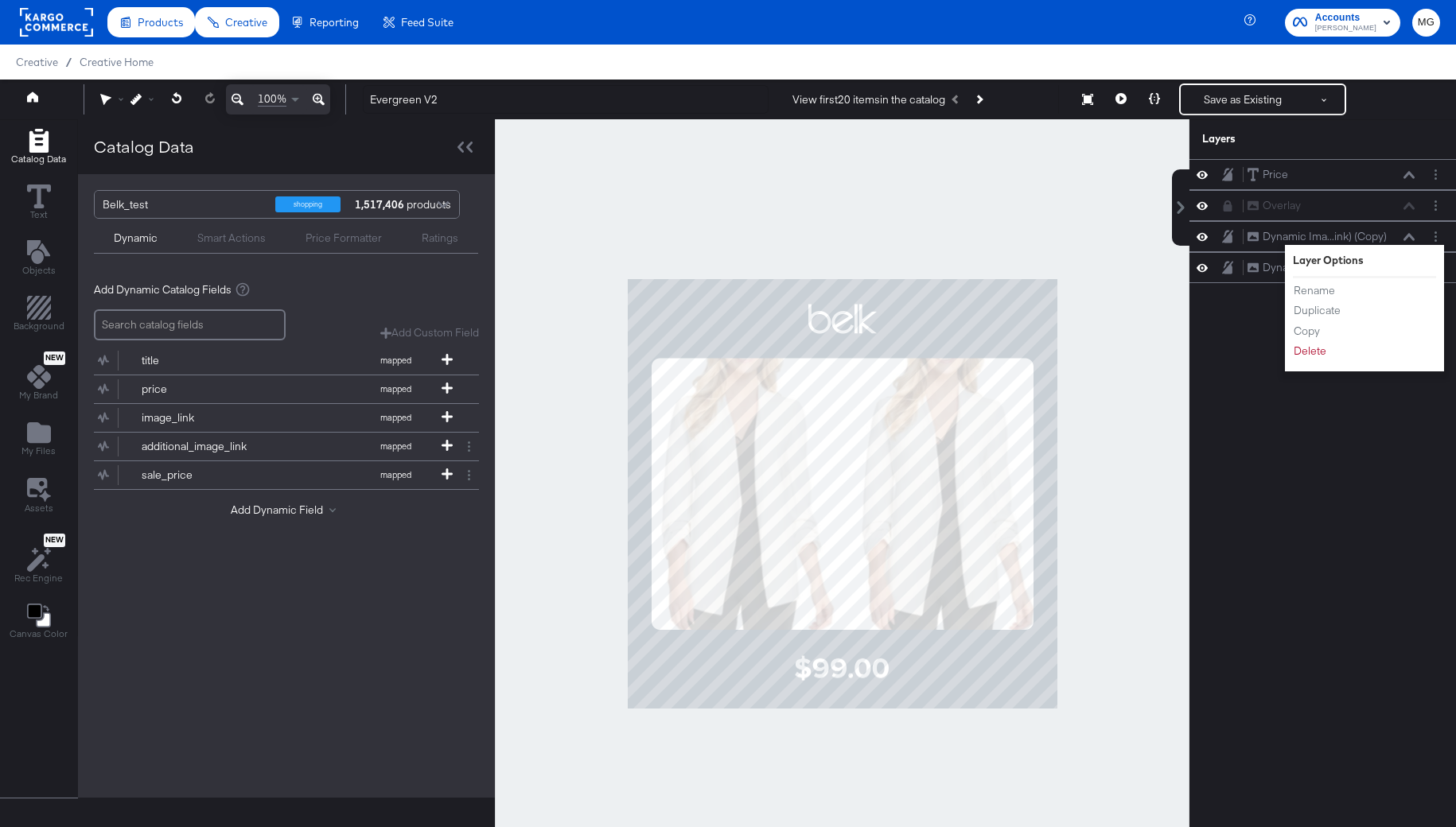
click at [1099, 240] on div at bounding box center [841, 493] width 694 height 748
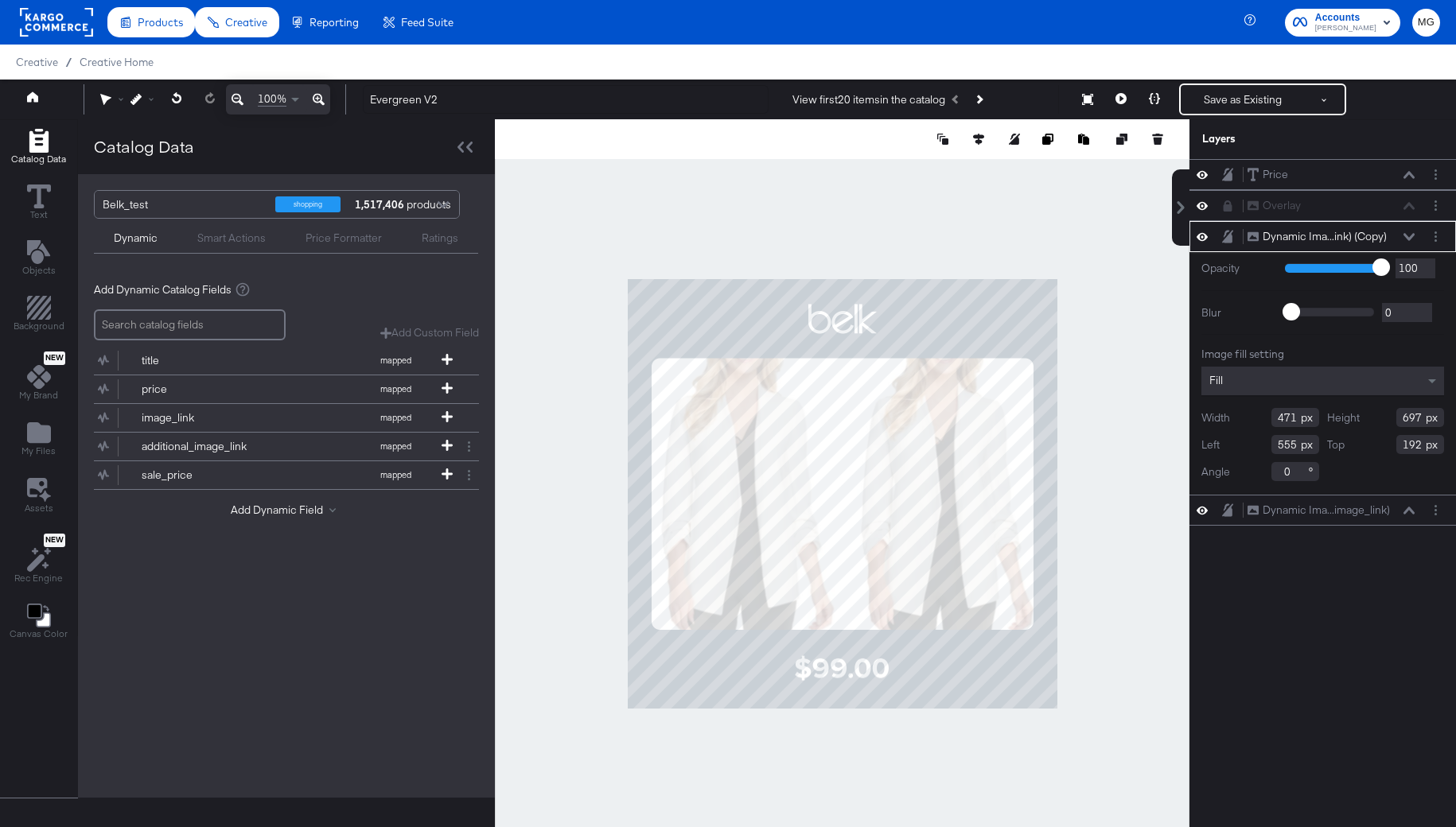
click at [240, 235] on div "Smart Actions" at bounding box center [231, 238] width 68 height 15
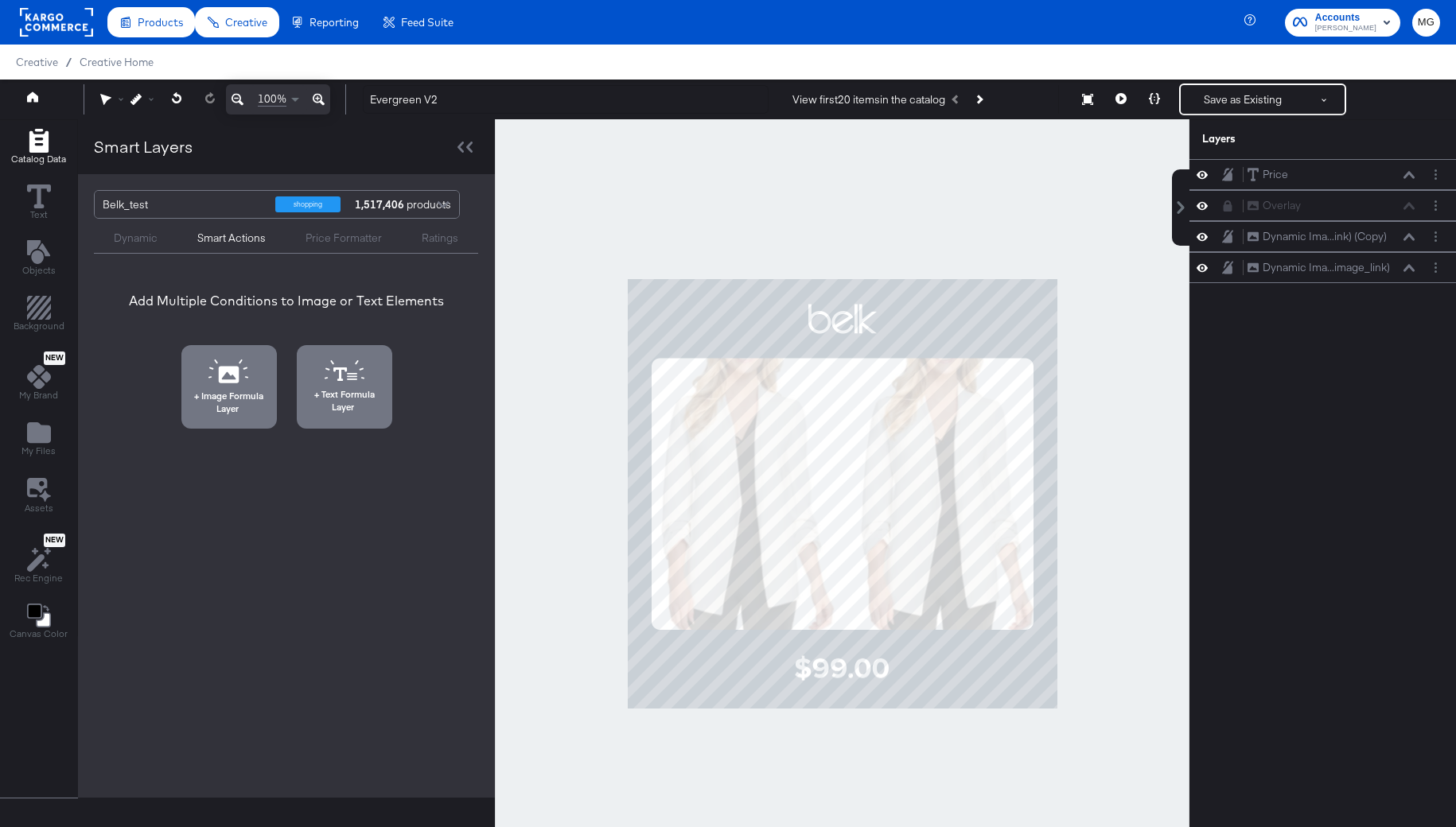
click at [148, 236] on div "Dynamic" at bounding box center [135, 238] width 44 height 15
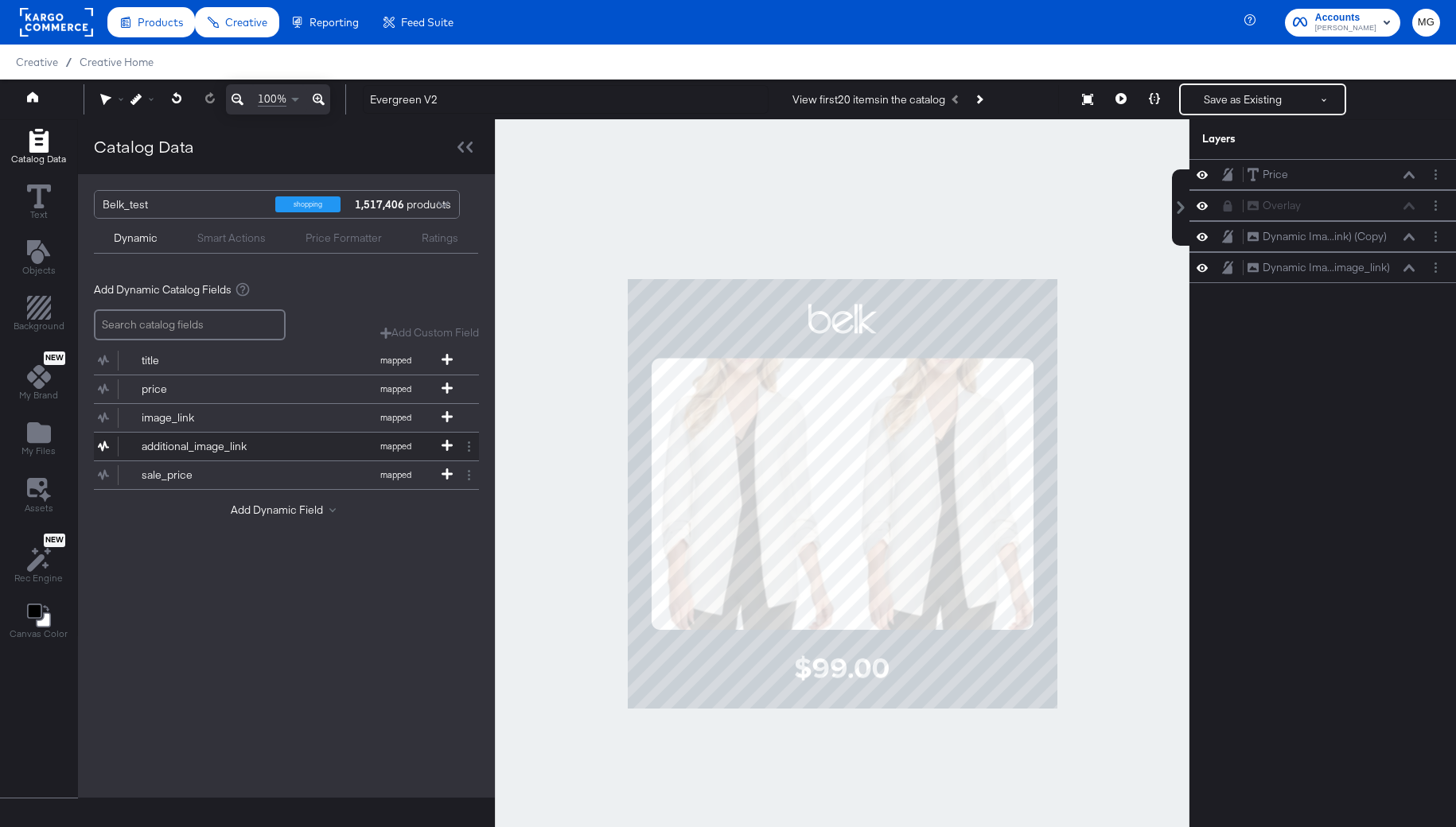
click at [222, 441] on div "additional_image_link" at bounding box center [199, 447] width 115 height 15
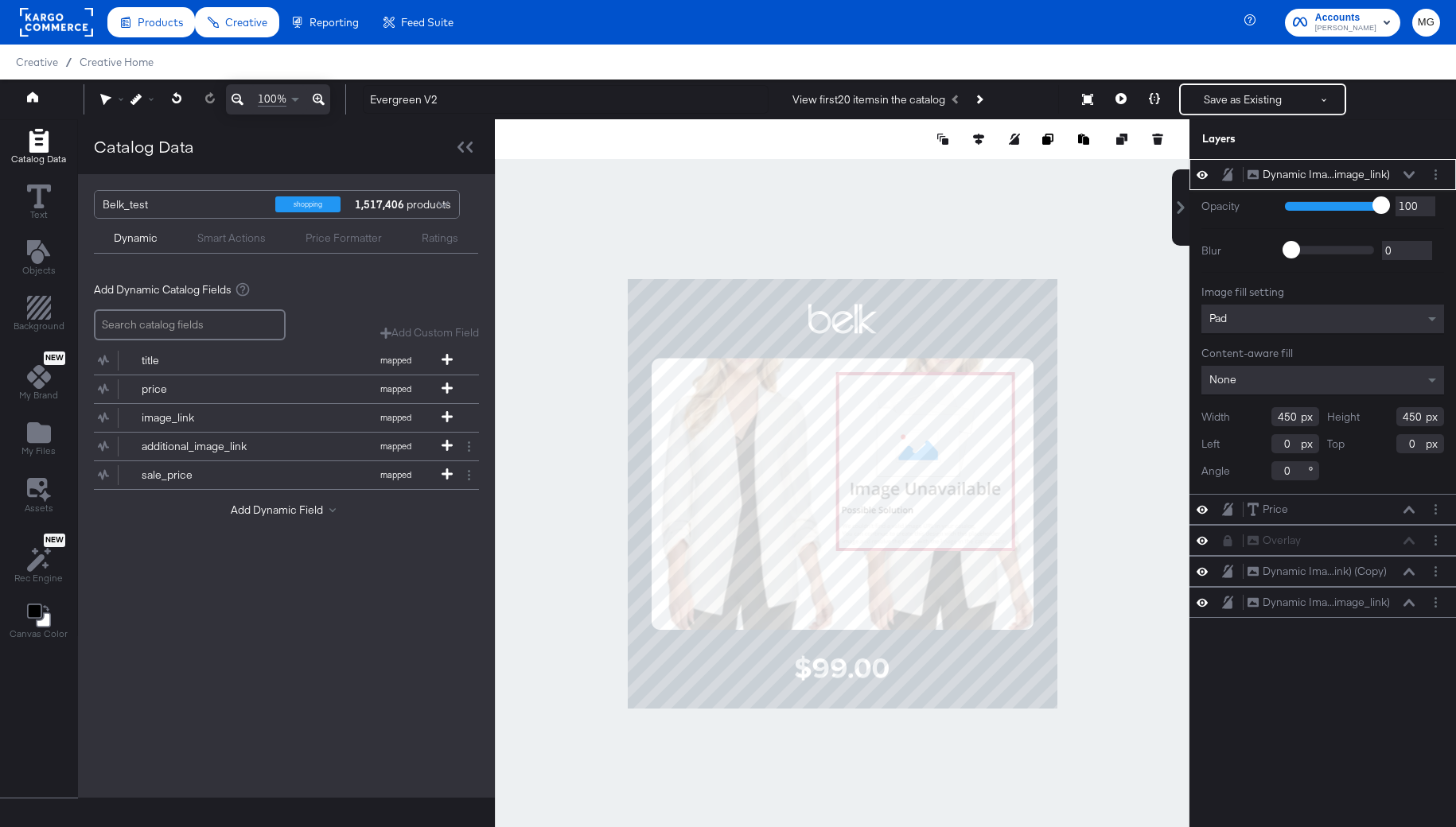
type input "523"
type input "234"
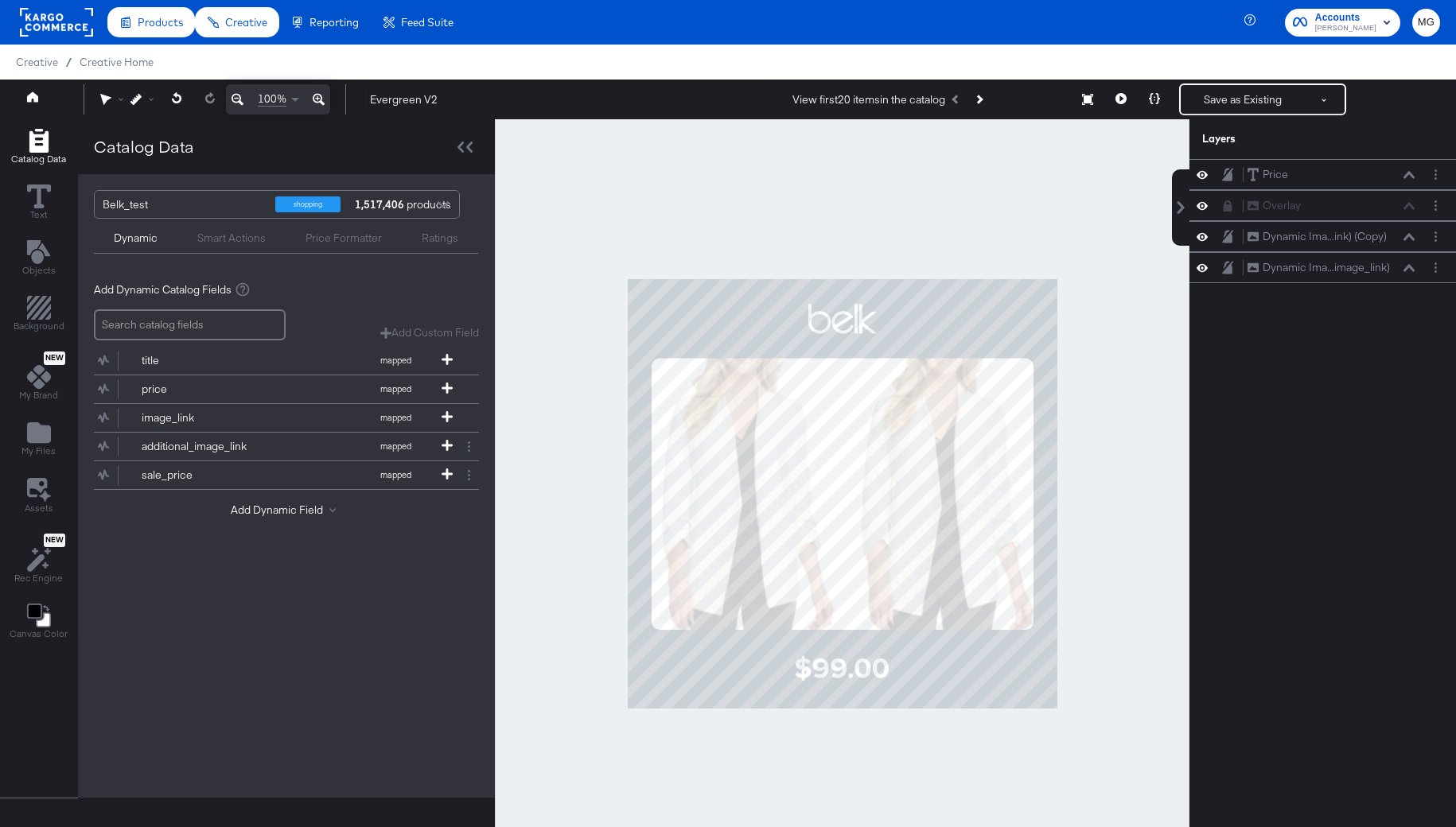
click at [177, 326] on input "search" at bounding box center [189, 324] width 192 height 31
click at [199, 325] on input "search" at bounding box center [189, 324] width 192 height 31
click at [563, 320] on div at bounding box center [841, 493] width 694 height 748
click at [290, 512] on div "Add Dynamic Field" at bounding box center [286, 513] width 385 height 22
click at [286, 503] on button "Add Dynamic Field" at bounding box center [286, 510] width 111 height 15
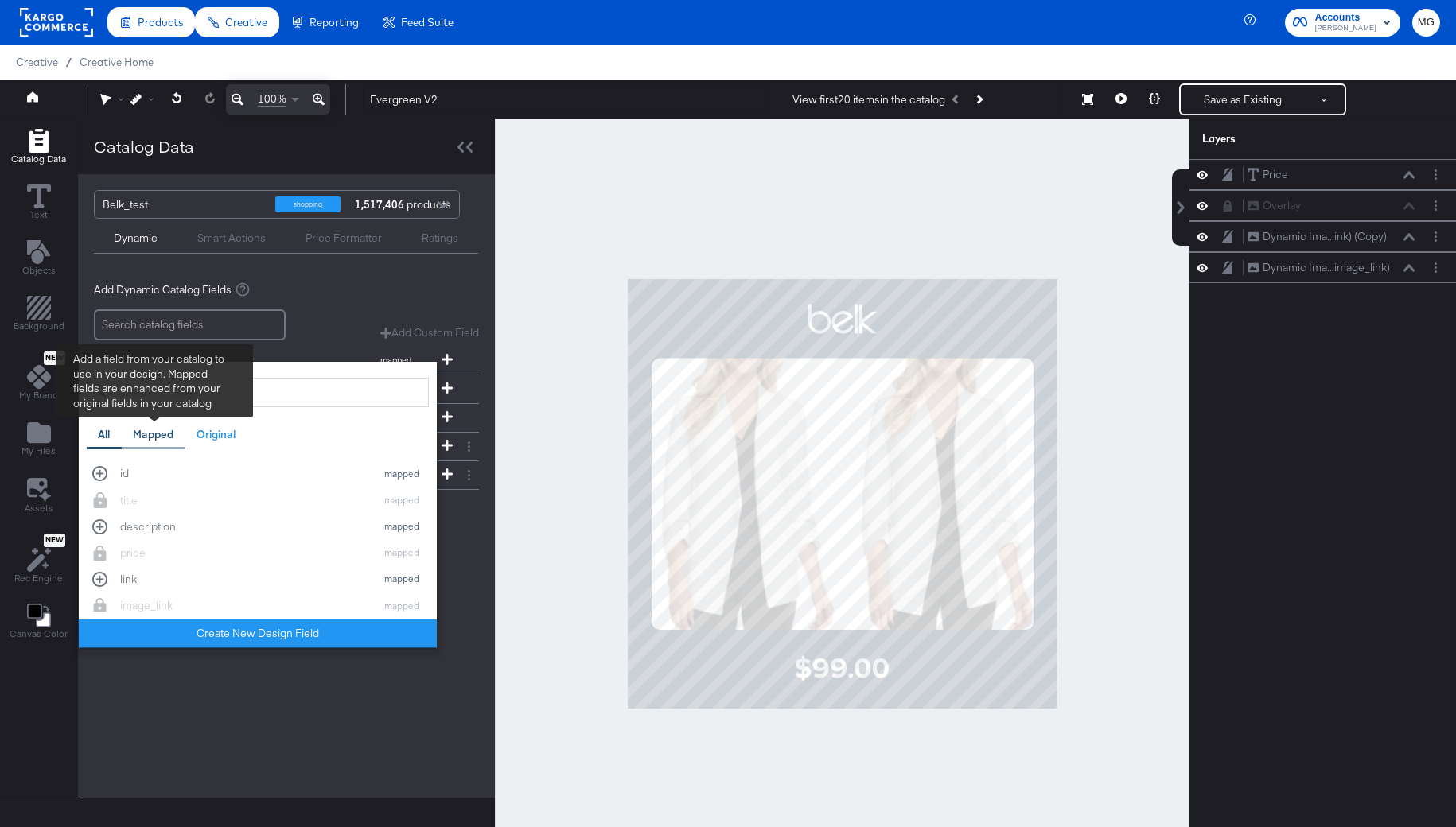
click at [163, 446] on div "Mapped" at bounding box center [154, 435] width 64 height 31
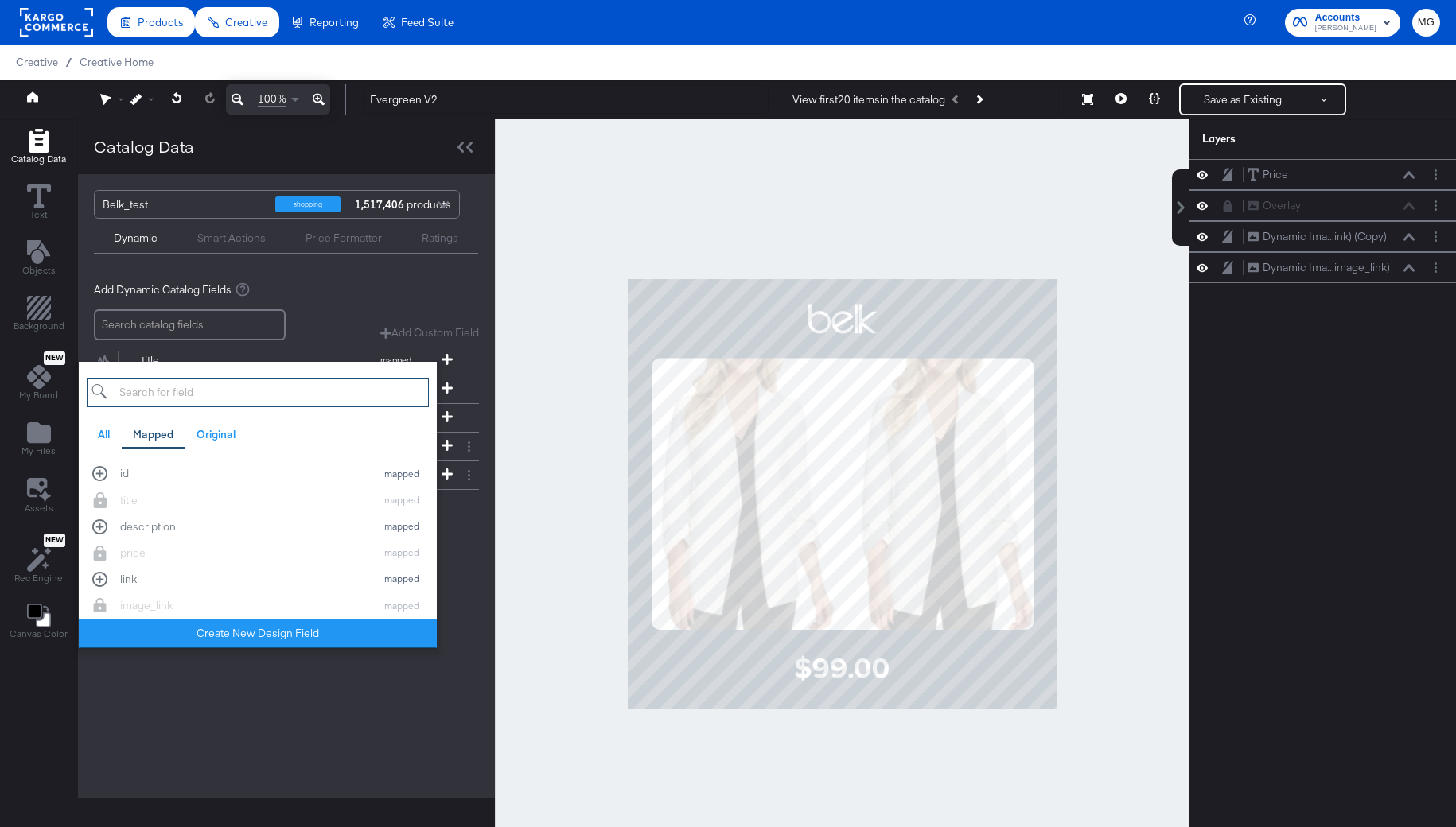
click at [171, 388] on input "search" at bounding box center [258, 391] width 342 height 29
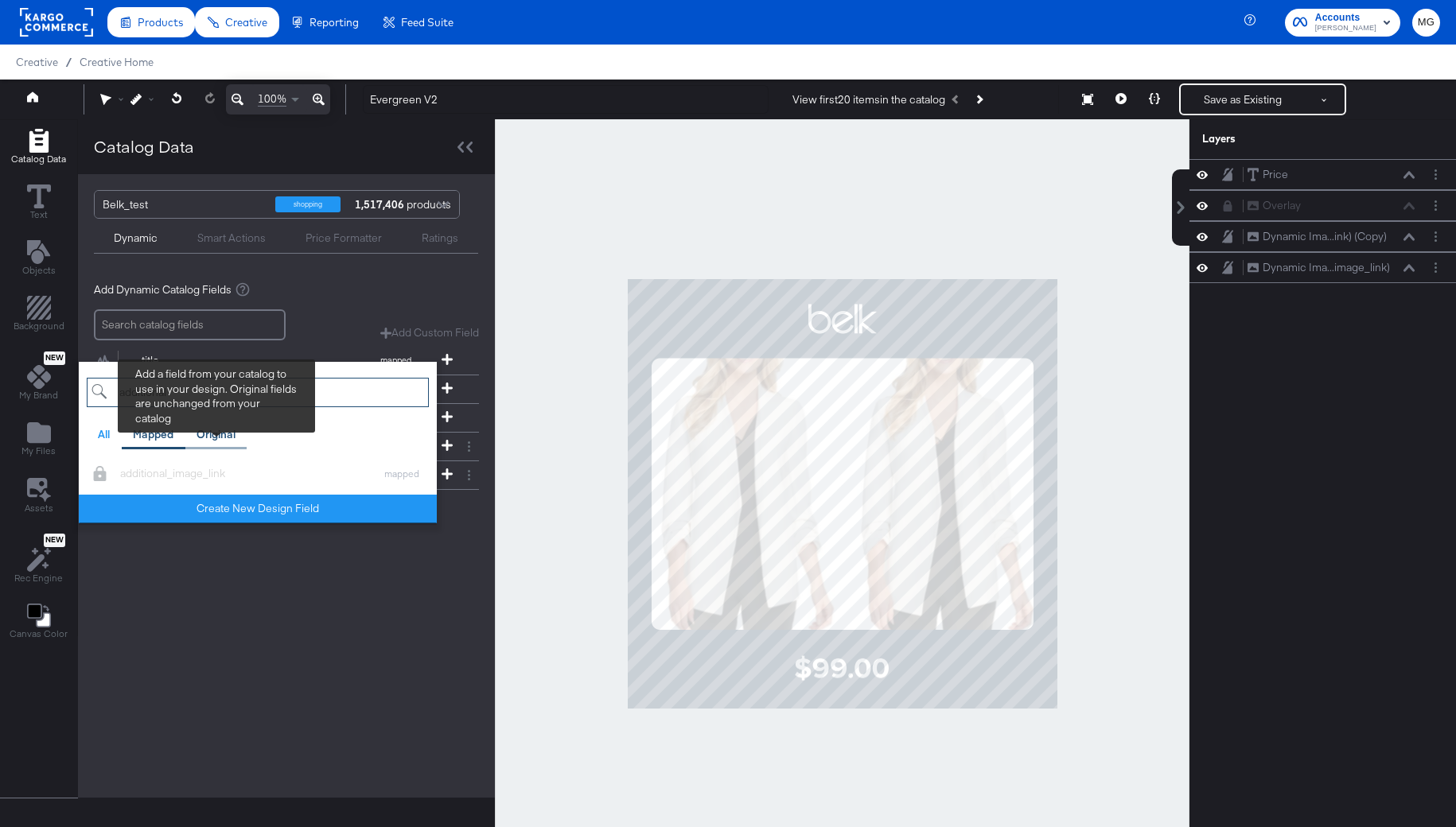
type input "additional"
click at [202, 436] on div "Original" at bounding box center [216, 435] width 39 height 15
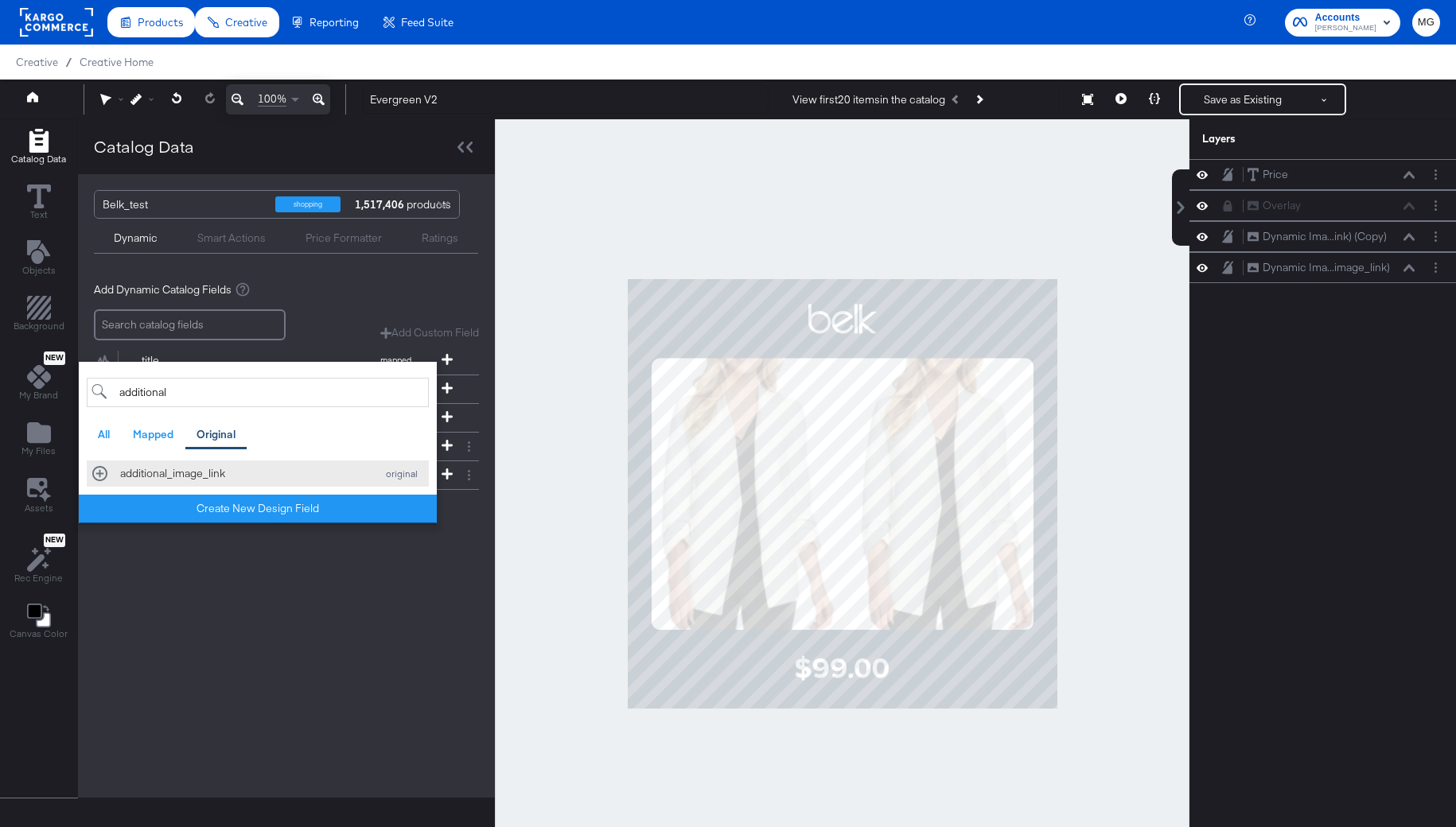
click at [214, 478] on div "additional_image_link" at bounding box center [244, 474] width 247 height 15
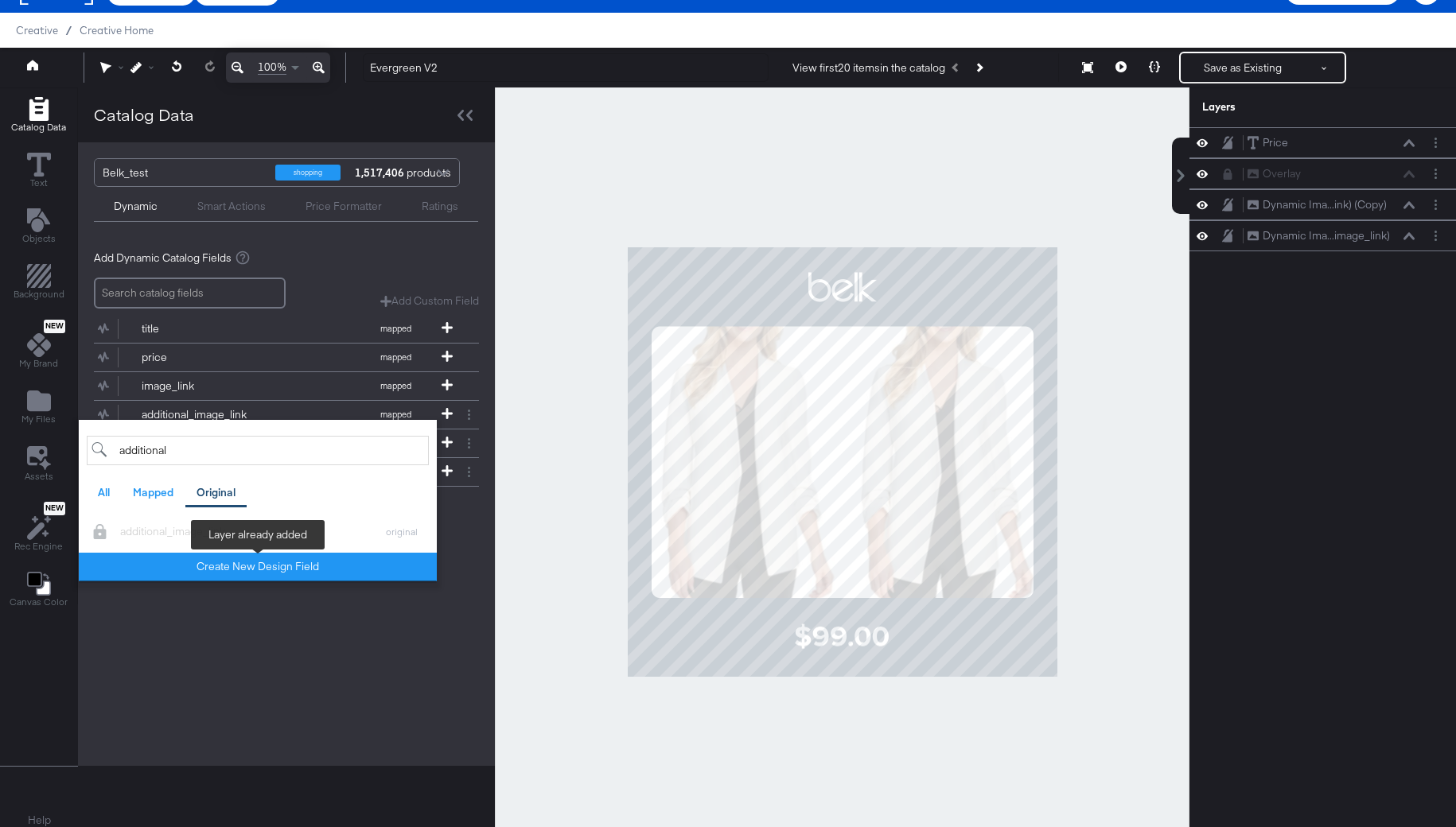
scroll to position [39, 0]
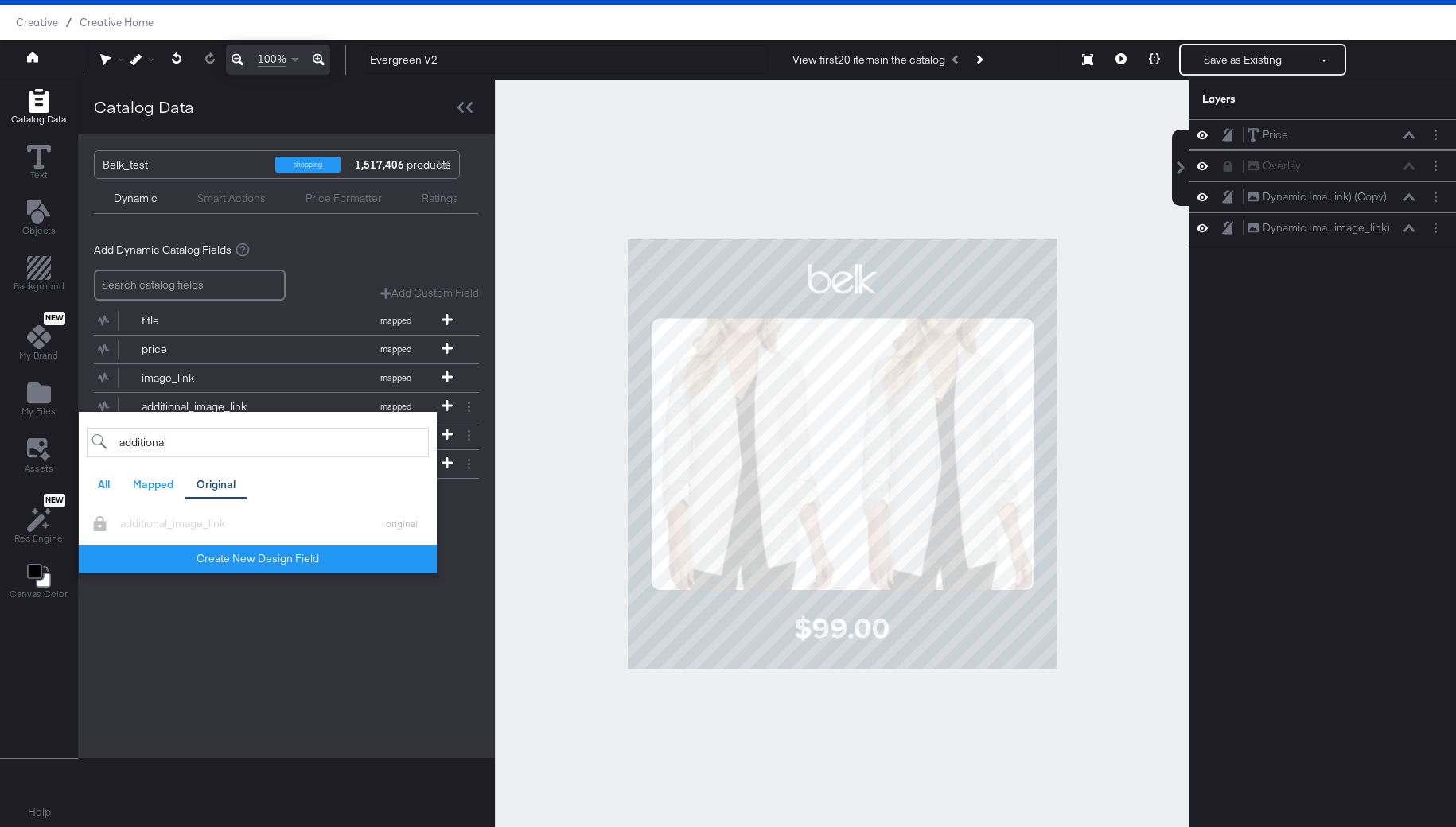
click at [468, 532] on div "Add Dynamic Catalog Fields Add Custom Field Create a custom field based on an e…" at bounding box center [286, 385] width 417 height 312
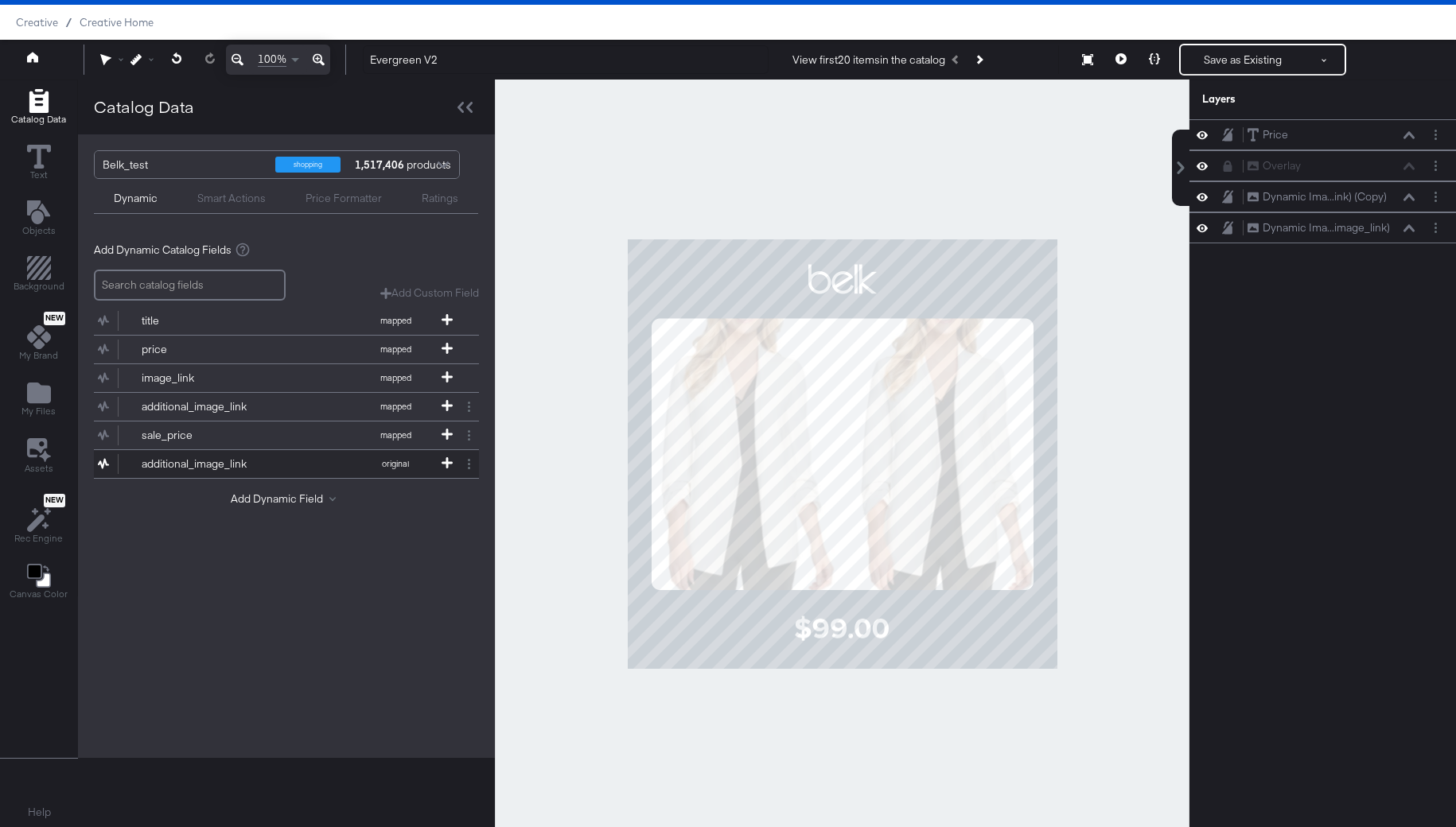
click at [275, 456] on button "additional_image_link original" at bounding box center [276, 465] width 365 height 28
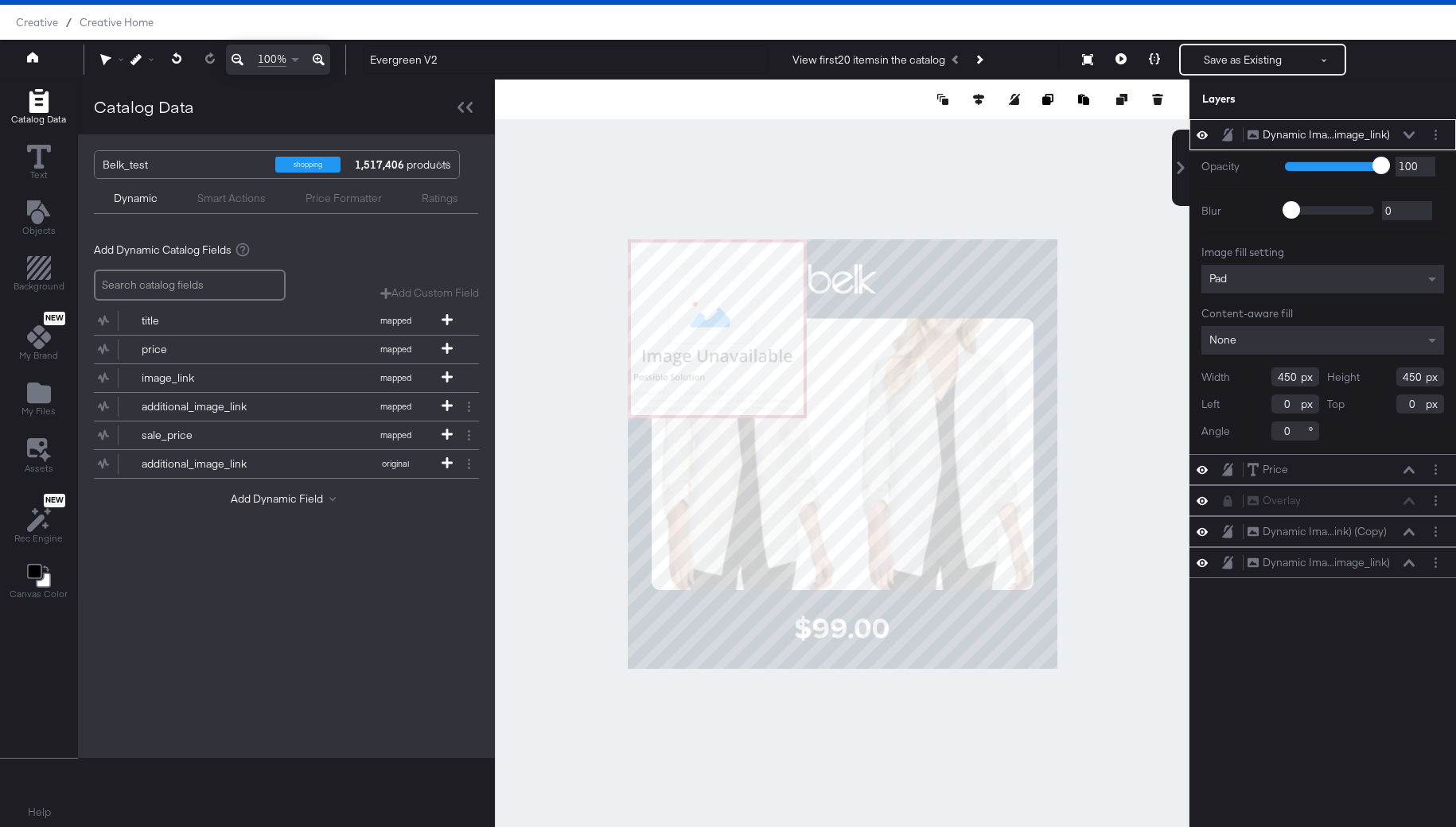
type input "523"
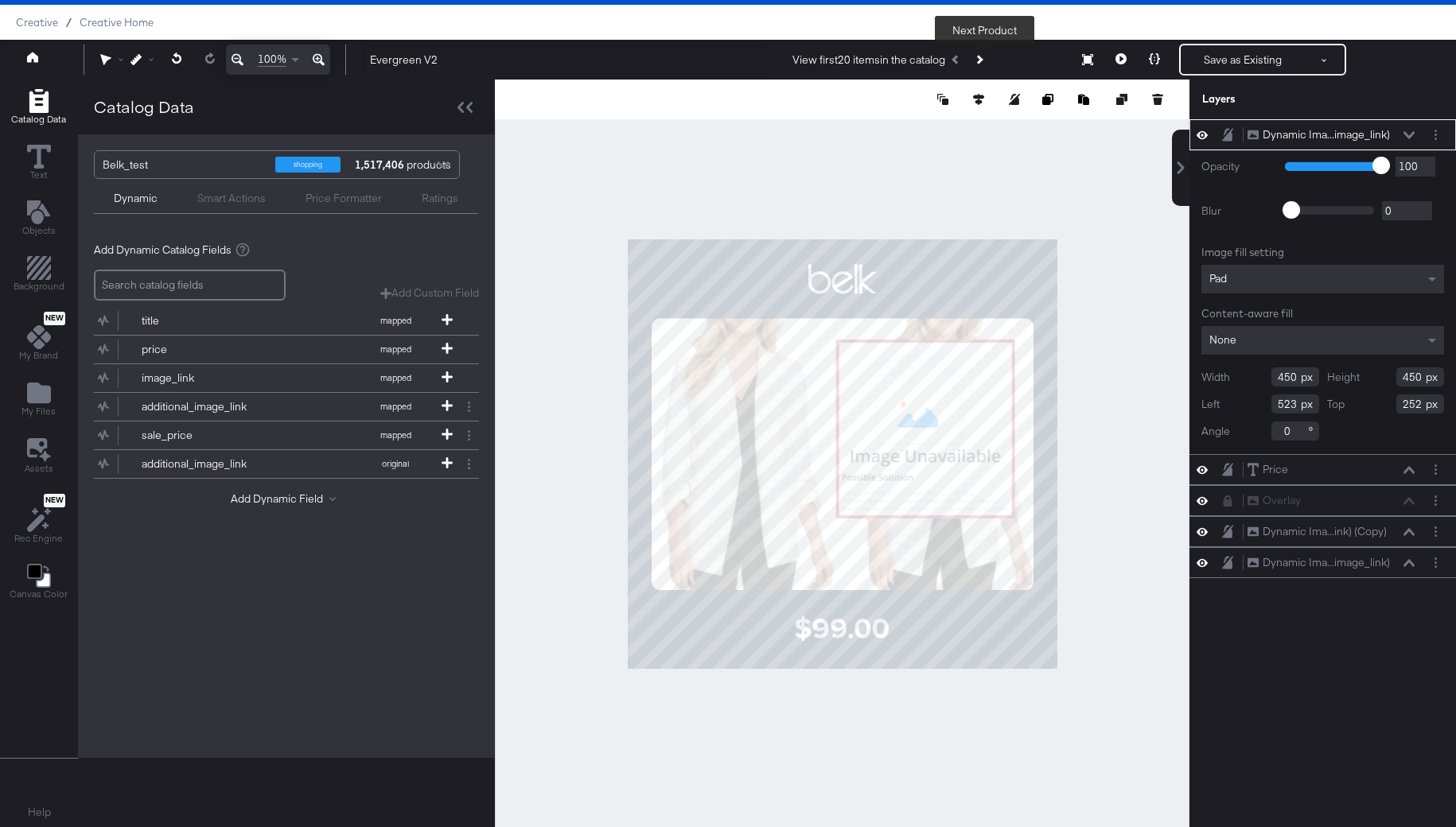
click at [988, 56] on button "Next Product" at bounding box center [979, 59] width 22 height 29
type input "210"
type input "491"
type input "298"
click at [1438, 132] on button "Layer Options" at bounding box center [1436, 135] width 17 height 17
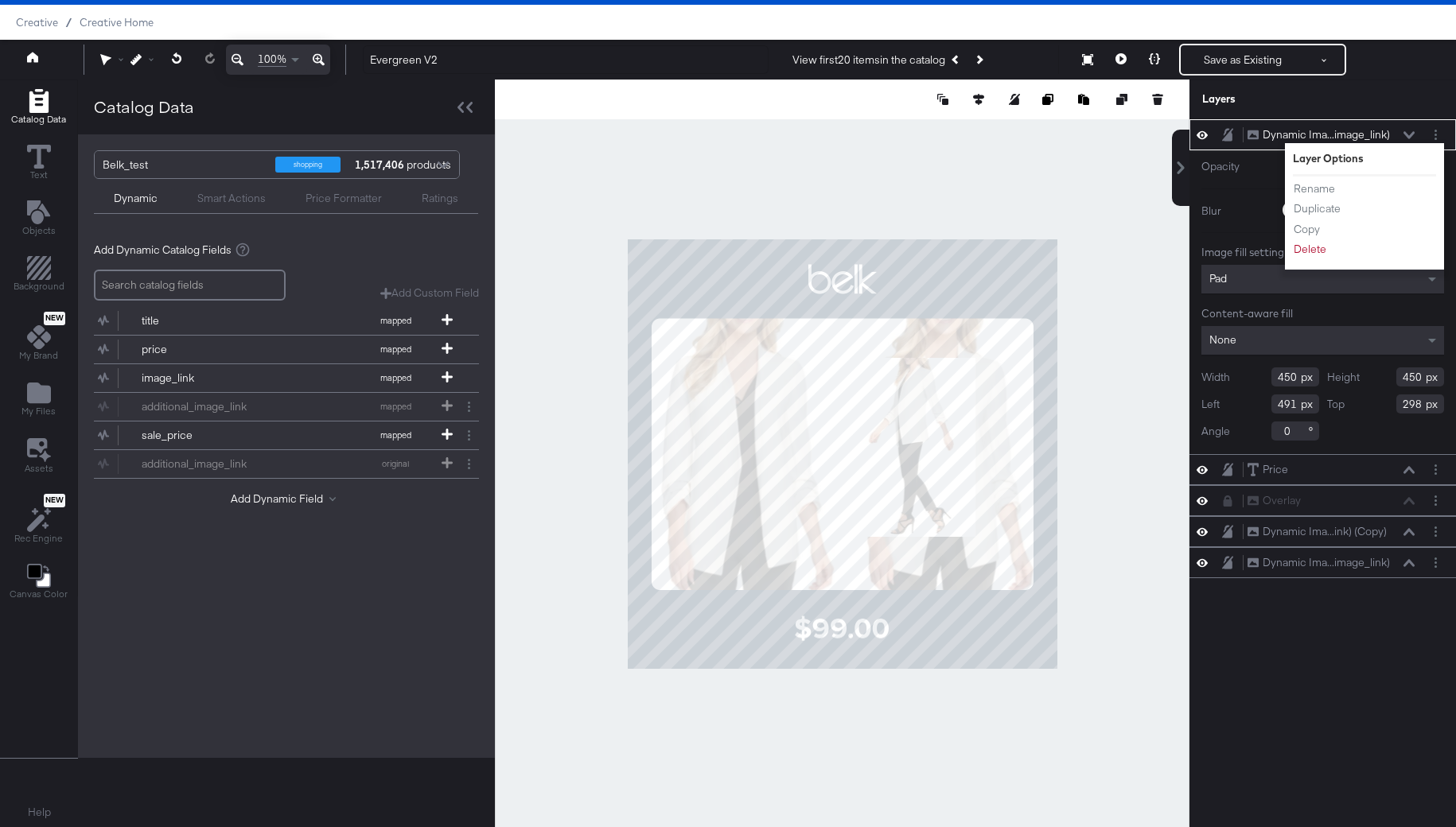
click at [1422, 92] on div "Layers" at bounding box center [1323, 99] width 267 height 39
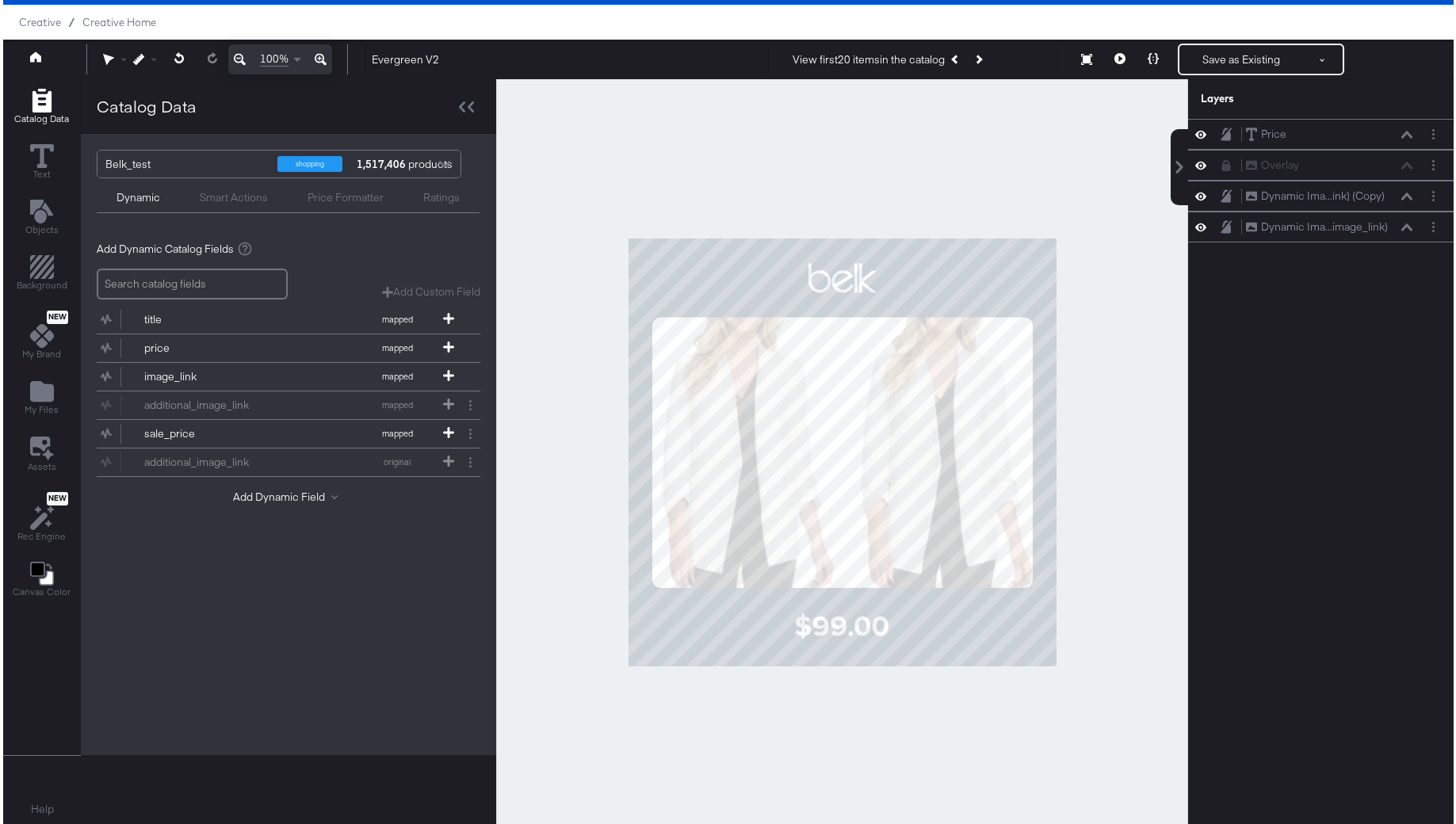
scroll to position [0, 0]
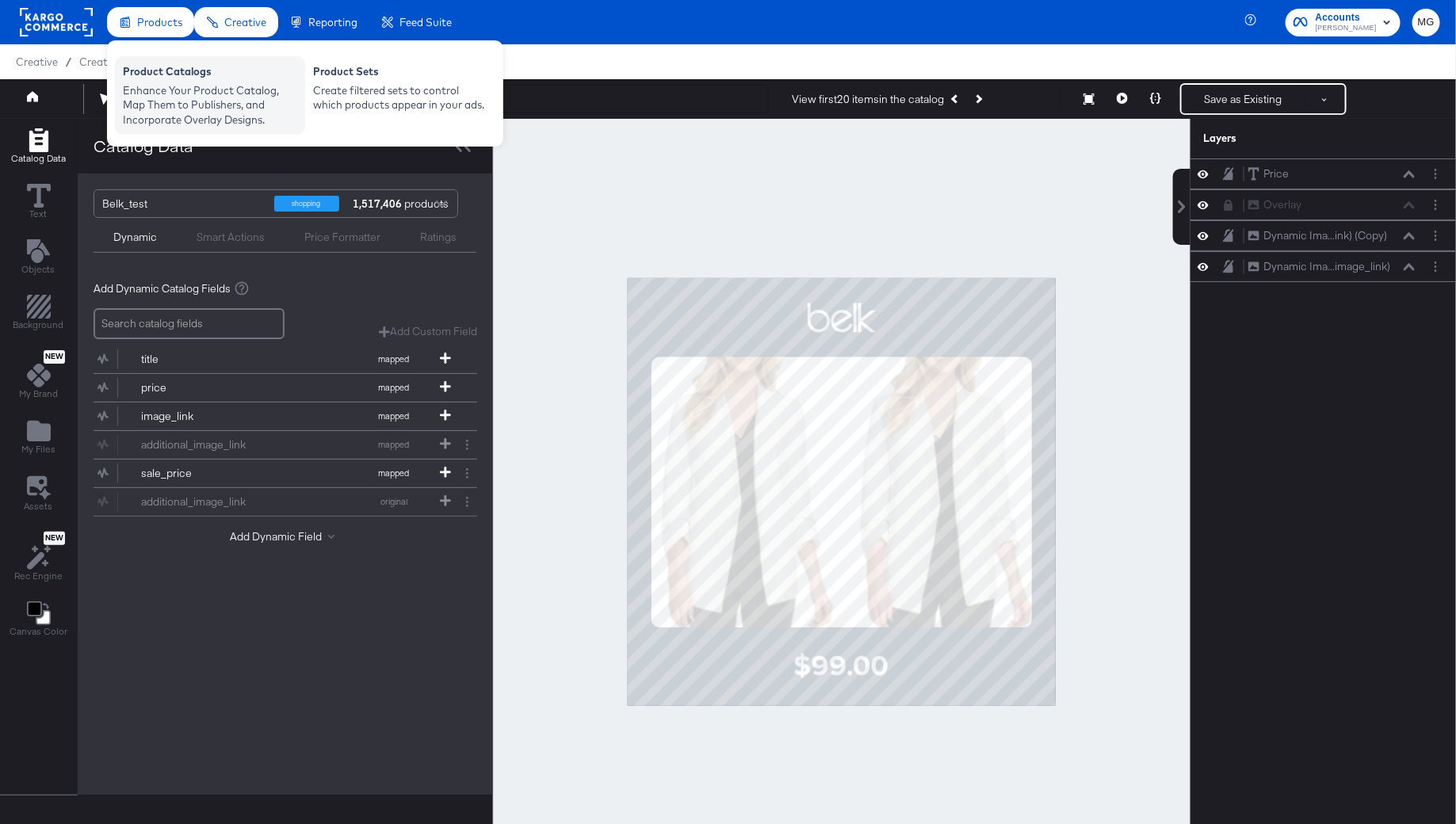
click at [171, 102] on div "Enhance Your Product Catalog, Map Them to Publishers, and Incorporate Overlay D…" at bounding box center [210, 105] width 175 height 45
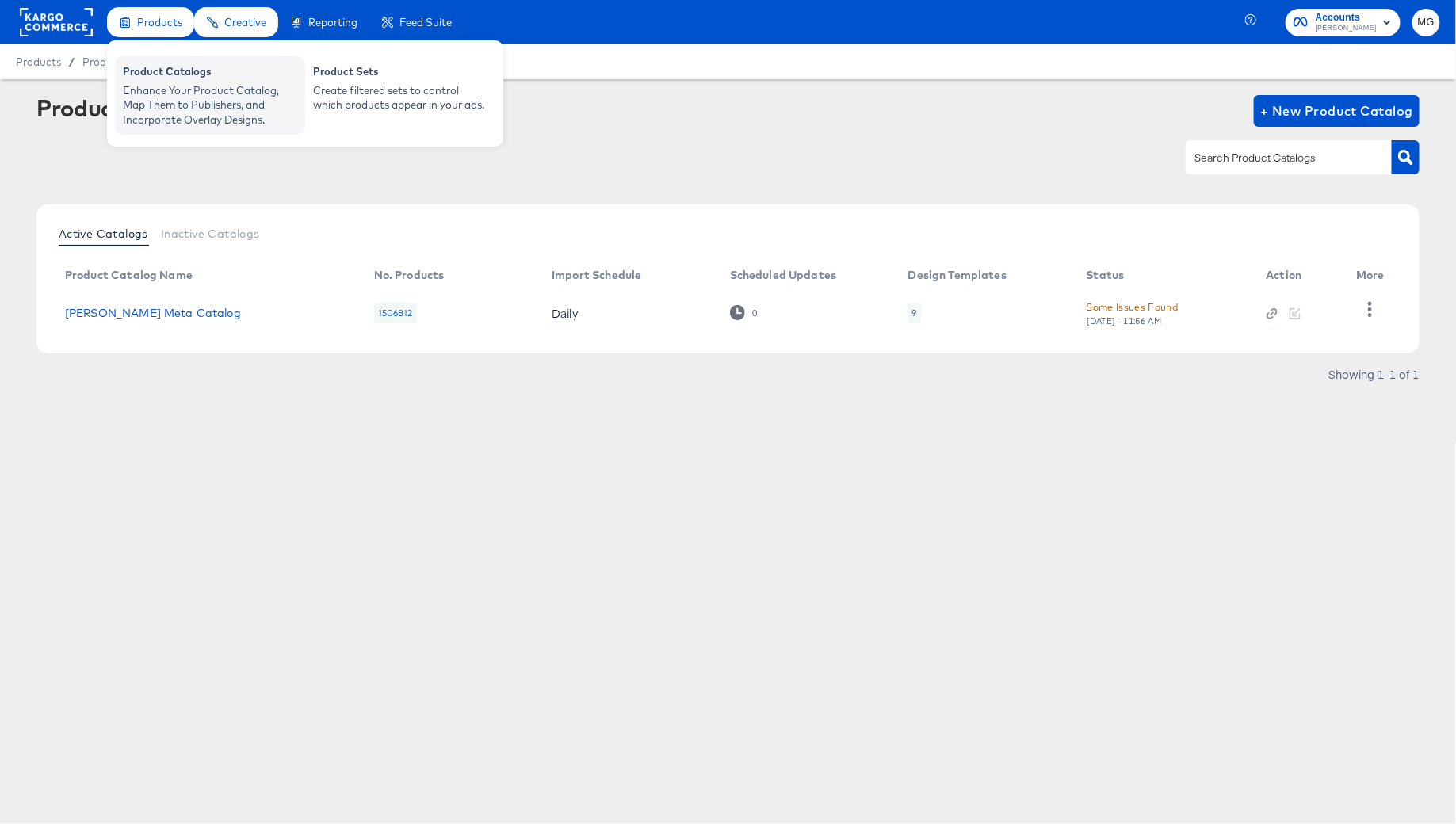
click at [170, 91] on div "Enhance Your Product Catalog, Map Them to Publishers, and Incorporate Overlay D…" at bounding box center [210, 105] width 175 height 45
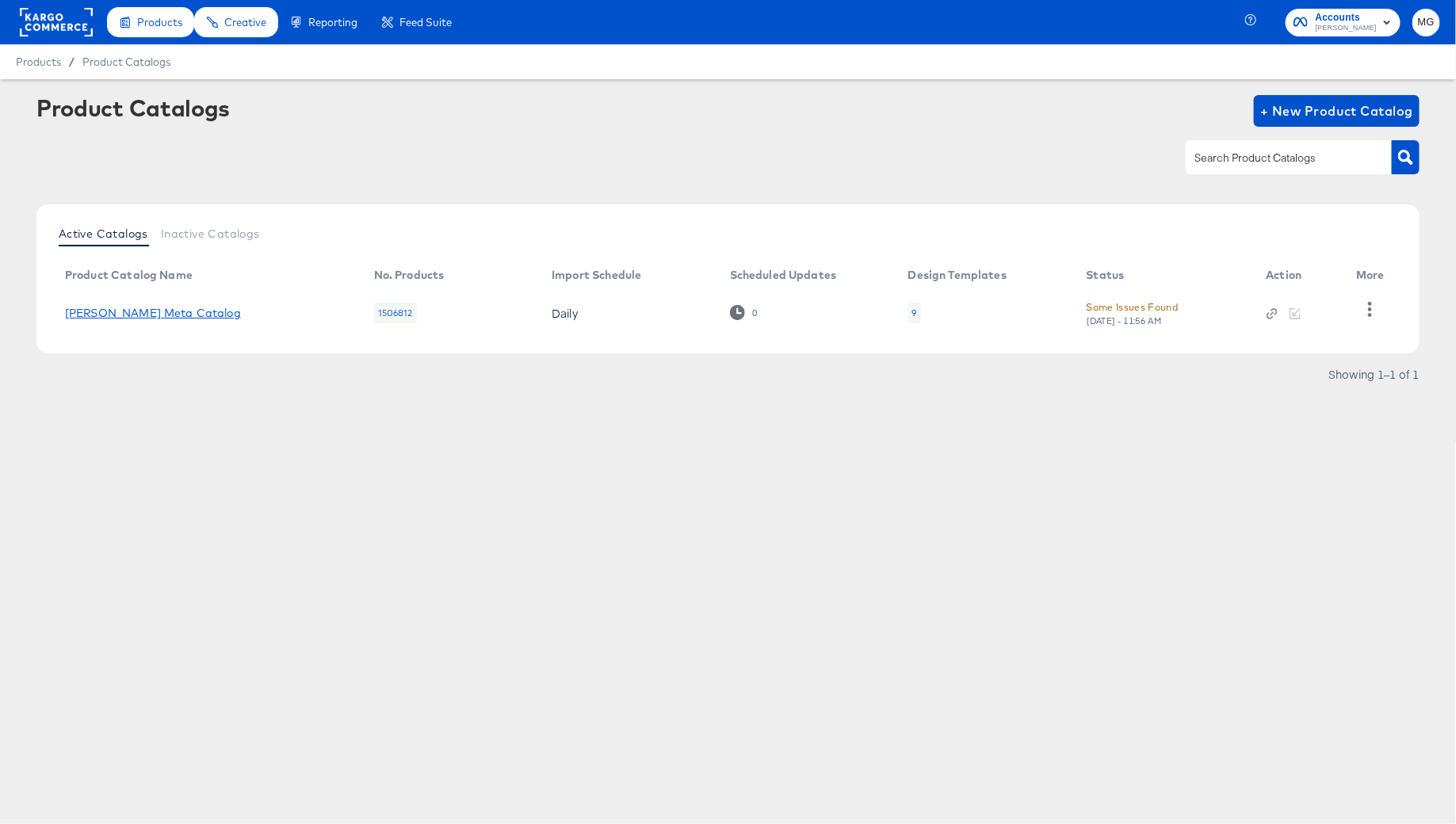
click at [124, 315] on link "[PERSON_NAME] Meta Catalog" at bounding box center [153, 314] width 176 height 13
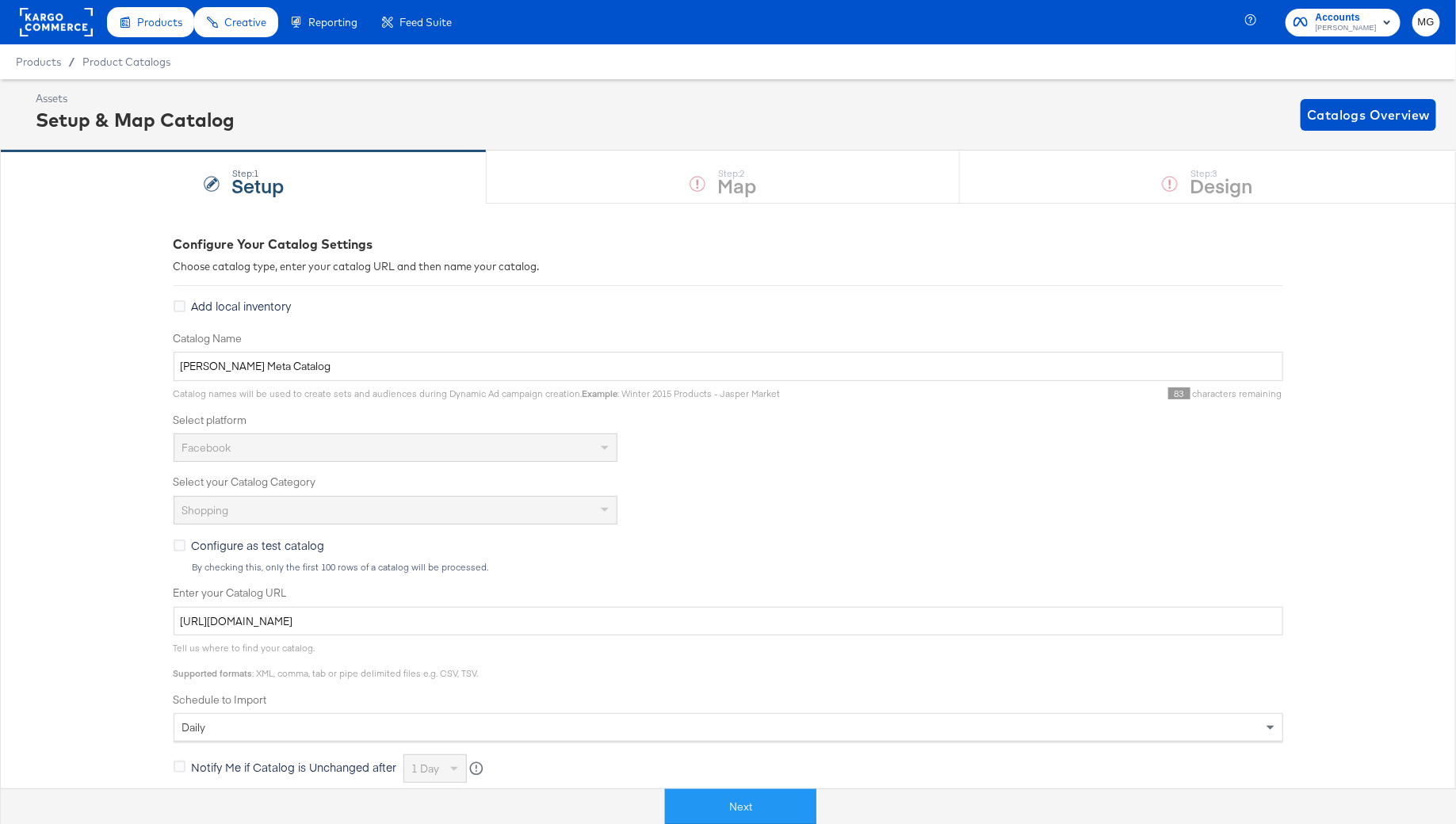
click at [1202, 166] on div "Step: 1 Setup Step: 2 Map Step: 3 Design" at bounding box center [728, 176] width 1456 height 52
click at [858, 139] on div "Assets Setup & Map Catalog Catalogs Overview" at bounding box center [728, 115] width 1456 height 71
click at [800, 179] on div "Step: 1 Setup Step: 2 Map Step: 3 Design" at bounding box center [728, 176] width 1456 height 52
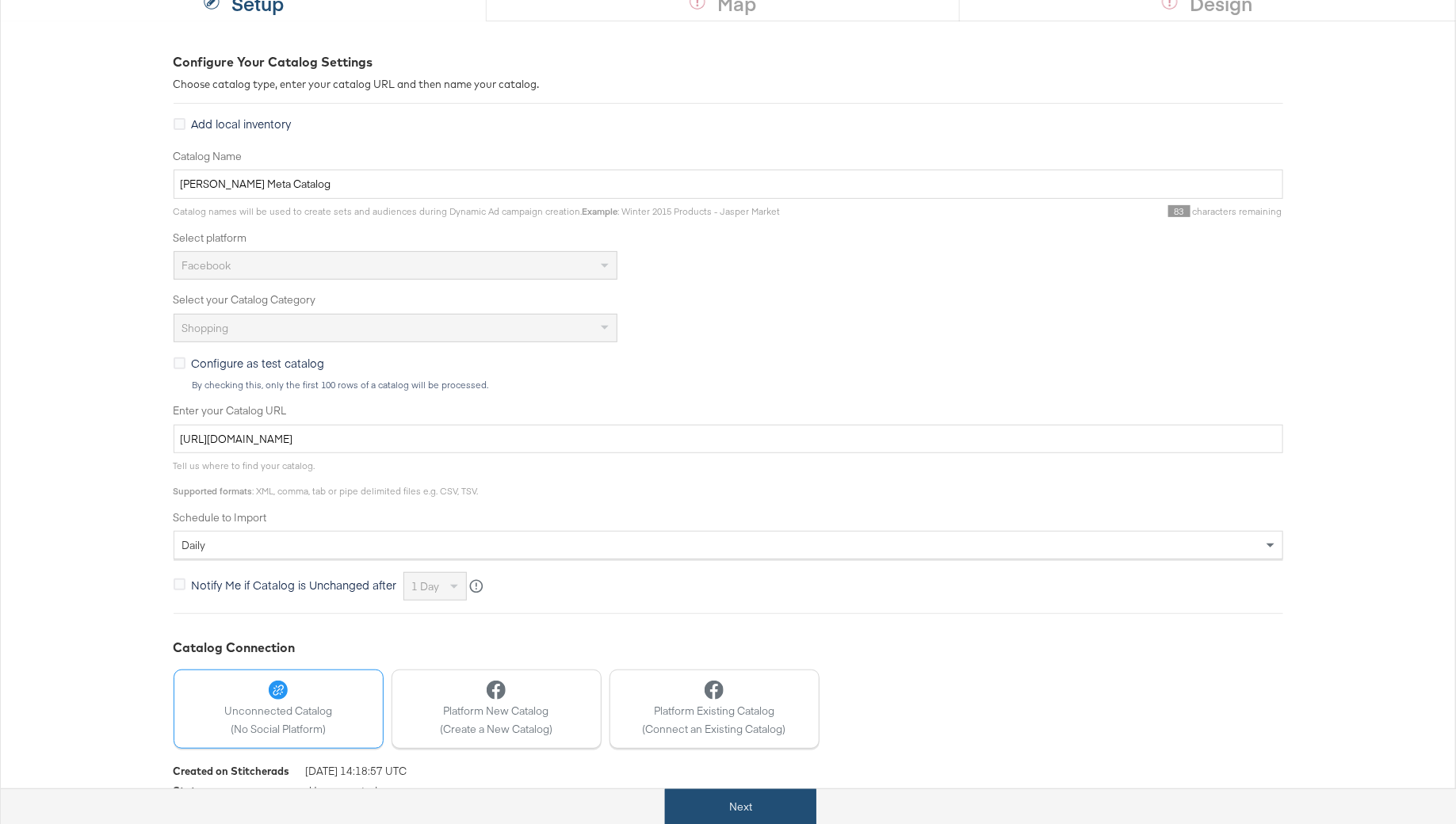
click at [742, 807] on button "Next" at bounding box center [741, 807] width 151 height 35
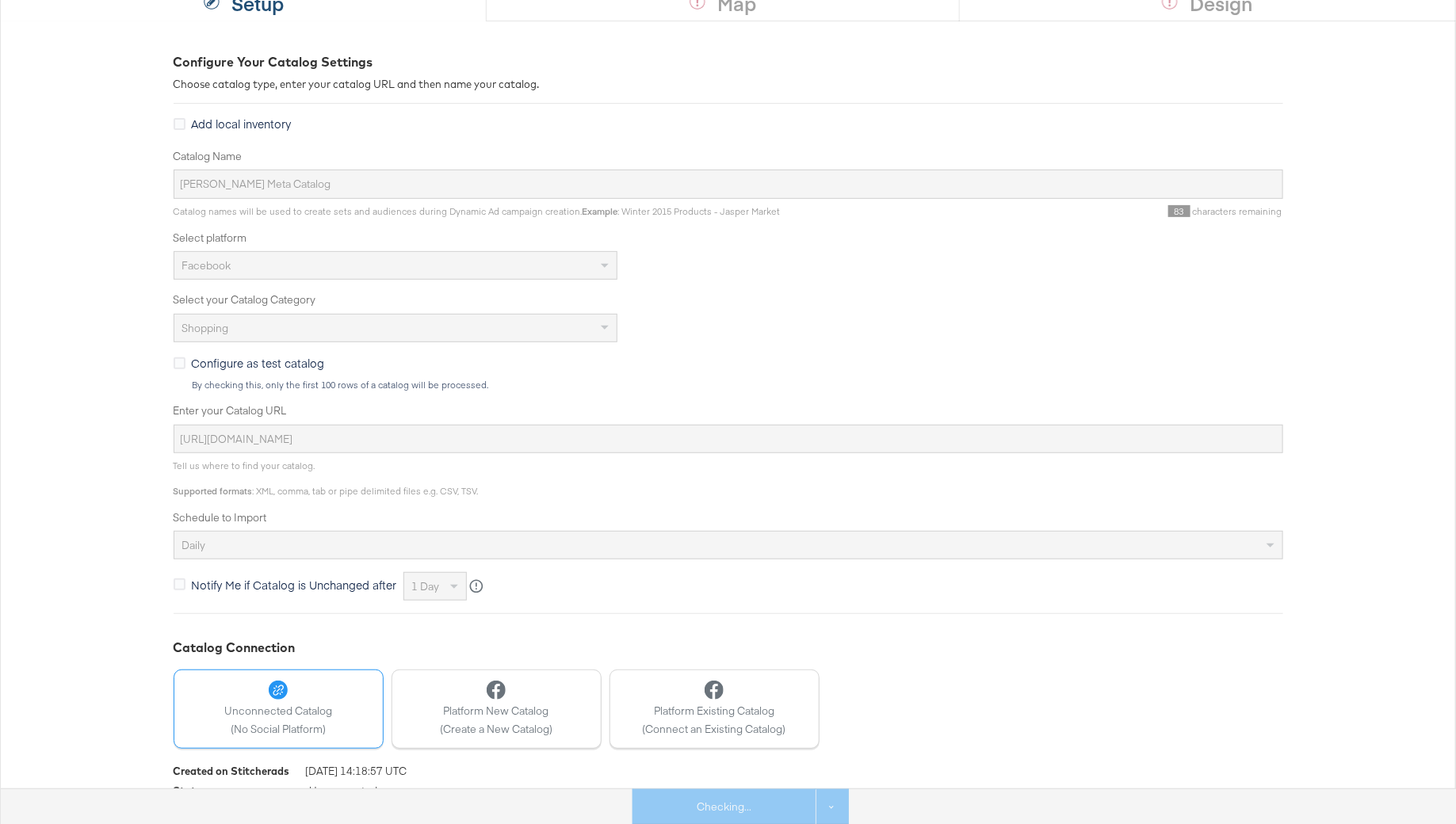
scroll to position [0, 0]
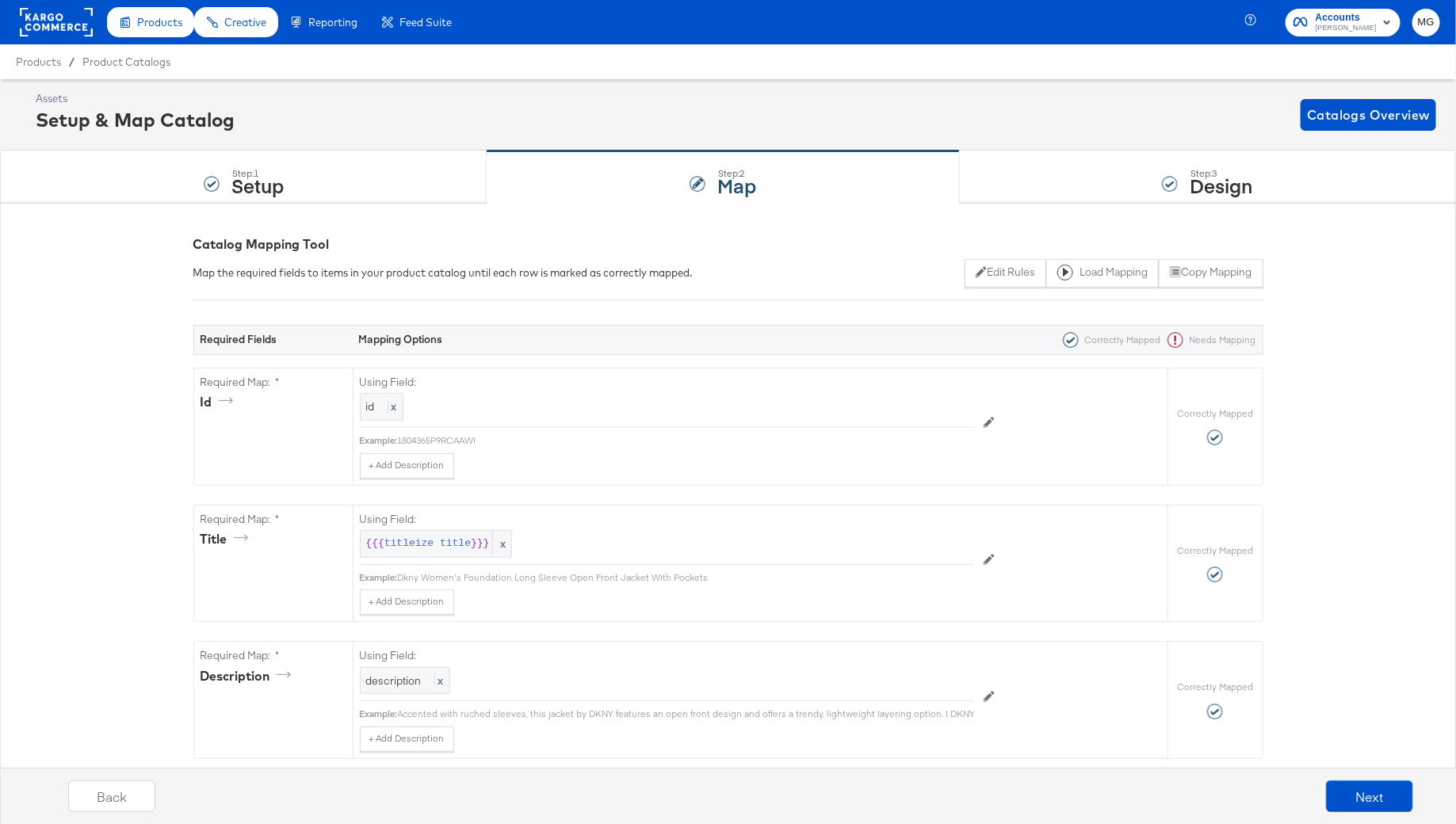
click at [1344, 778] on div "Back Next" at bounding box center [740, 803] width 1472 height 60
click at [1371, 813] on div "Back Next" at bounding box center [740, 803] width 1472 height 60
click at [1379, 787] on button "Next" at bounding box center [1369, 797] width 87 height 32
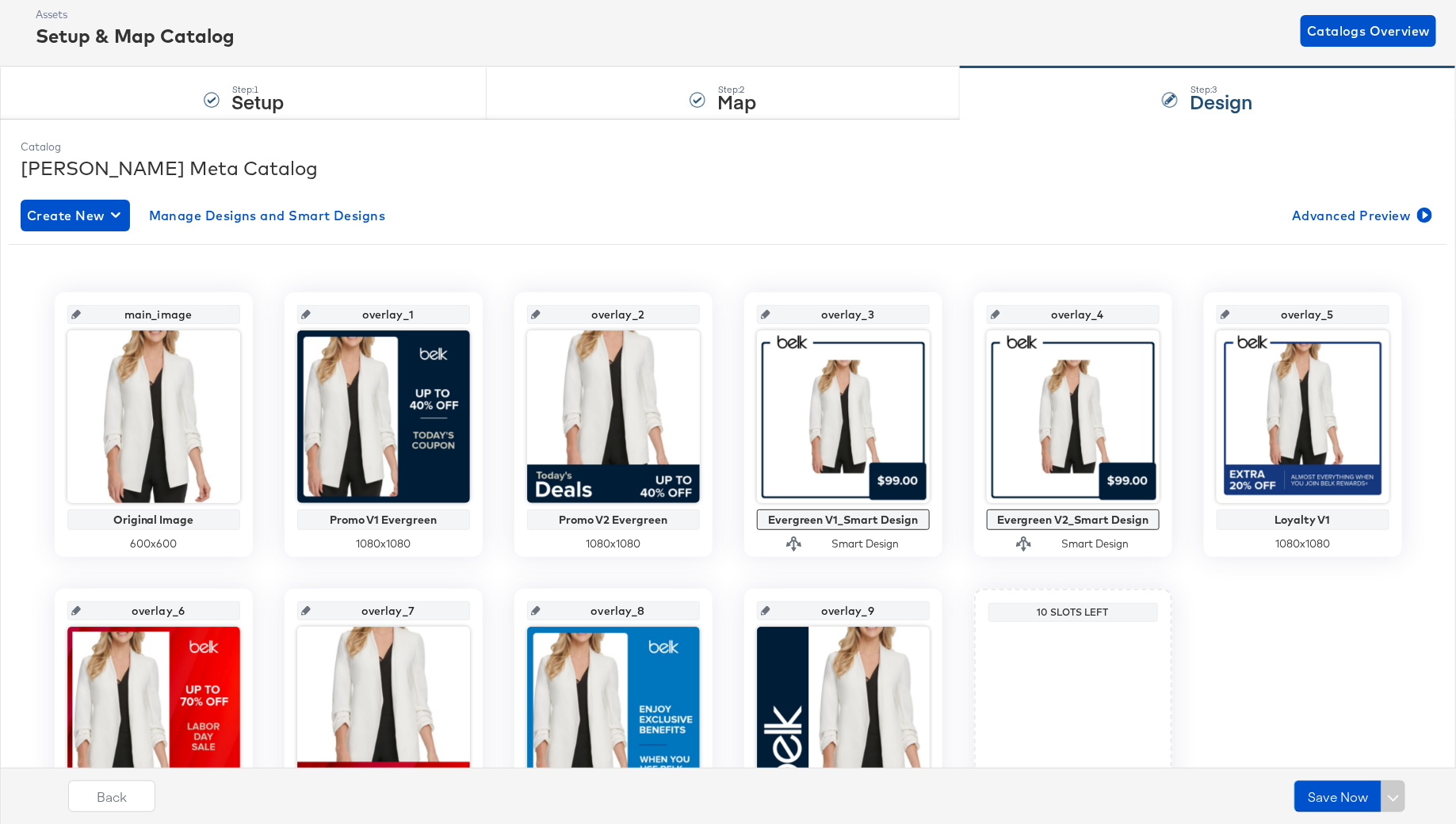
scroll to position [176, 0]
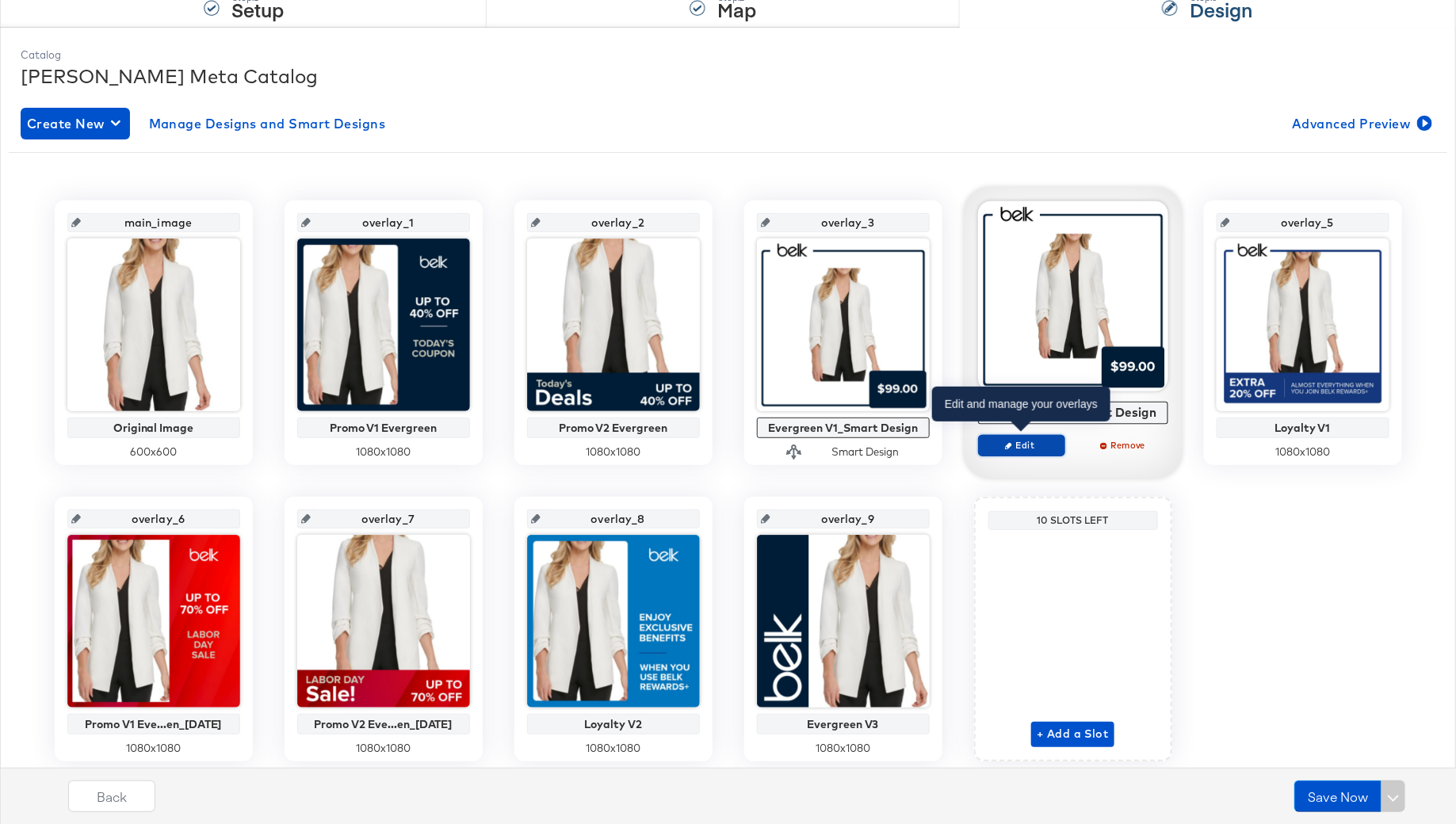
click at [1037, 448] on span "Edit" at bounding box center [1021, 445] width 73 height 12
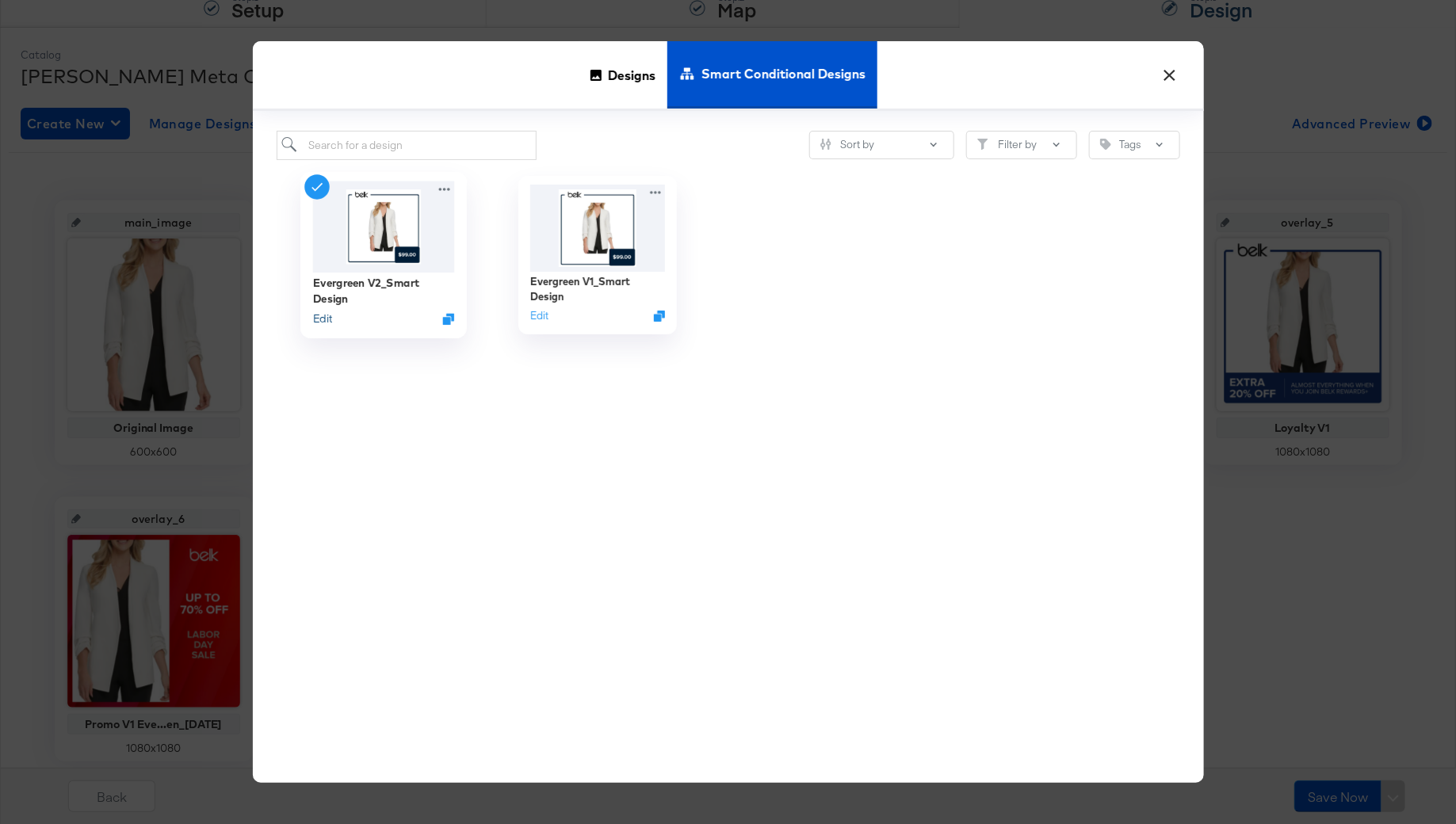
click at [327, 324] on button "Edit" at bounding box center [322, 318] width 19 height 15
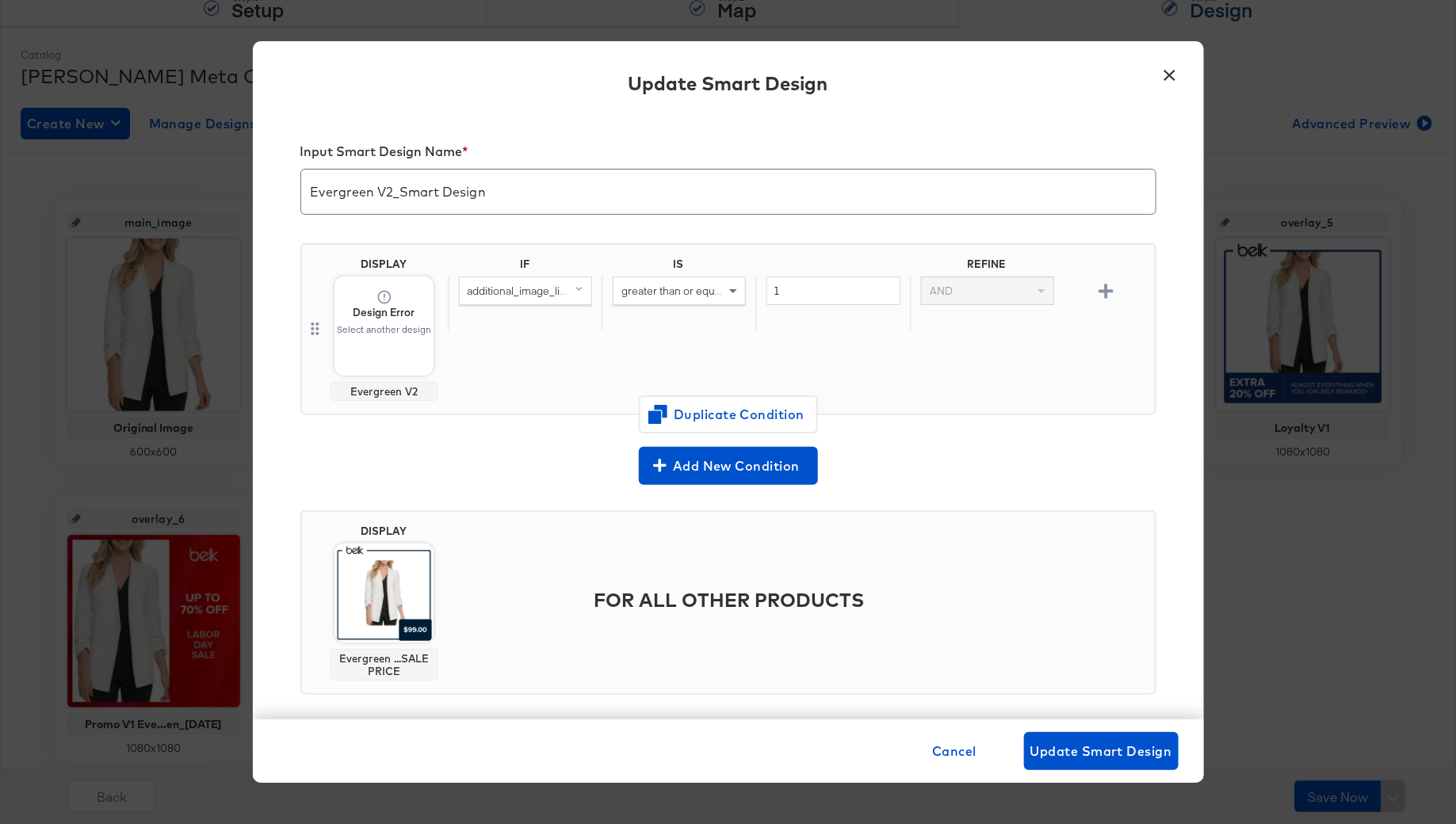
scroll to position [227, 0]
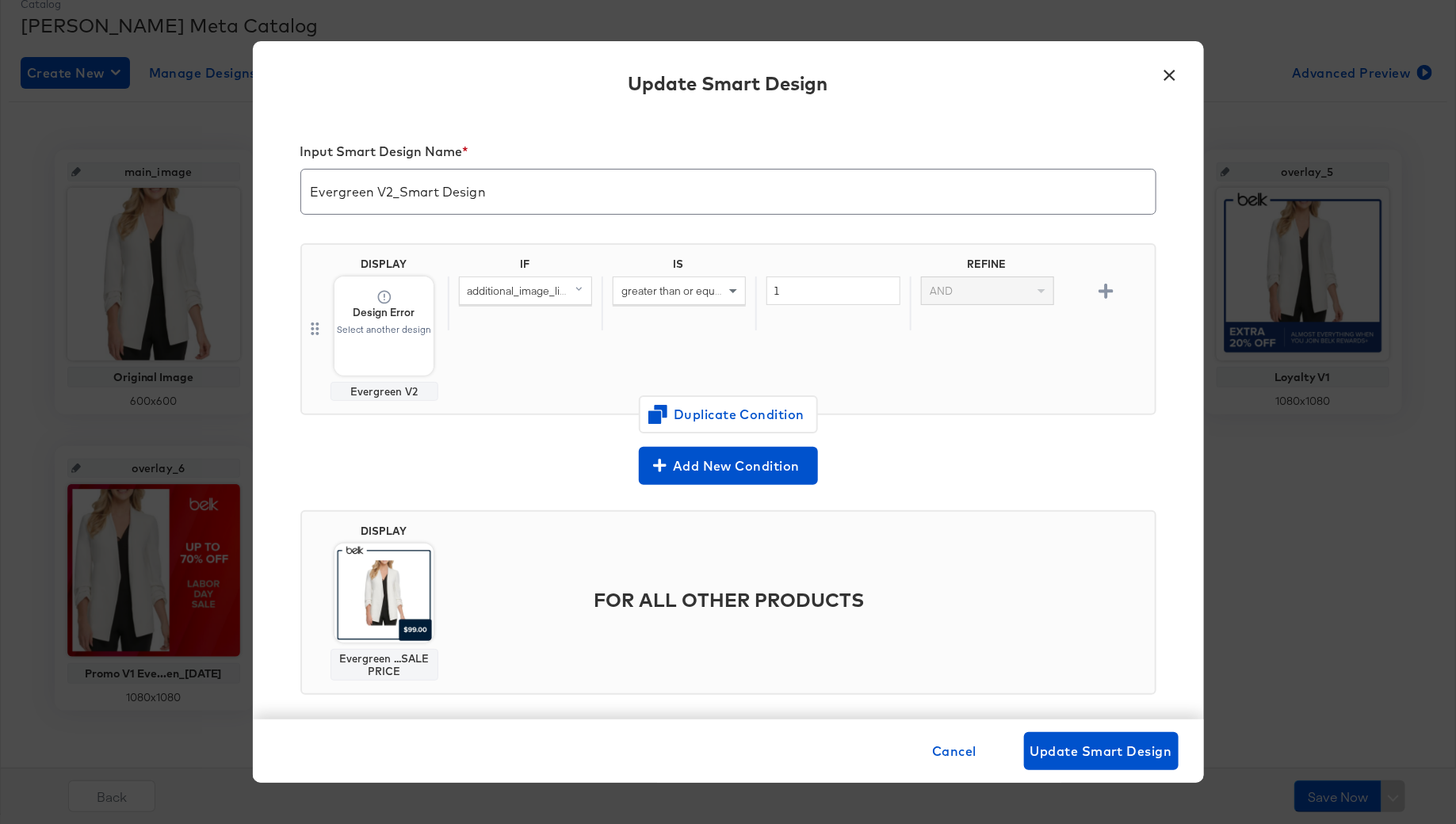
click at [1162, 74] on button "×" at bounding box center [1169, 71] width 29 height 29
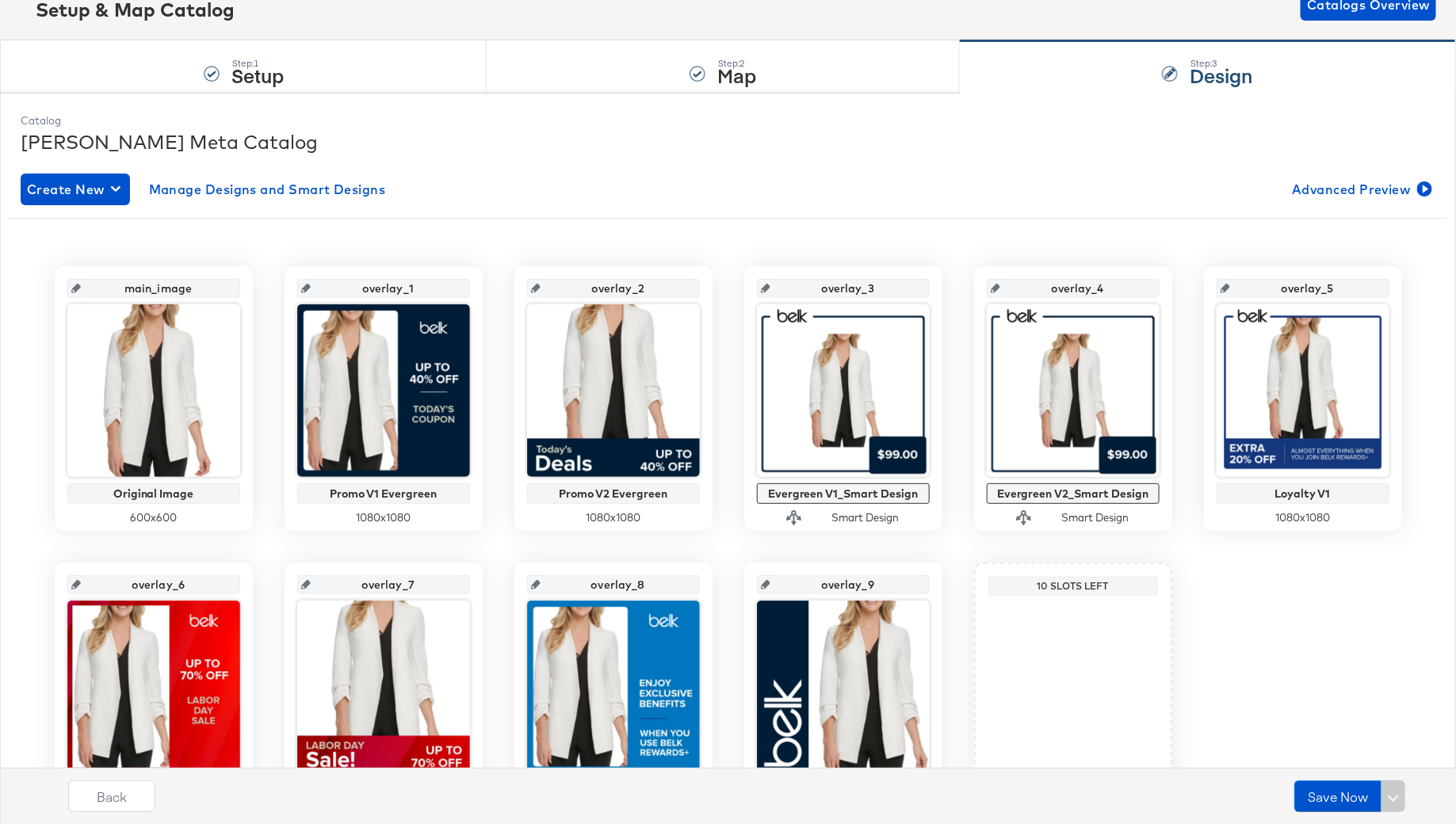
scroll to position [0, 0]
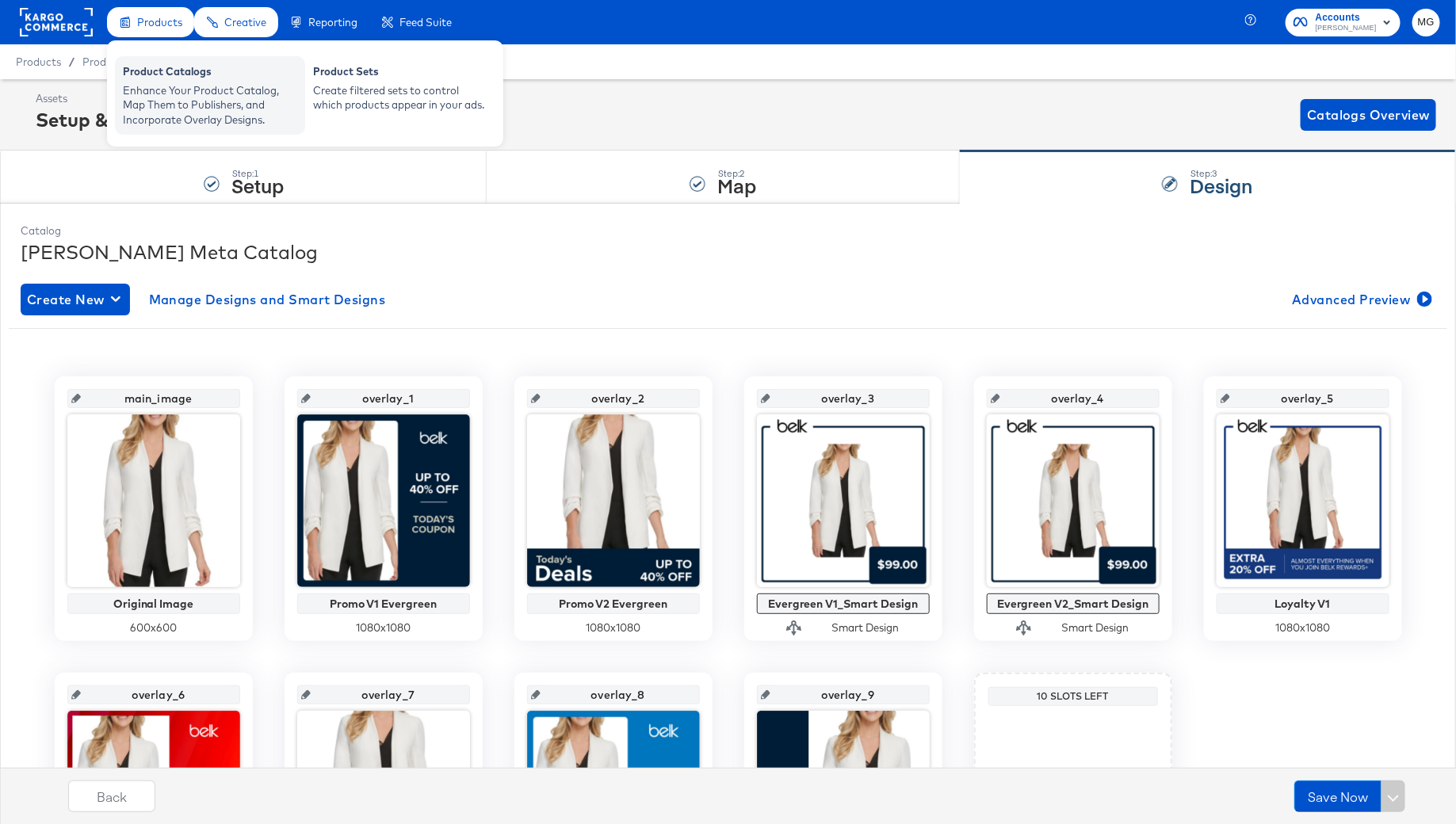
click at [164, 64] on div "Product Catalogs" at bounding box center [210, 74] width 175 height 19
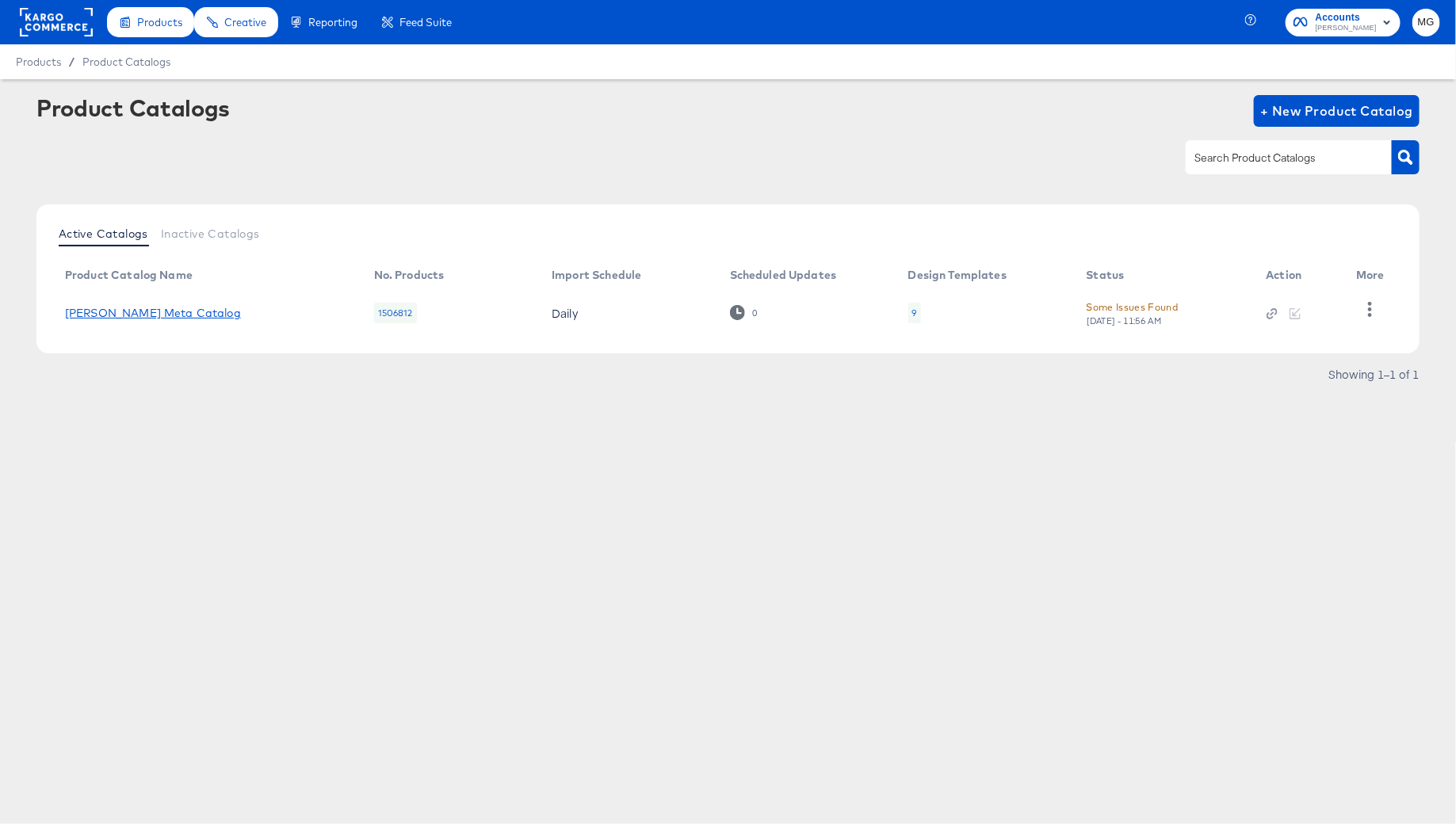
click at [126, 314] on link "[PERSON_NAME] Meta Catalog" at bounding box center [153, 314] width 176 height 13
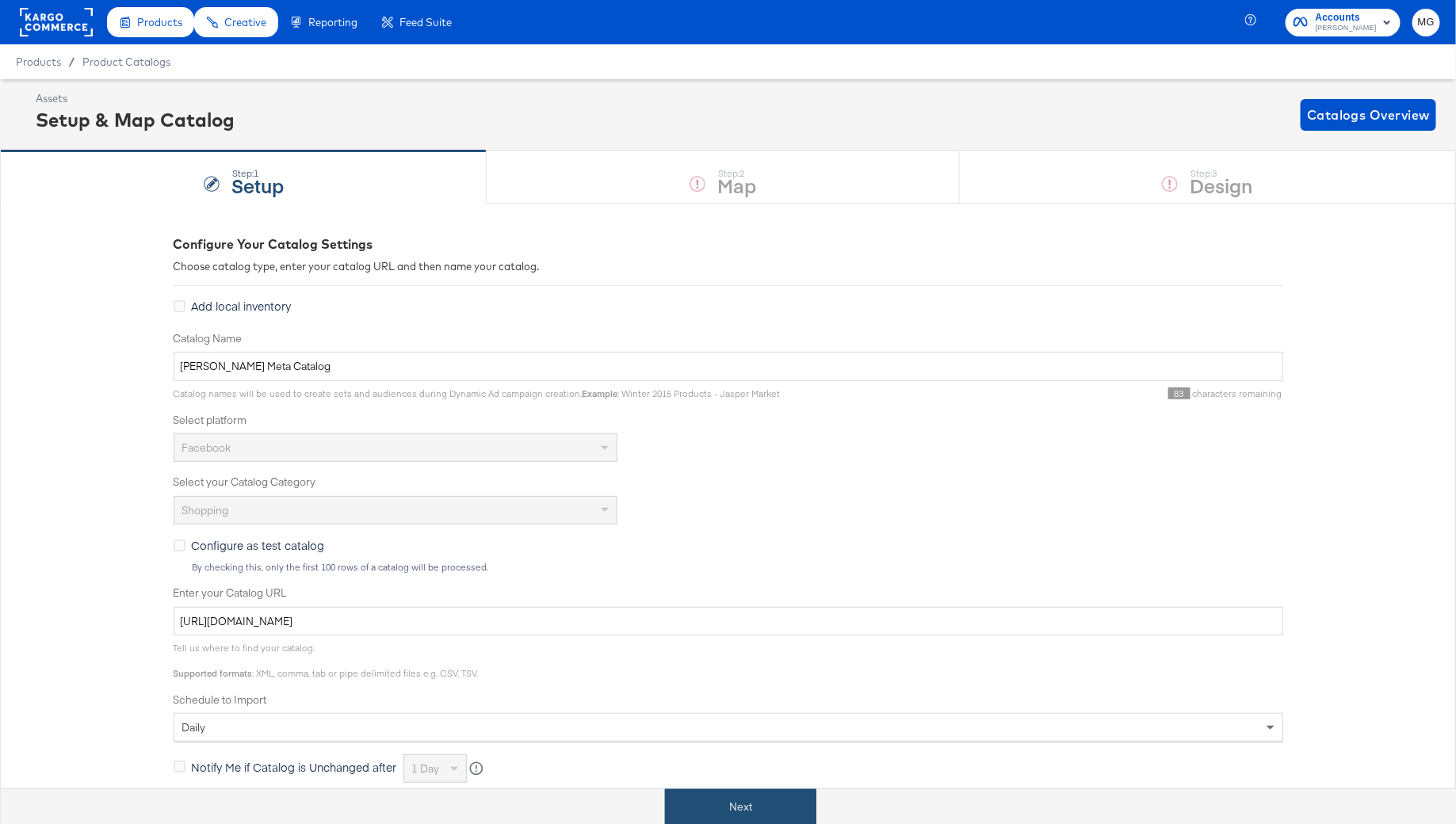
click at [755, 803] on button "Next" at bounding box center [741, 807] width 151 height 35
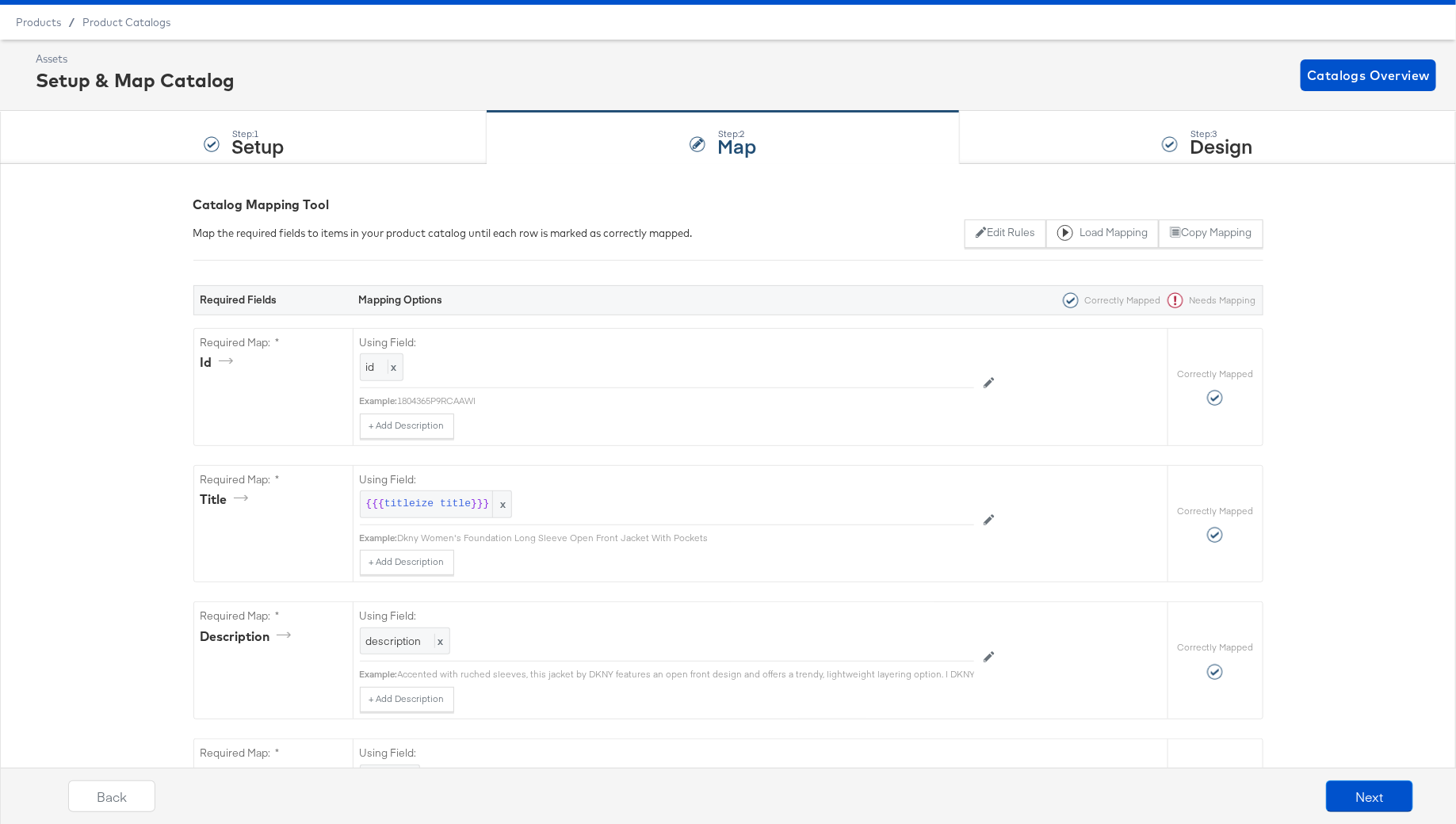
scroll to position [7, 0]
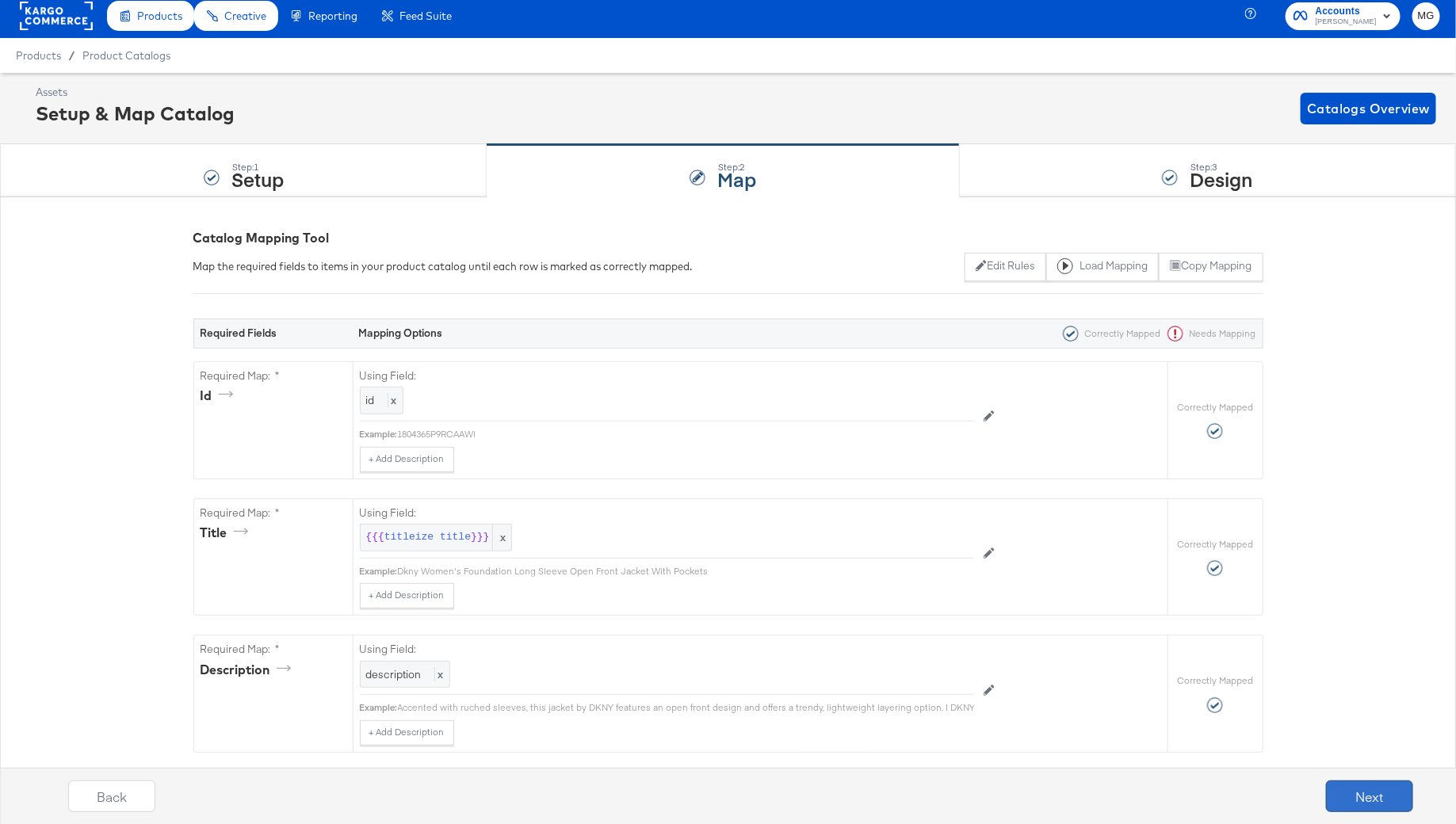
click at [1362, 781] on button "Next" at bounding box center [1369, 797] width 87 height 32
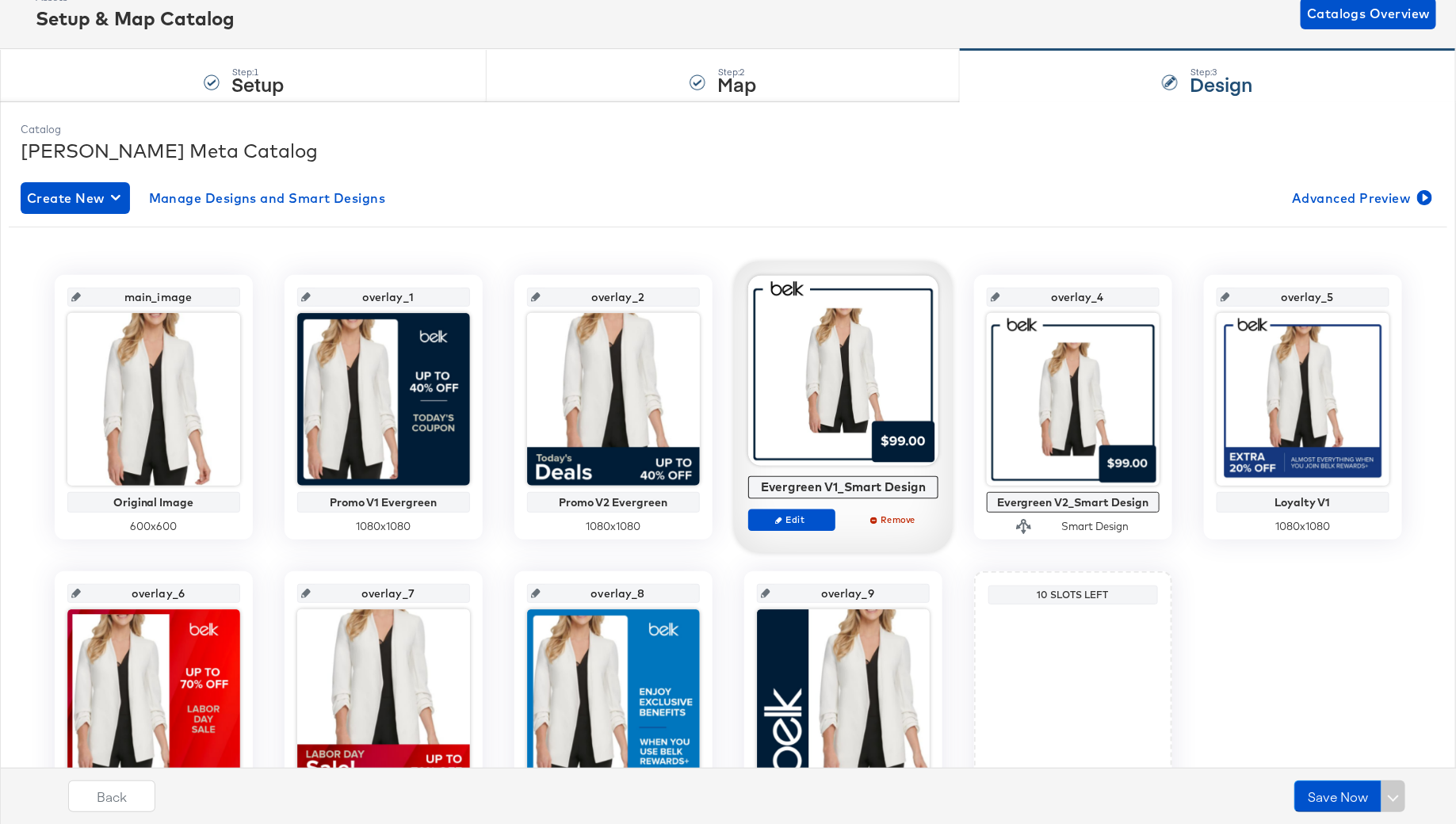
scroll to position [117, 0]
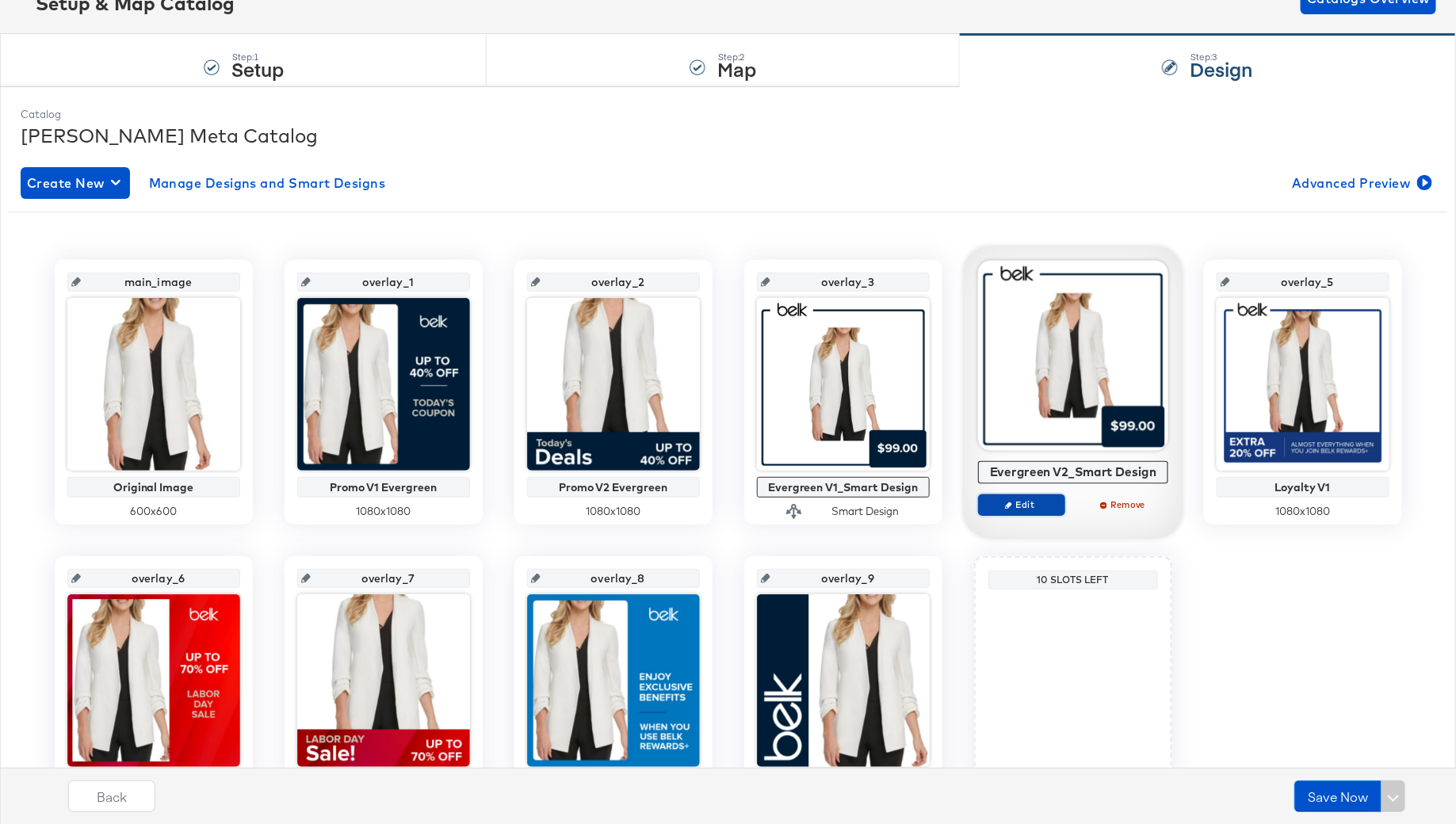
click at [1008, 504] on icon "button" at bounding box center [1009, 506] width 7 height 7
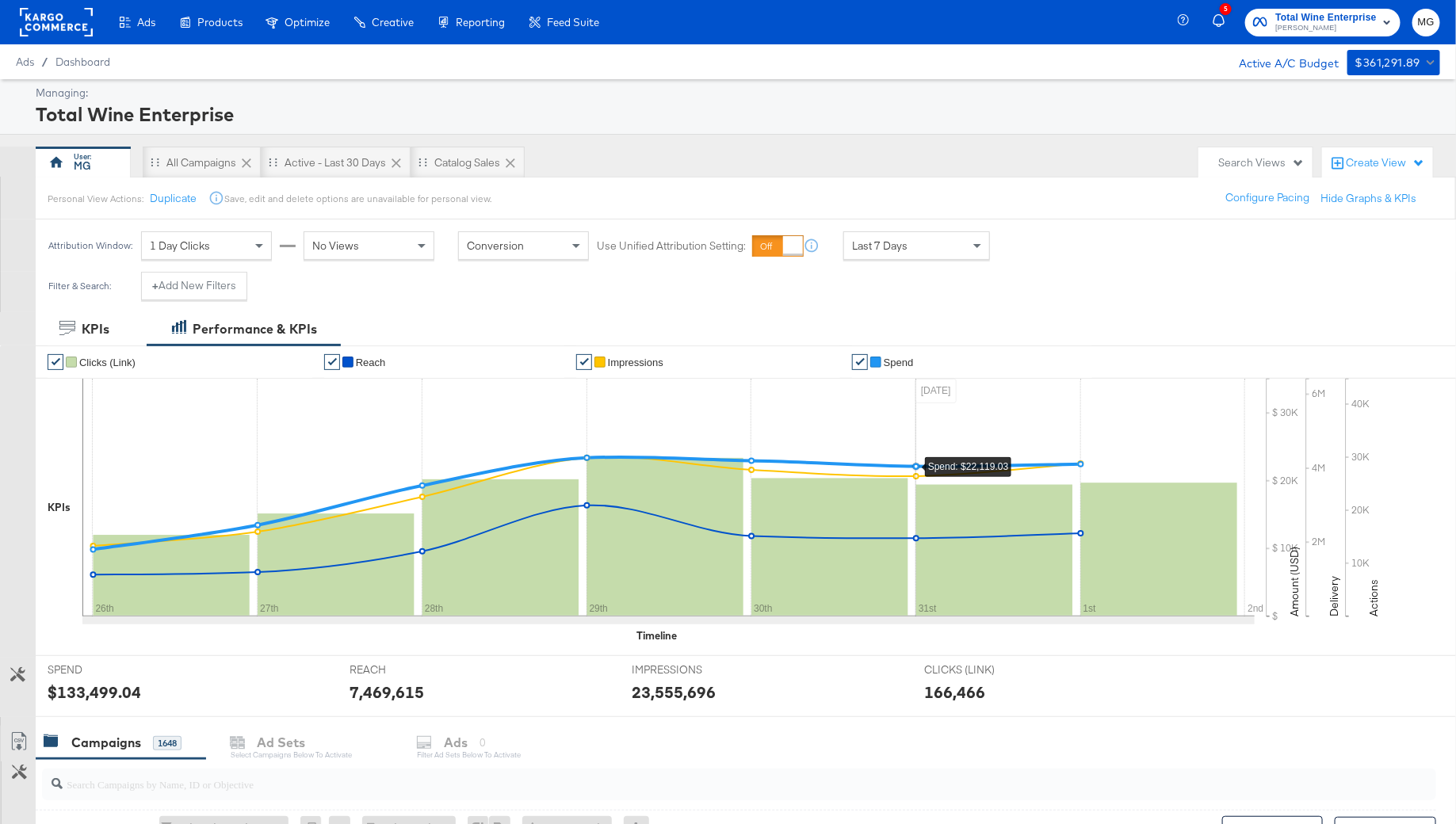
click at [53, 34] on rect at bounding box center [56, 21] width 73 height 29
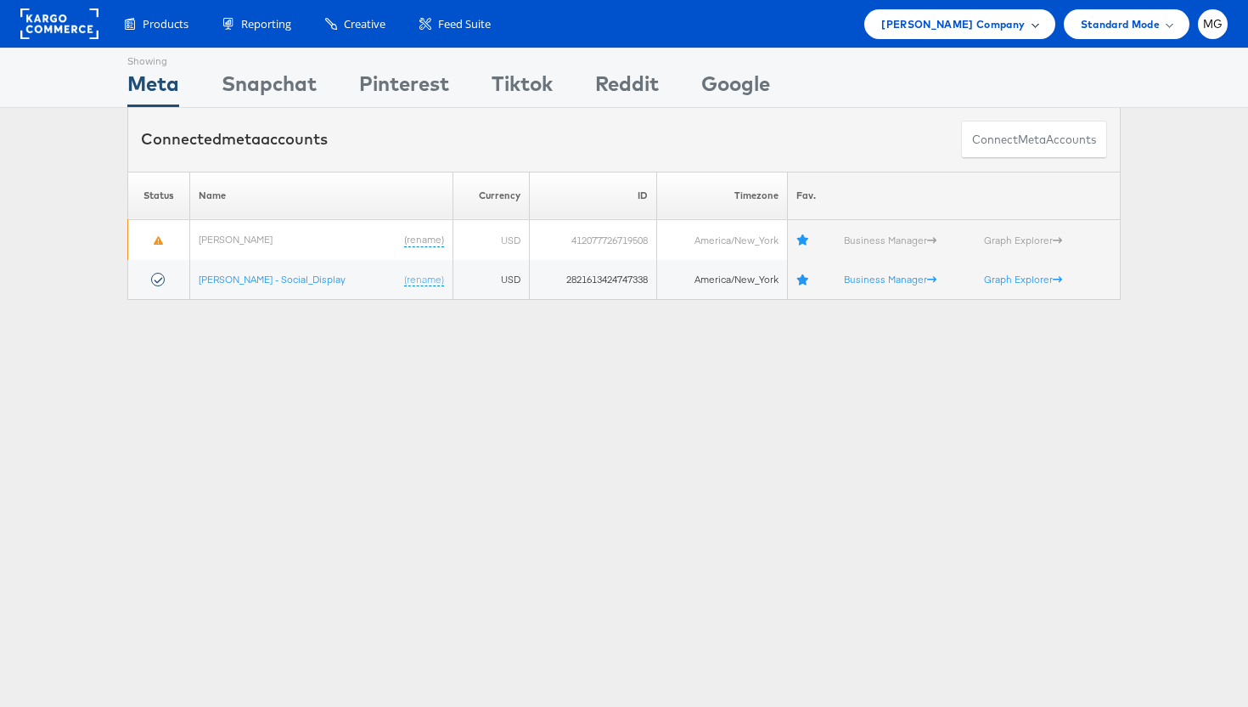
click at [975, 21] on span "Belk Company" at bounding box center [954, 24] width 144 height 18
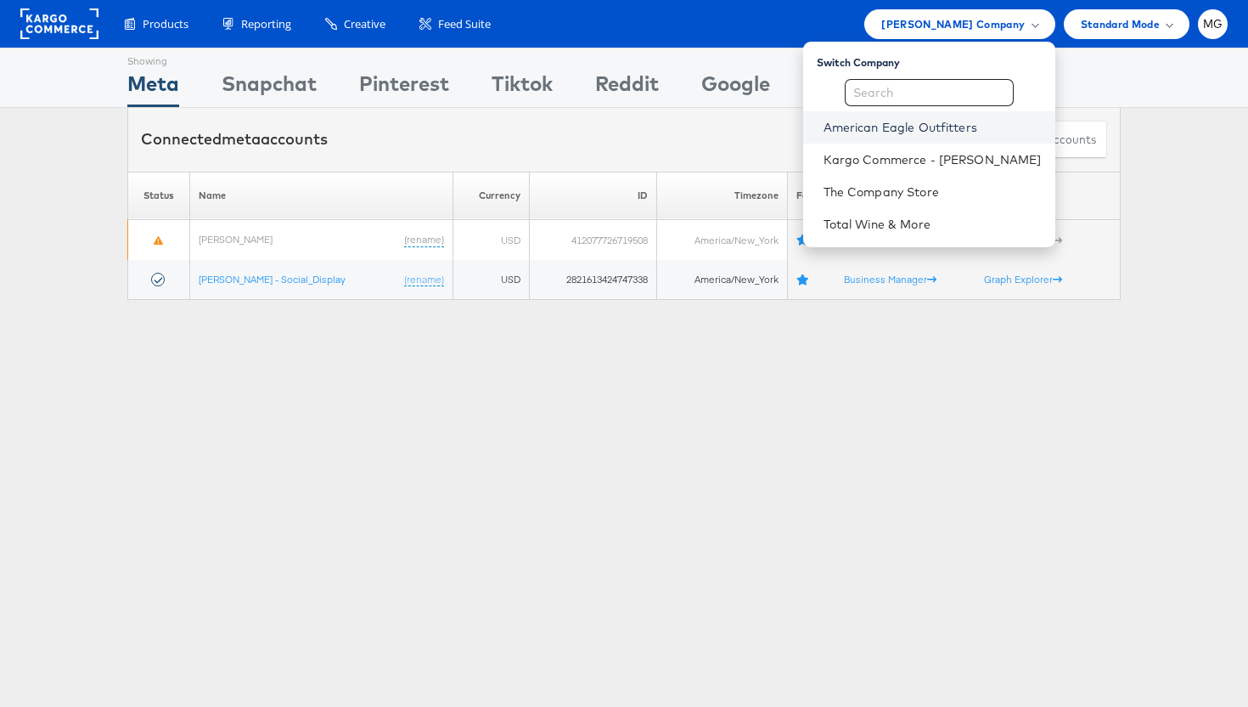
click at [912, 128] on link "American Eagle Outfitters" at bounding box center [933, 127] width 218 height 17
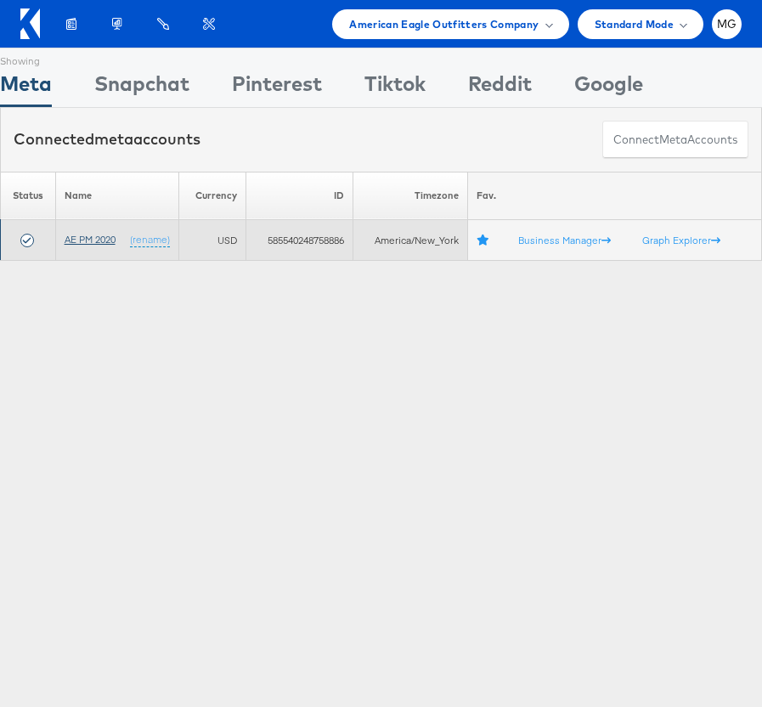
click at [99, 237] on link "AE PM 2020" at bounding box center [90, 239] width 51 height 13
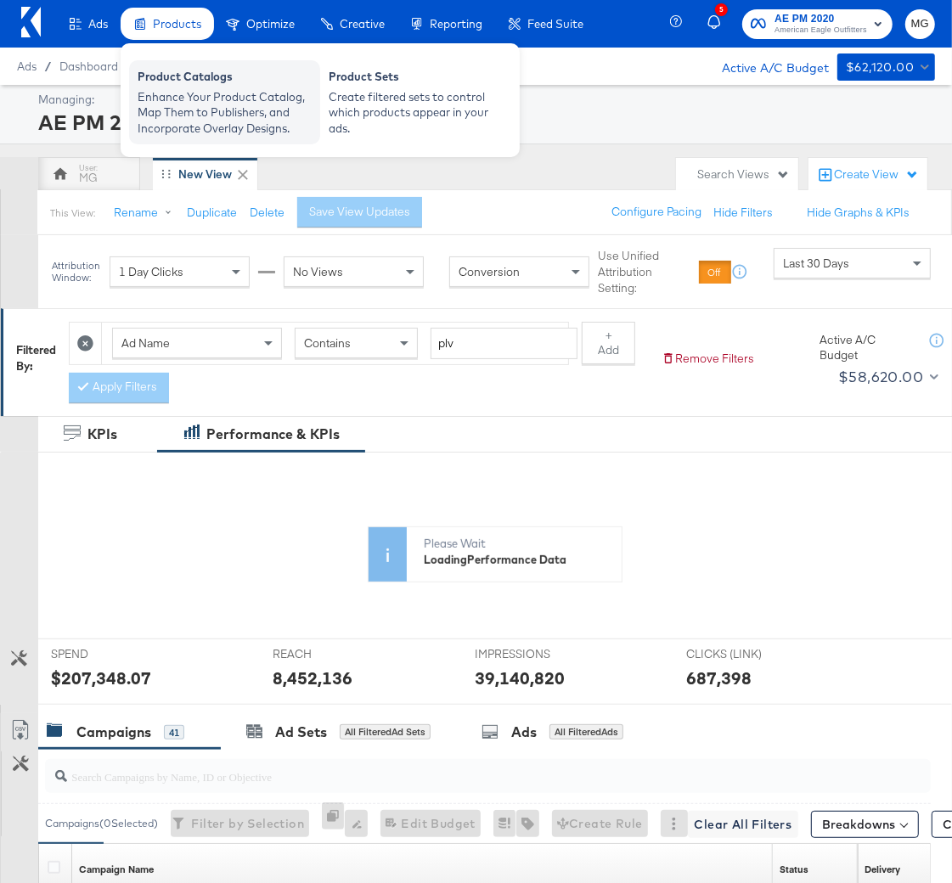
click at [169, 108] on div "Enhance Your Product Catalog, Map Them to Publishers, and Incorporate Overlay D…" at bounding box center [225, 113] width 174 height 48
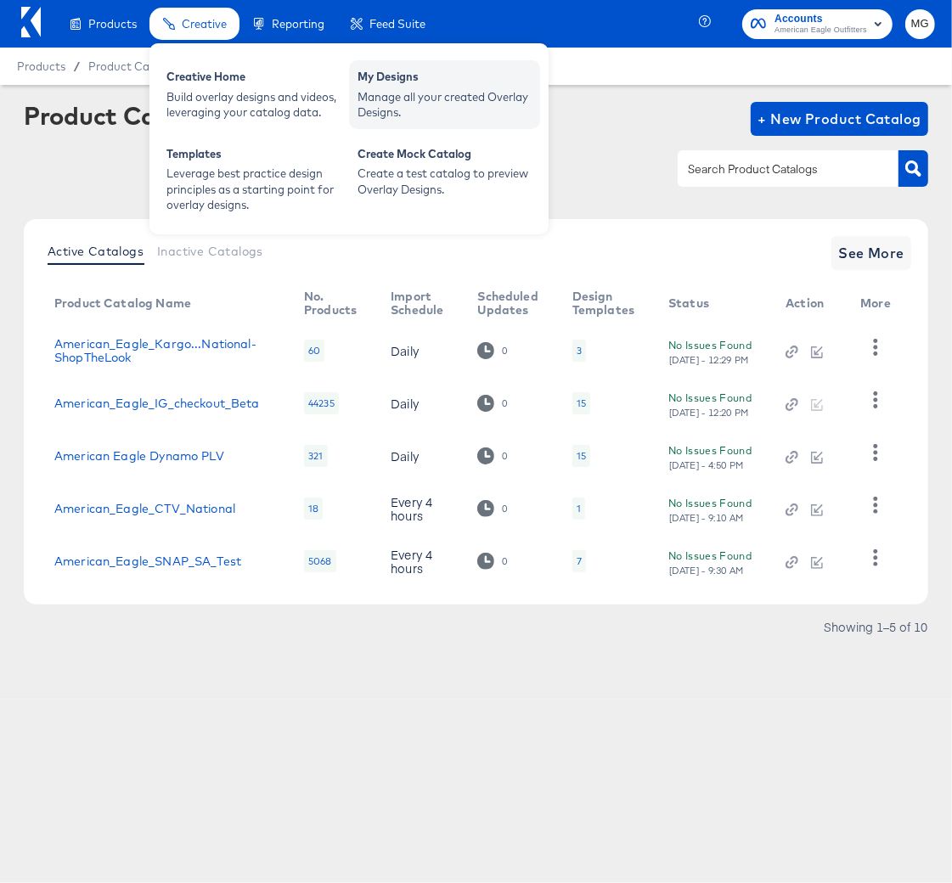
click at [444, 99] on div "Manage all your created Overlay Designs." at bounding box center [445, 104] width 174 height 31
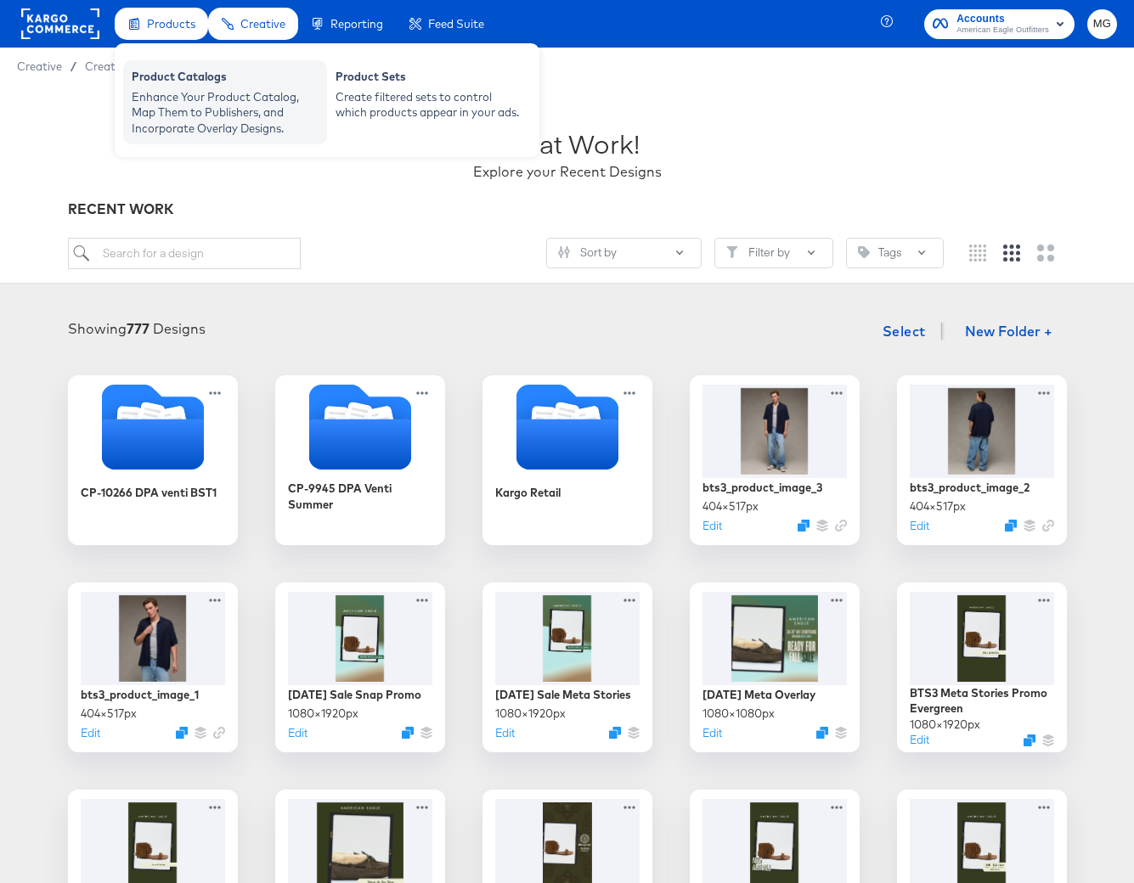
click at [184, 85] on div "Product Catalogs" at bounding box center [225, 79] width 187 height 20
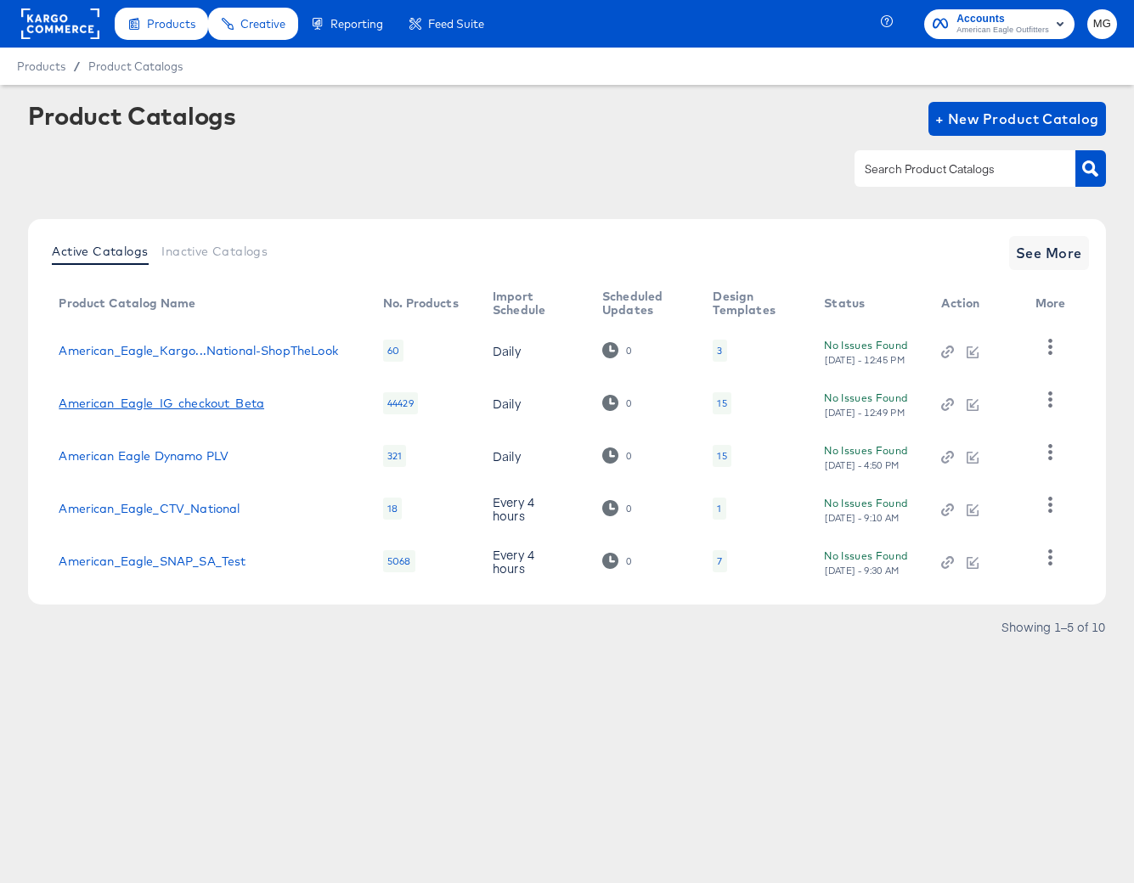
click at [216, 403] on link "American_Eagle_IG_checkout_Beta" at bounding box center [162, 404] width 206 height 14
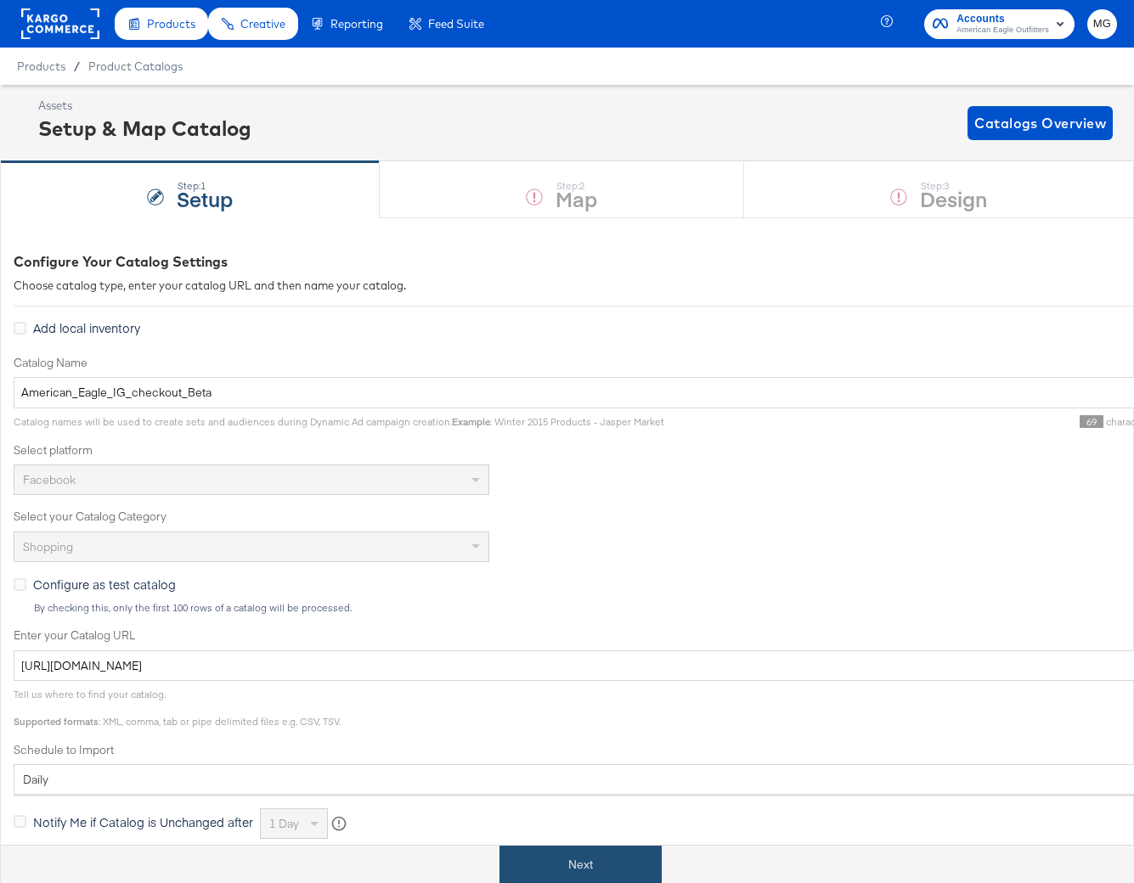
click at [590, 867] on button "Next" at bounding box center [580, 865] width 162 height 38
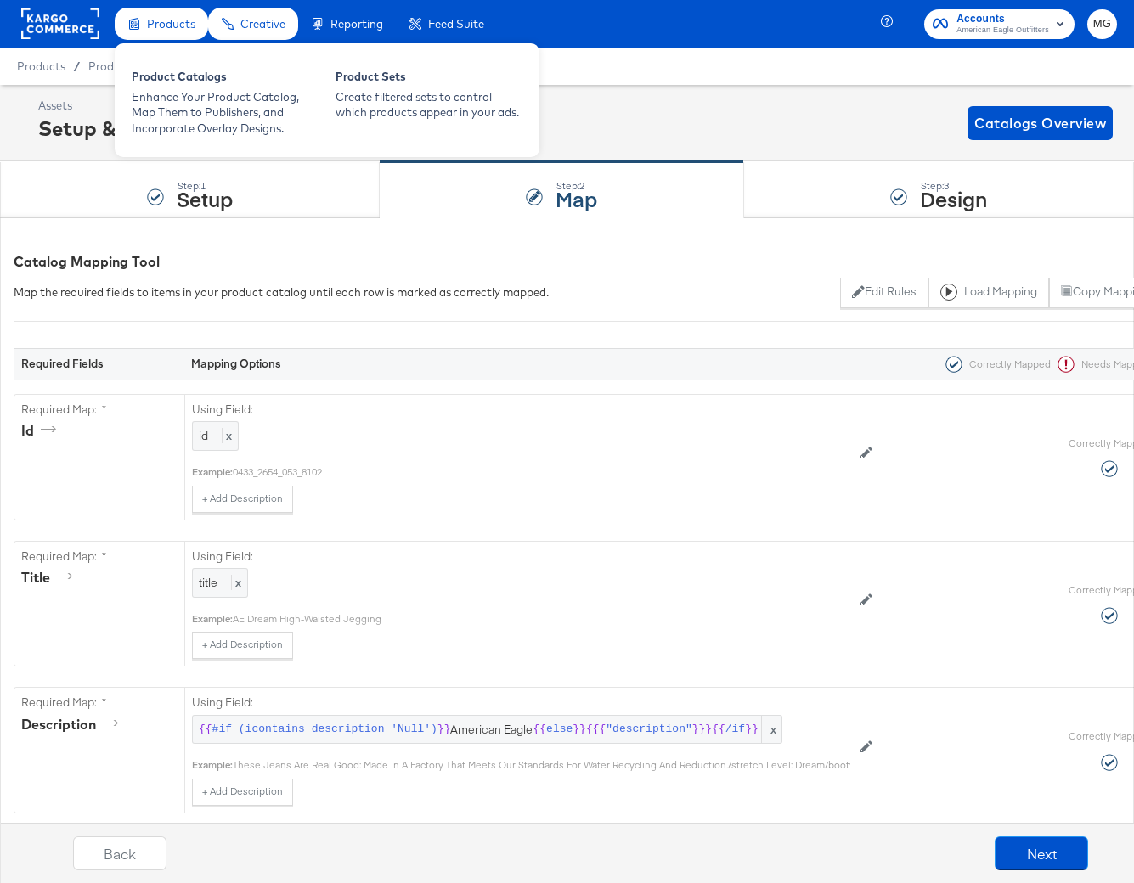
click at [177, 14] on div "Products" at bounding box center [161, 24] width 93 height 33
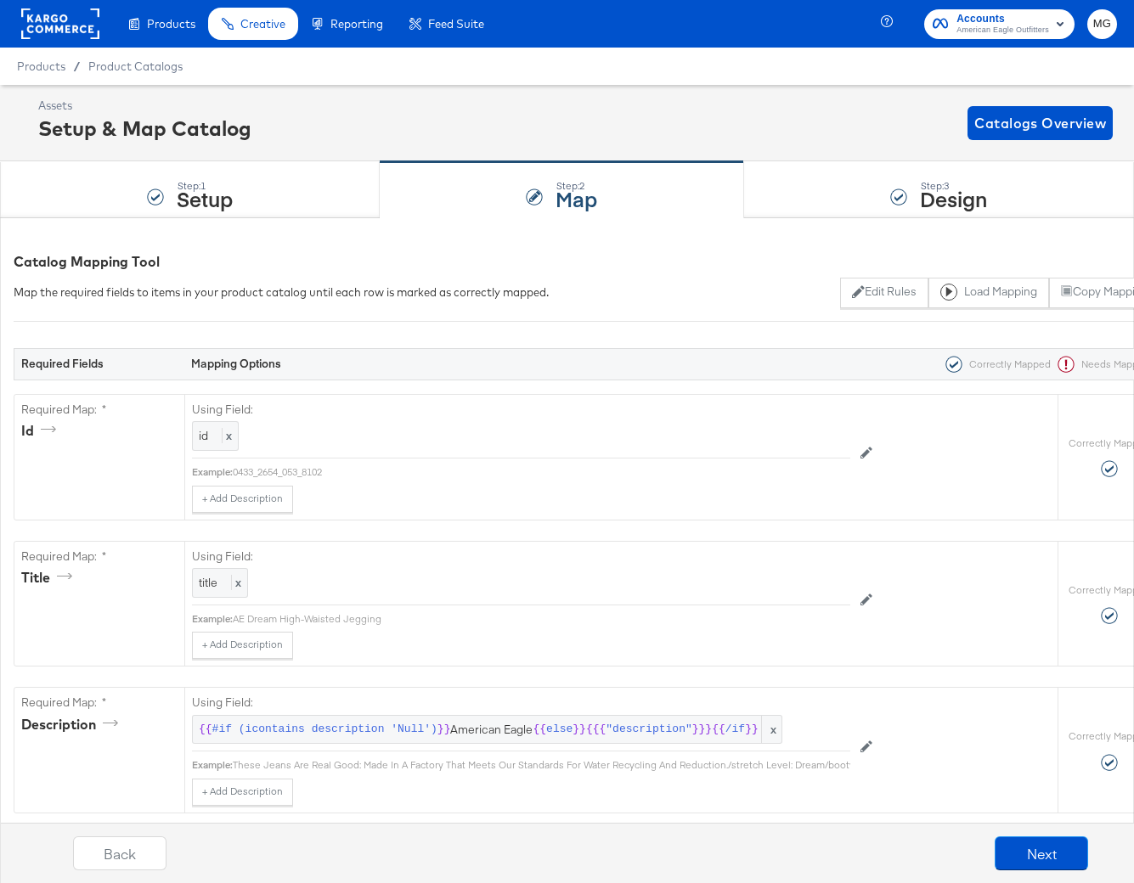
click at [64, 15] on rect at bounding box center [60, 23] width 78 height 31
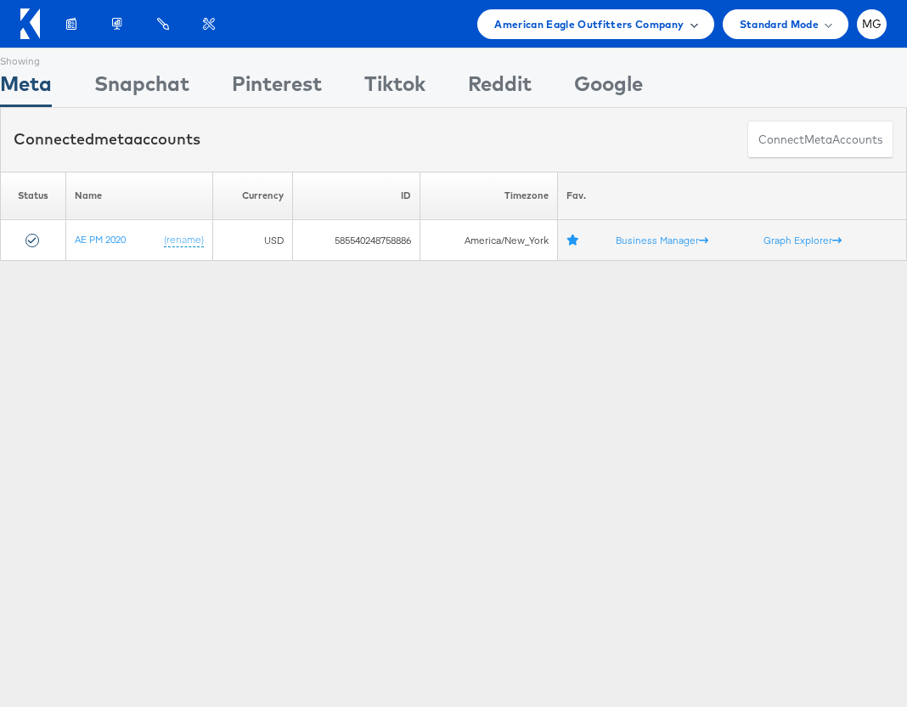
click at [600, 23] on span "American Eagle Outfitters Company" at bounding box center [588, 24] width 189 height 18
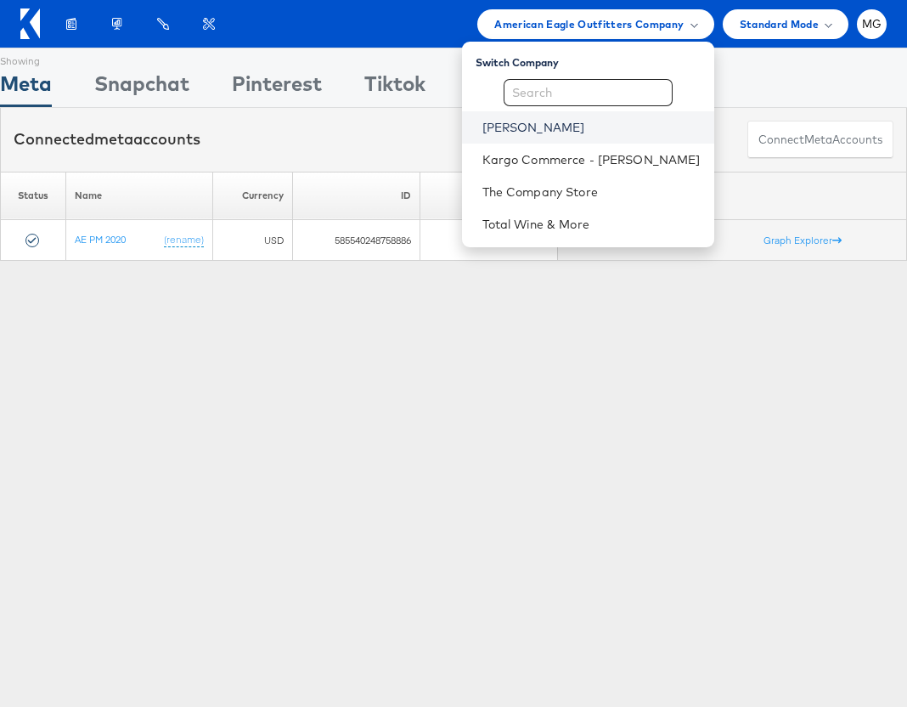
click at [508, 125] on link "Belk" at bounding box center [591, 127] width 218 height 17
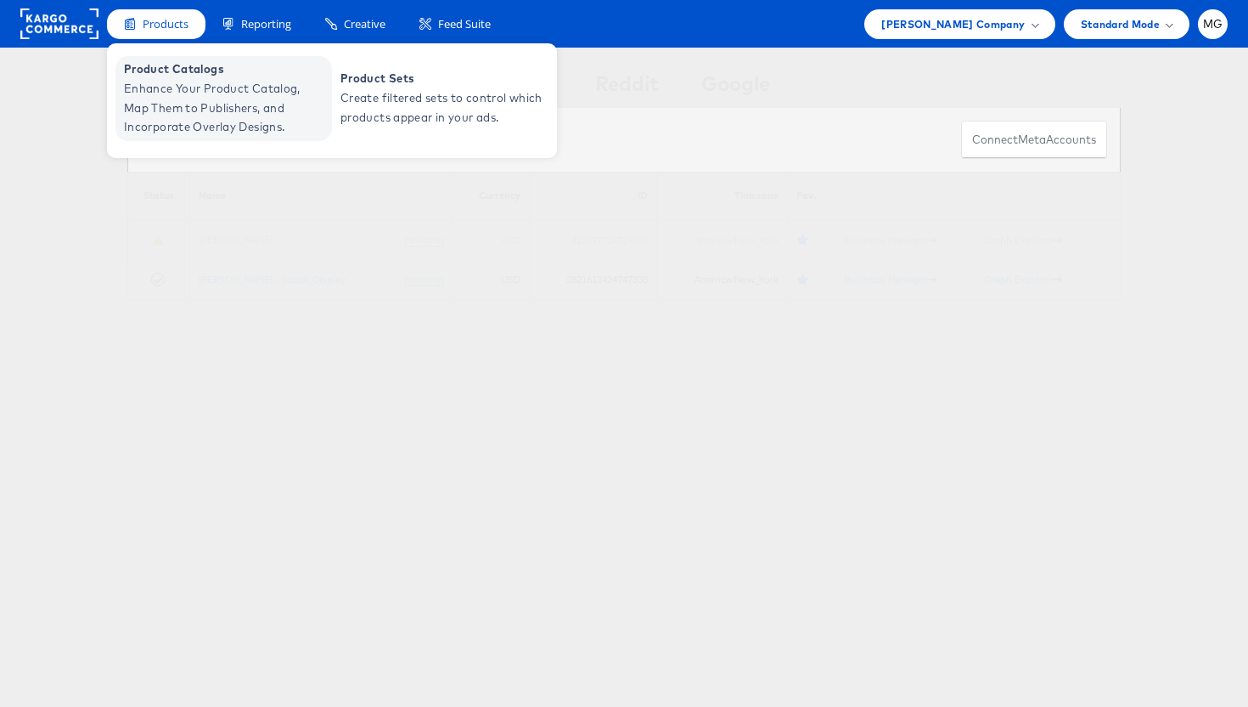
click at [166, 99] on span "Enhance Your Product Catalog, Map Them to Publishers, and Incorporate Overlay D…" at bounding box center [226, 108] width 204 height 58
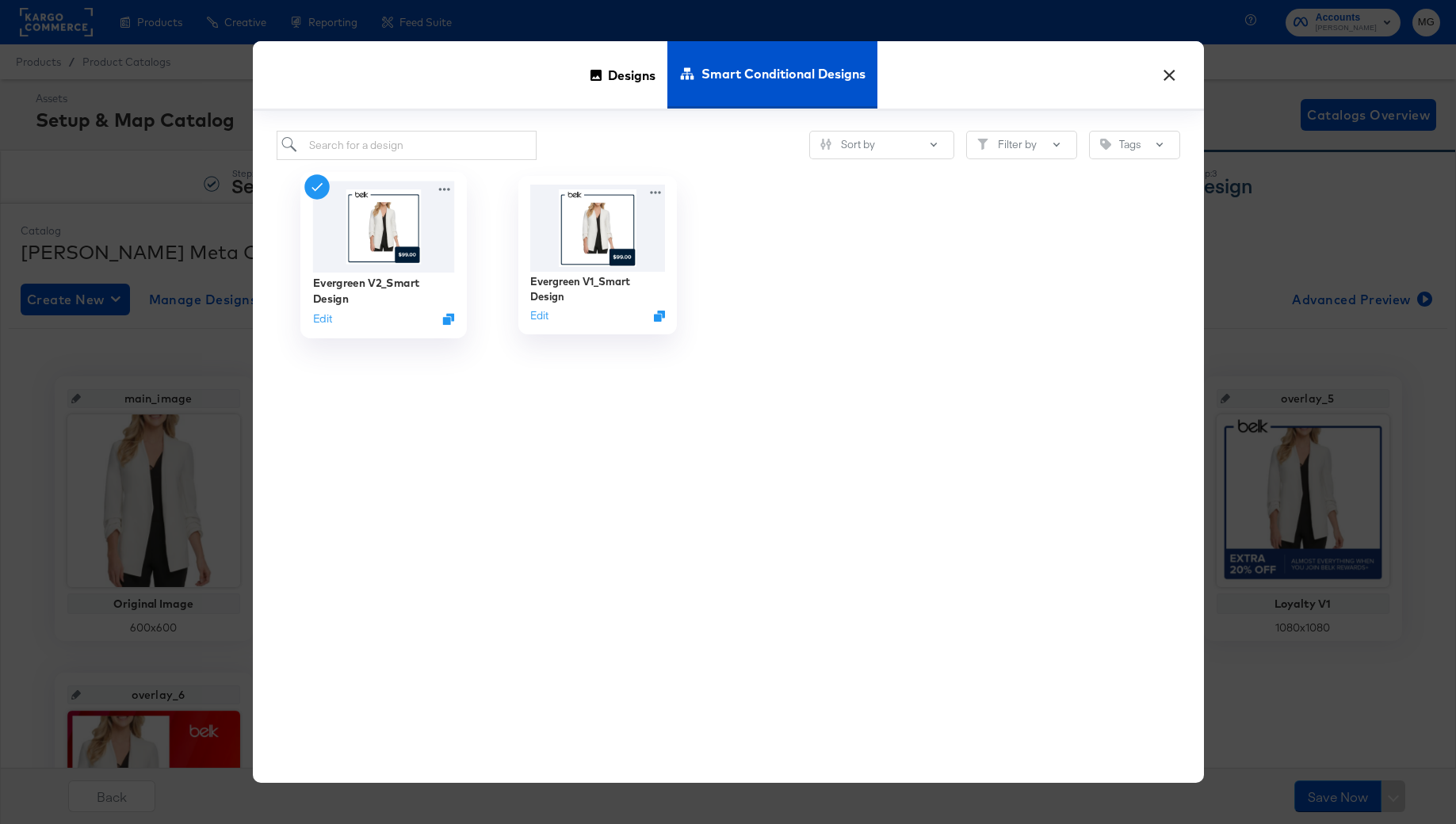
scroll to position [117, 0]
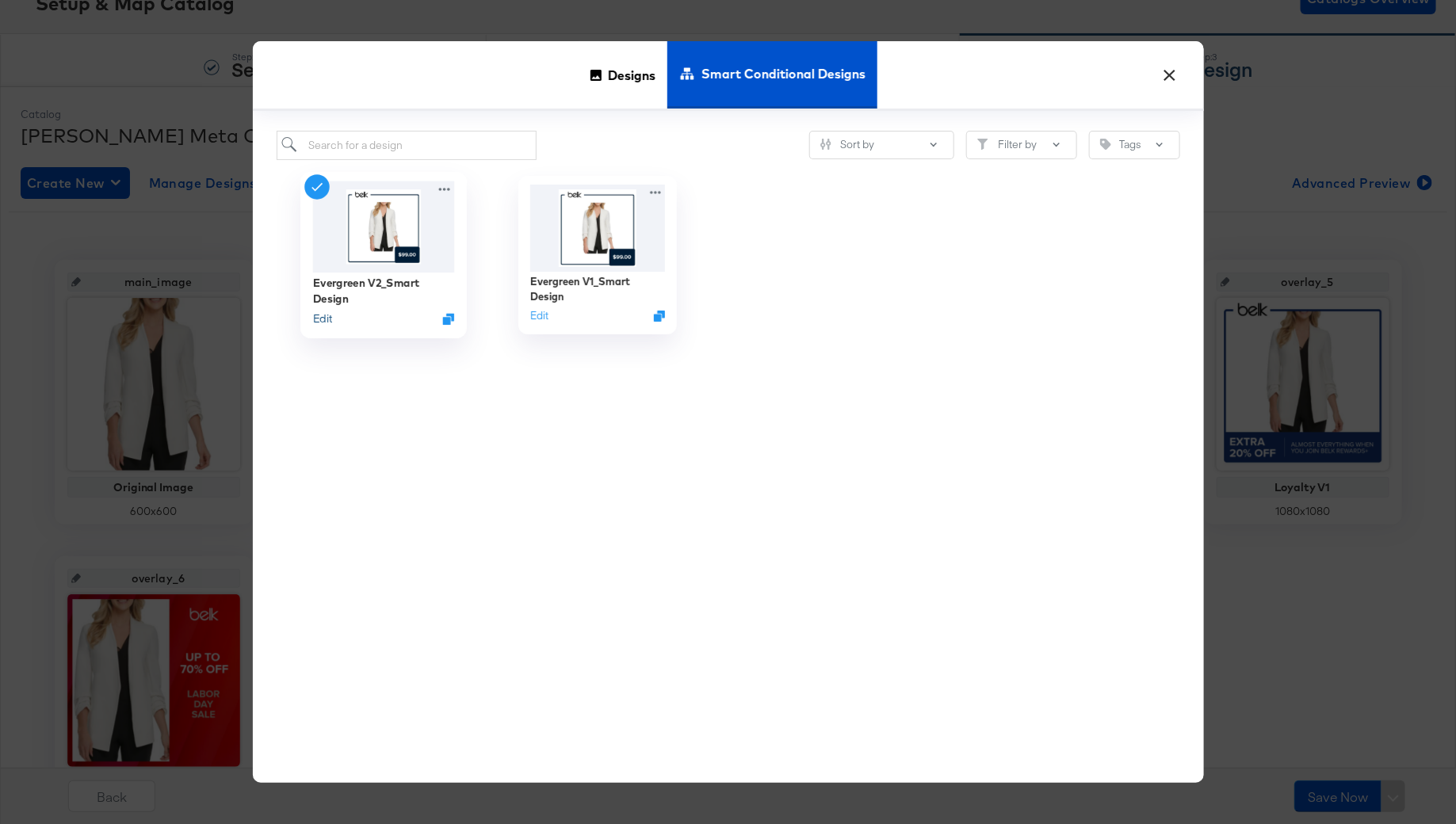
click at [321, 318] on button "Edit" at bounding box center [322, 318] width 19 height 15
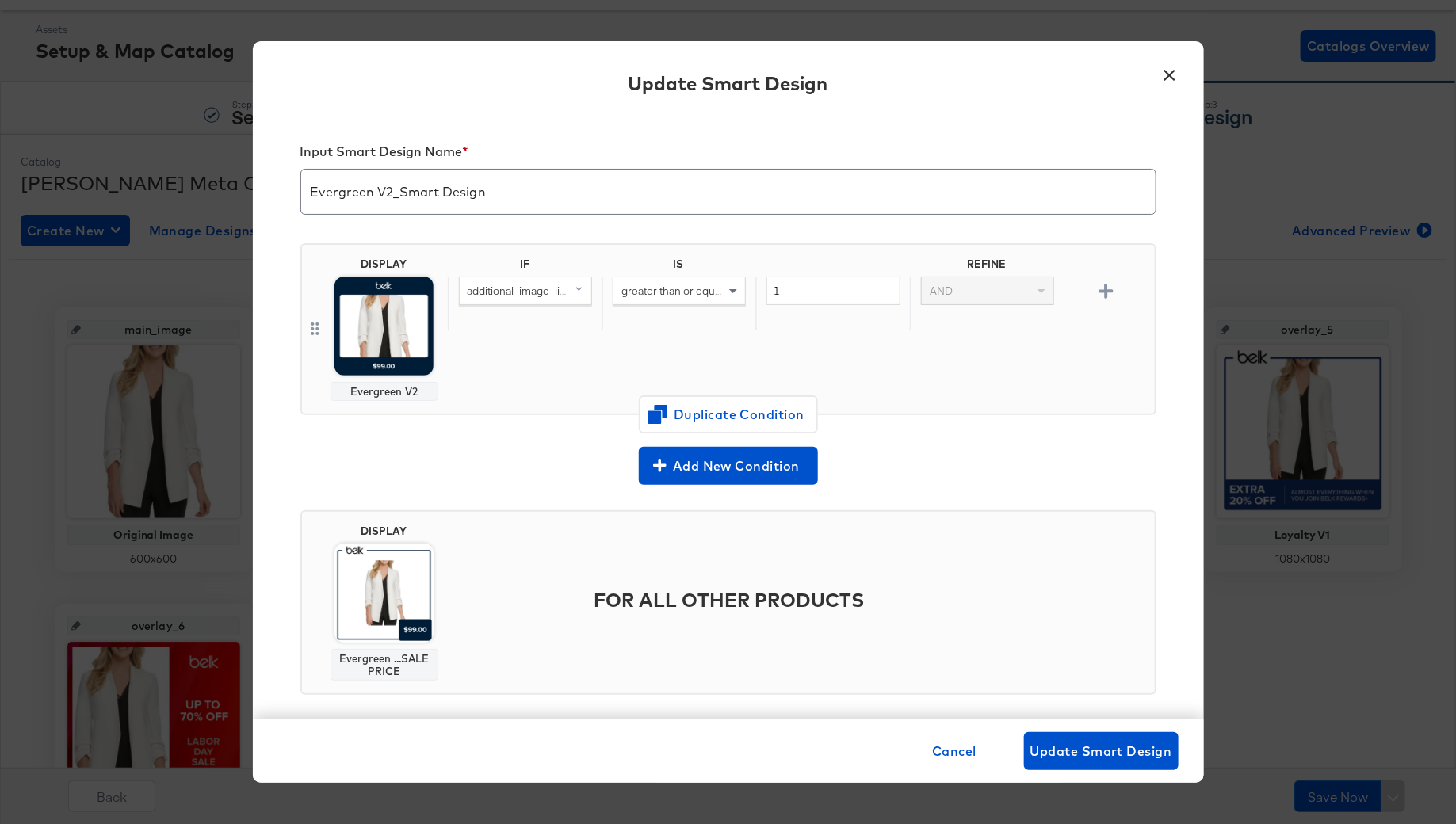
scroll to position [68, 0]
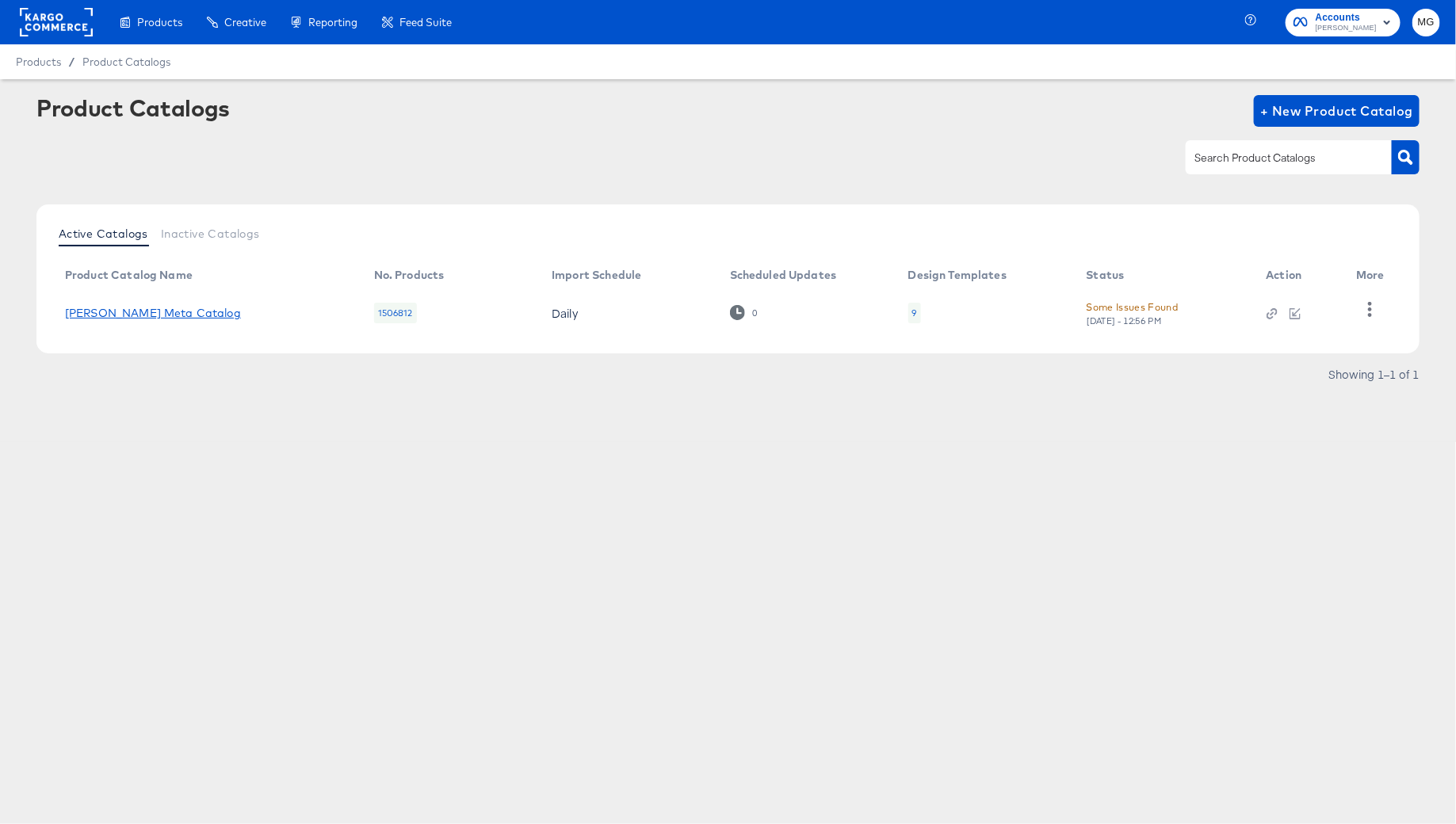
click at [125, 315] on link "[PERSON_NAME] Meta Catalog" at bounding box center [153, 314] width 176 height 13
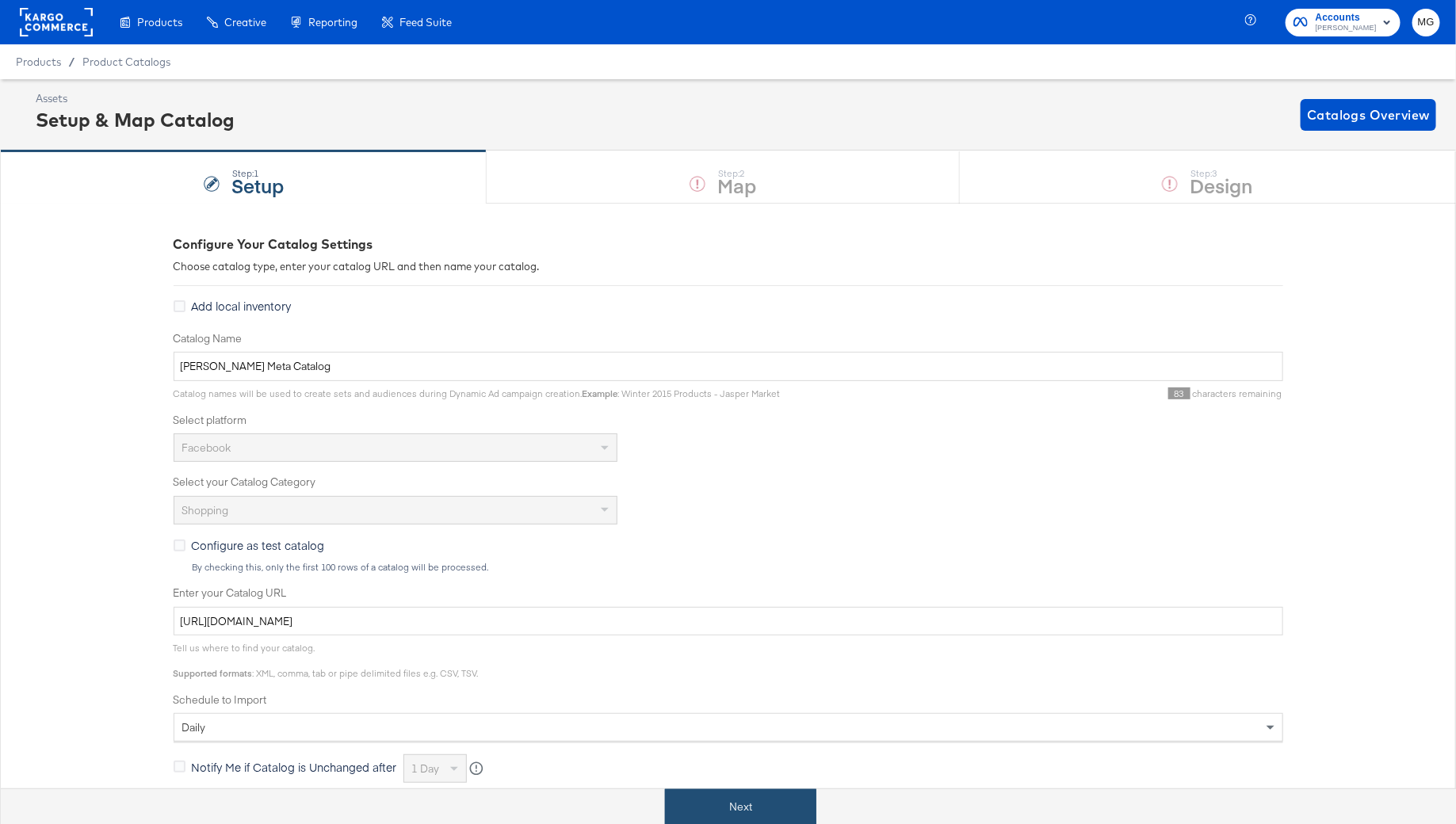
click at [749, 800] on button "Next" at bounding box center [741, 807] width 151 height 35
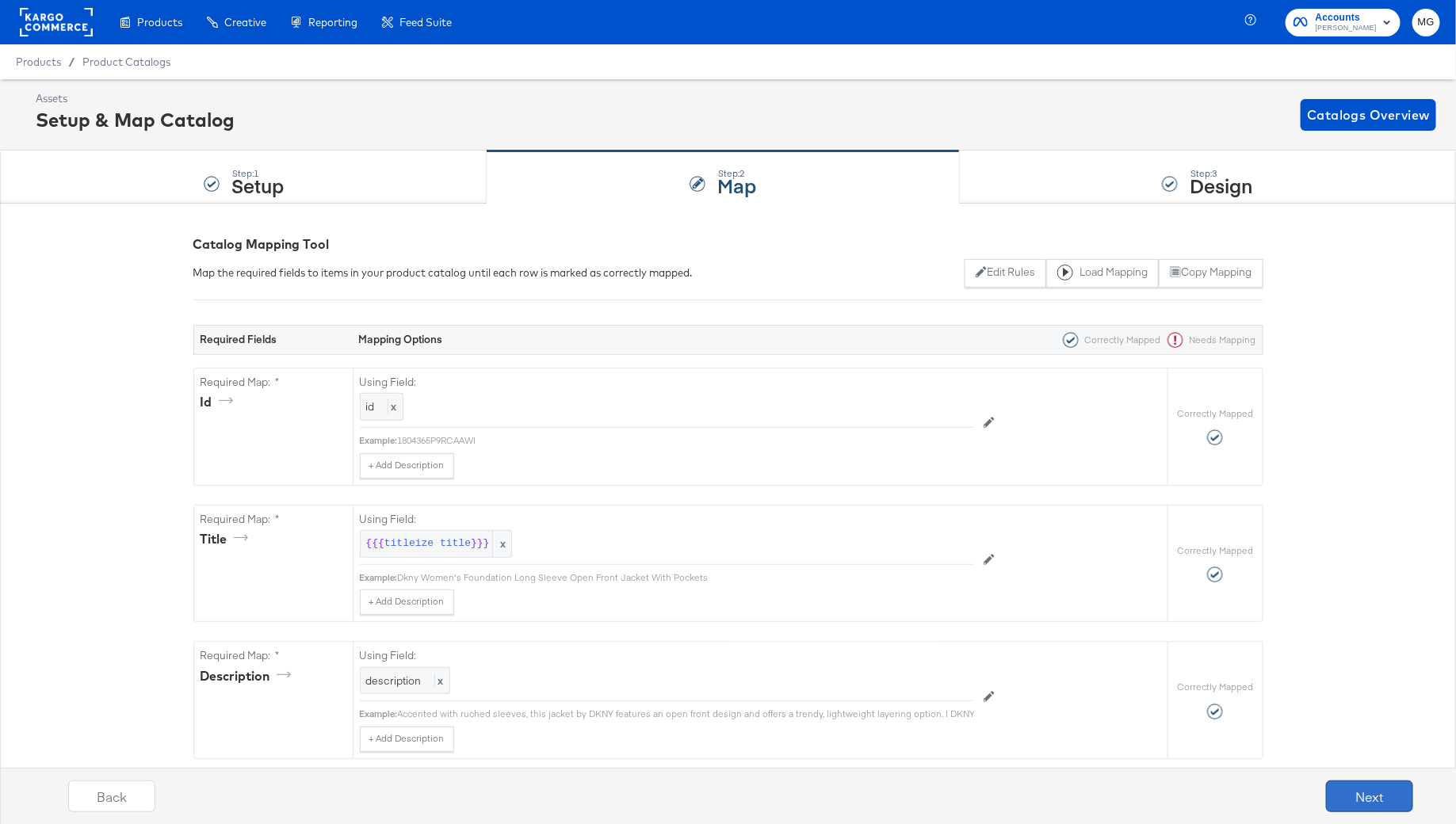
click at [1349, 792] on button "Next" at bounding box center [1369, 797] width 87 height 32
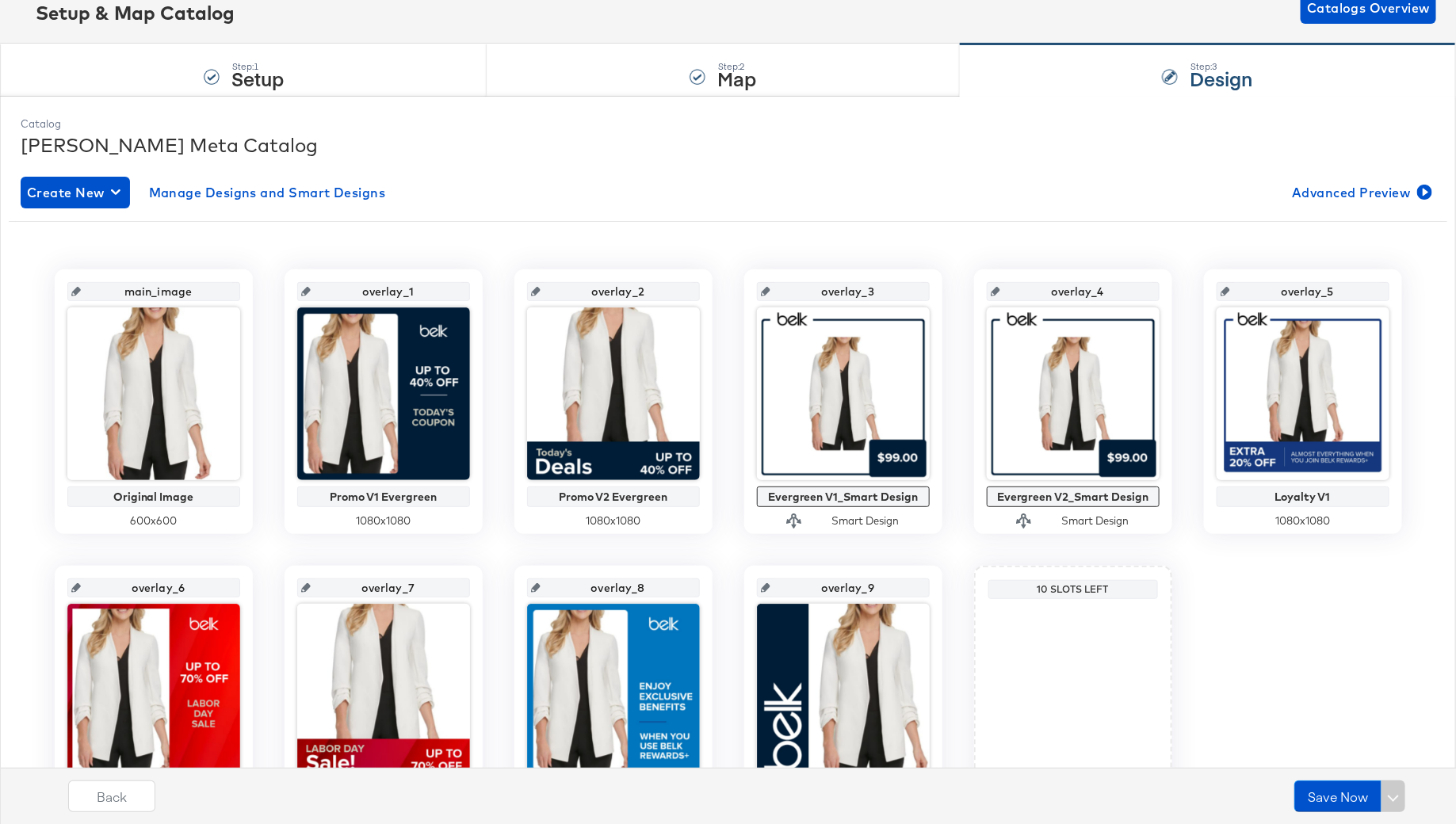
scroll to position [124, 0]
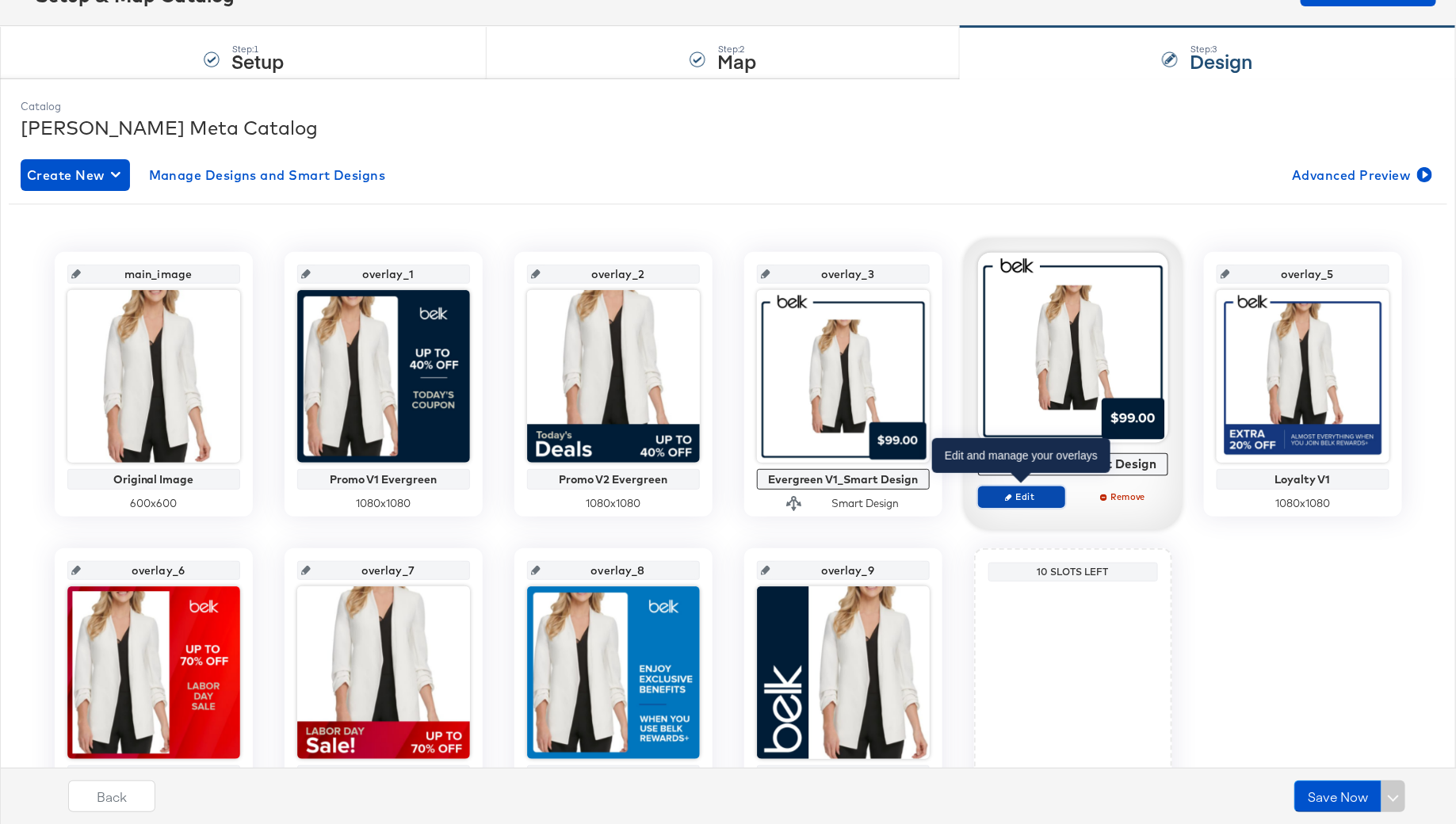
click at [1023, 494] on span "Edit" at bounding box center [1021, 496] width 73 height 12
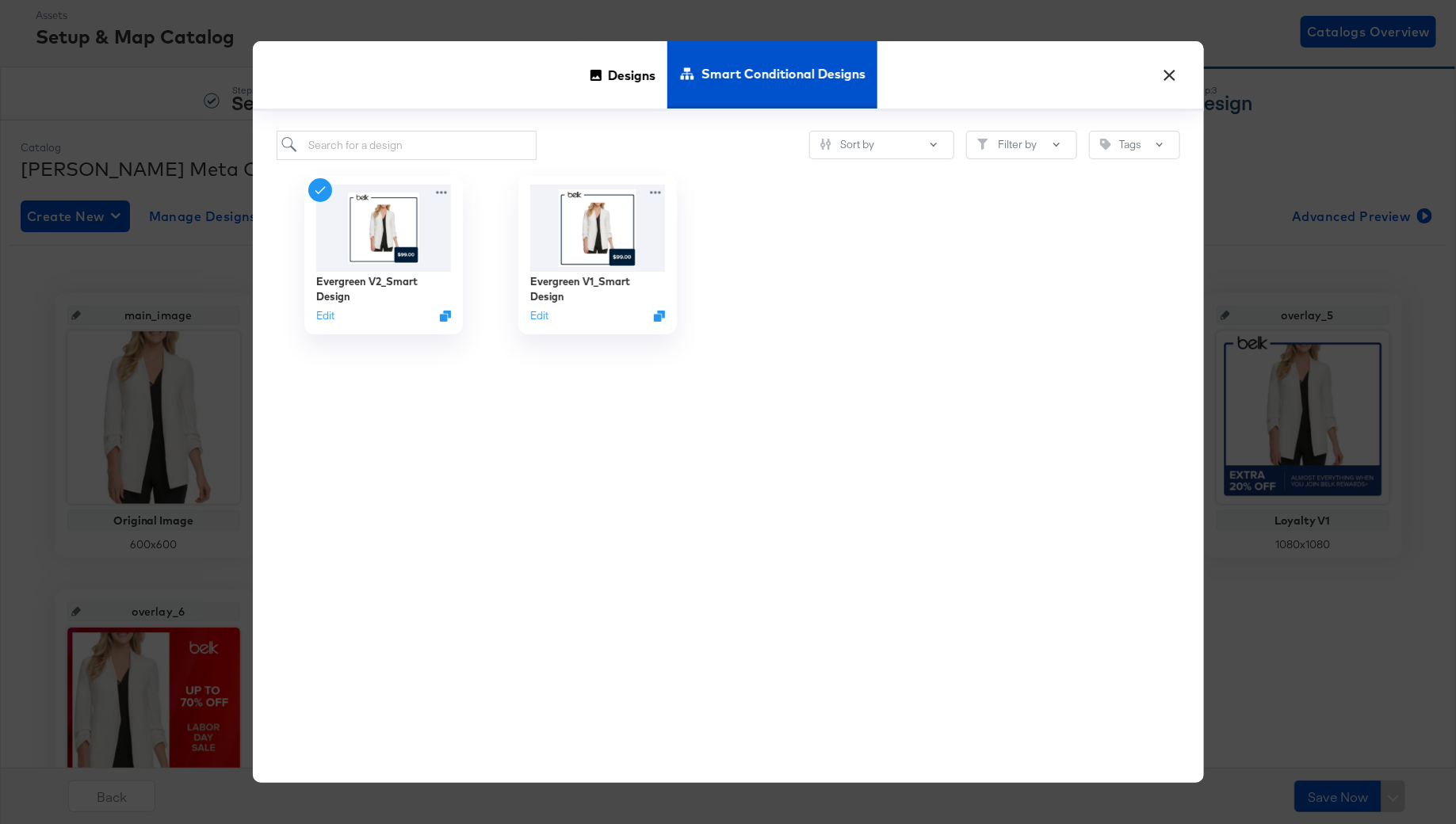
scroll to position [81, 0]
click at [322, 316] on button "Edit" at bounding box center [322, 318] width 19 height 15
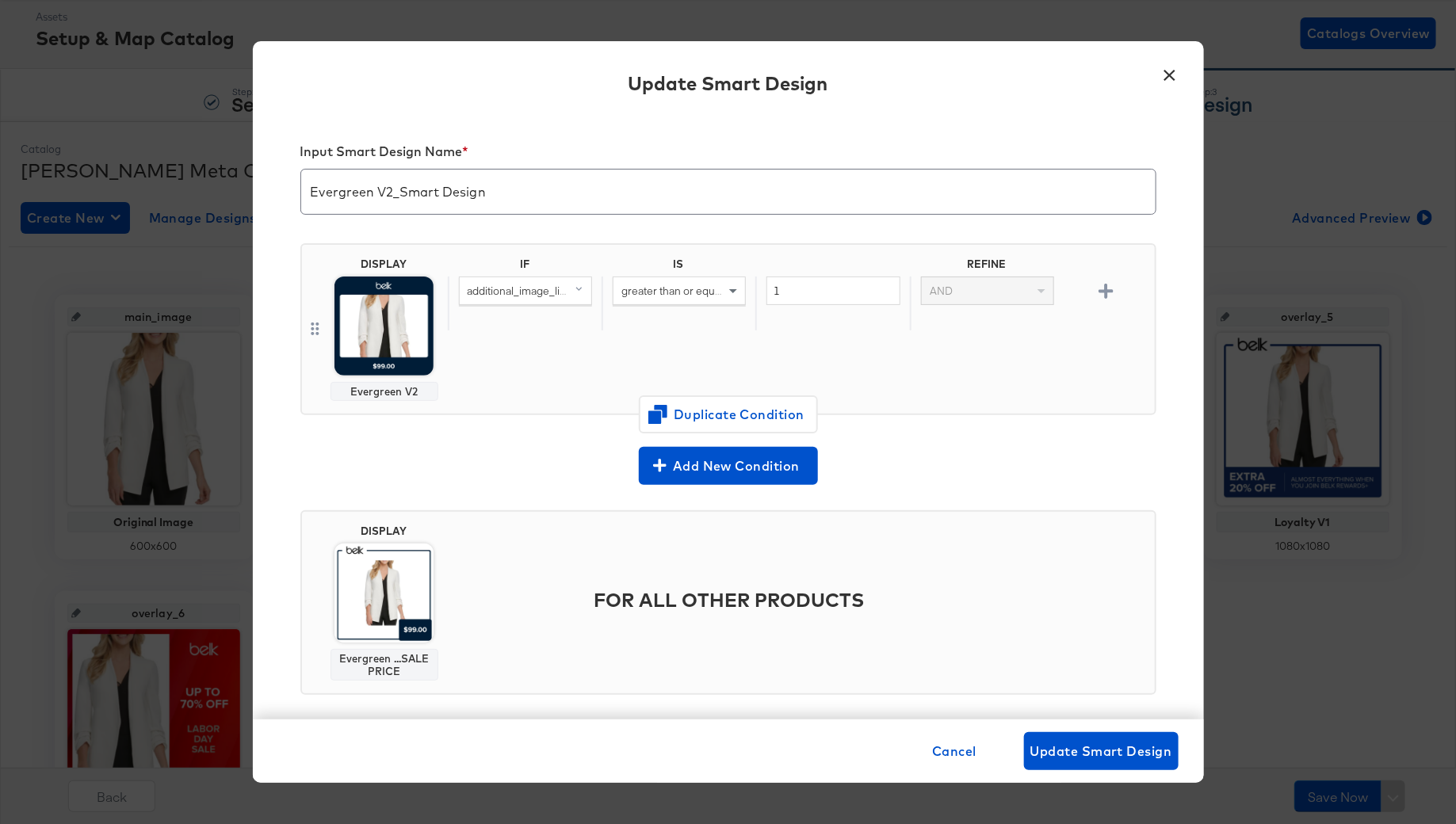
scroll to position [0, 0]
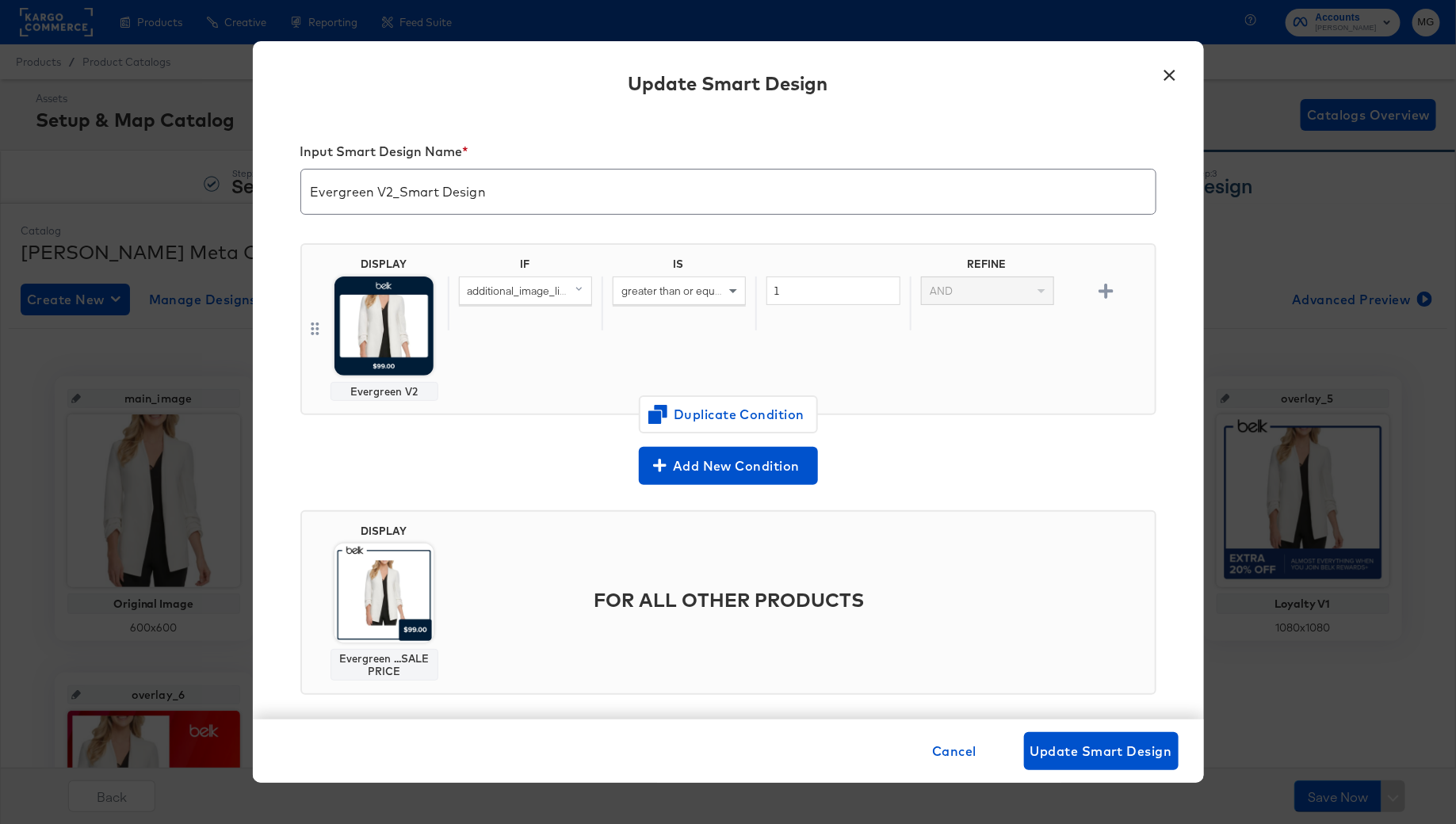
click at [1178, 72] on button "×" at bounding box center [1169, 71] width 29 height 29
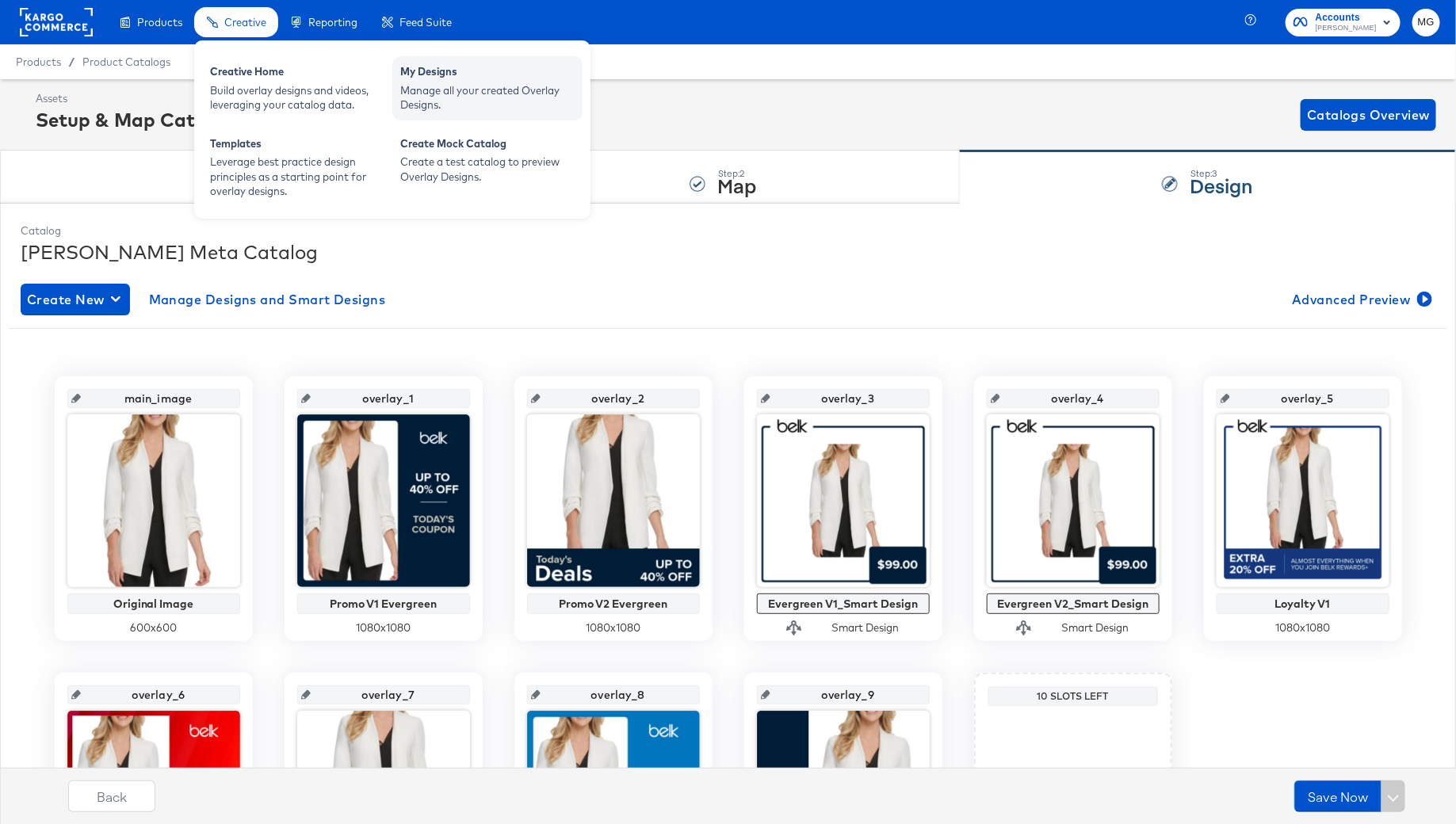
click at [491, 108] on div "Manage all your created Overlay Designs." at bounding box center [487, 97] width 175 height 29
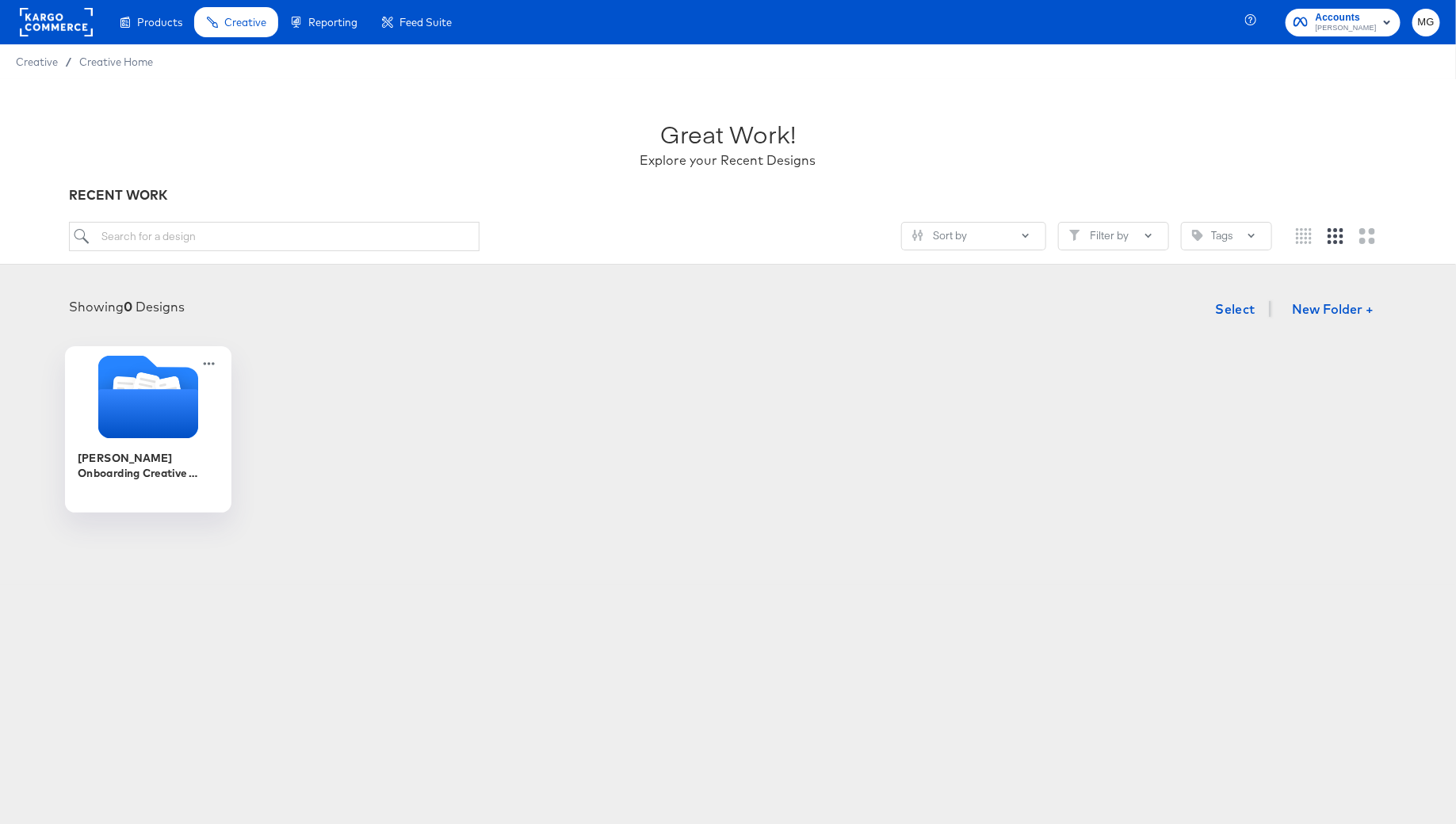
click at [183, 450] on div "[PERSON_NAME] Onboarding Creative Overlays" at bounding box center [147, 465] width 142 height 31
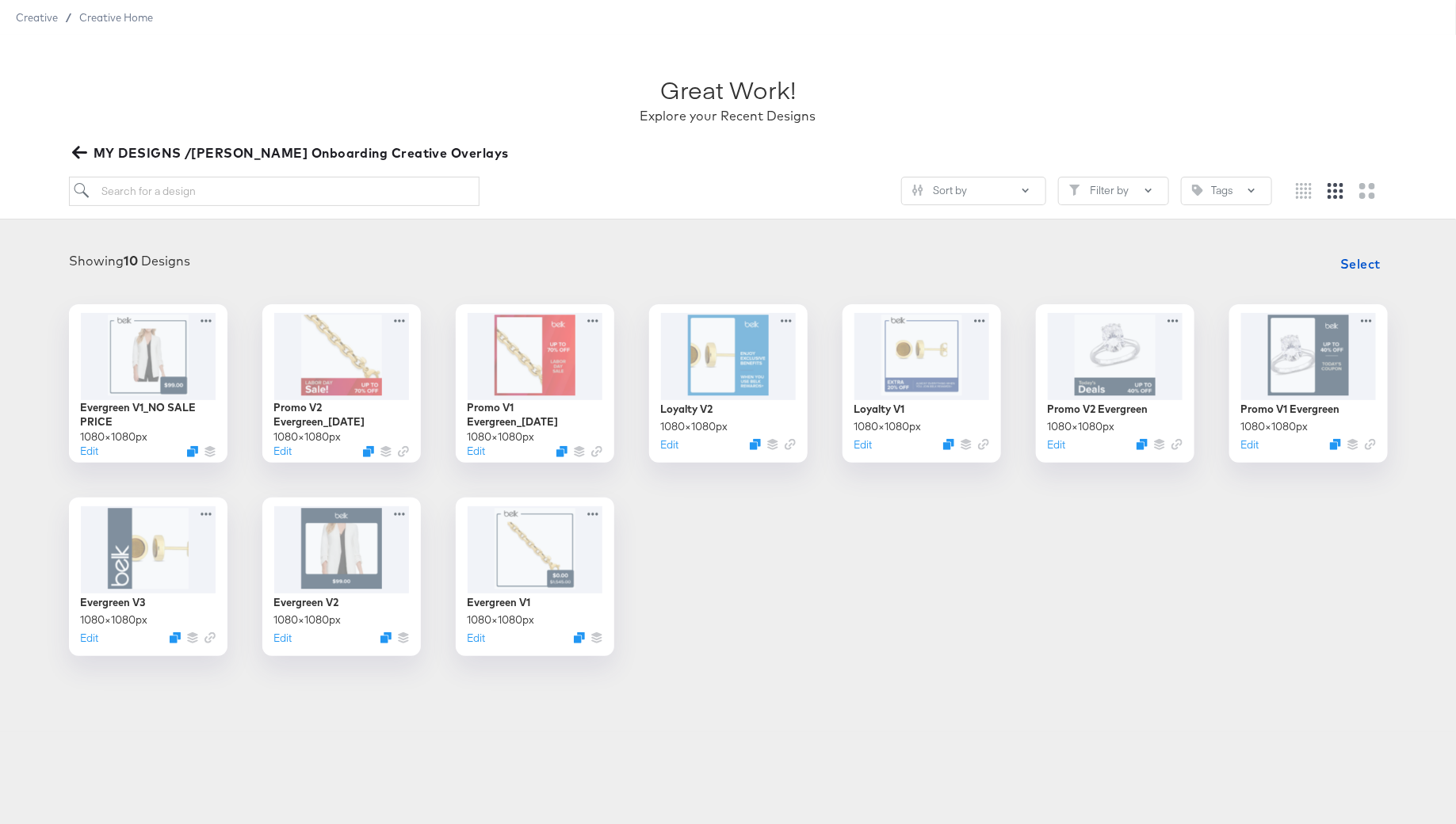
scroll to position [65, 0]
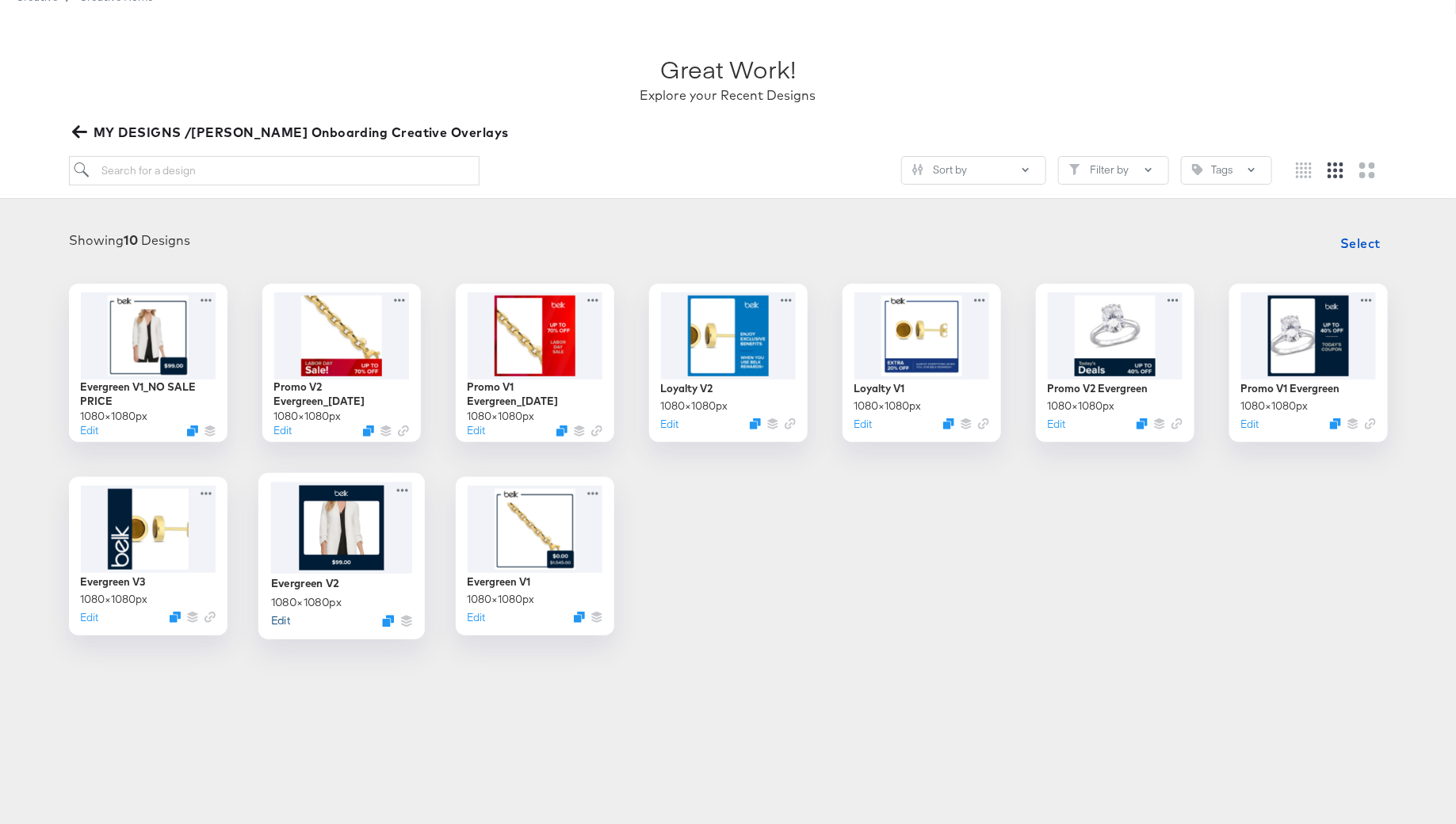
click at [276, 620] on button "Edit" at bounding box center [280, 621] width 19 height 15
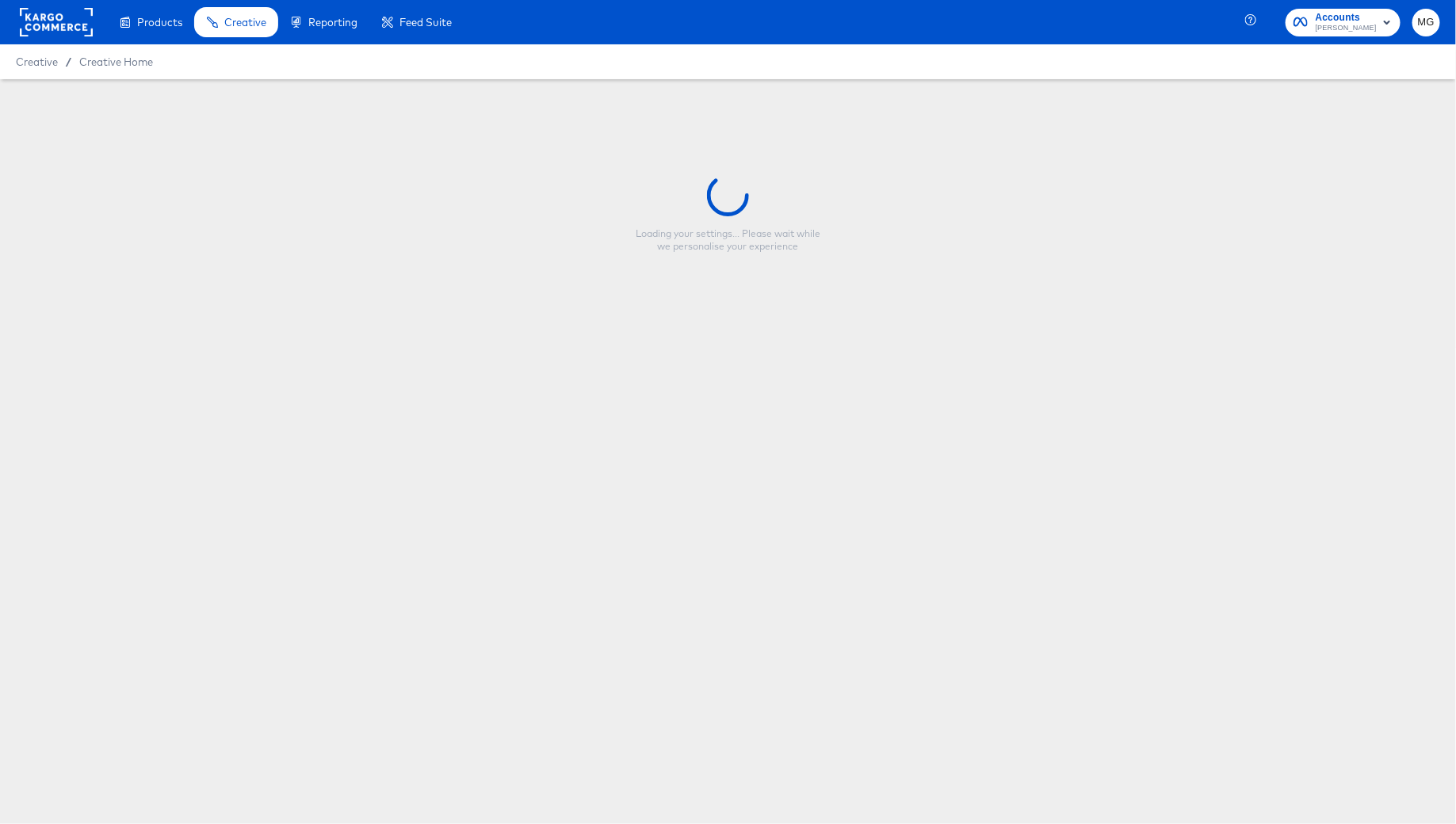
type input "Evergreen V2"
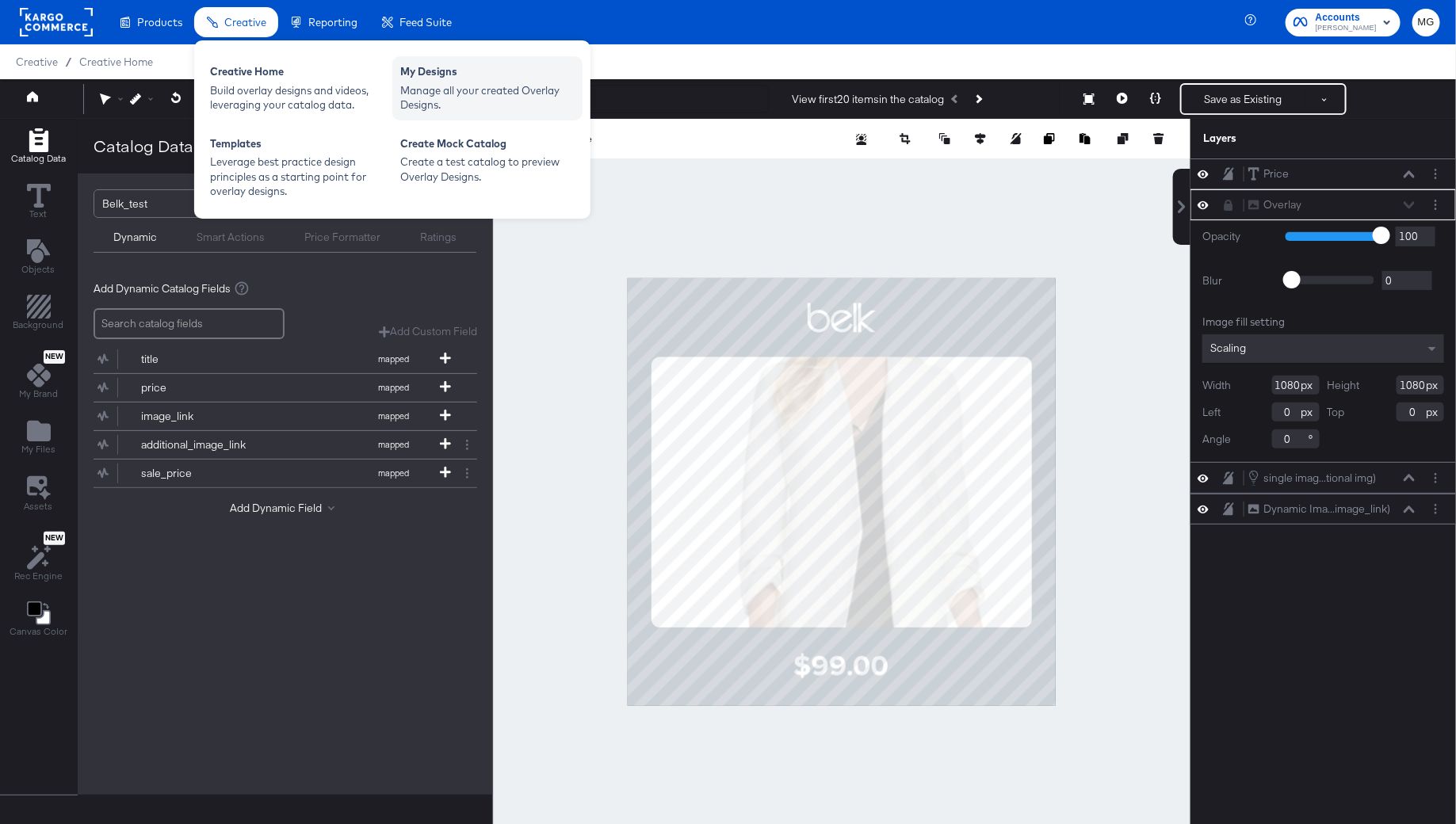
click at [413, 96] on div "Manage all your created Overlay Designs." at bounding box center [487, 97] width 175 height 29
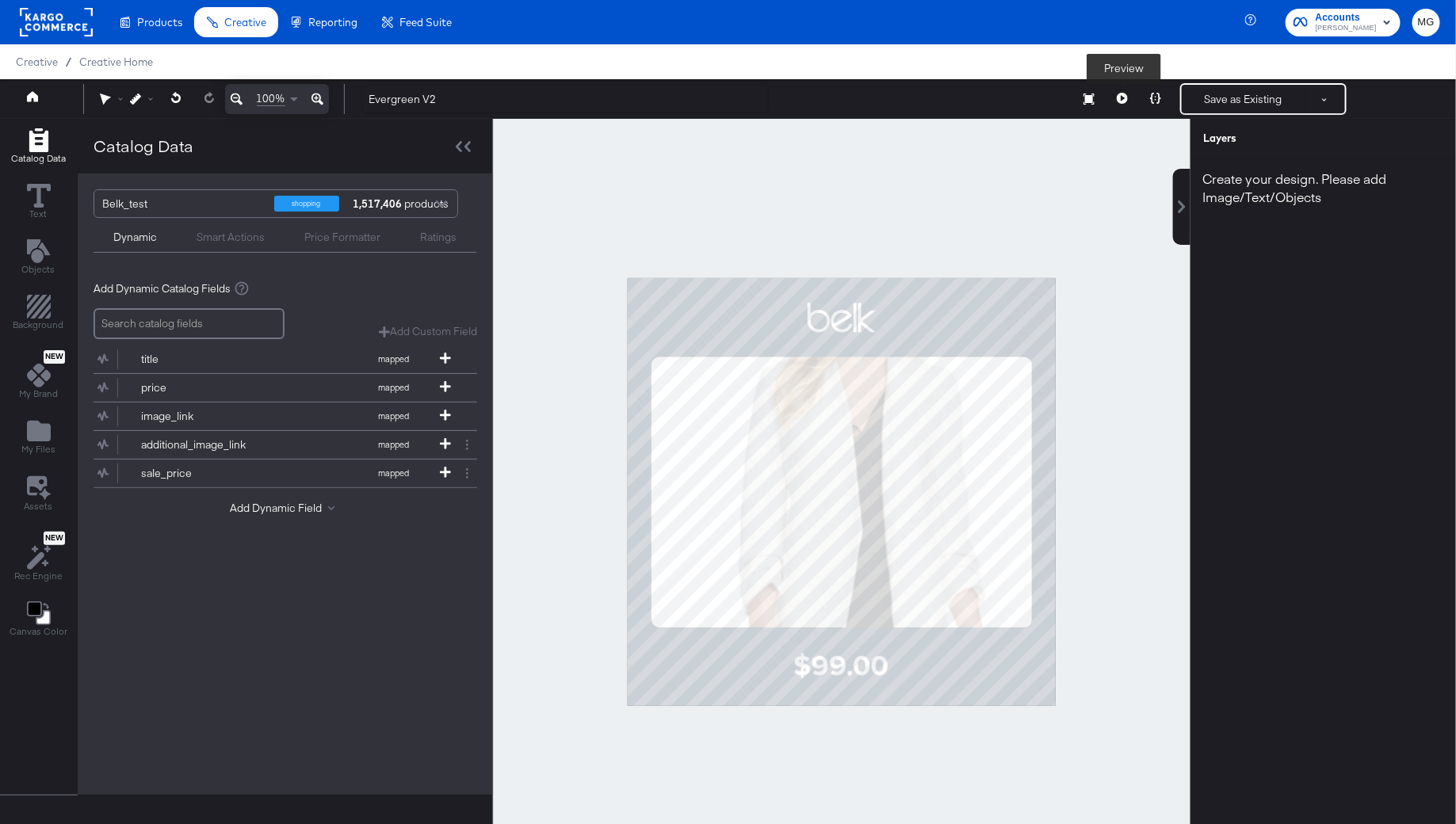
click at [1128, 91] on button at bounding box center [1123, 99] width 34 height 32
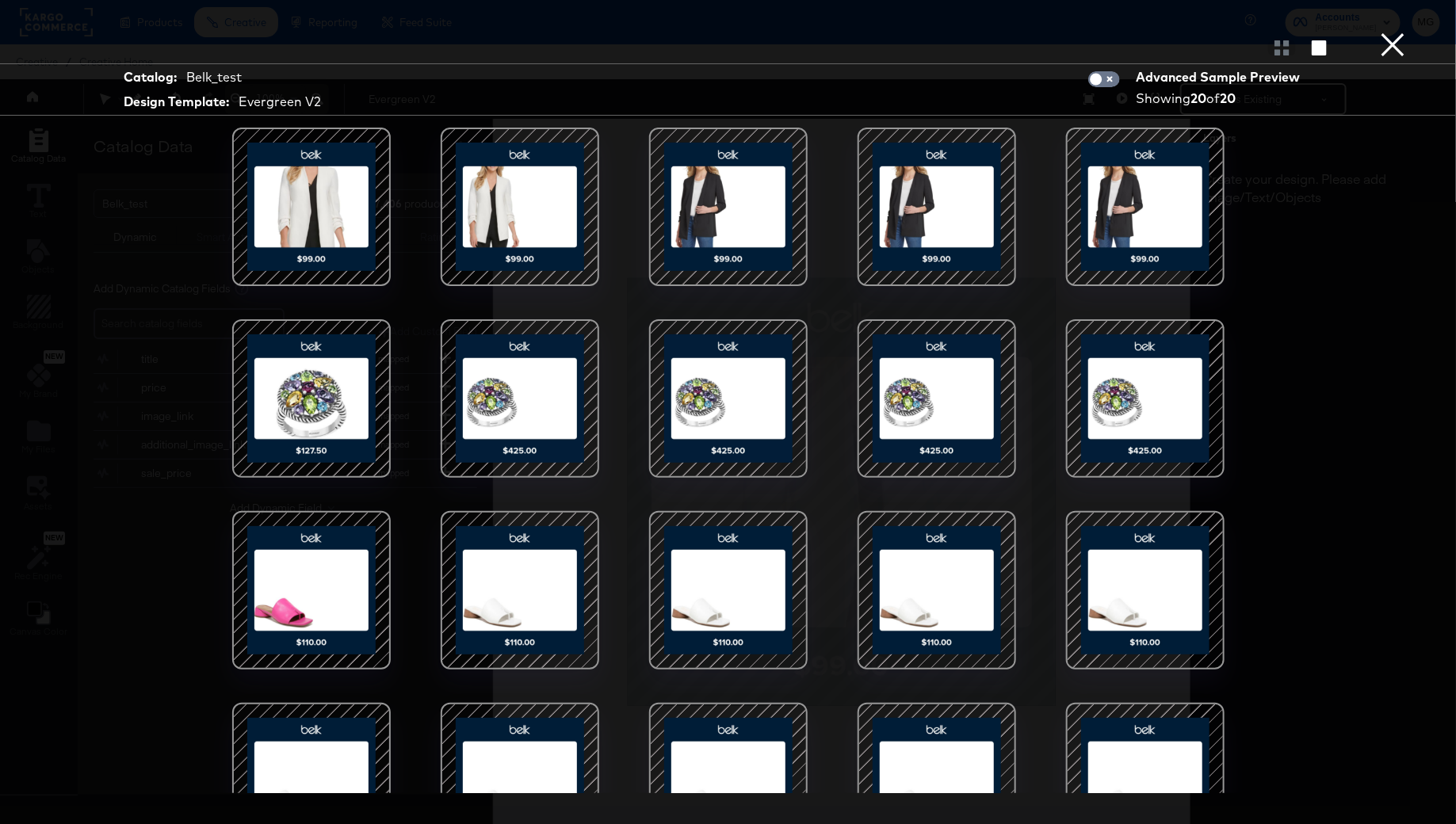
click at [1401, 32] on button "×" at bounding box center [1393, 16] width 32 height 32
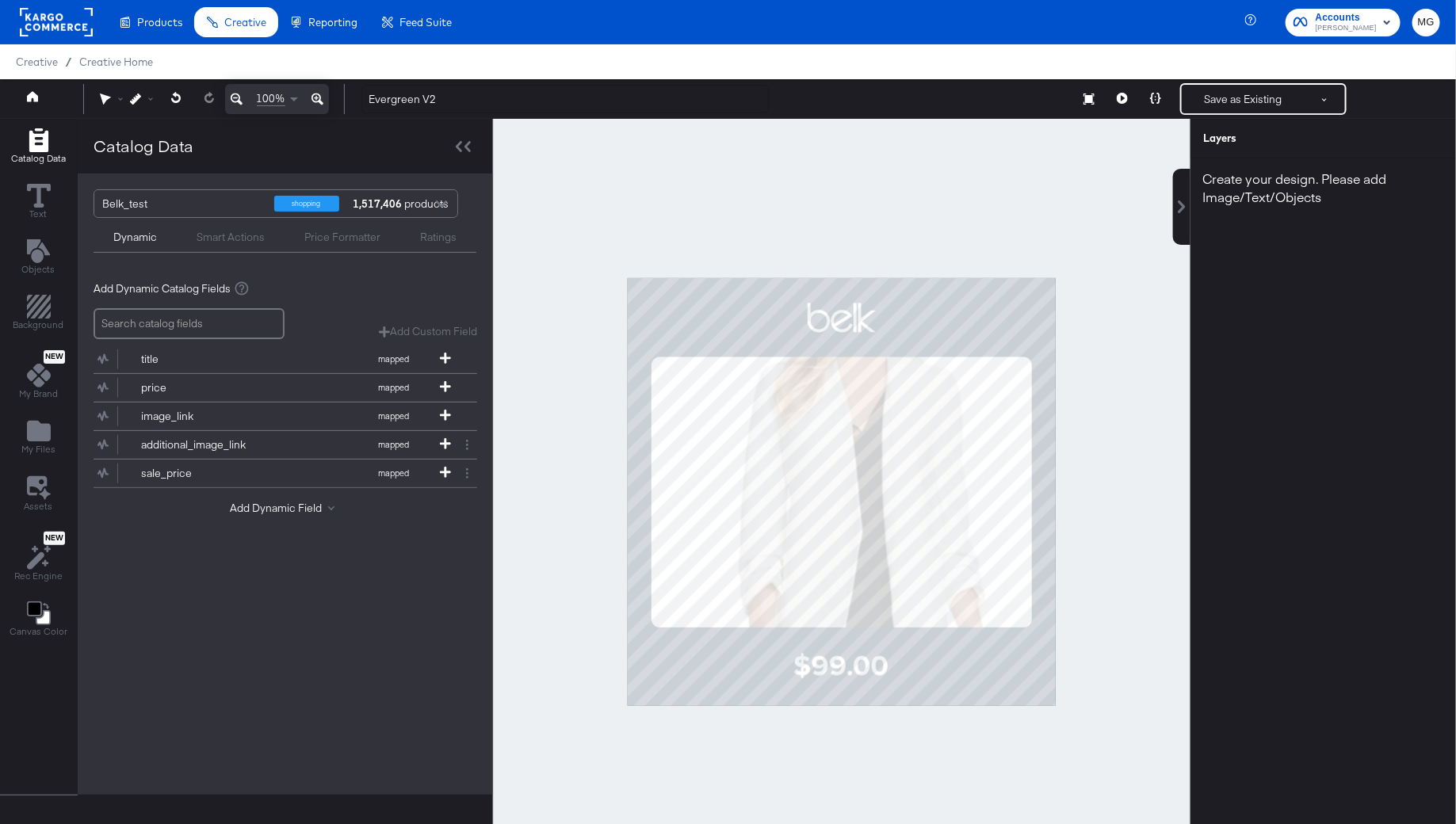
scroll to position [39, 0]
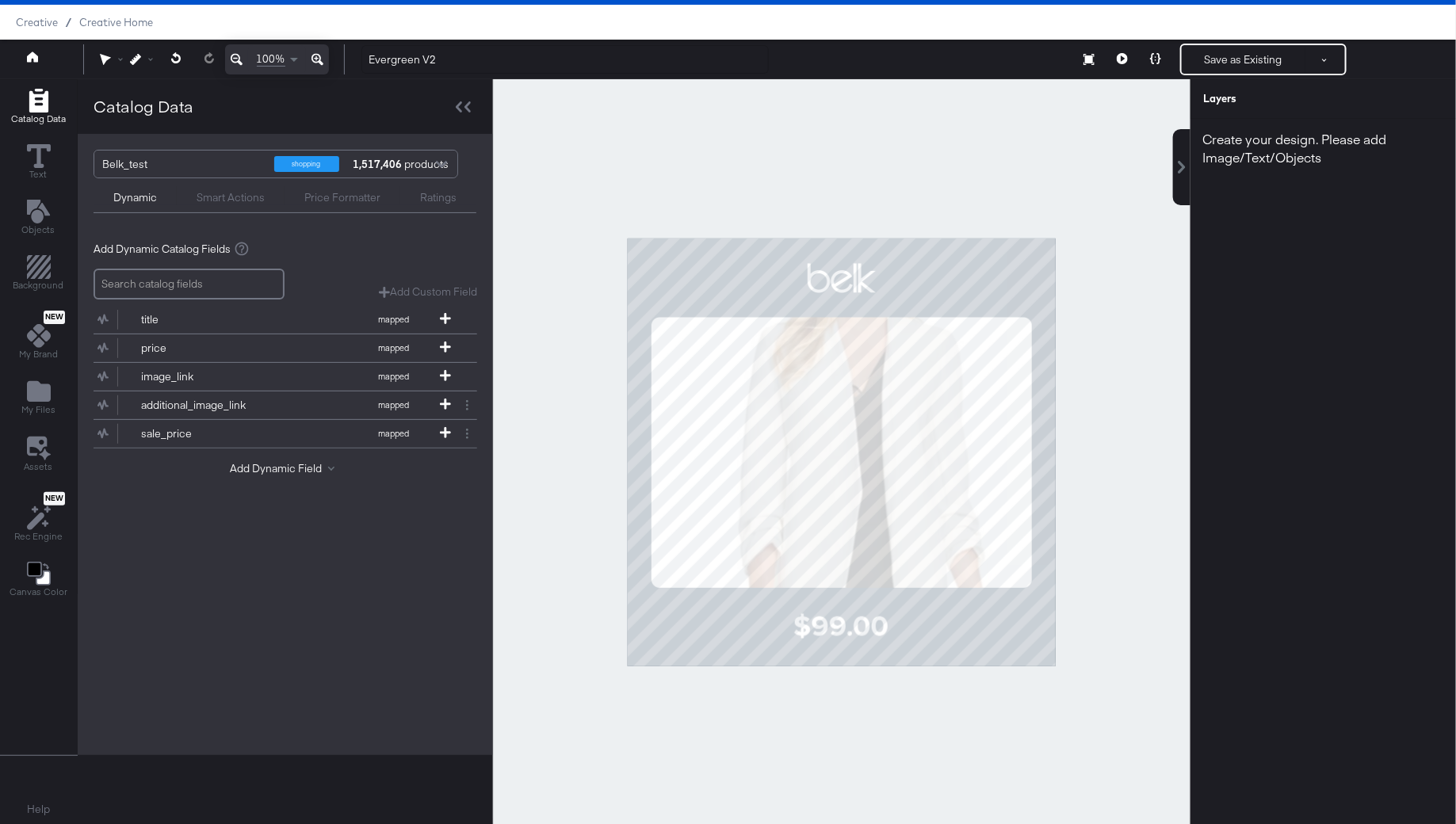
click at [1128, 459] on div at bounding box center [841, 452] width 697 height 746
